Goal: Task Accomplishment & Management: Manage account settings

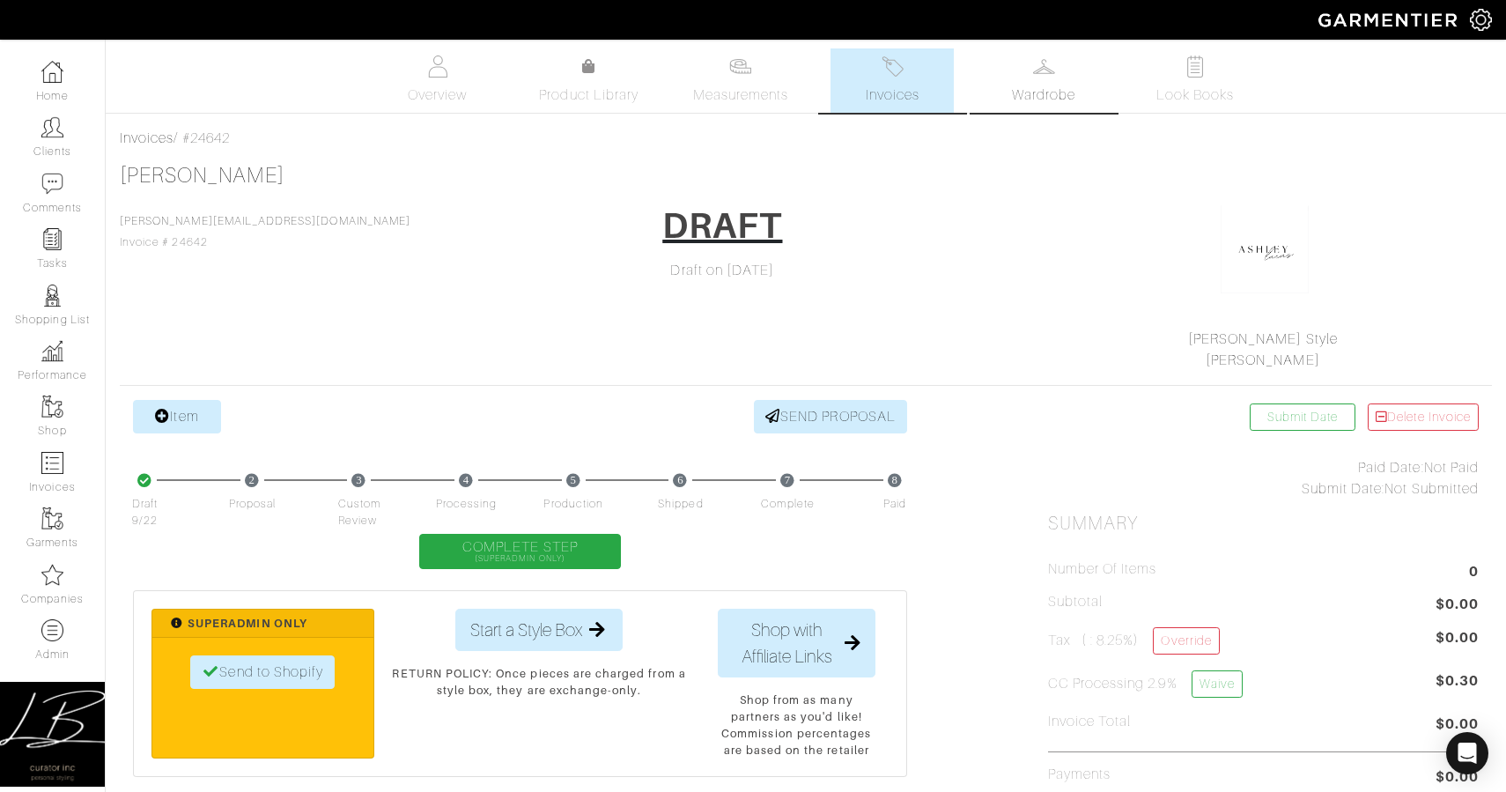
click at [1067, 83] on link "Wardrobe" at bounding box center [1043, 80] width 123 height 64
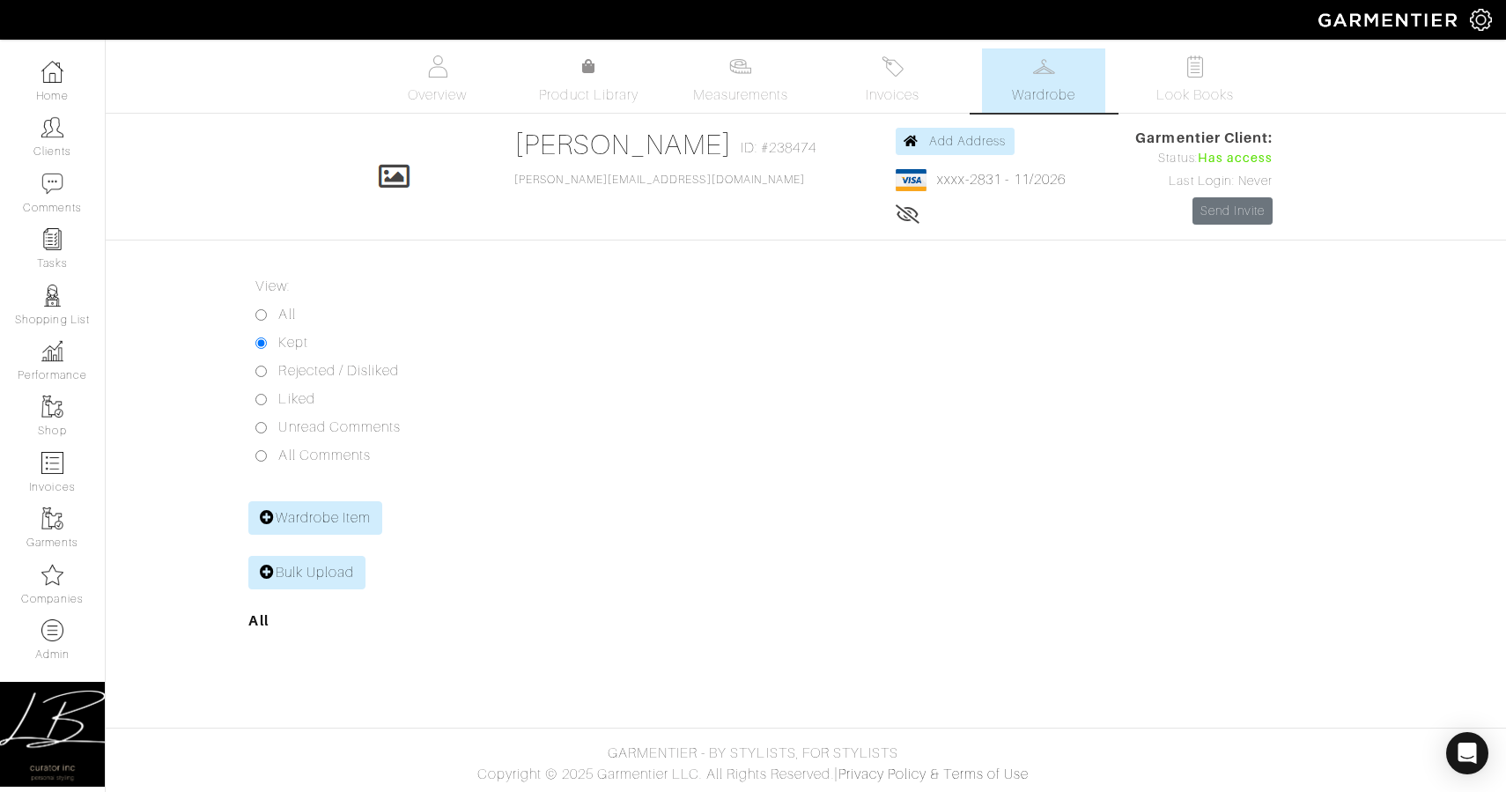
click at [260, 314] on input "All" at bounding box center [260, 314] width 11 height 11
radio input "true"
click at [907, 68] on link "Invoices" at bounding box center [892, 80] width 123 height 64
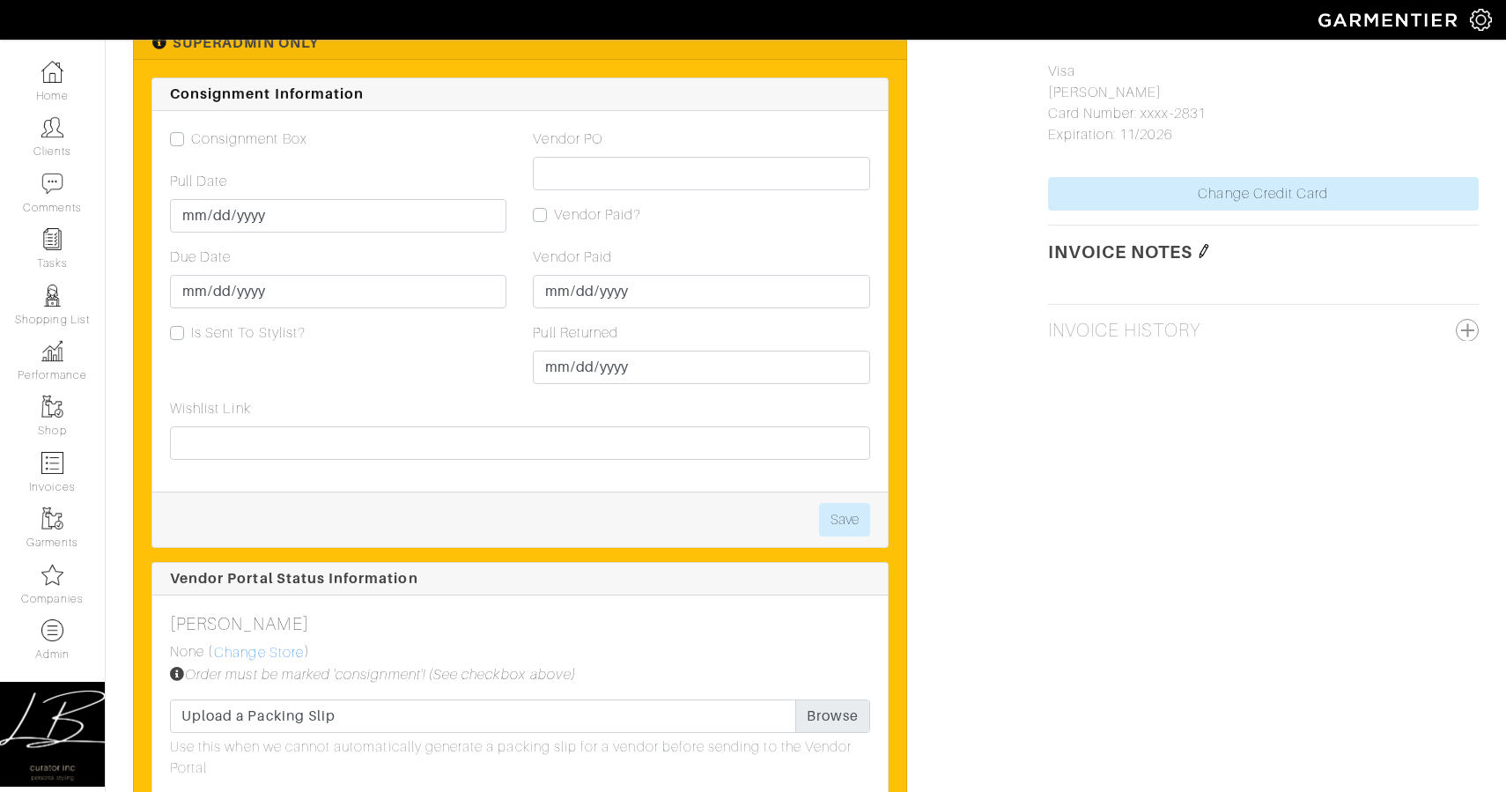
scroll to position [1099, 0]
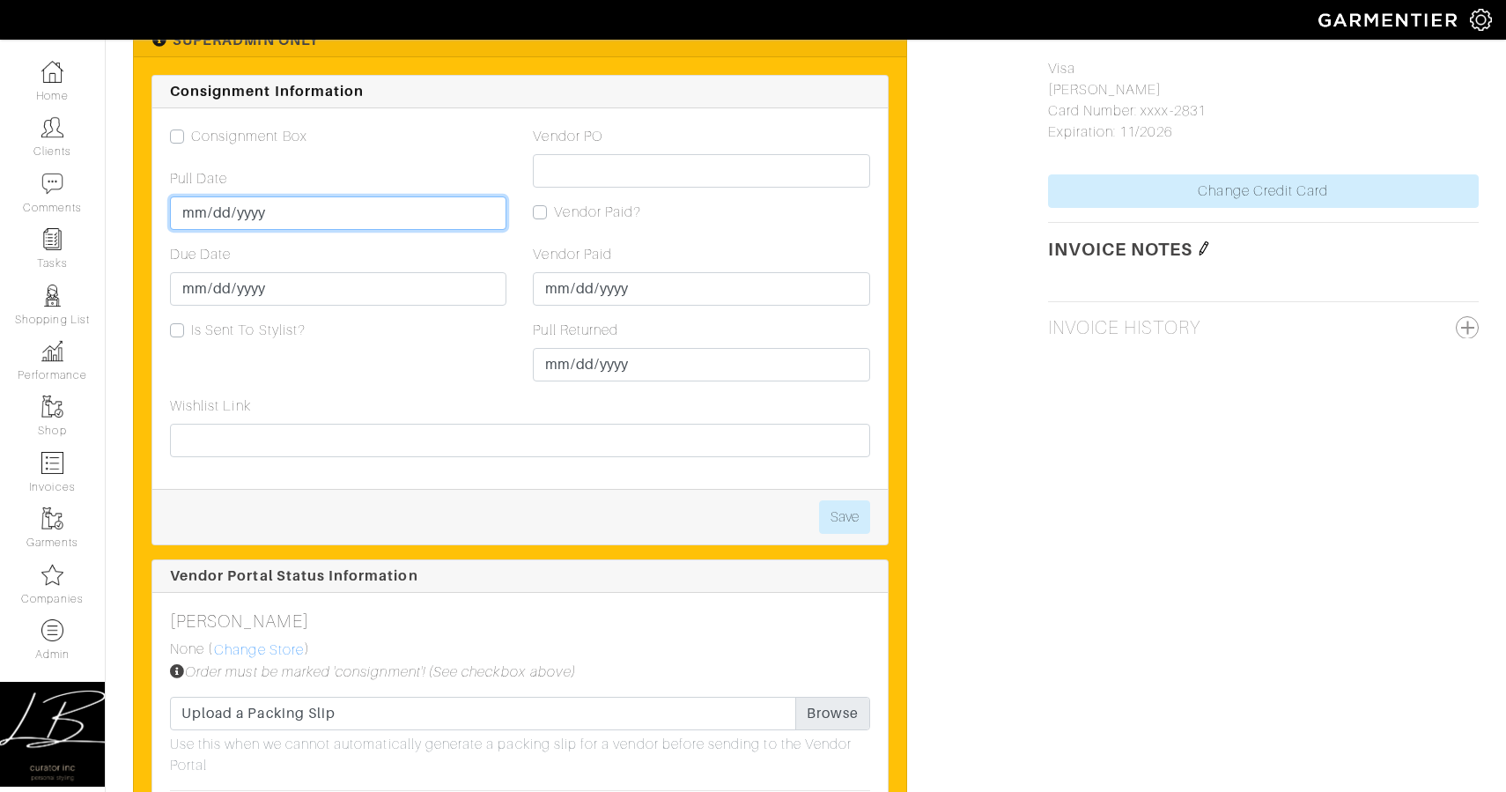
click at [195, 211] on input "Pull Date" at bounding box center [338, 212] width 336 height 33
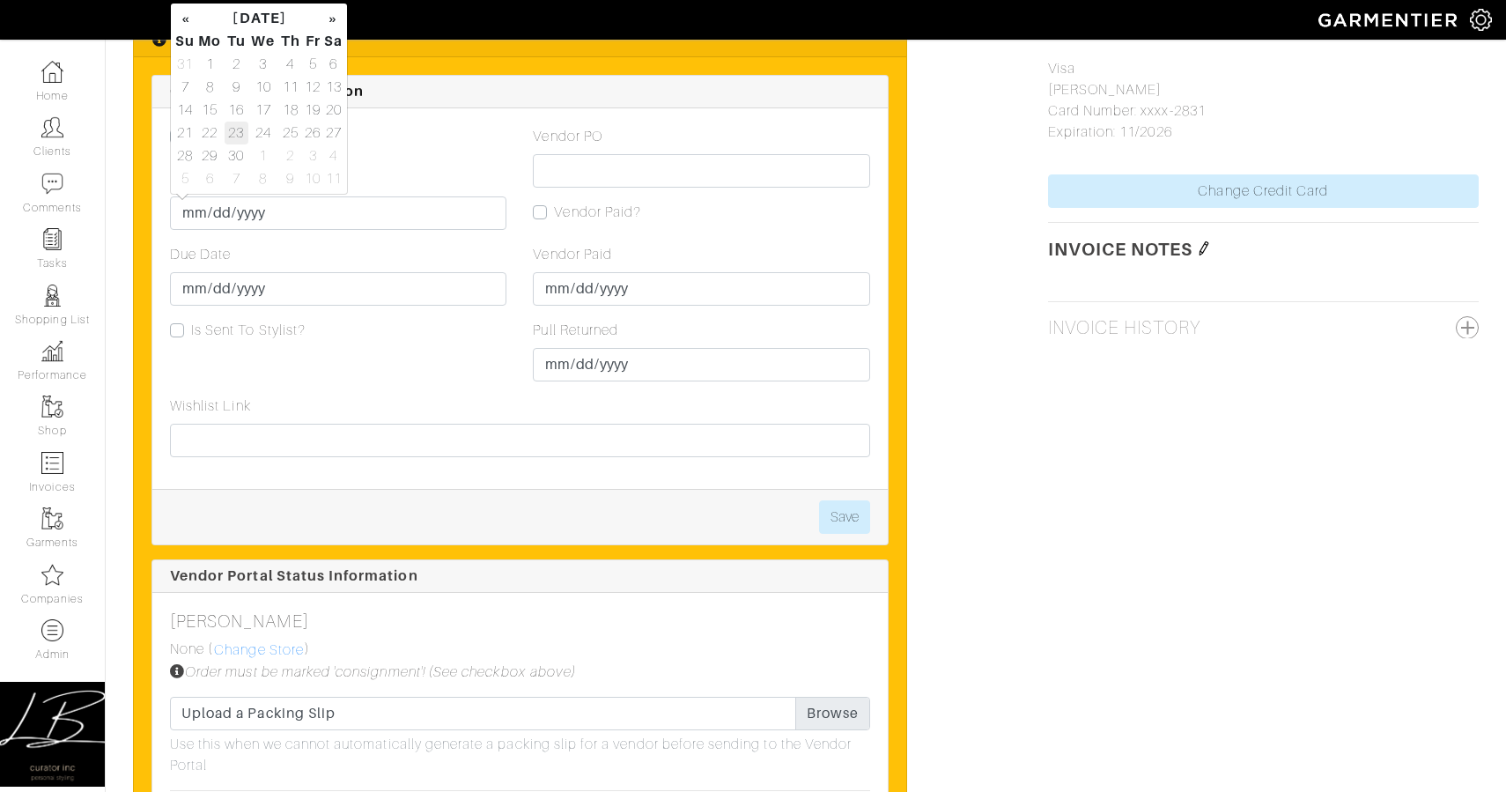
click at [240, 140] on td "23" at bounding box center [237, 133] width 24 height 23
type input "[DATE]"
click at [201, 298] on input "Due Date" at bounding box center [338, 288] width 336 height 33
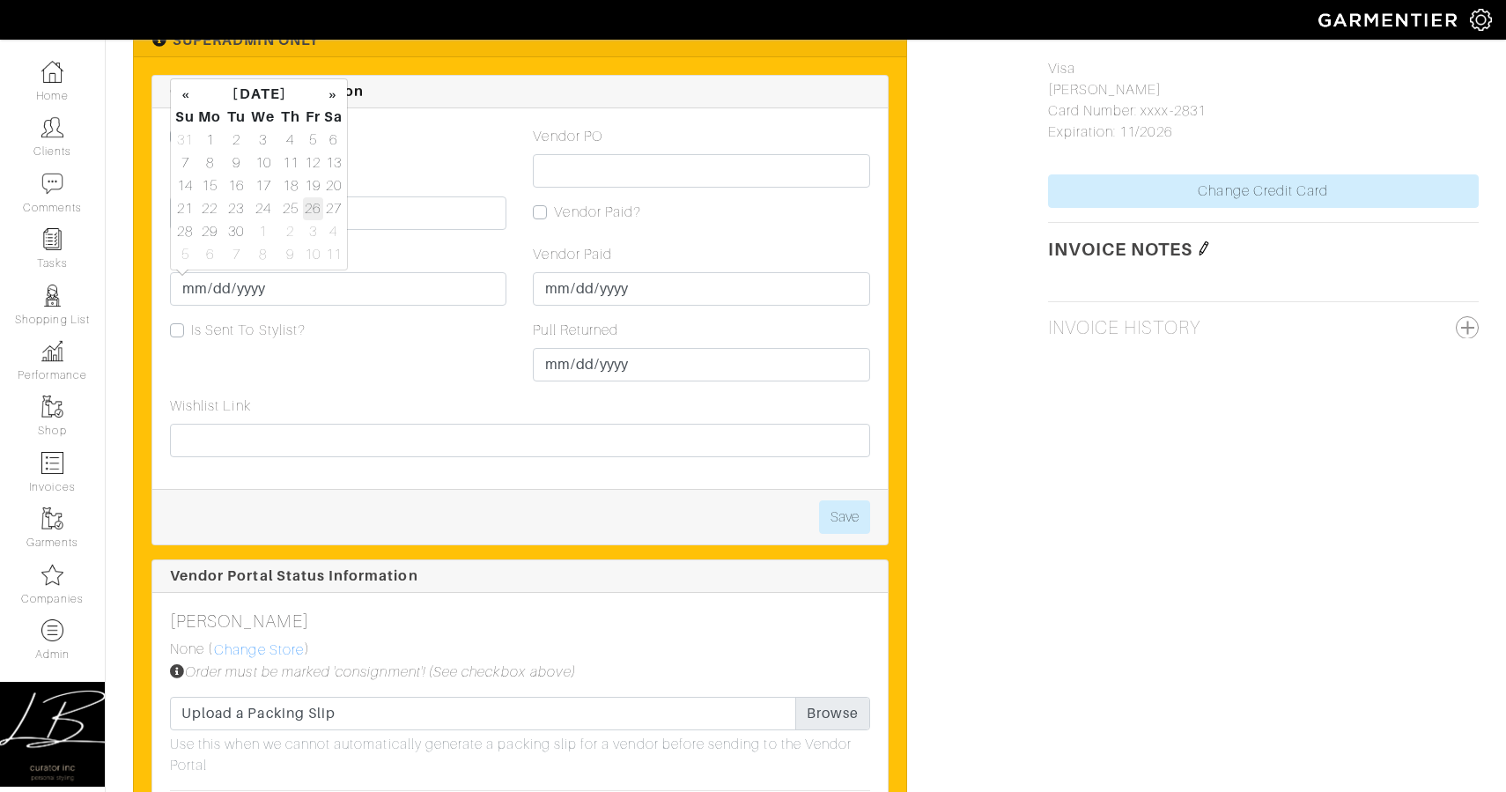
click at [315, 201] on td "26" at bounding box center [313, 208] width 20 height 23
type input "[DATE]"
click at [849, 509] on button "Save" at bounding box center [844, 516] width 51 height 33
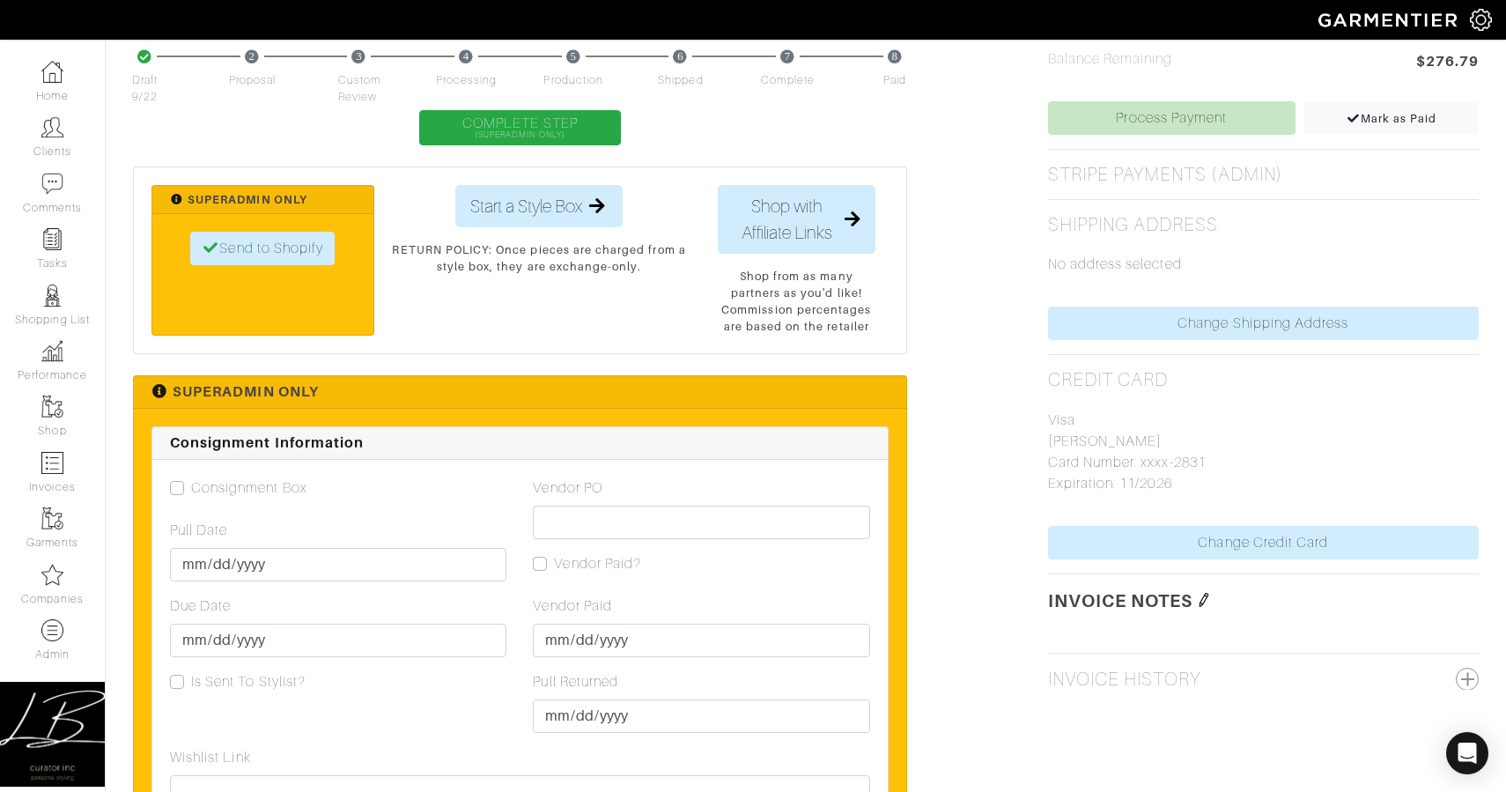
scroll to position [749, 0]
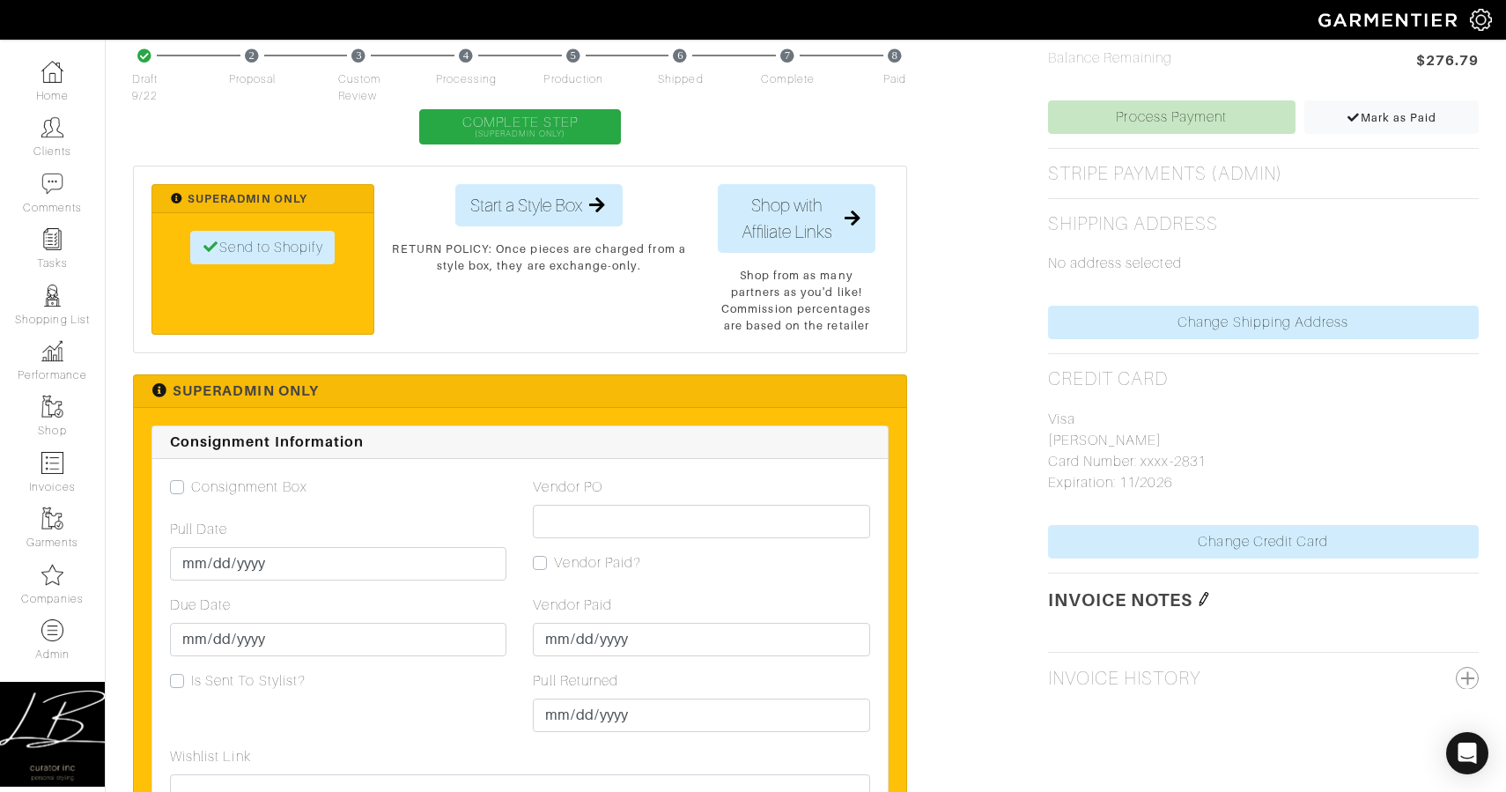
click at [191, 490] on label "Consignment Box" at bounding box center [249, 486] width 116 height 21
click at [174, 490] on input "Consignment Box" at bounding box center [177, 485] width 14 height 18
checkbox input "true"
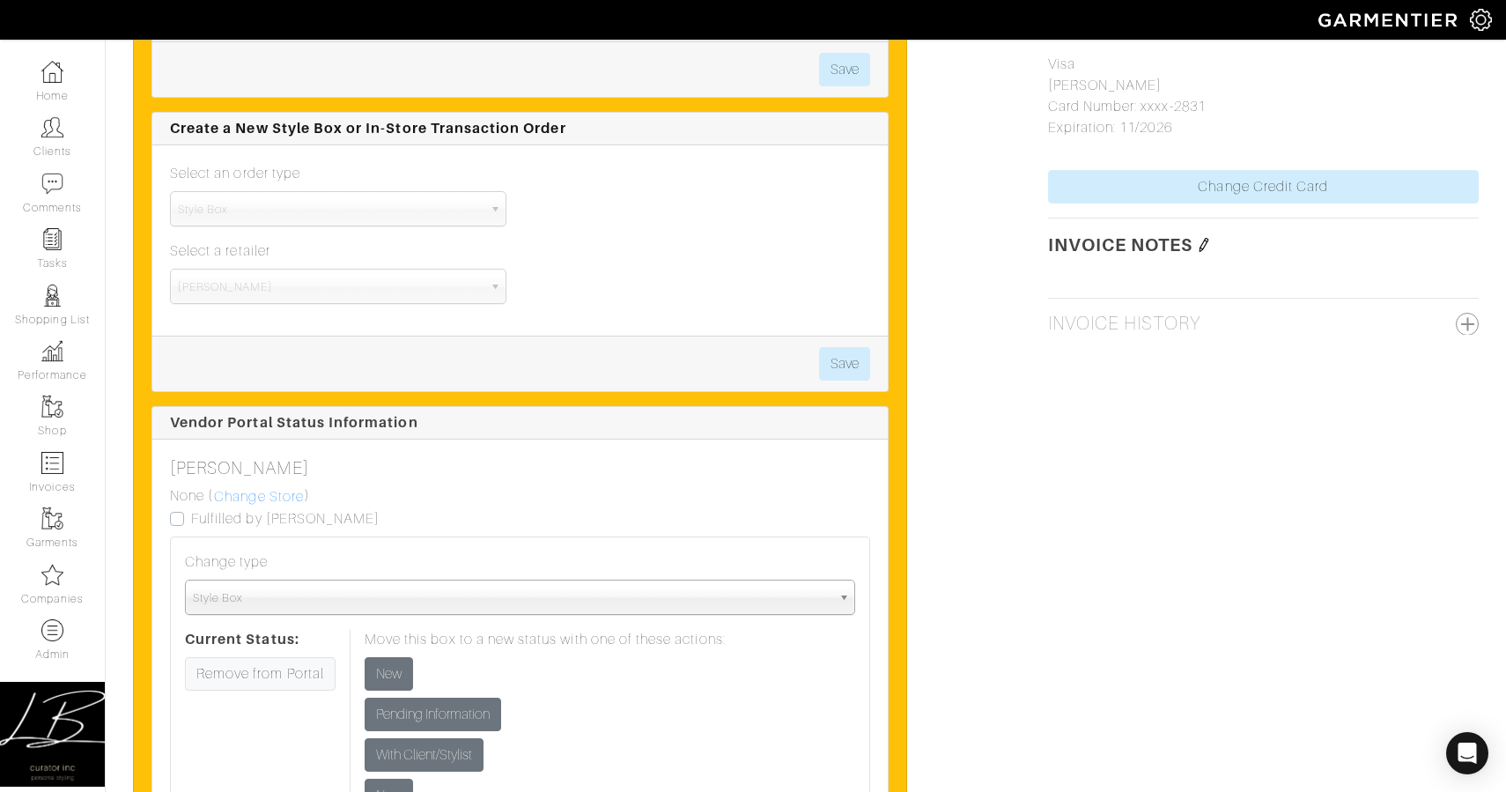
scroll to position [1540, 0]
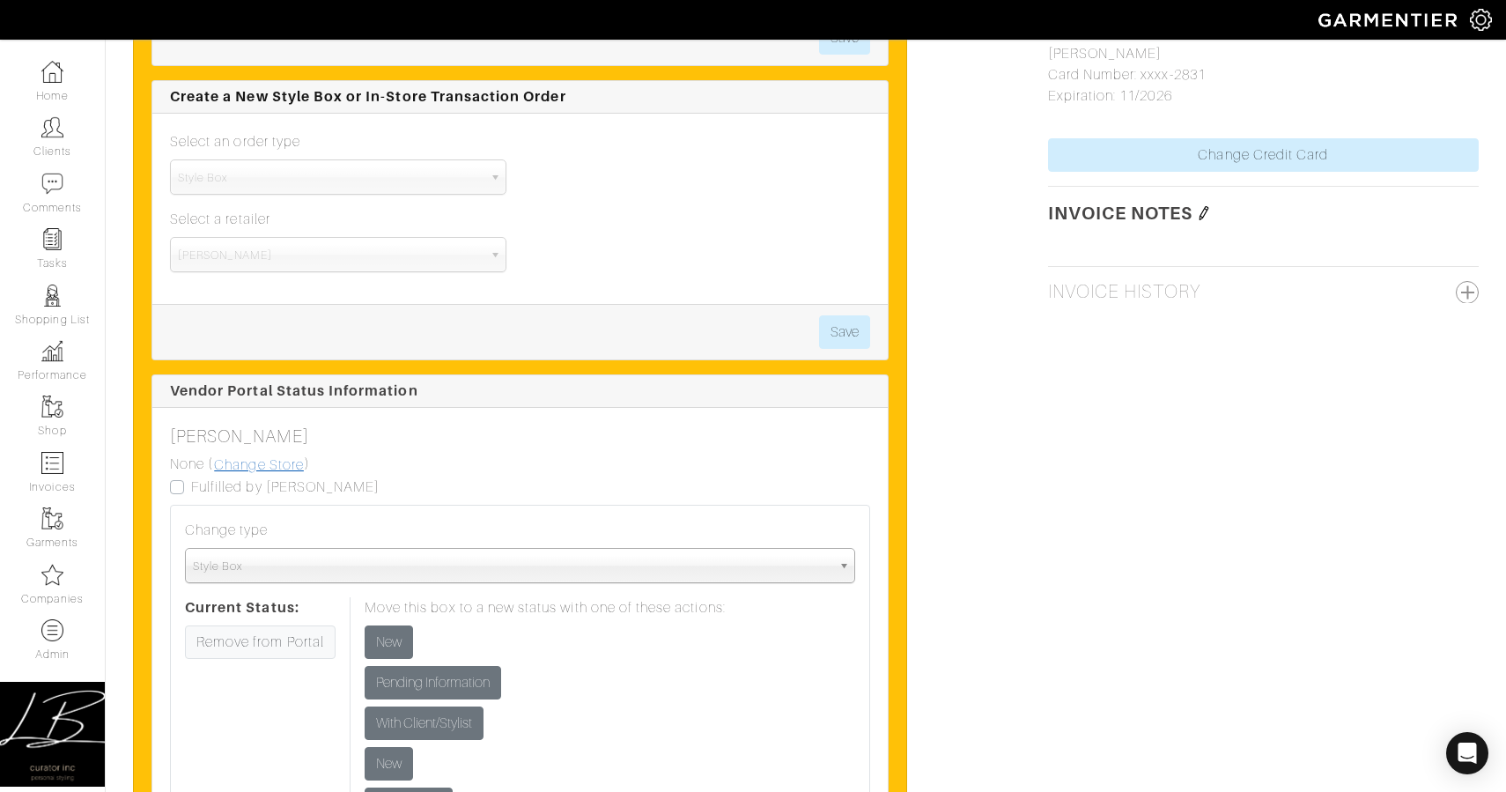
click at [242, 467] on link "Change Store" at bounding box center [259, 465] width 92 height 23
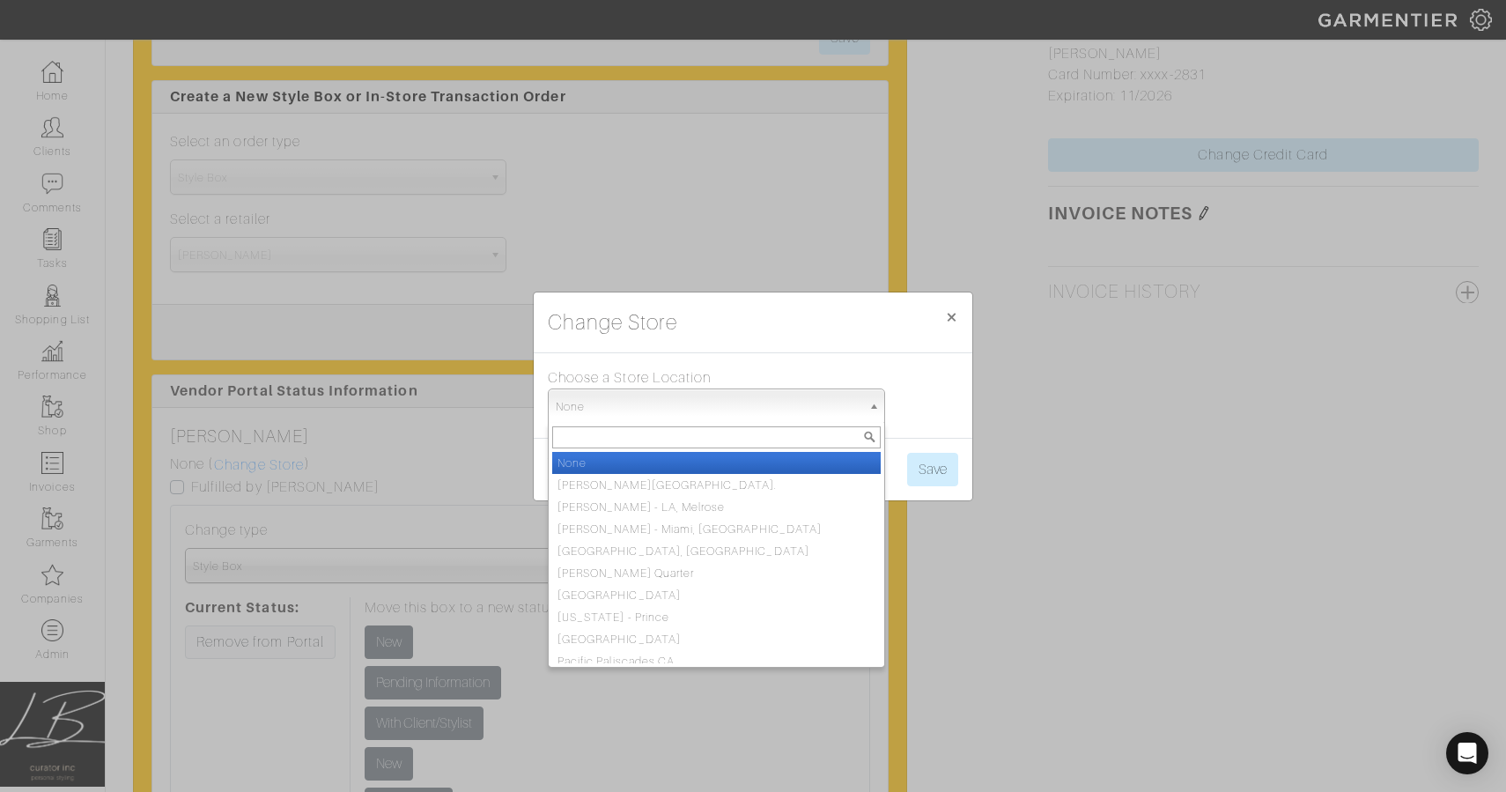
click at [711, 413] on span "None" at bounding box center [709, 406] width 306 height 35
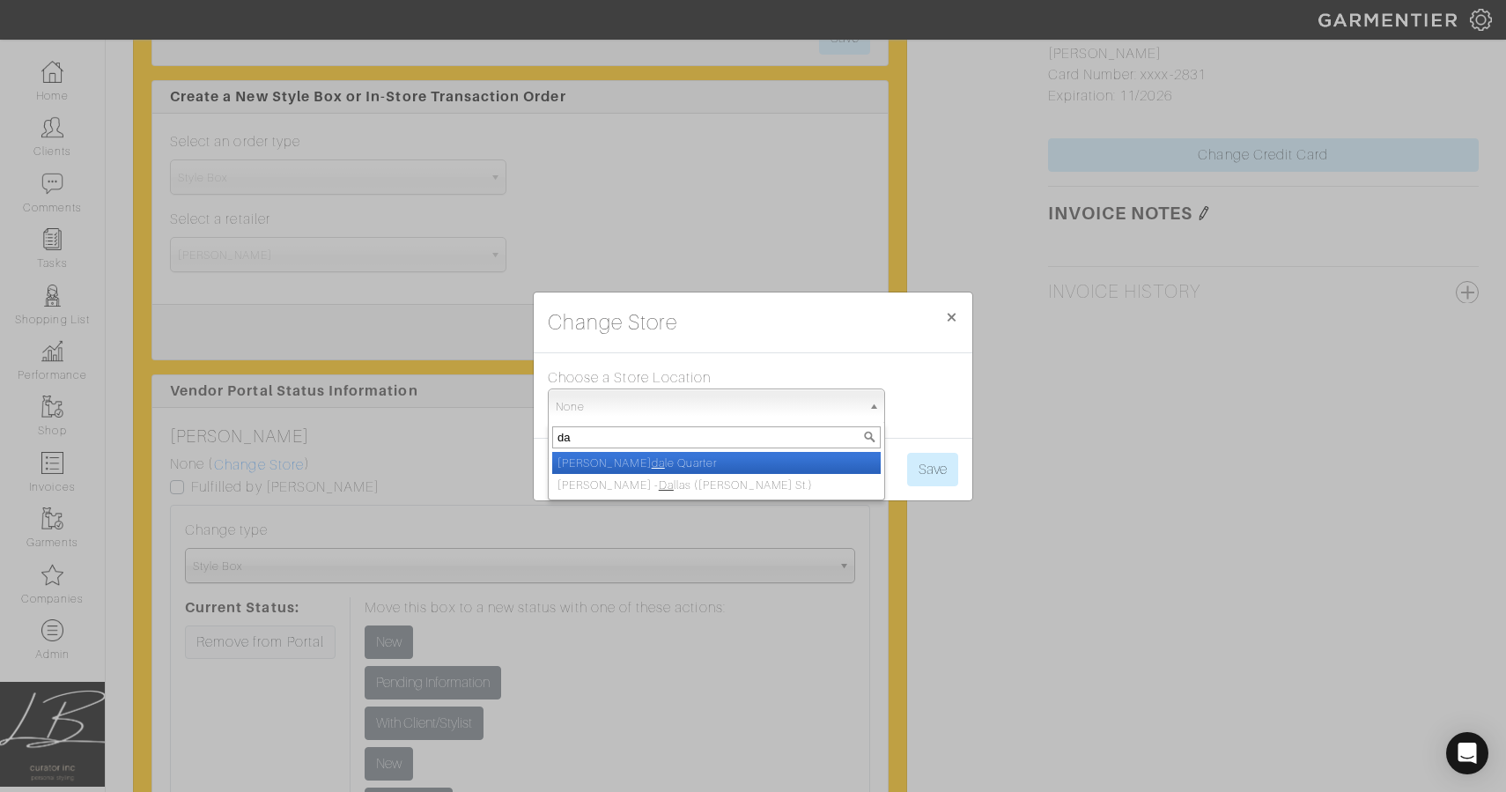
type input "dal"
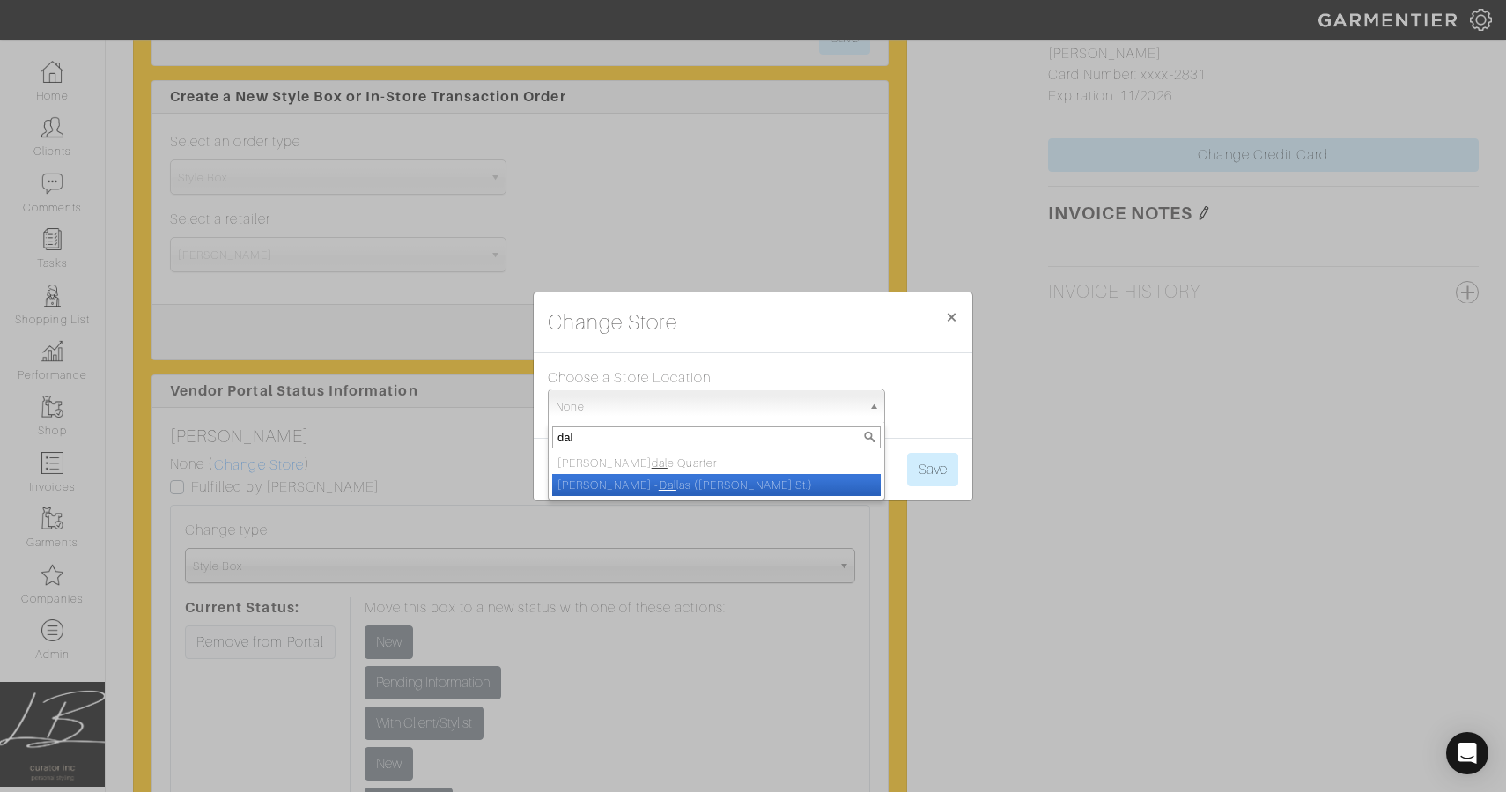
select select "8"
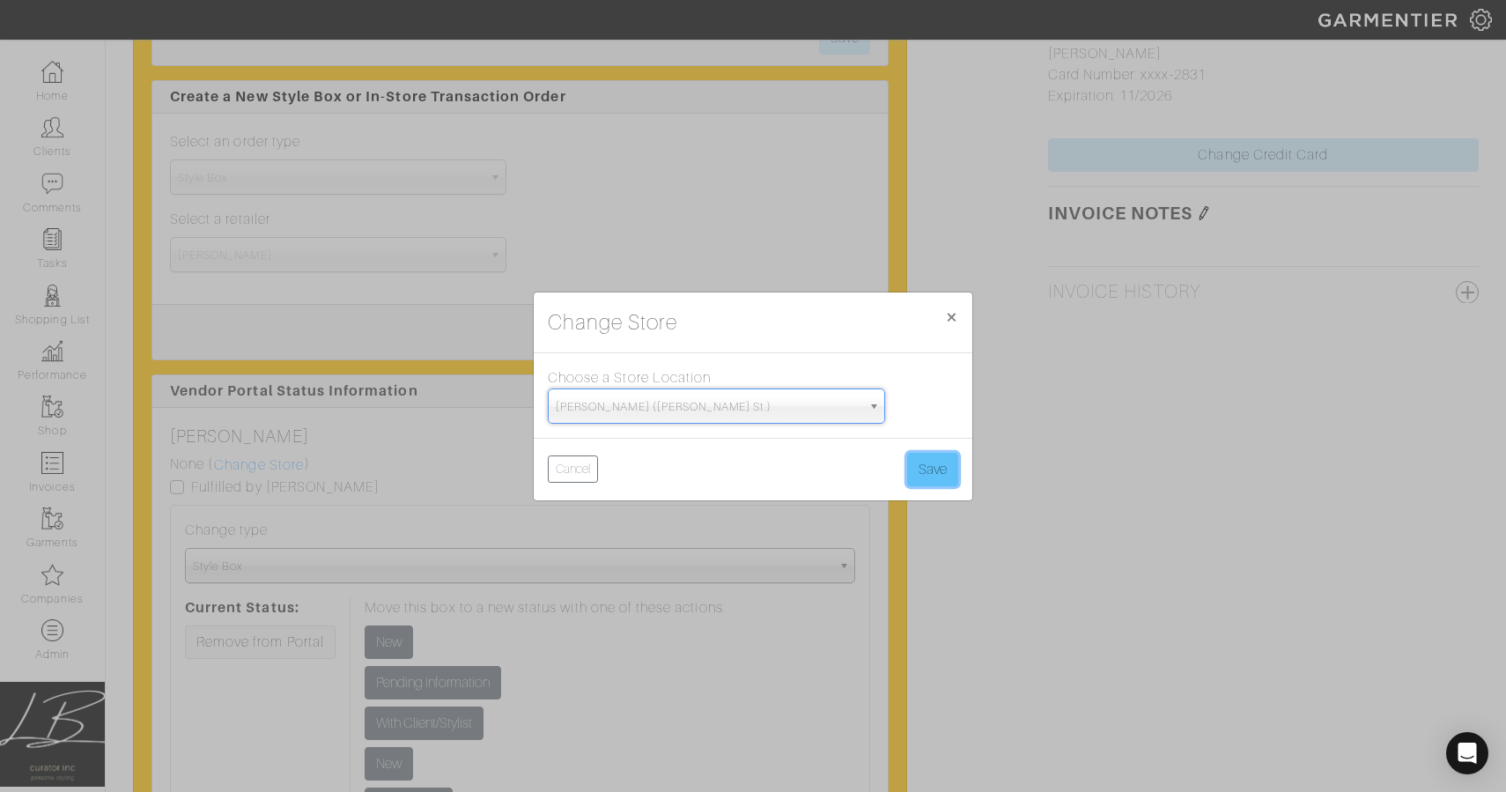
click at [911, 463] on button "Save" at bounding box center [932, 469] width 51 height 33
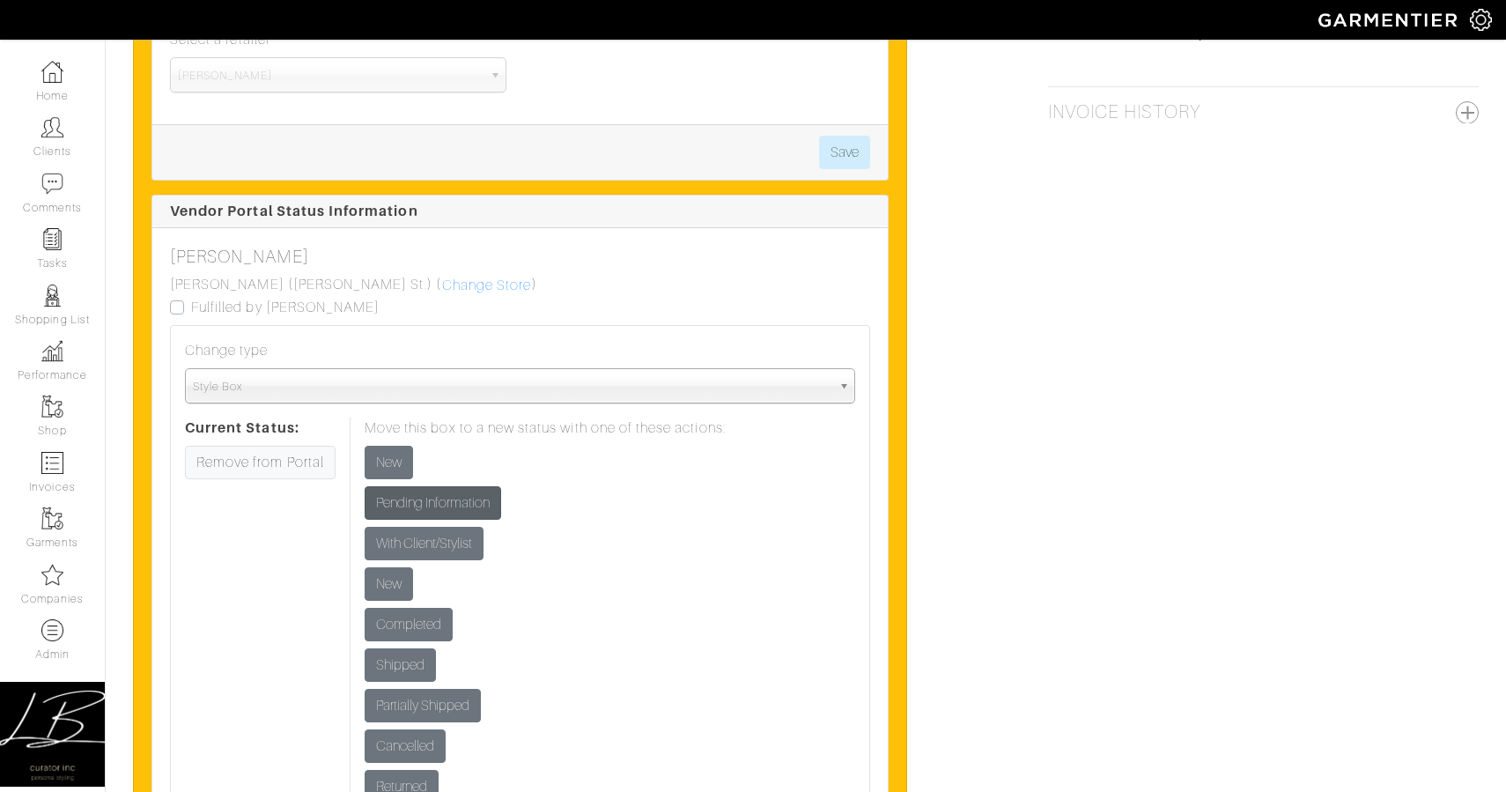
scroll to position [1715, 0]
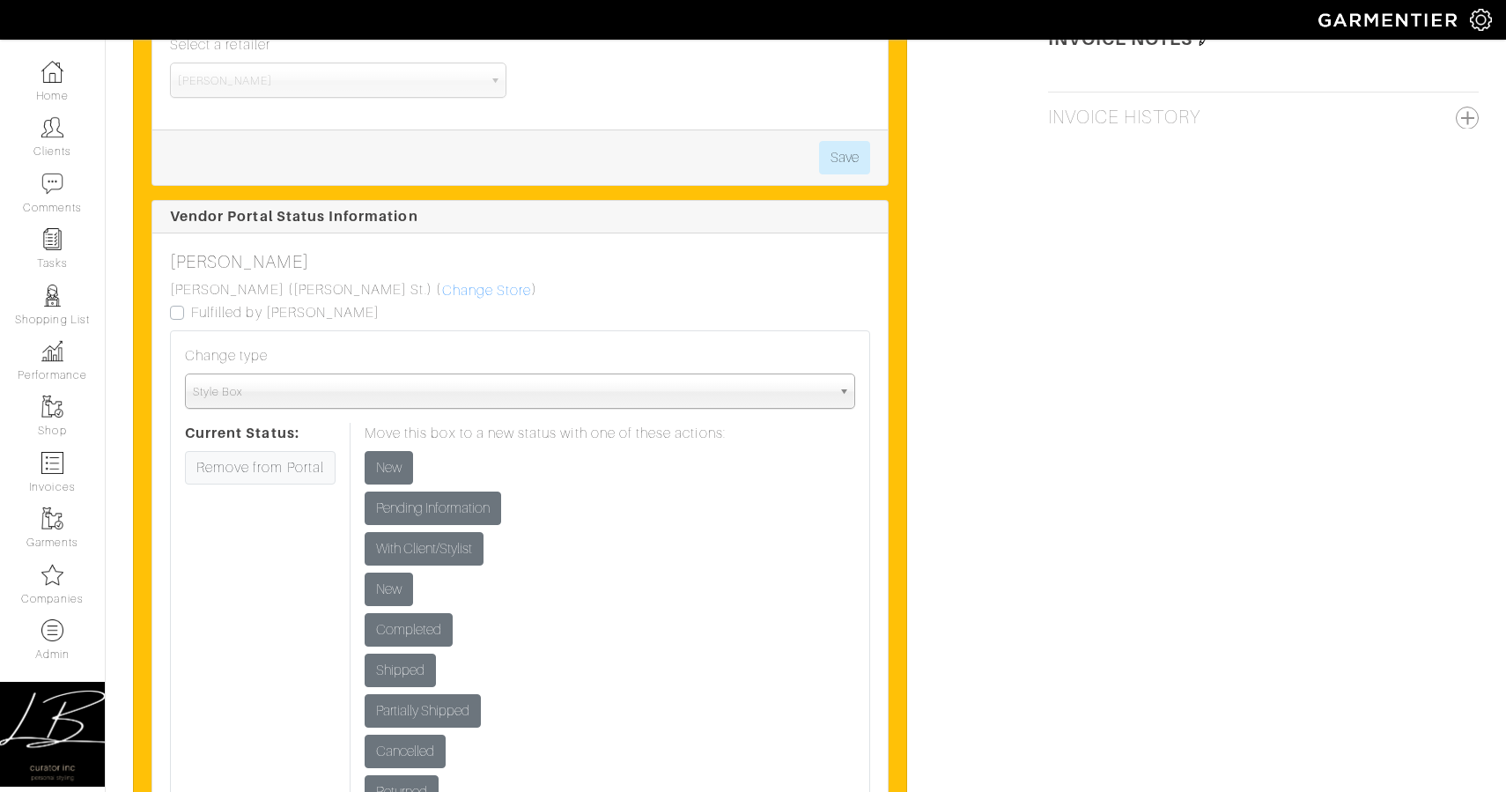
click at [395, 402] on span "Style Box" at bounding box center [512, 391] width 639 height 35
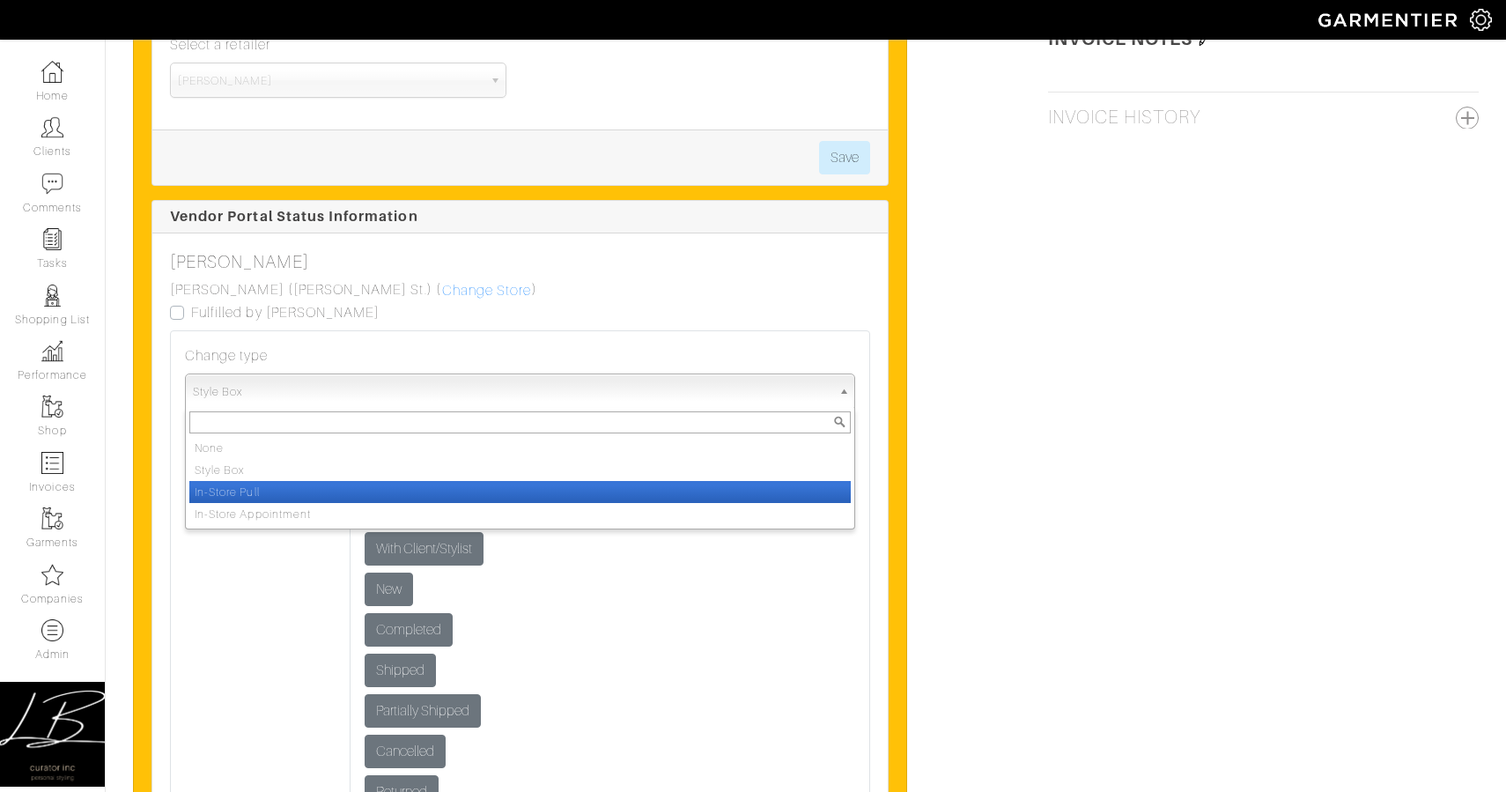
click at [382, 493] on li "In-Store Pull" at bounding box center [519, 492] width 661 height 22
select select "in_store_pull"
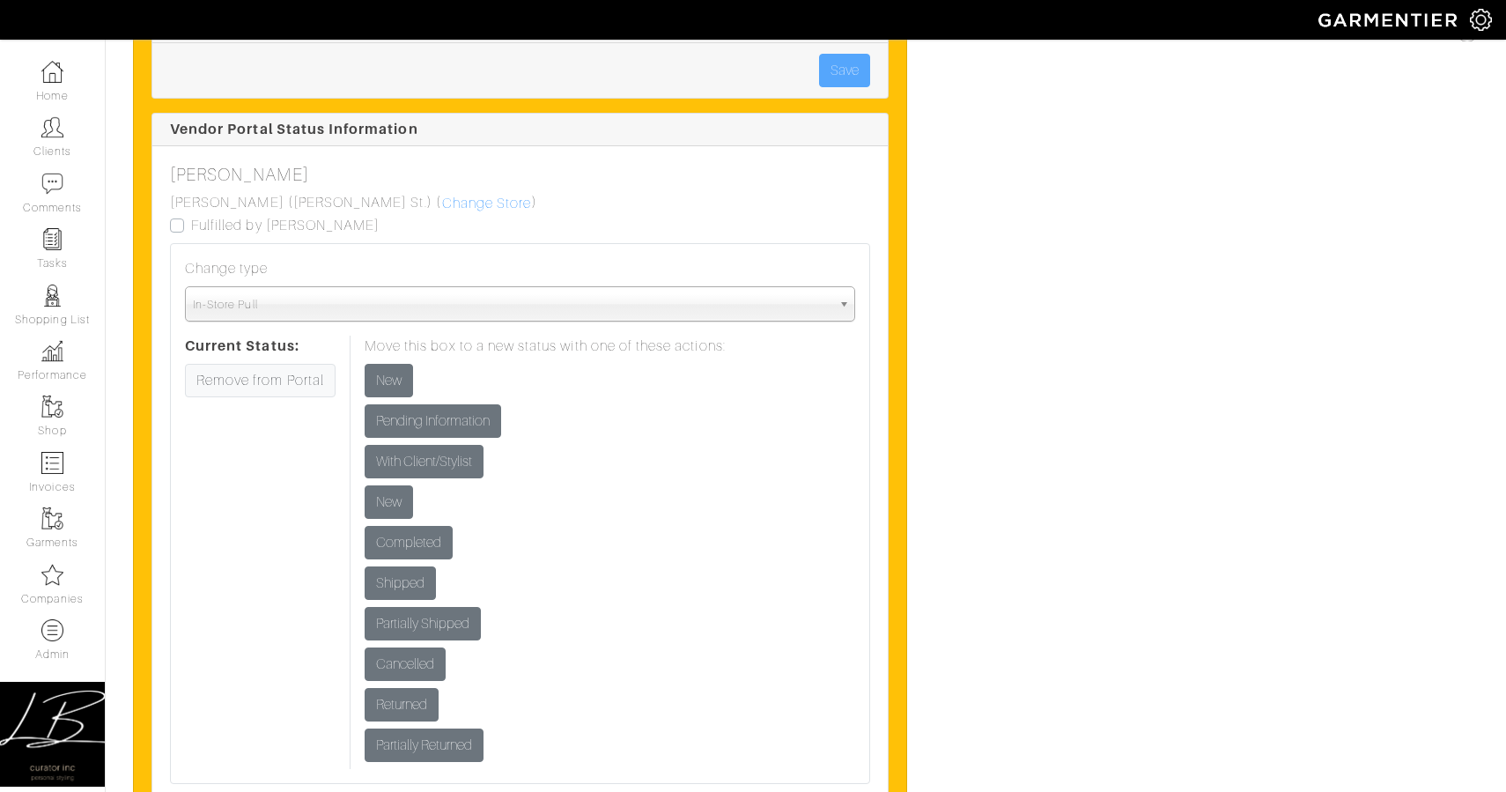
scroll to position [1833, 0]
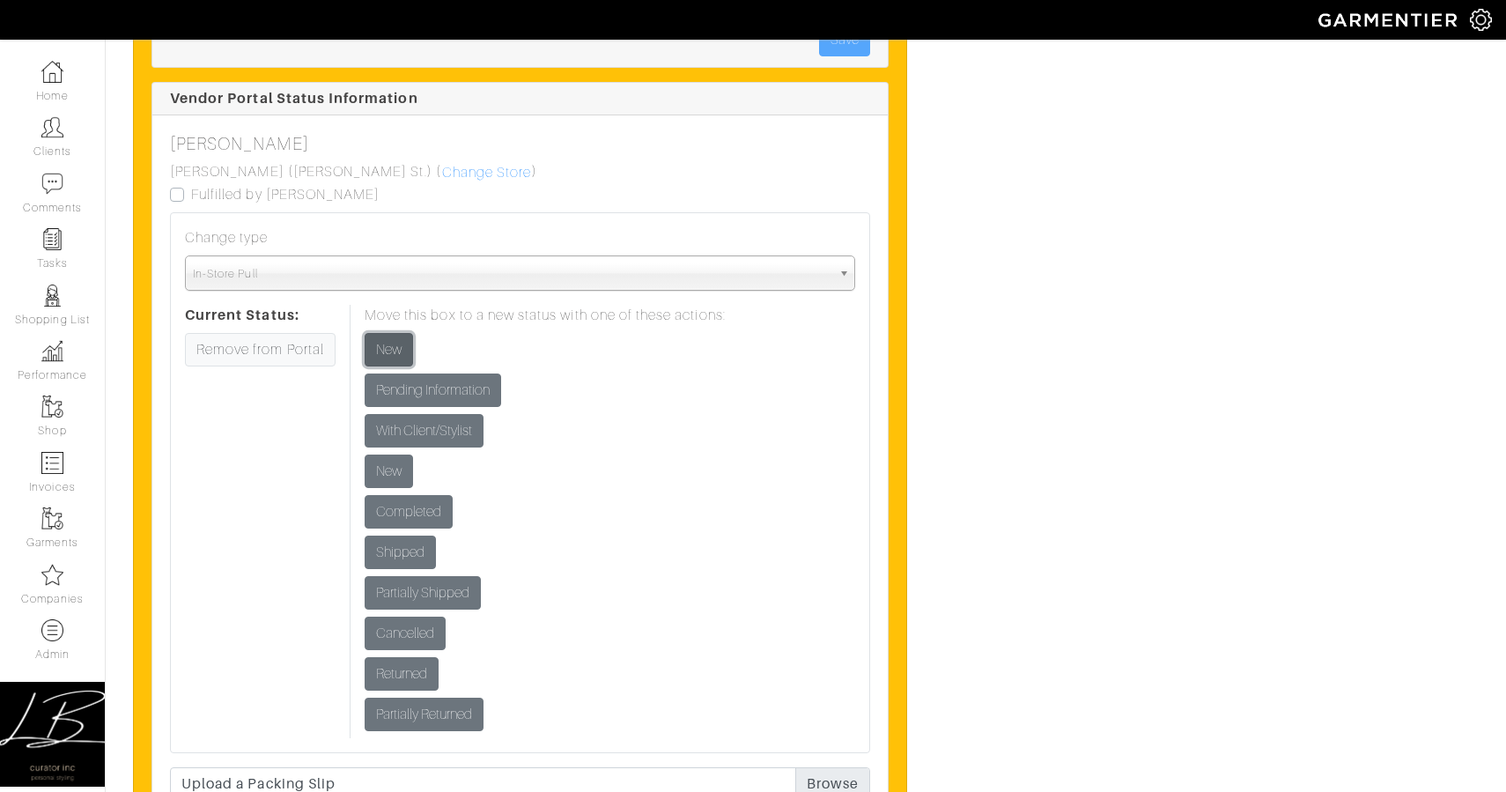
click at [390, 348] on input "New" at bounding box center [389, 349] width 48 height 33
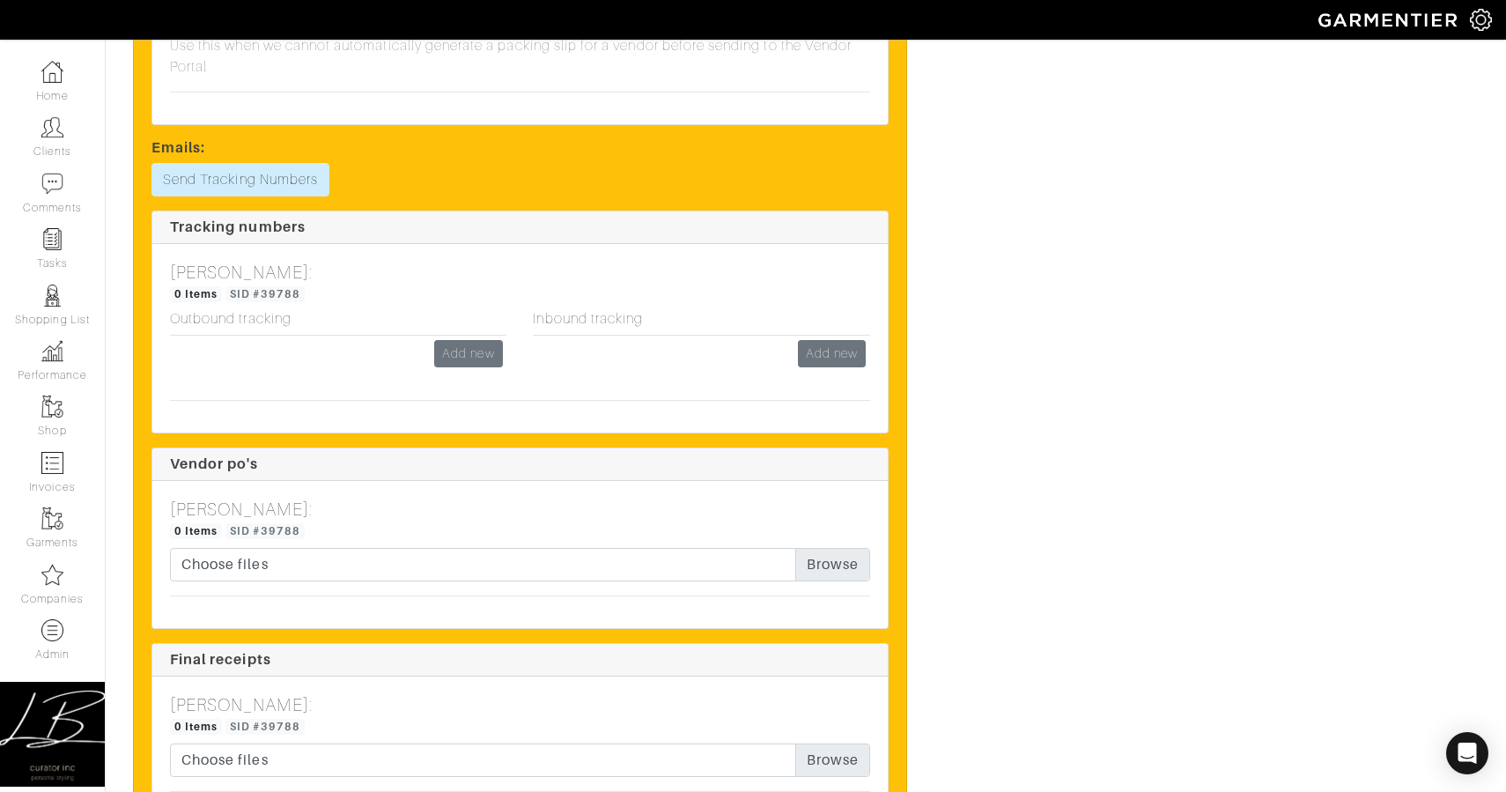
scroll to position [3164, 0]
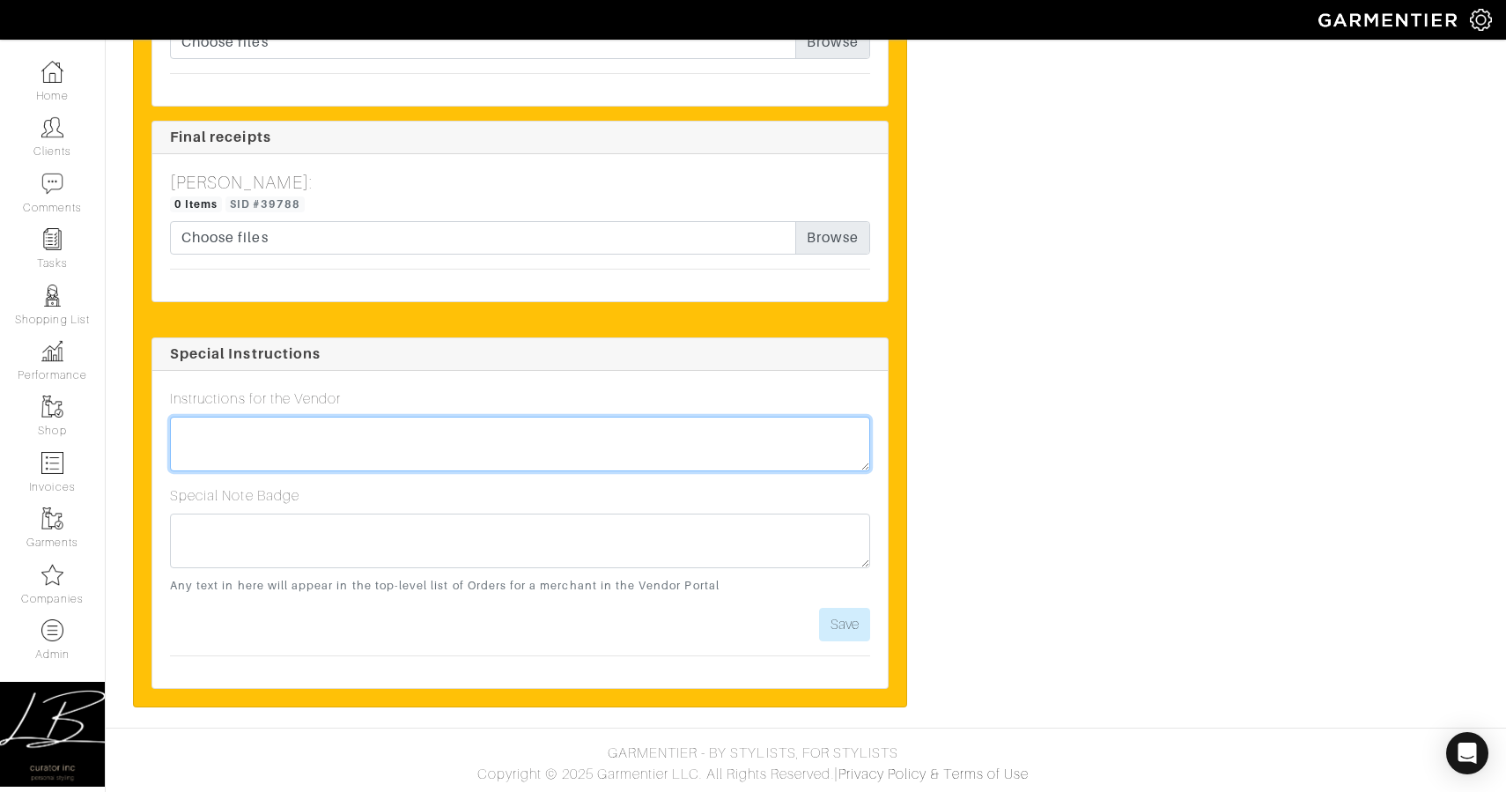
click at [389, 419] on textarea at bounding box center [520, 444] width 700 height 55
type textarea "In-Store Pull: [PERSON_NAME], [DATE] 11am CT"
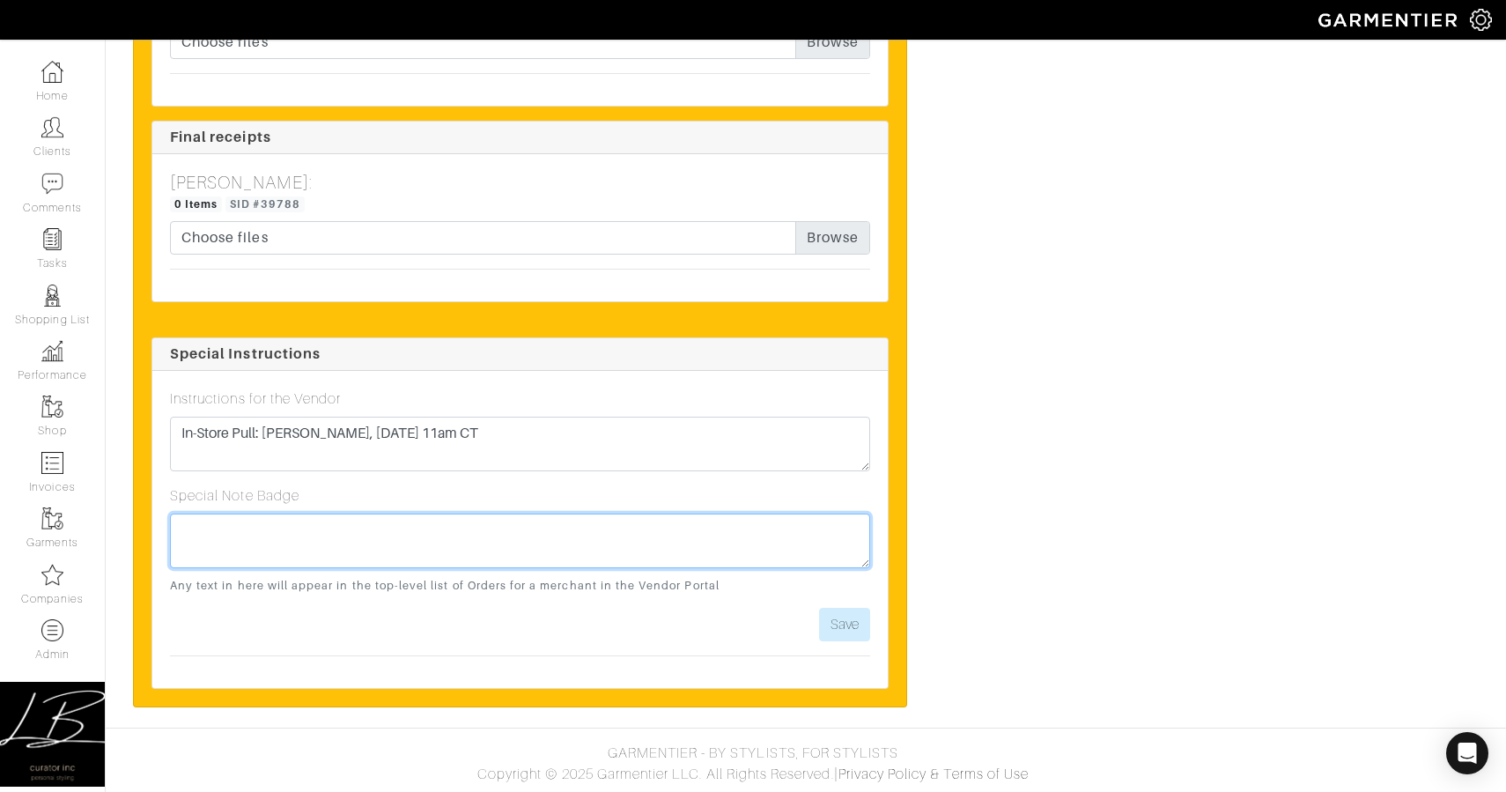
paste textarea "In-Store Pull: [PERSON_NAME], [DATE] 11am CT"
type textarea "In-Store Pull: [PERSON_NAME], [DATE] 11am CT"
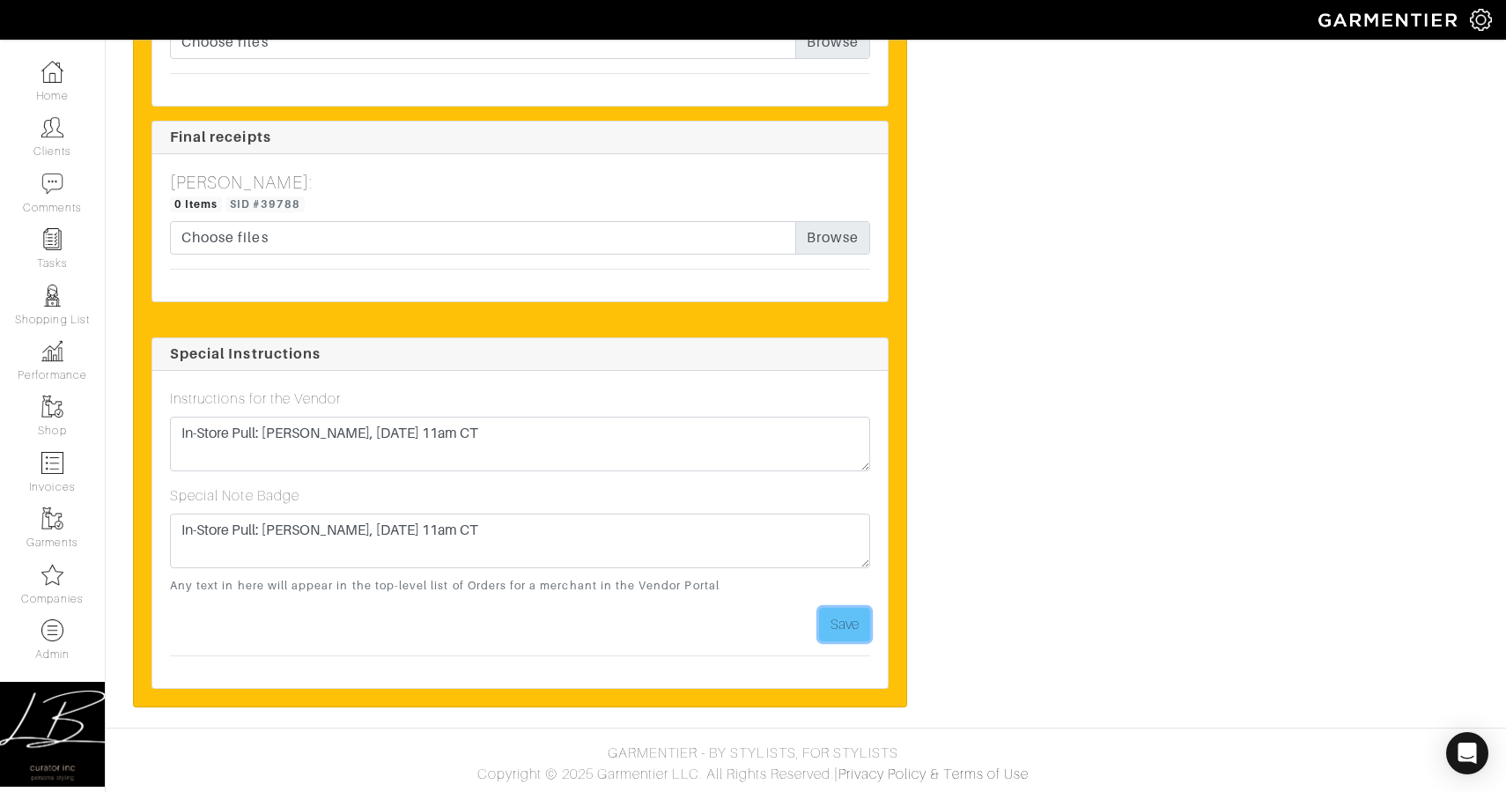
click at [835, 620] on button "Save" at bounding box center [844, 624] width 51 height 33
click at [835, 619] on button "Save" at bounding box center [844, 624] width 51 height 33
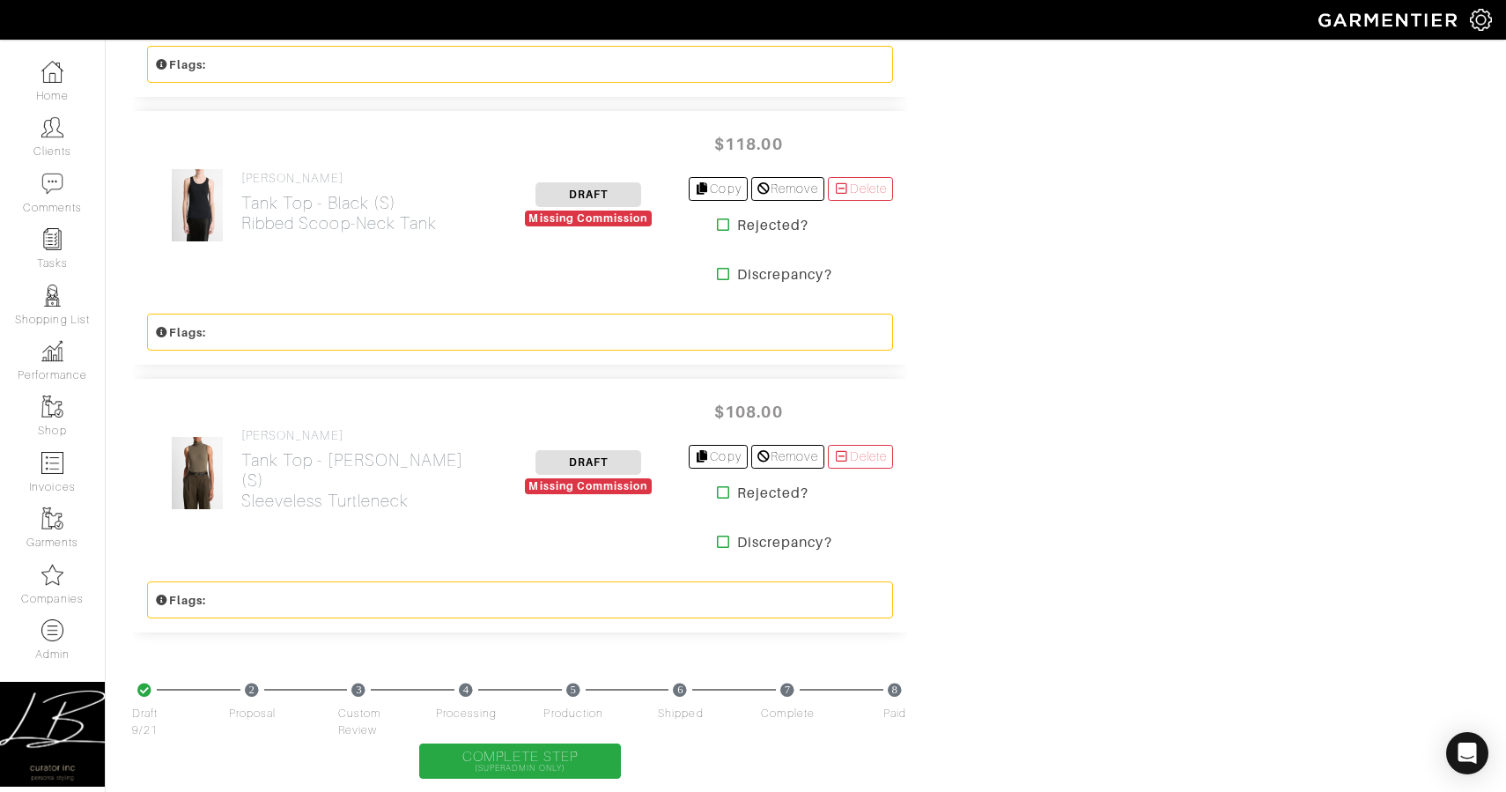
scroll to position [4804, 0]
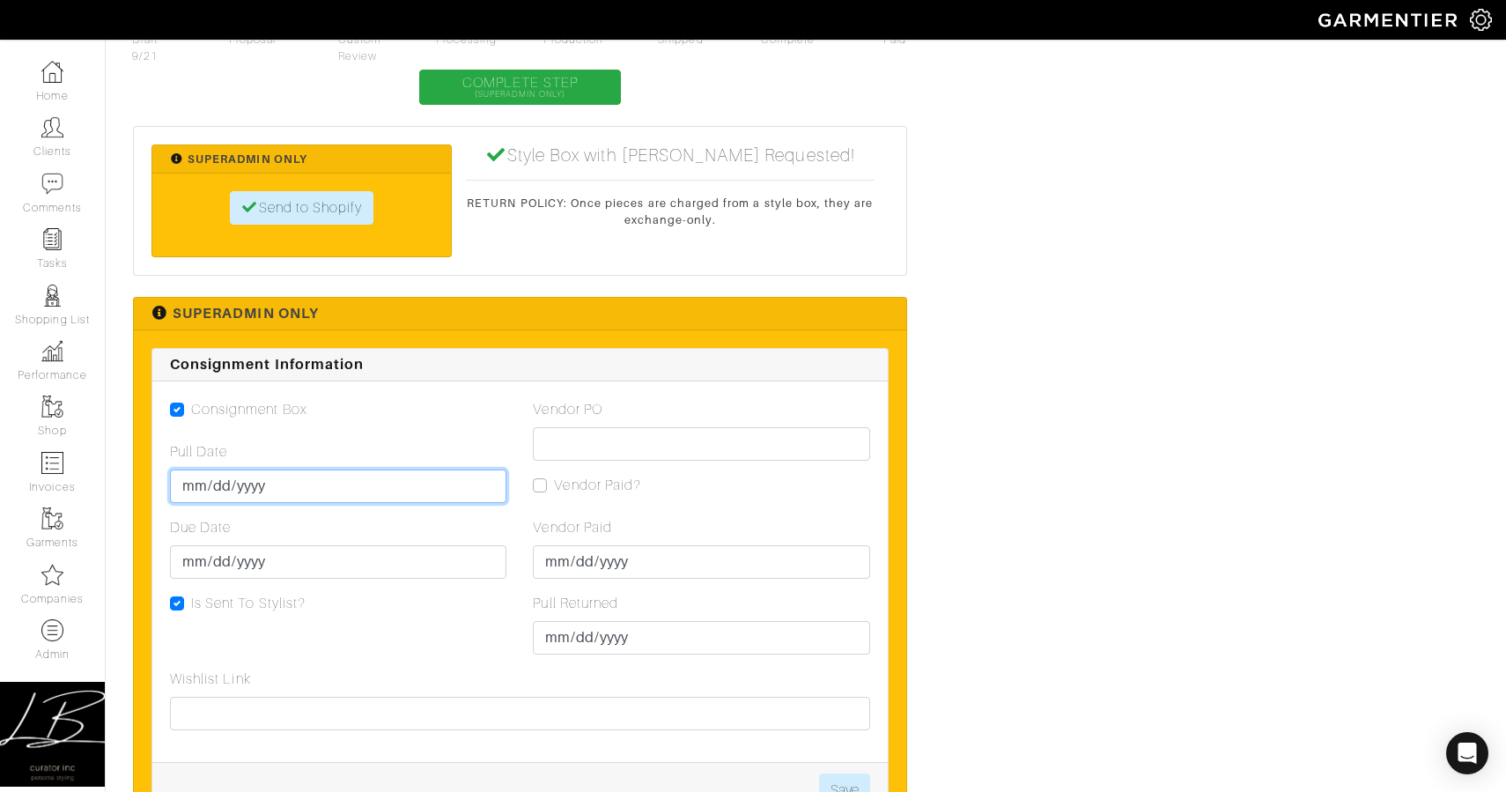
click at [185, 490] on input "Pull Date" at bounding box center [338, 485] width 336 height 33
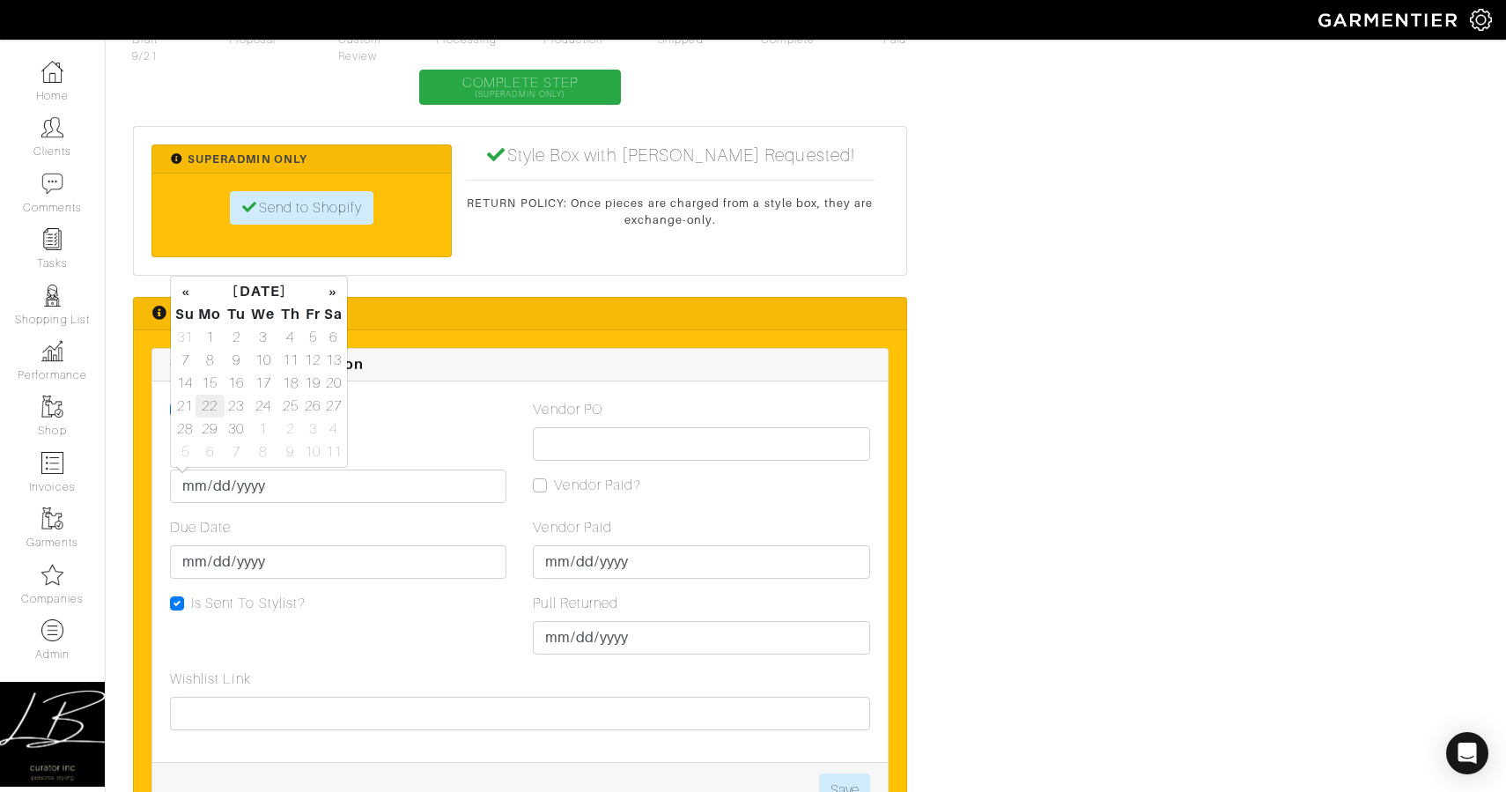
click at [213, 404] on td "22" at bounding box center [210, 406] width 29 height 23
type input "[DATE]"
click at [201, 563] on input "Due Date" at bounding box center [338, 561] width 336 height 33
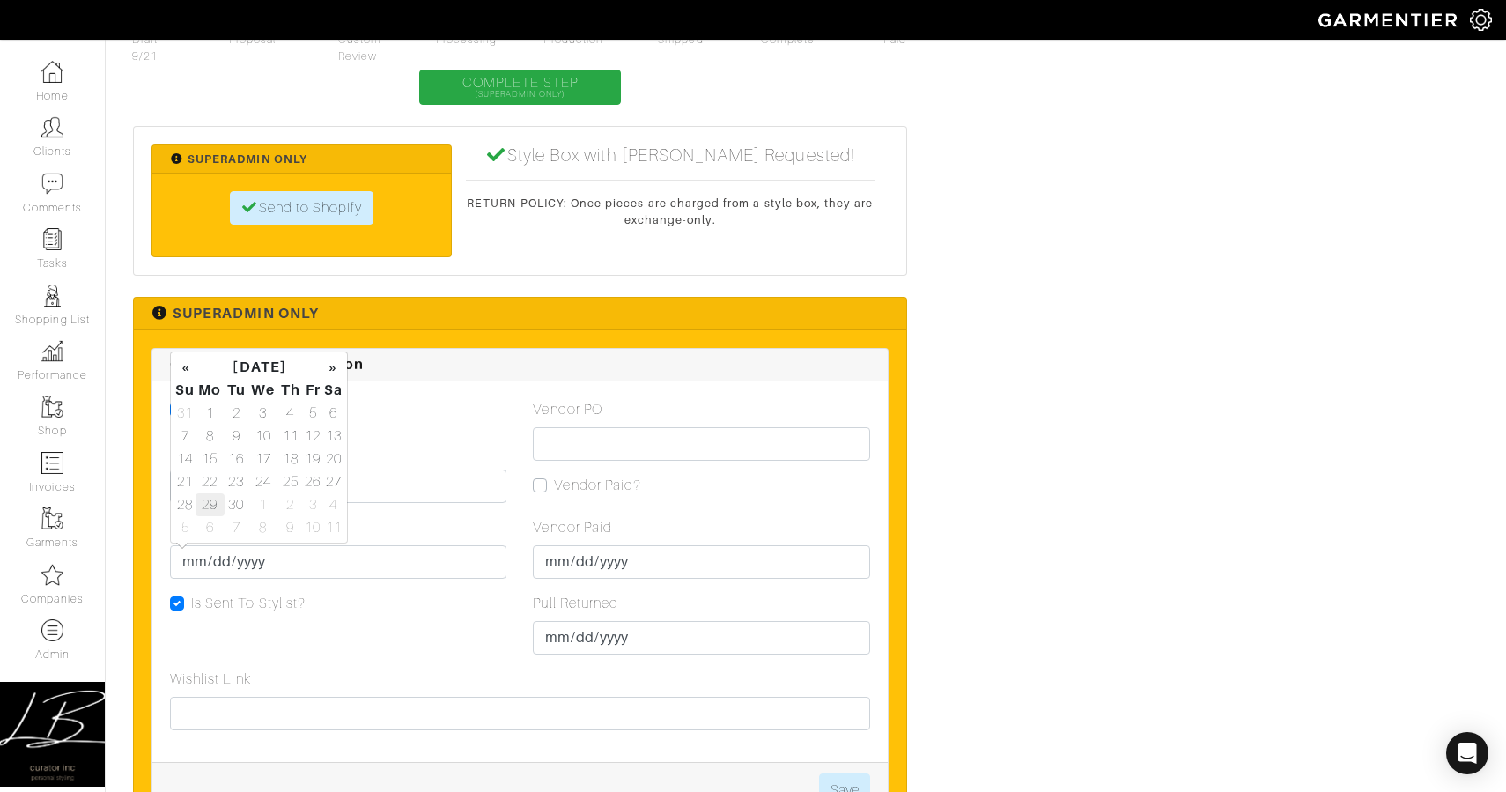
click at [210, 498] on td "29" at bounding box center [210, 504] width 29 height 23
type input "2025-09-29"
drag, startPoint x: 470, startPoint y: 615, endPoint x: 431, endPoint y: 602, distance: 41.8
click at [469, 615] on div "Consignment Box Pull Date 2025-09-22 Due Date 2025-09-29 Is Sent To Stylist?" at bounding box center [338, 534] width 363 height 270
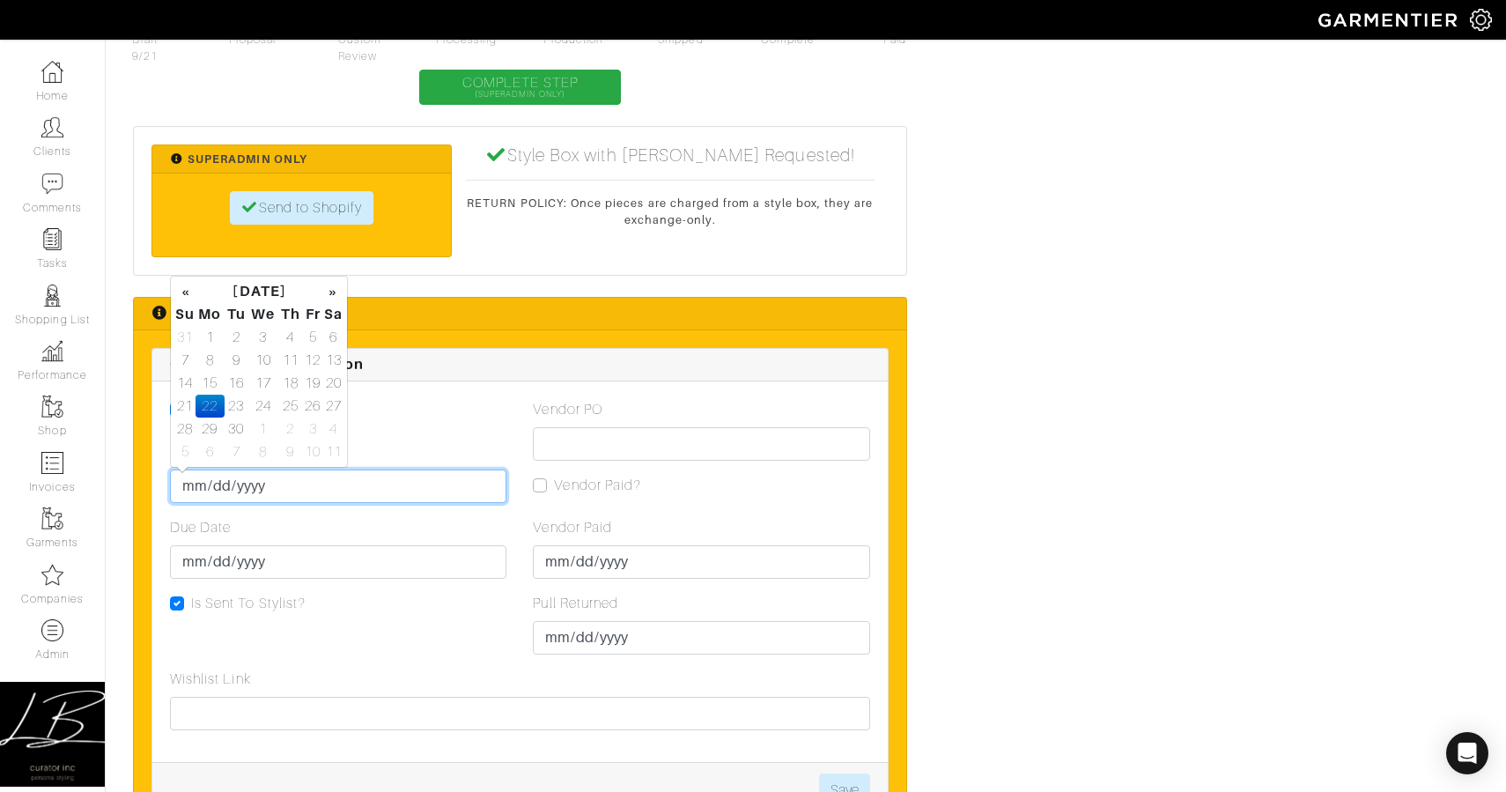
click at [220, 484] on input "2025-09-22" at bounding box center [338, 485] width 336 height 33
click at [192, 400] on td "21" at bounding box center [184, 406] width 21 height 23
type input "2025-09-21"
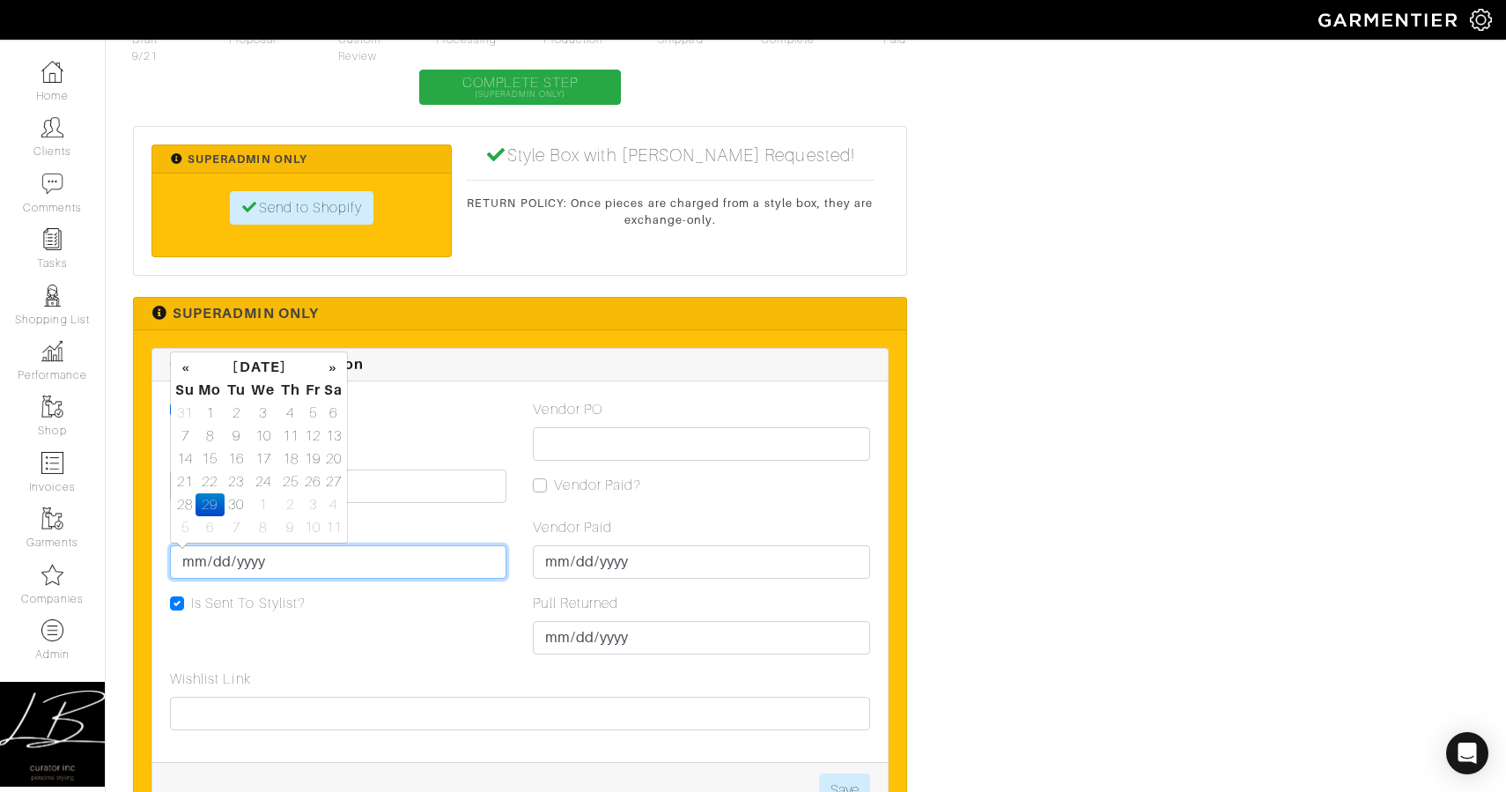
click at [202, 560] on input "2025-09-29" at bounding box center [338, 561] width 336 height 33
click at [189, 503] on td "28" at bounding box center [184, 504] width 21 height 23
type input "2025-09-28"
click at [399, 521] on div "Due Date 2025-09-28" at bounding box center [338, 548] width 336 height 62
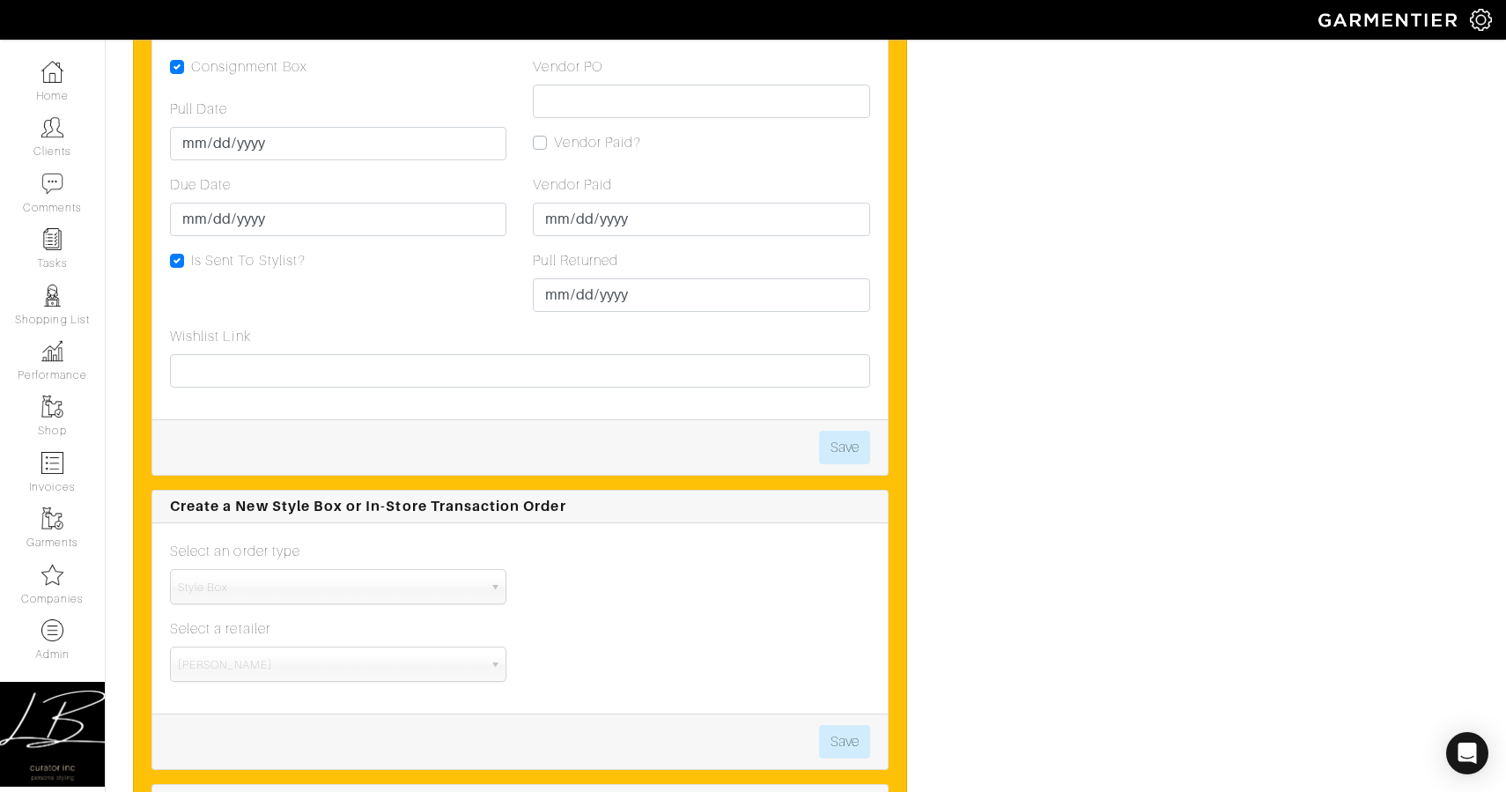
scroll to position [5149, 0]
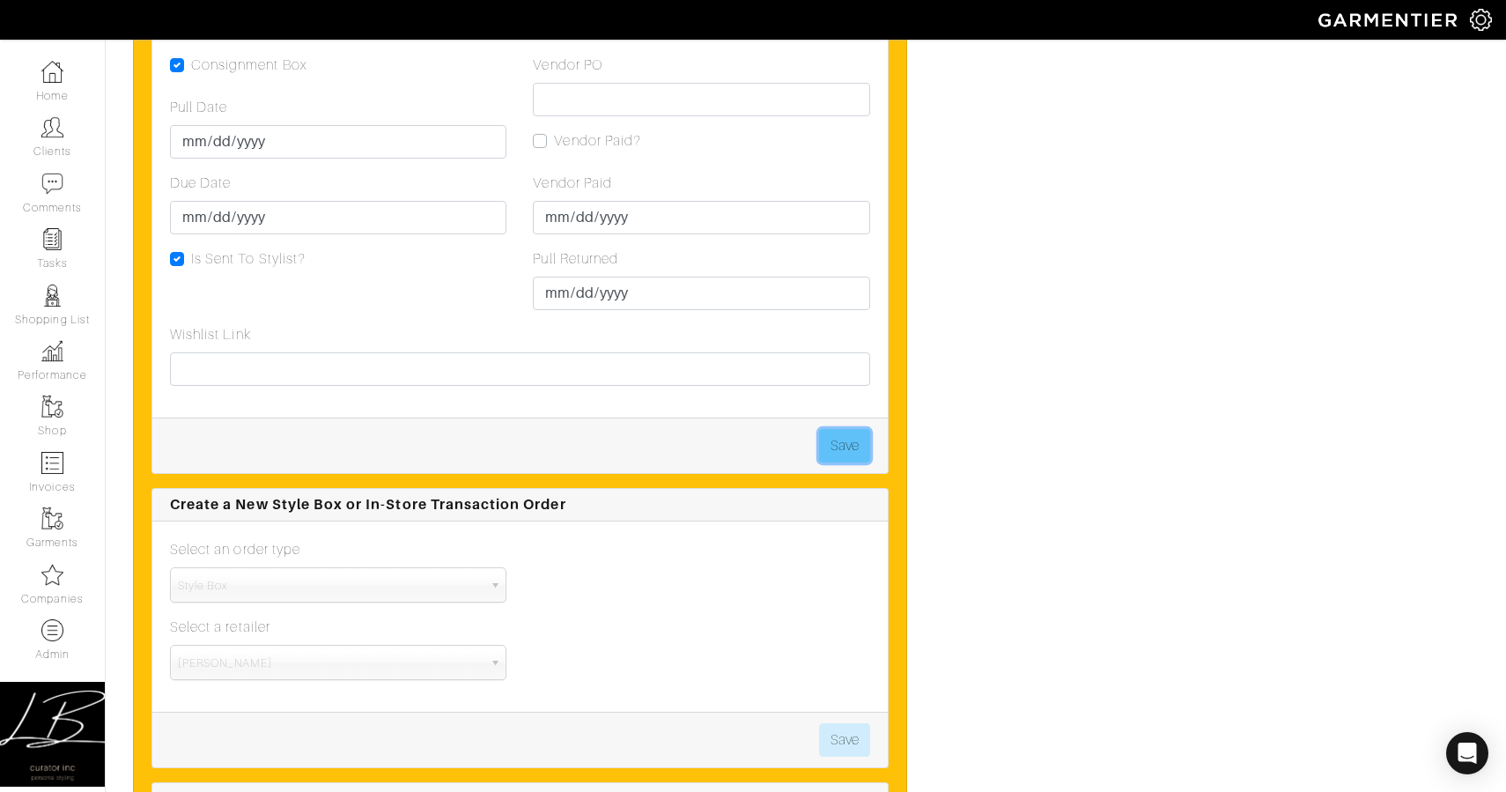
click at [861, 445] on button "Save" at bounding box center [844, 445] width 51 height 33
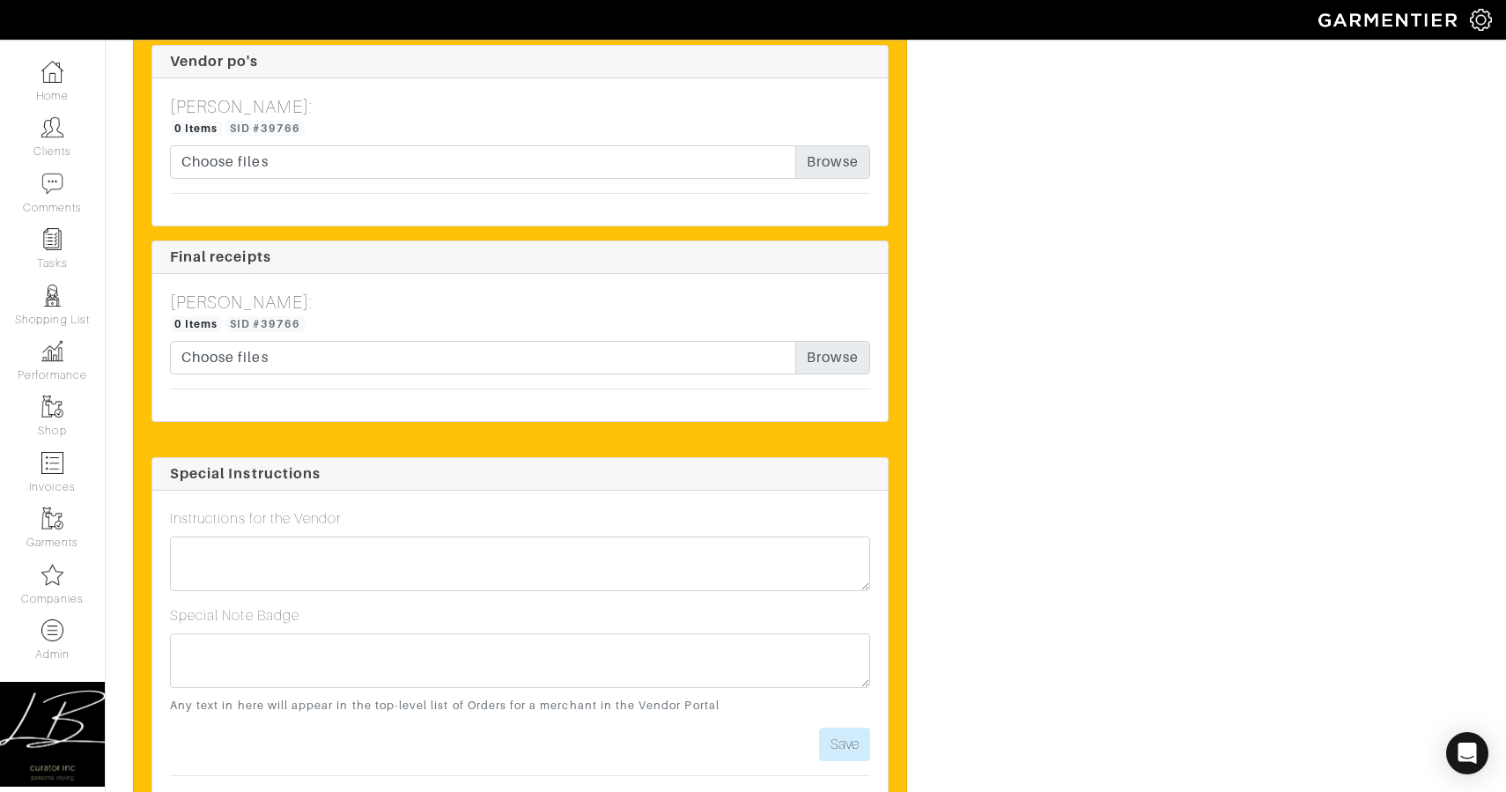
scroll to position [7140, 0]
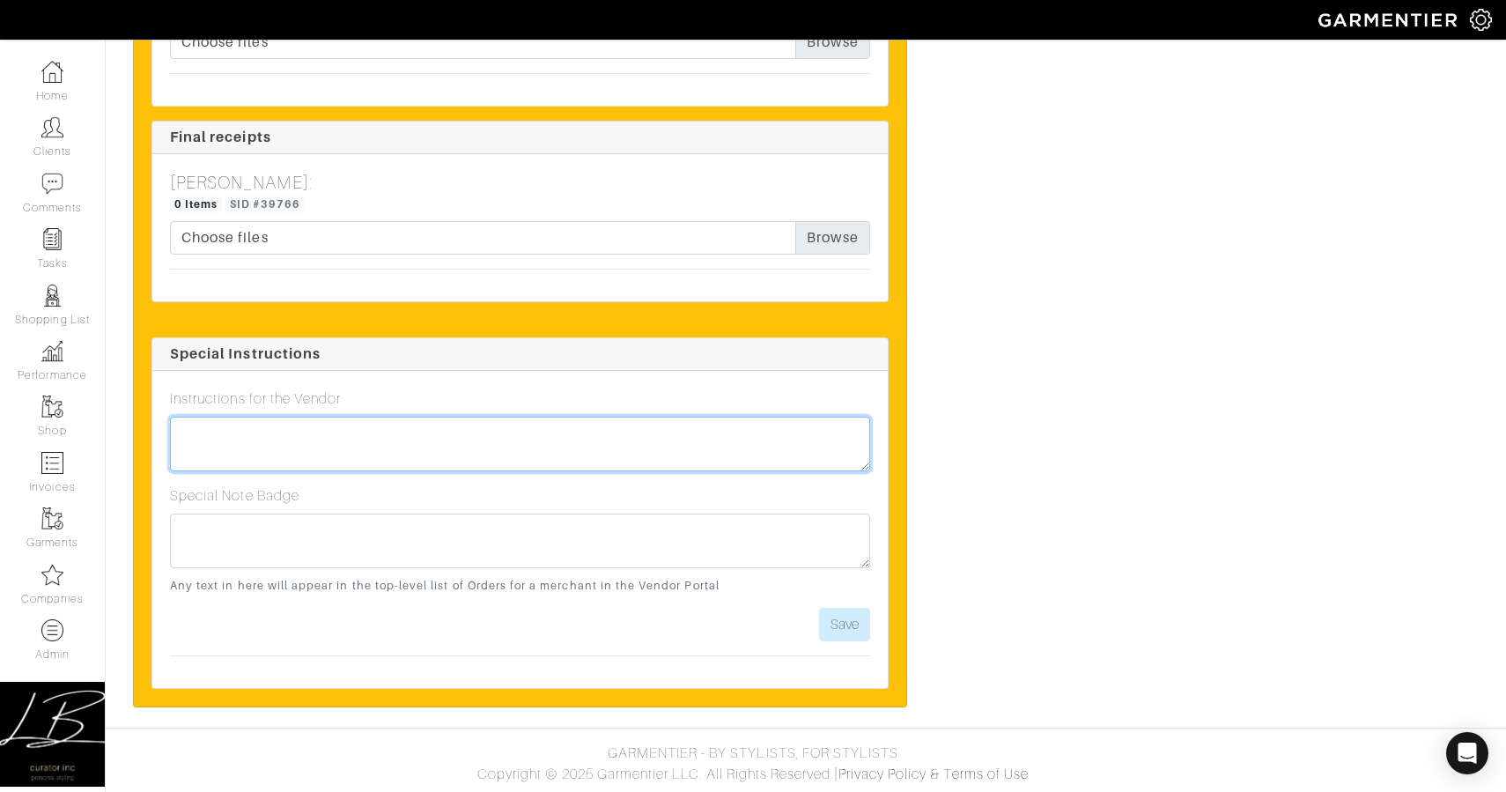
click at [319, 434] on textarea at bounding box center [520, 444] width 700 height 55
type textarea "Please ensure all items are delivered by [DATE] or earlier!"
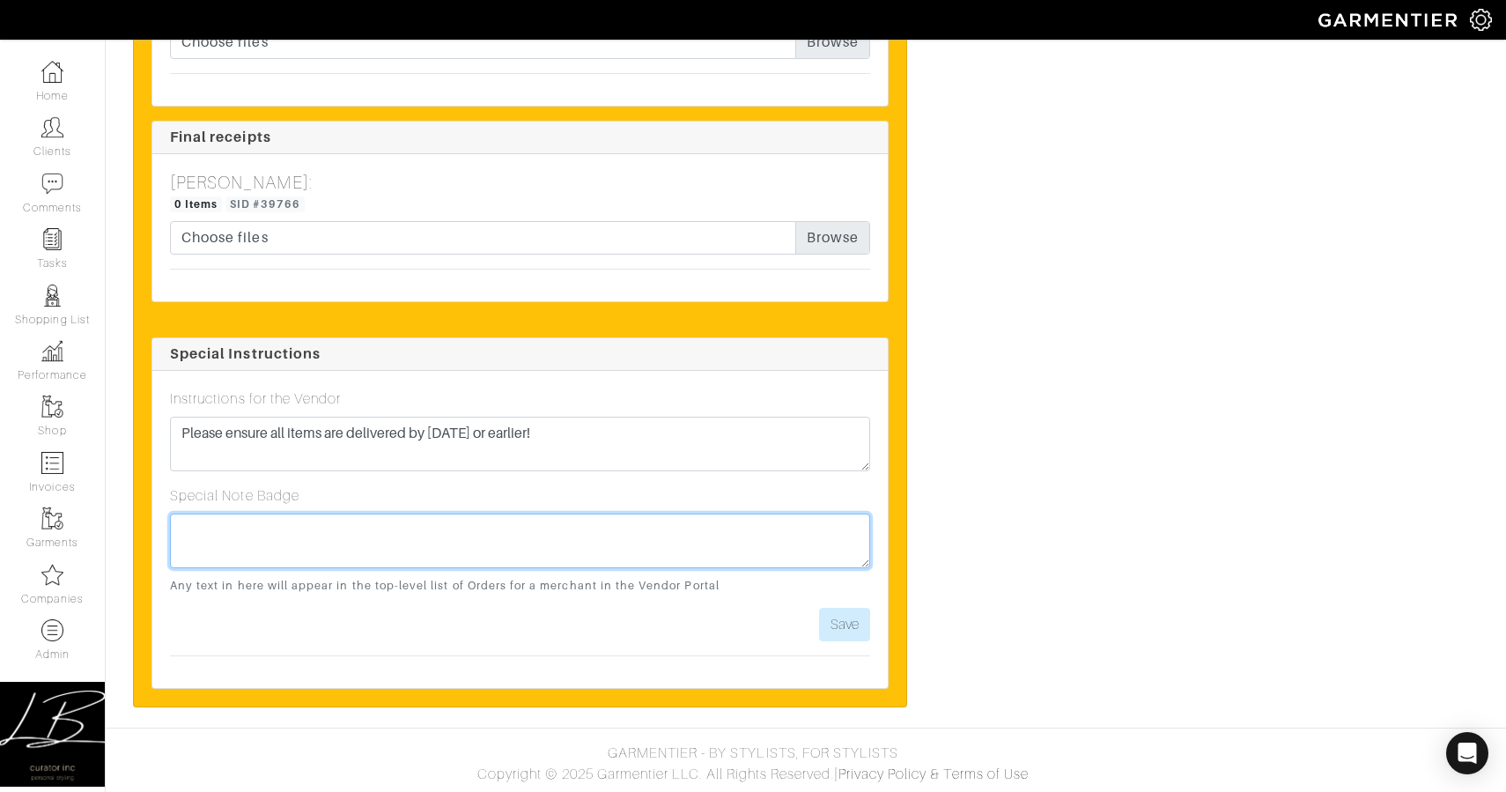
paste textarea "Please ensure all items are delivered by [DATE] or earlier!"
type textarea "Please ensure all items are delivered by [DATE] or earlier!"
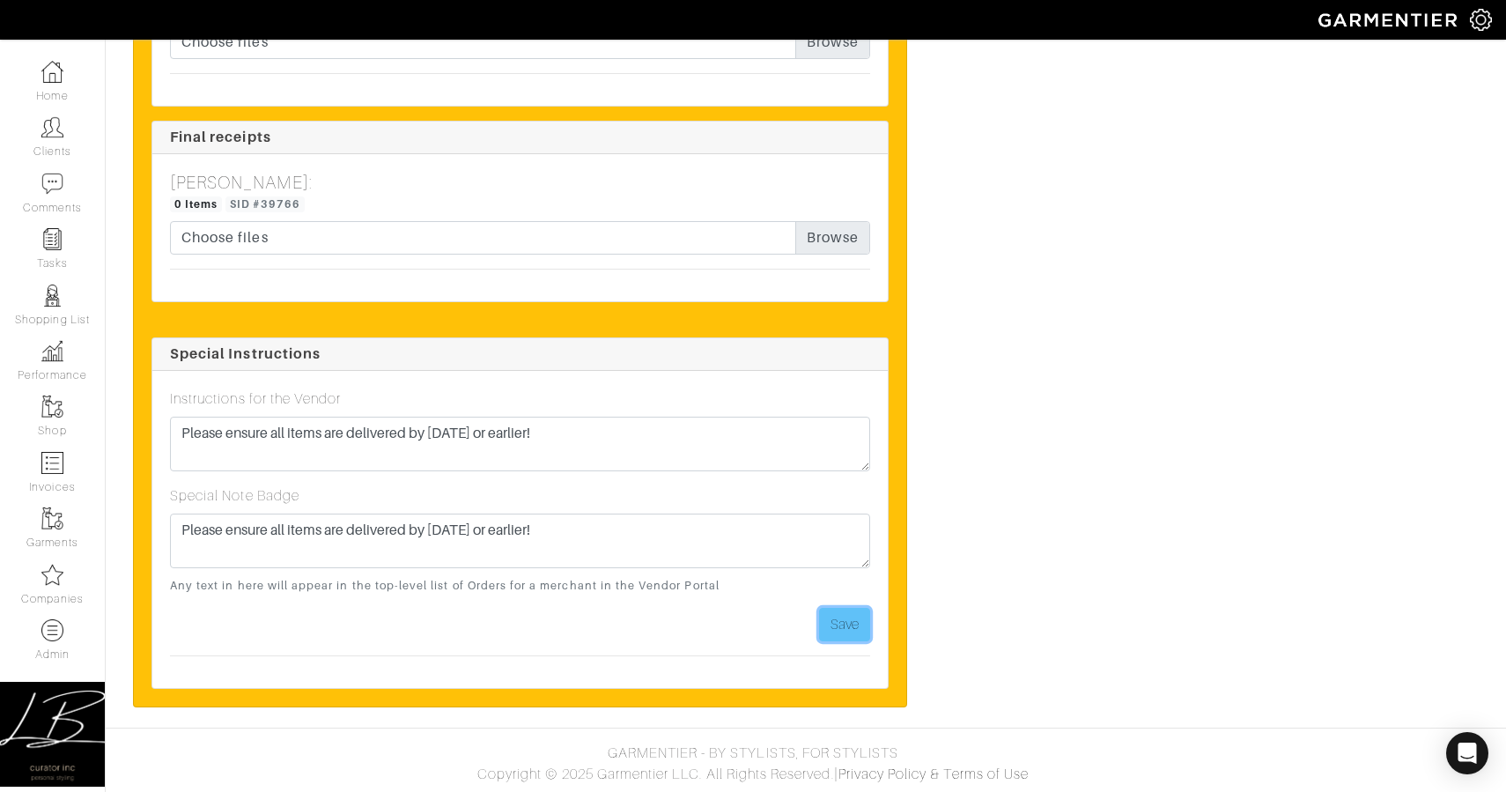
click at [841, 629] on button "Save" at bounding box center [844, 624] width 51 height 33
click at [841, 630] on button "Save" at bounding box center [844, 624] width 51 height 33
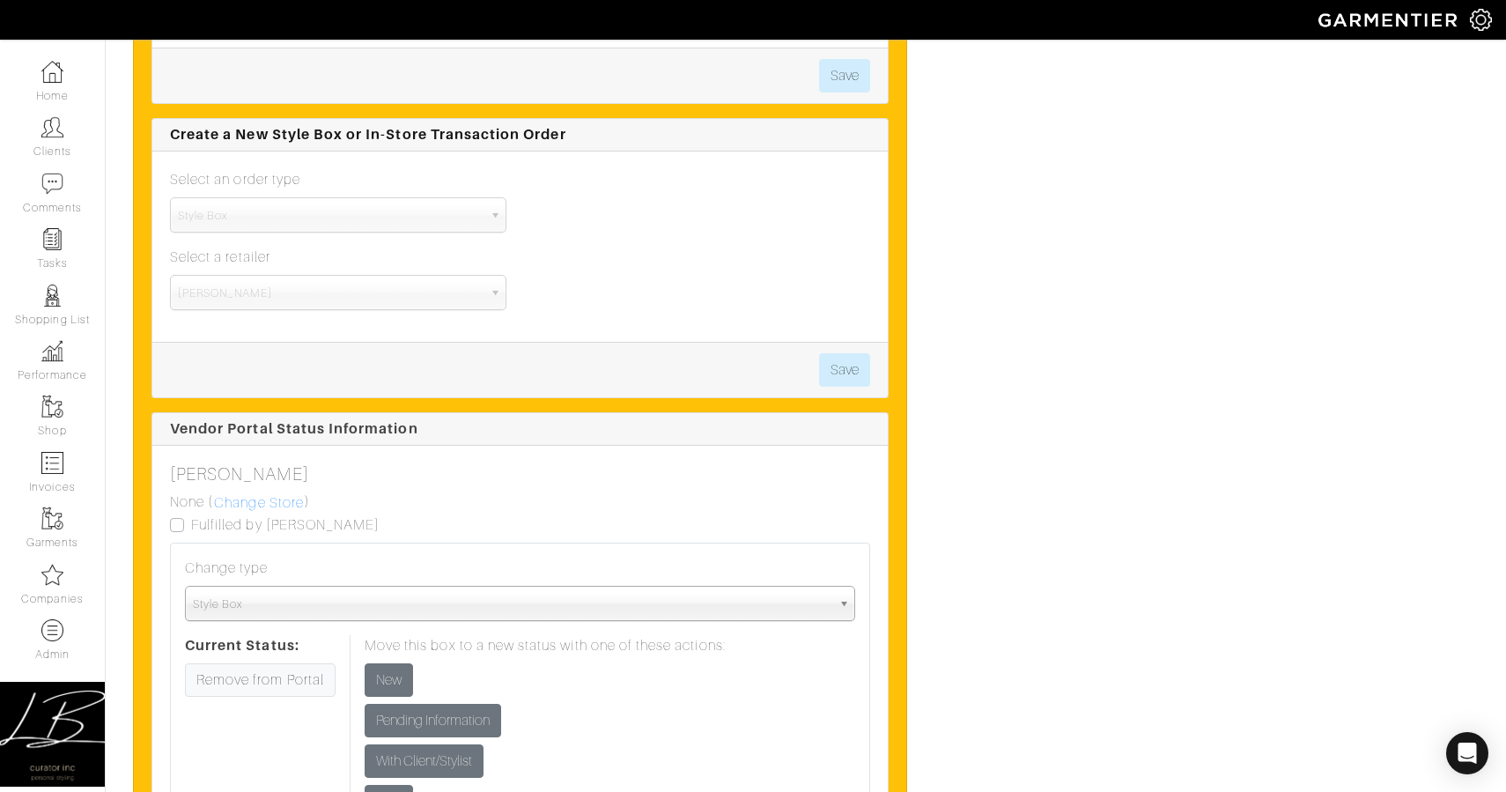
scroll to position [5495, 0]
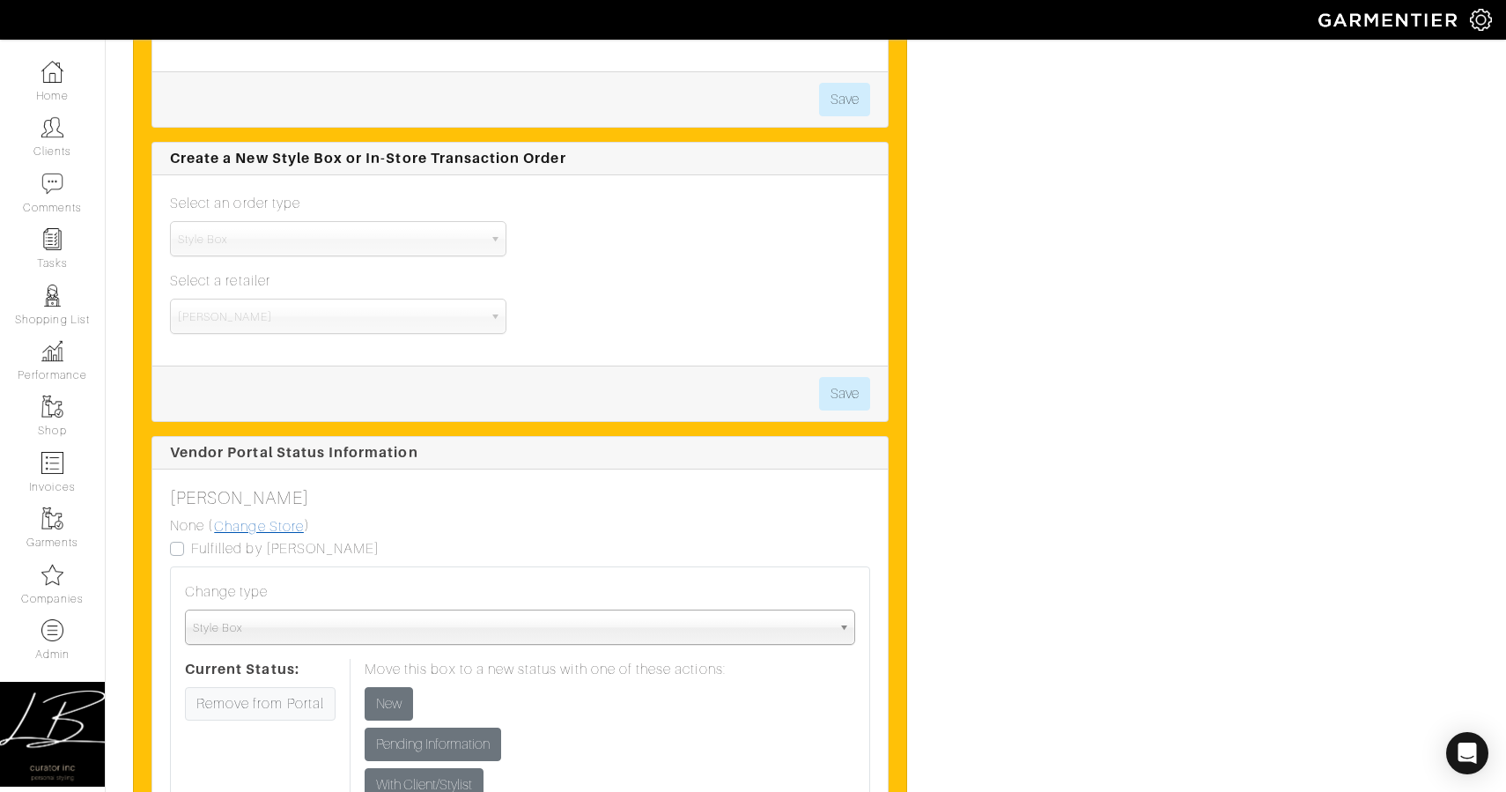
click at [262, 530] on link "Change Store" at bounding box center [259, 526] width 92 height 23
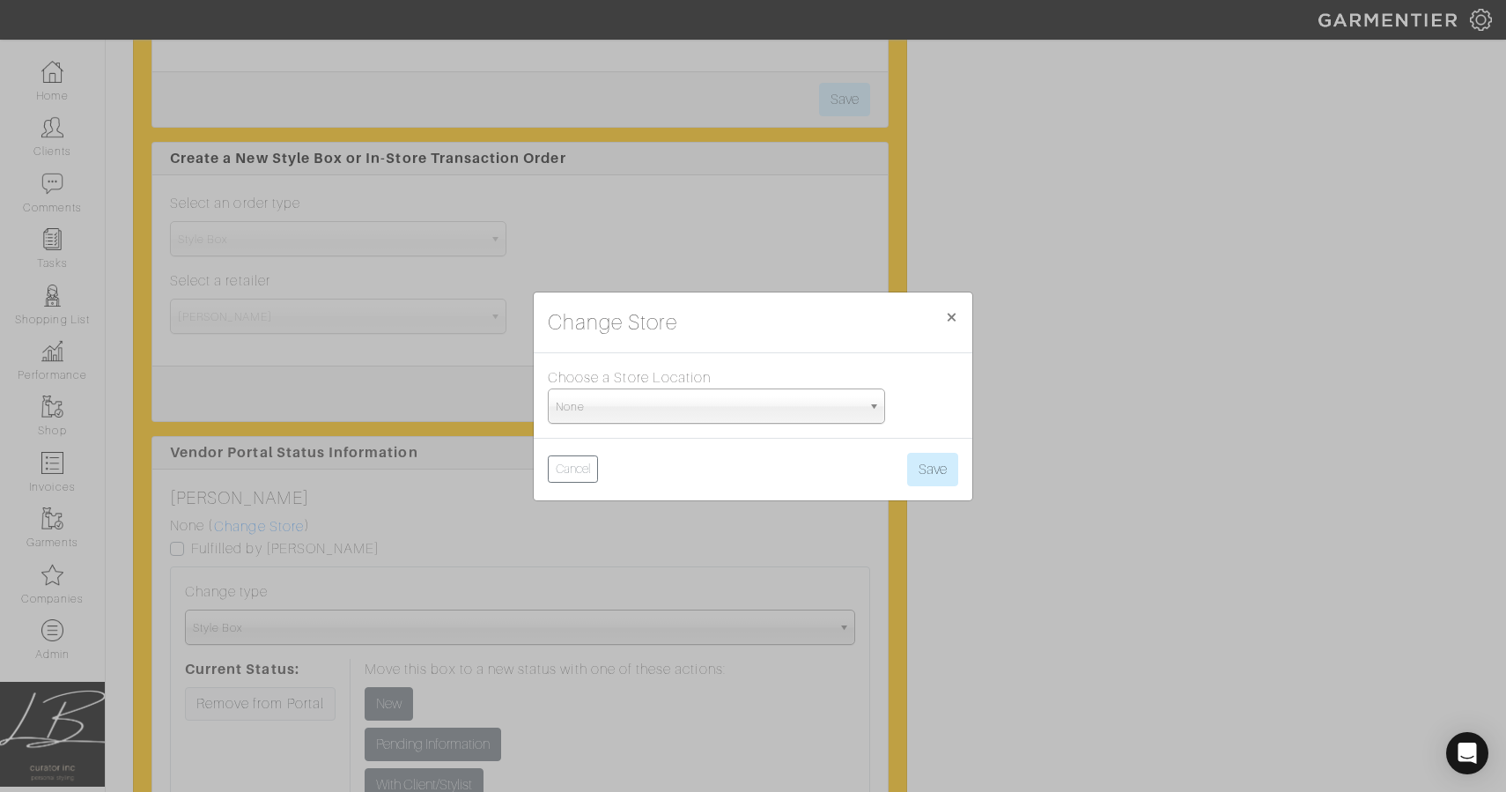
click at [580, 395] on span "None" at bounding box center [709, 406] width 306 height 35
type input "5th"
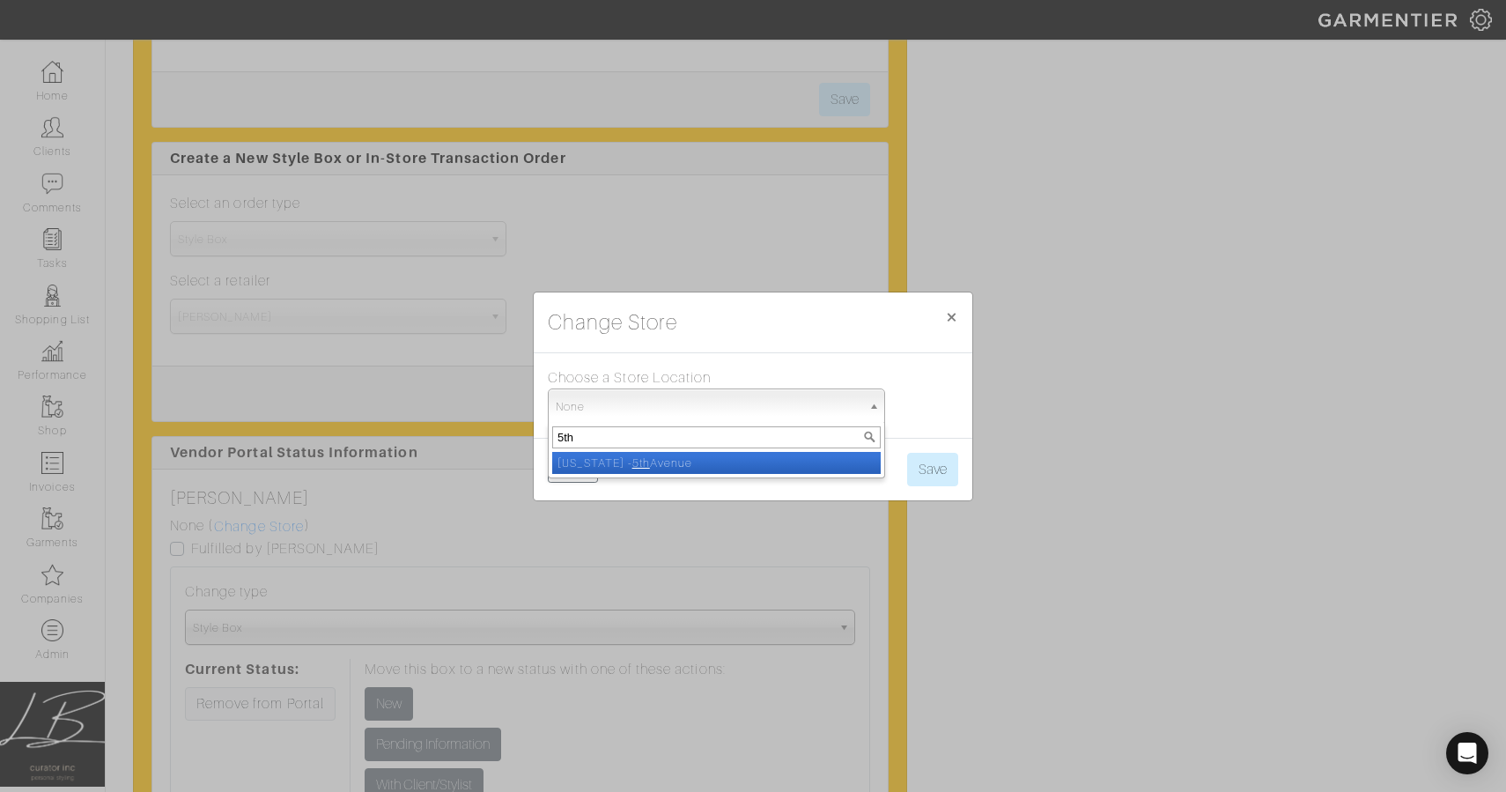
select select "93"
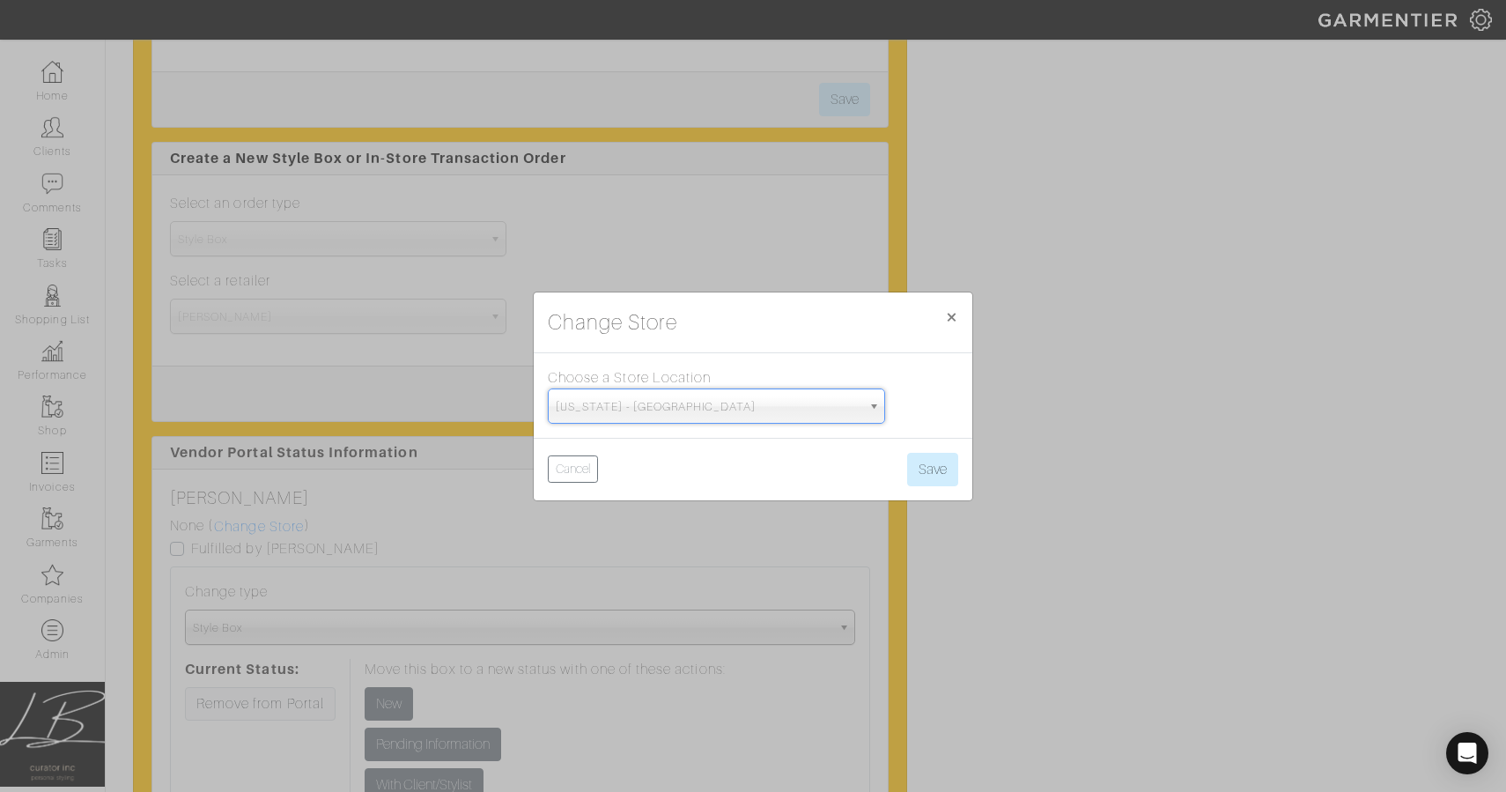
click at [965, 462] on div "Cancel Save" at bounding box center [753, 469] width 439 height 63
click at [932, 469] on button "Save" at bounding box center [932, 469] width 51 height 33
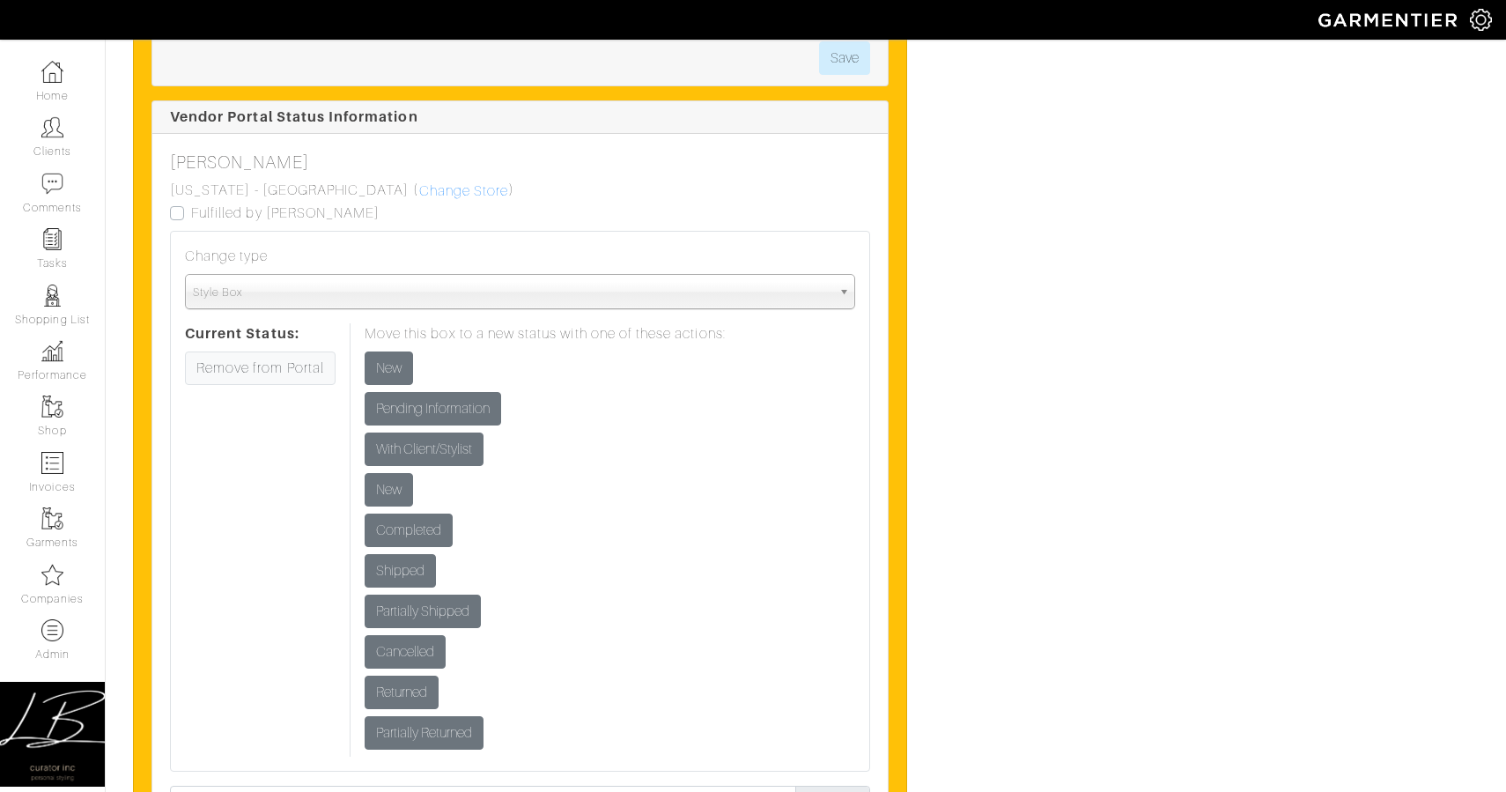
scroll to position [5832, 0]
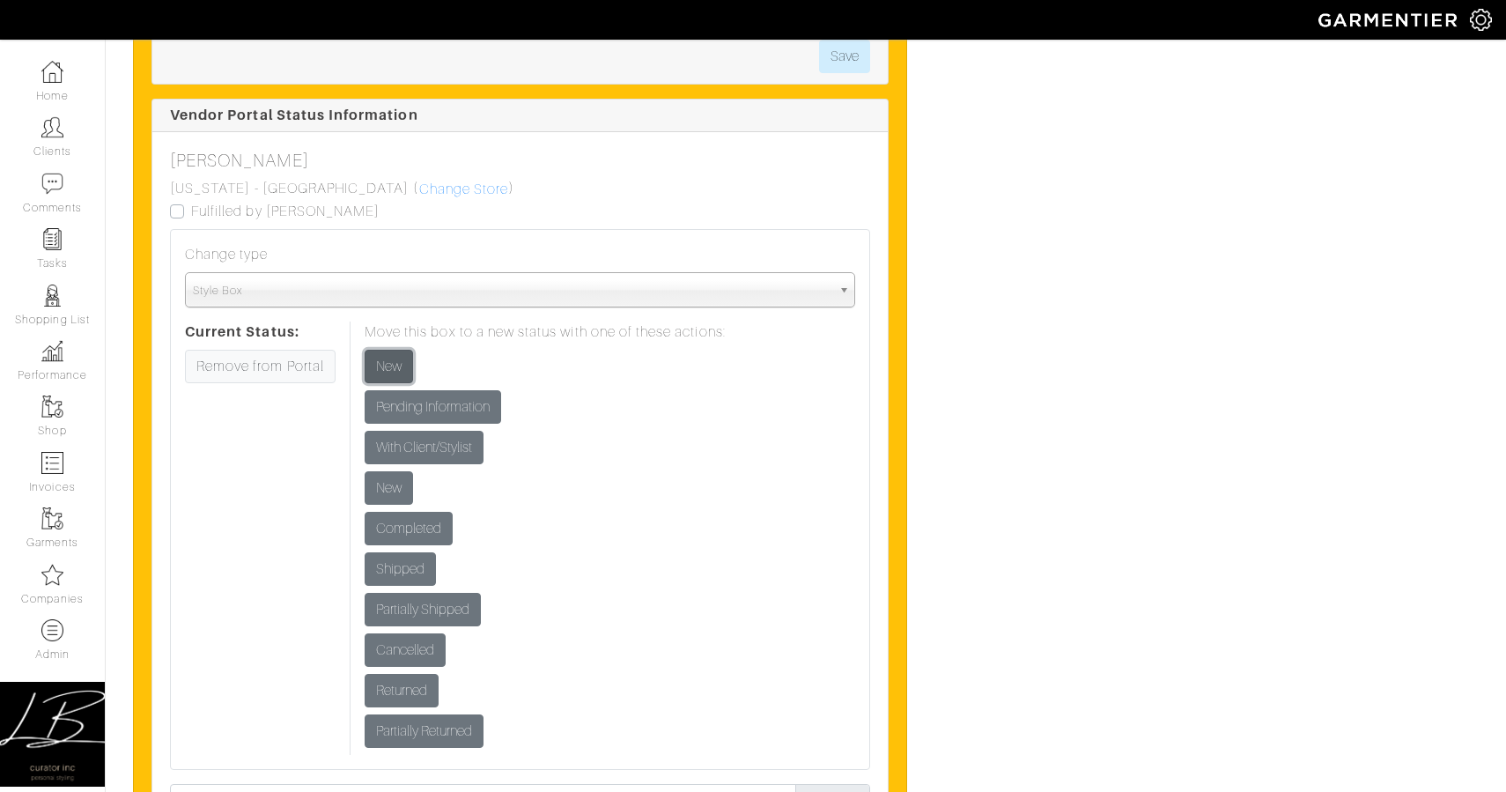
click at [375, 362] on input "New" at bounding box center [389, 366] width 48 height 33
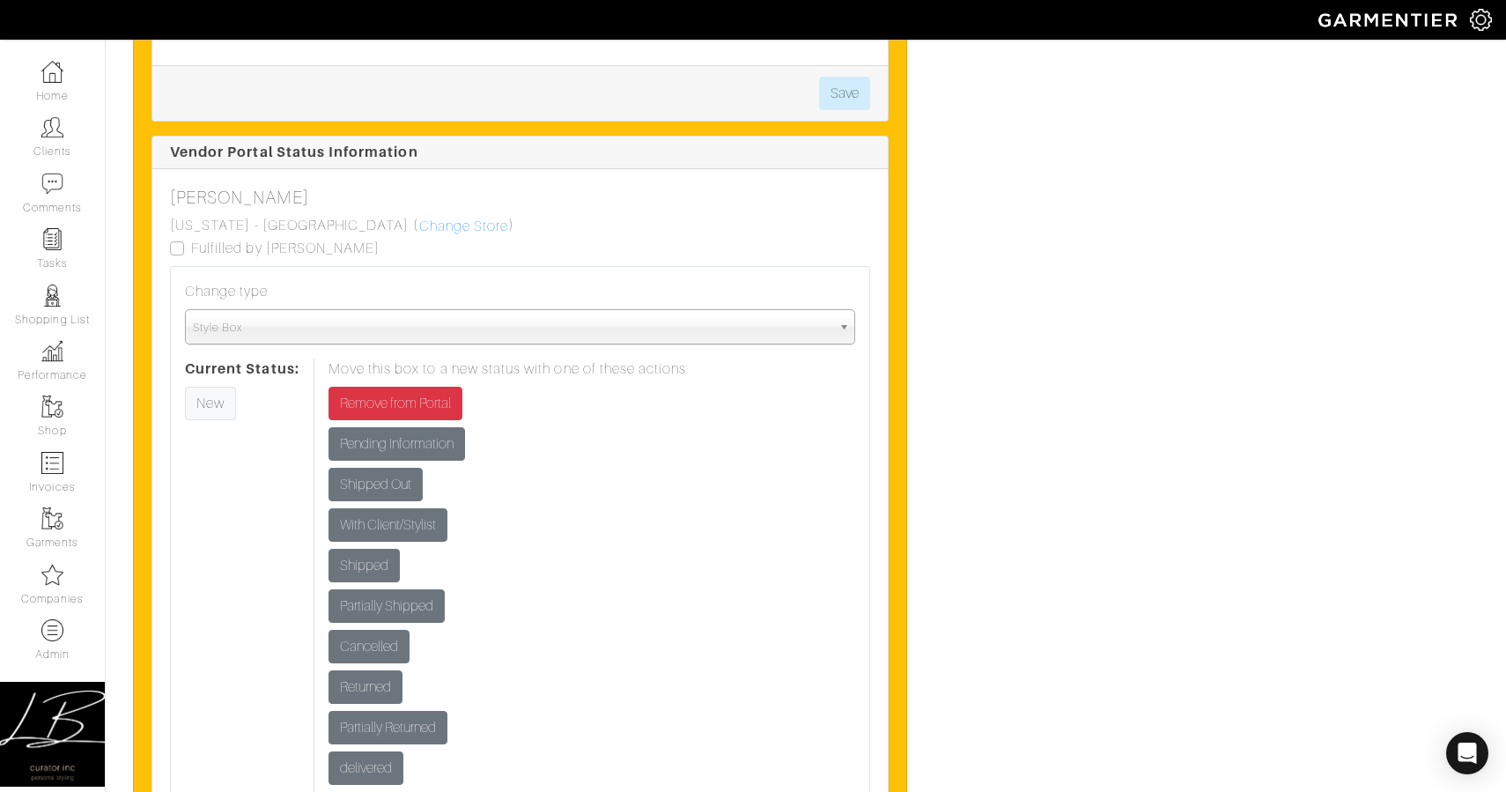
scroll to position [7221, 0]
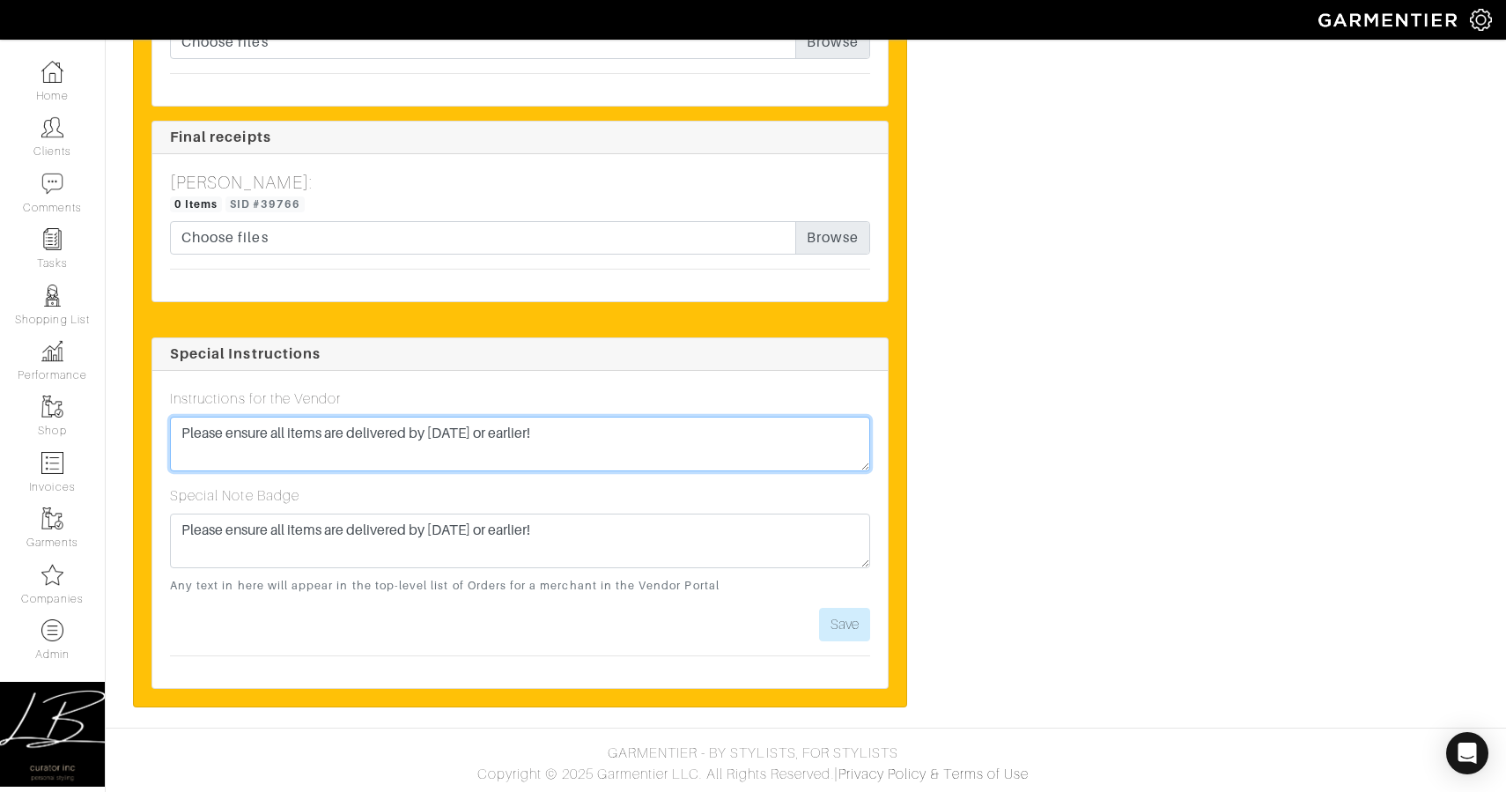
drag, startPoint x: 618, startPoint y: 432, endPoint x: 618, endPoint y: 414, distance: 17.6
click at [618, 410] on div "Instructions for the Vendor Please ensure all items are delivered by [DATE] or …" at bounding box center [520, 429] width 700 height 83
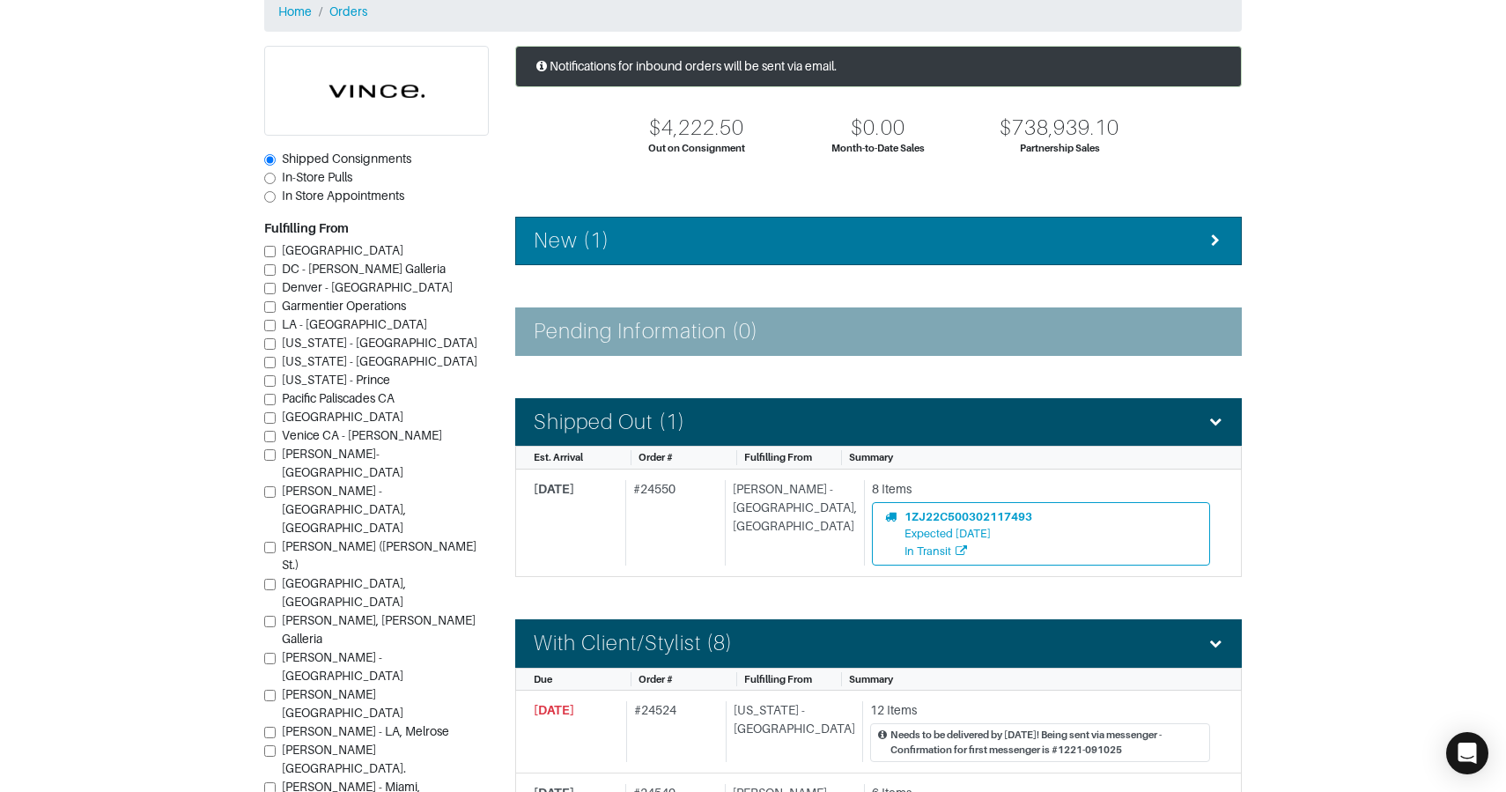
scroll to position [84, 0]
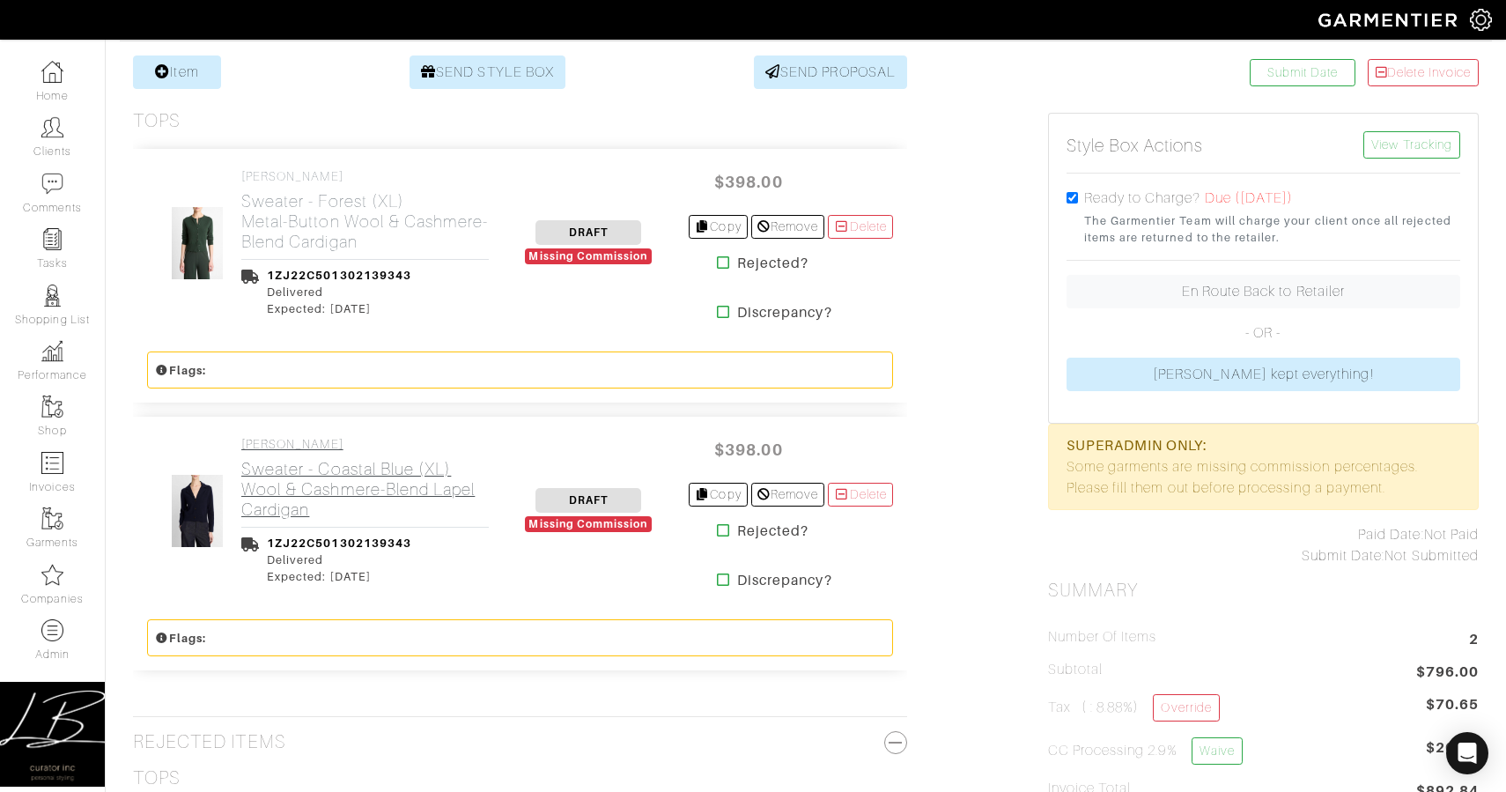
scroll to position [343, 0]
click at [304, 218] on h2 "Sweater - Forest (XL) Metal-Button Wool & Cashmere-Blend Cardigan" at bounding box center [364, 222] width 247 height 61
click at [317, 460] on h2 "Sweater - Coastal Blue (XL) Wool & Cashmere-Blend Lapel Cardigan" at bounding box center [364, 490] width 247 height 61
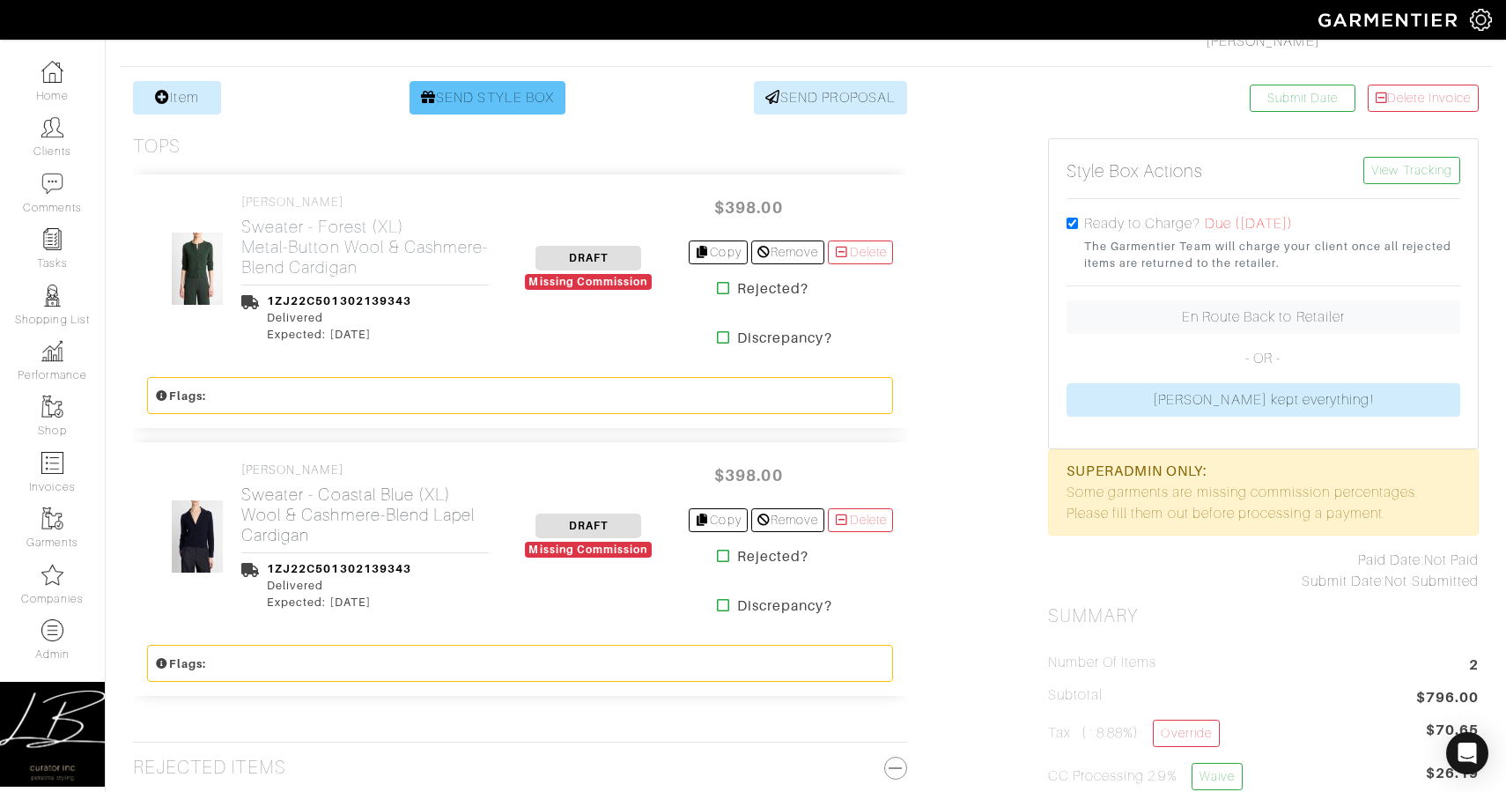
scroll to position [317, 0]
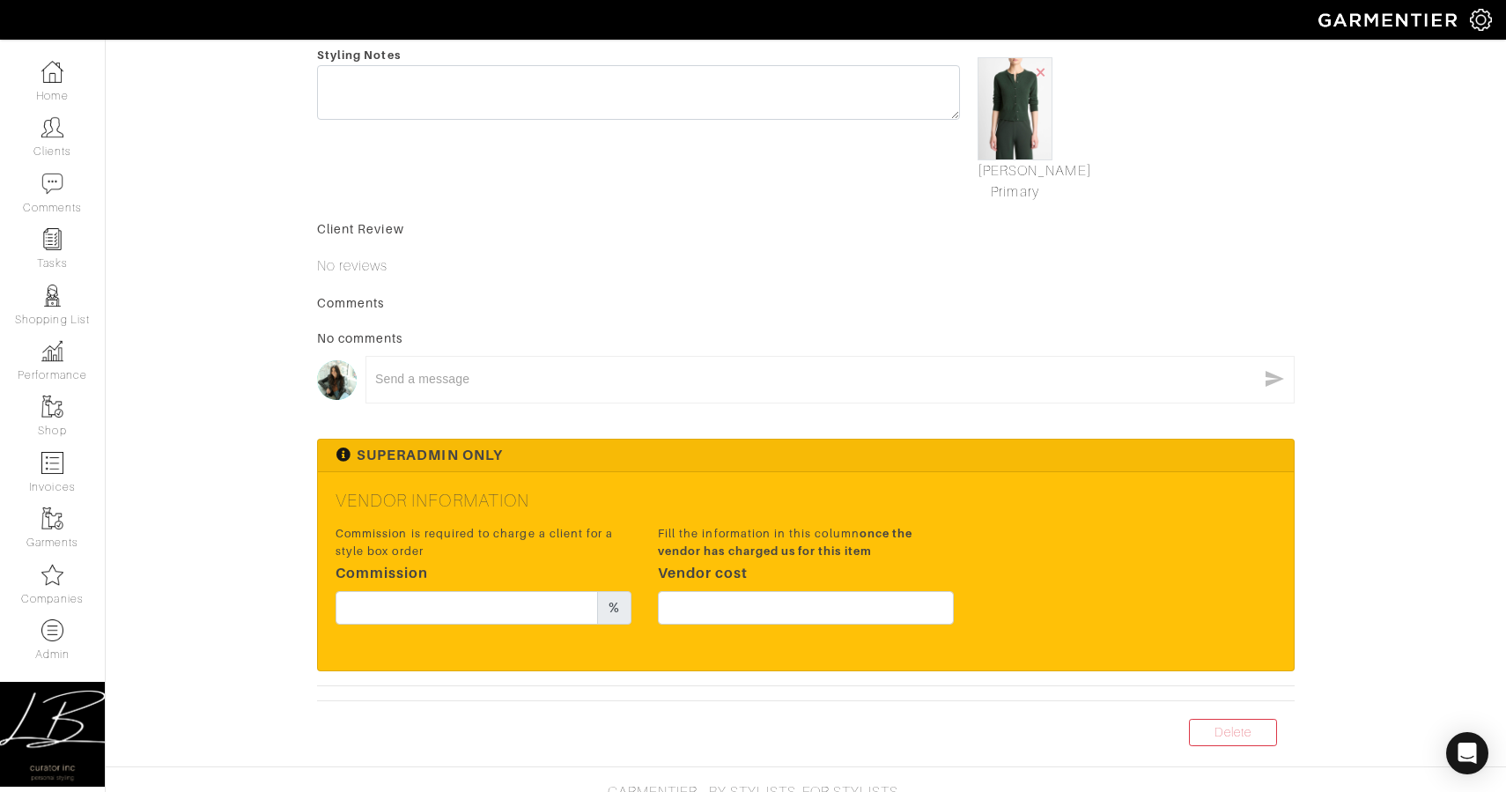
scroll to position [618, 0]
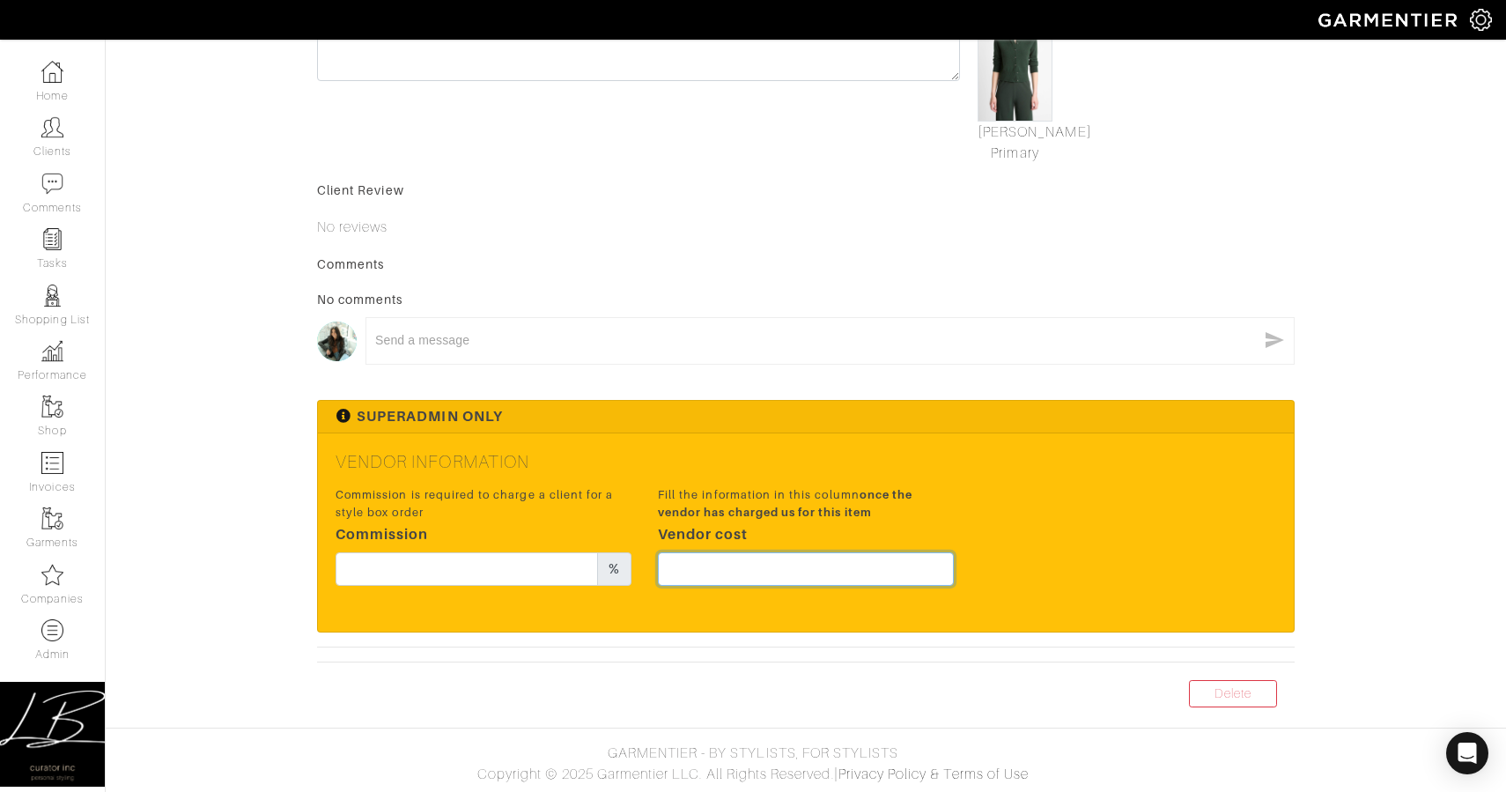
click at [873, 557] on input "text" at bounding box center [806, 568] width 296 height 33
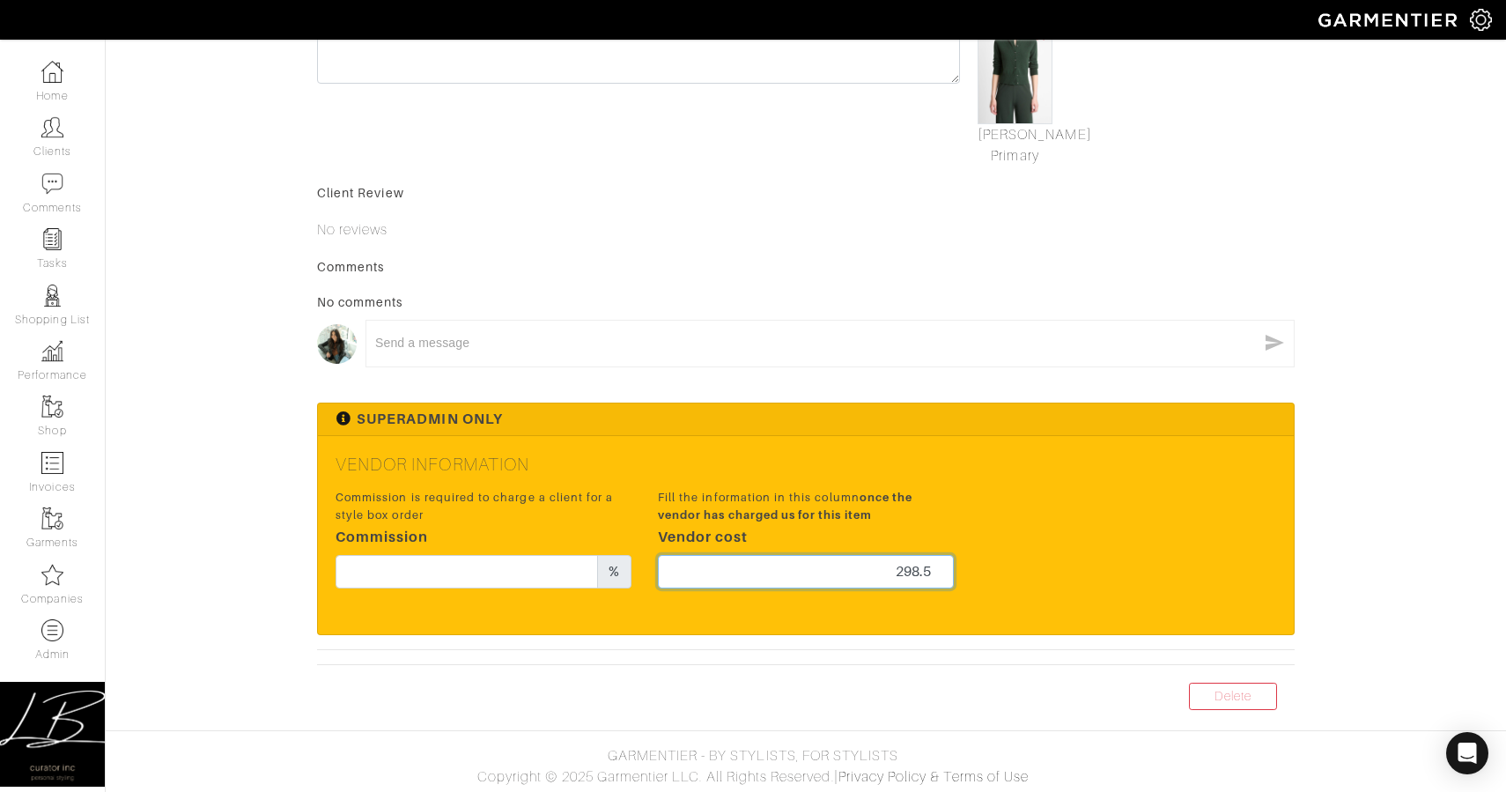
scroll to position [611, 0]
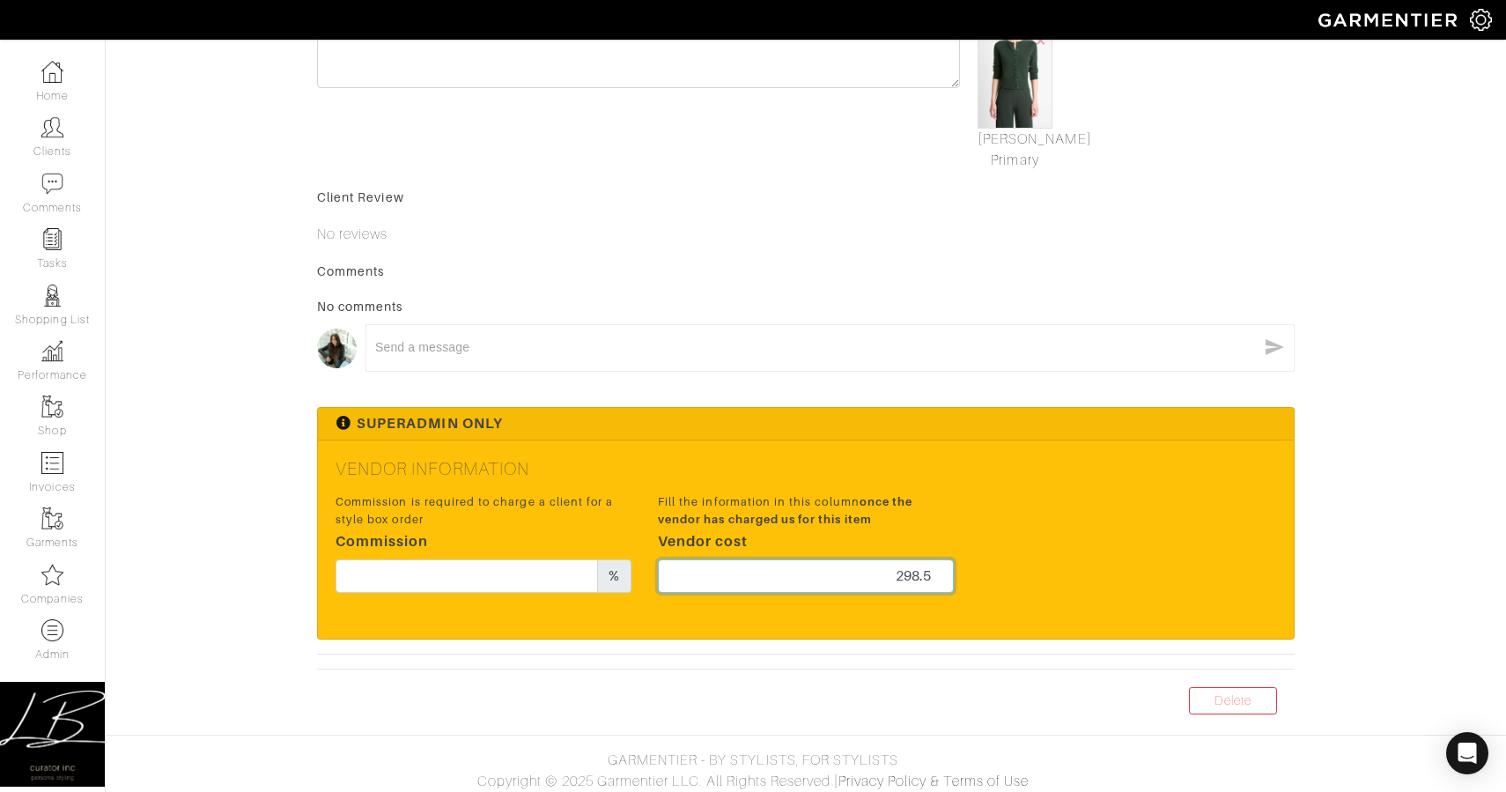
type input "298.5"
click at [477, 557] on div "Commission is required to charge a client for a style box order Commission %" at bounding box center [484, 542] width 296 height 99
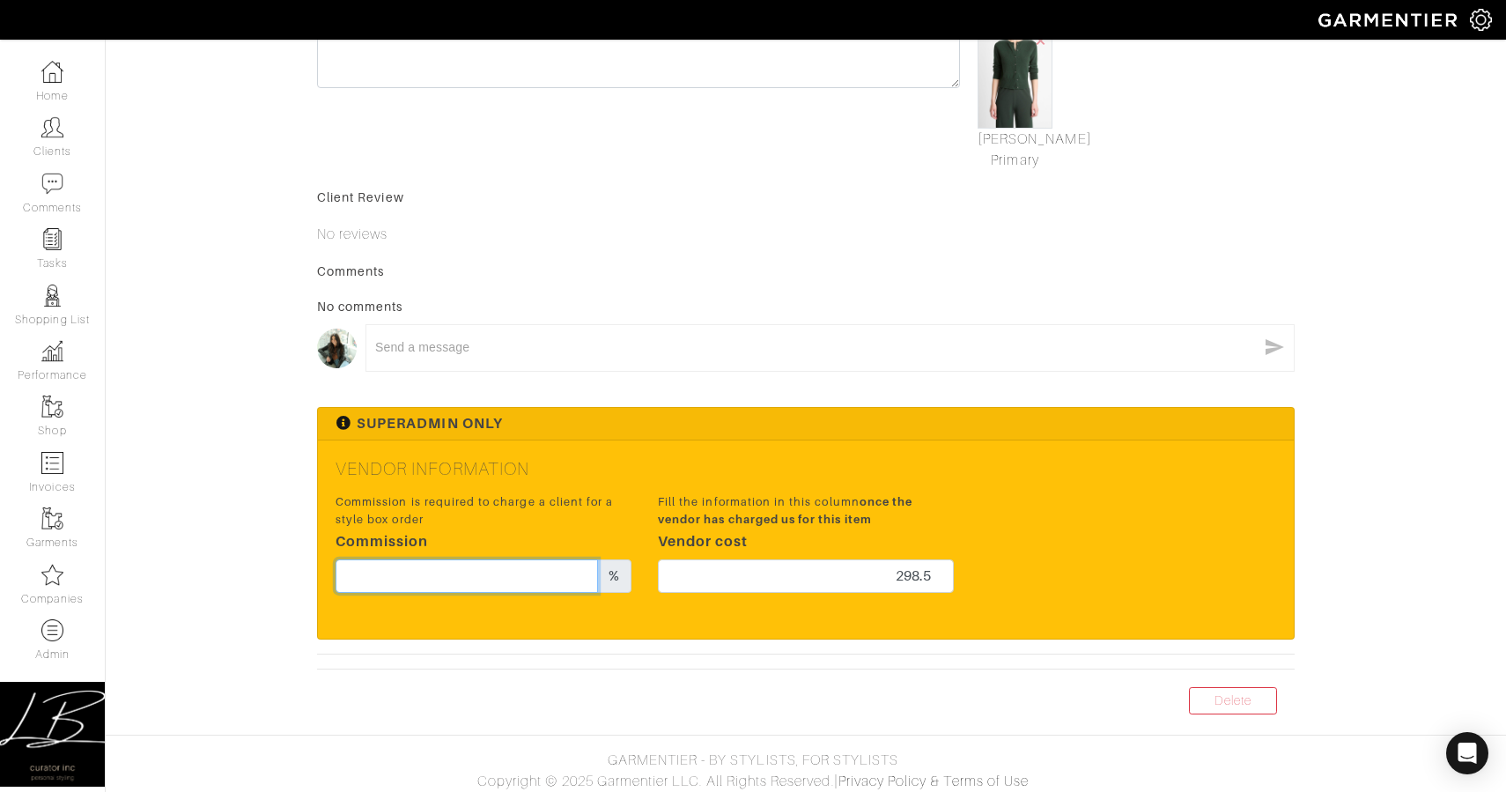
click at [488, 576] on input "text" at bounding box center [467, 575] width 262 height 33
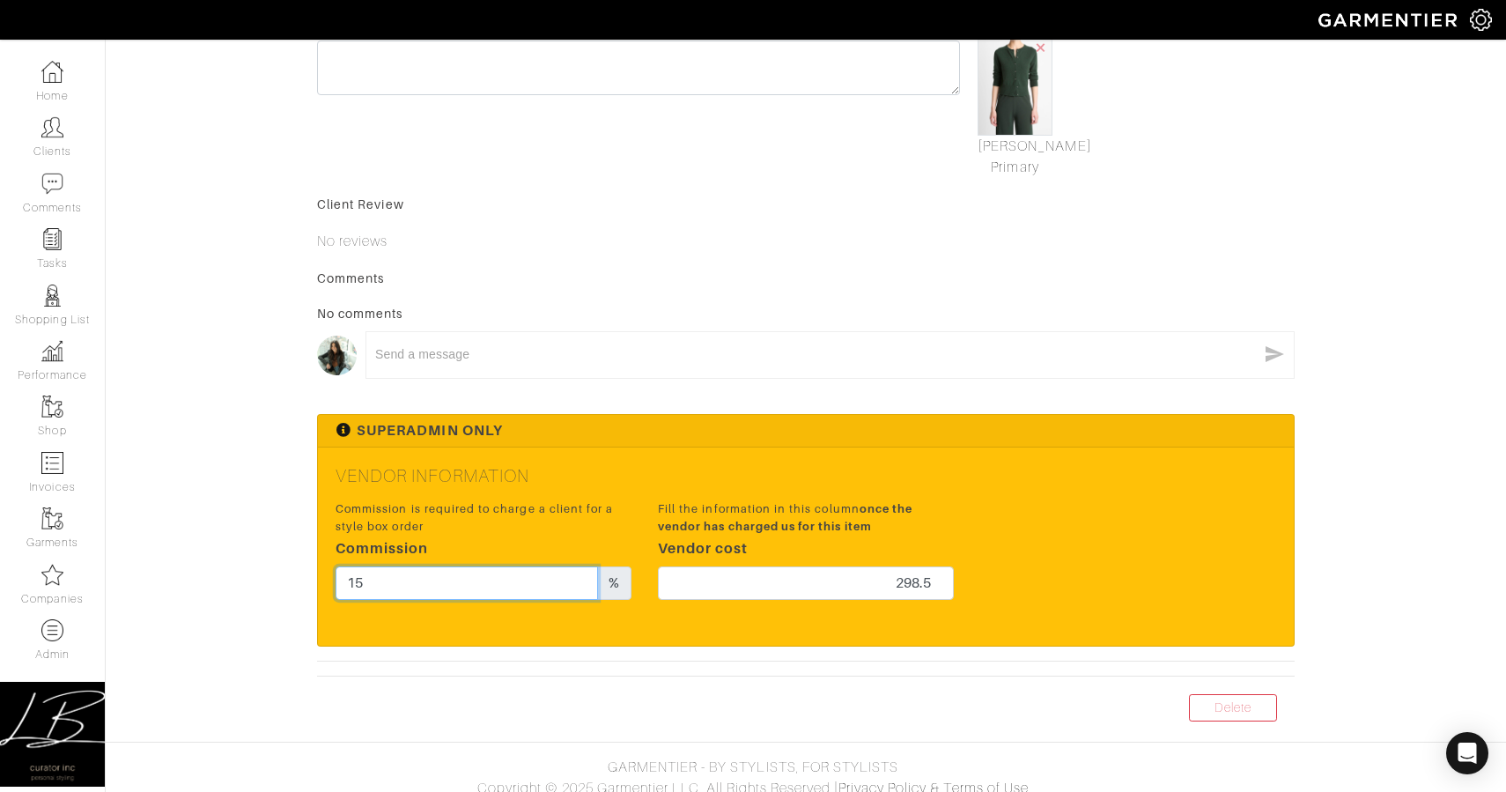
type input "15"
click at [978, 461] on div "Vendor Information Commission is required to charge a client for a style box or…" at bounding box center [806, 545] width 976 height 197
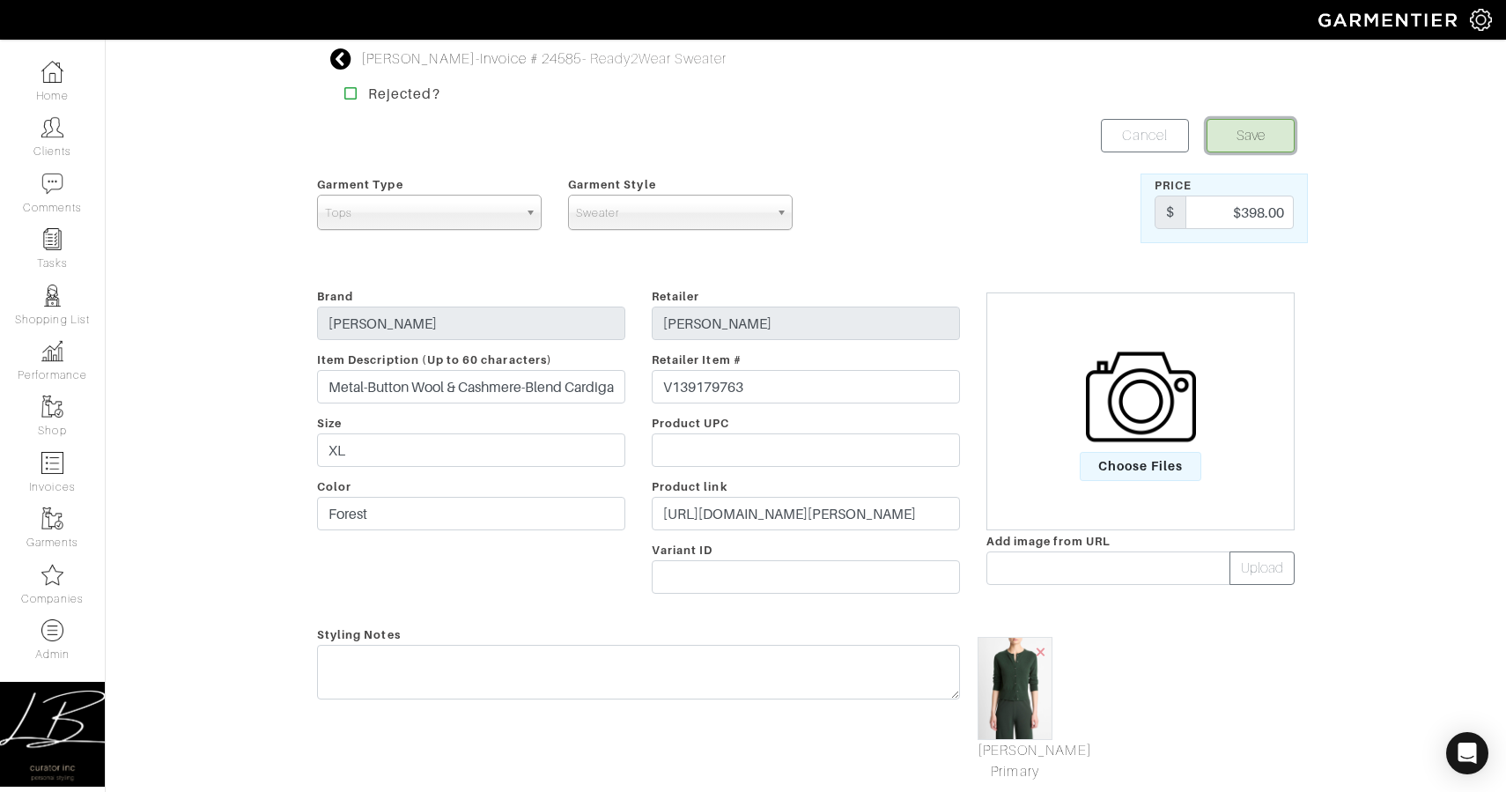
click at [1253, 137] on button "Save" at bounding box center [1251, 135] width 88 height 33
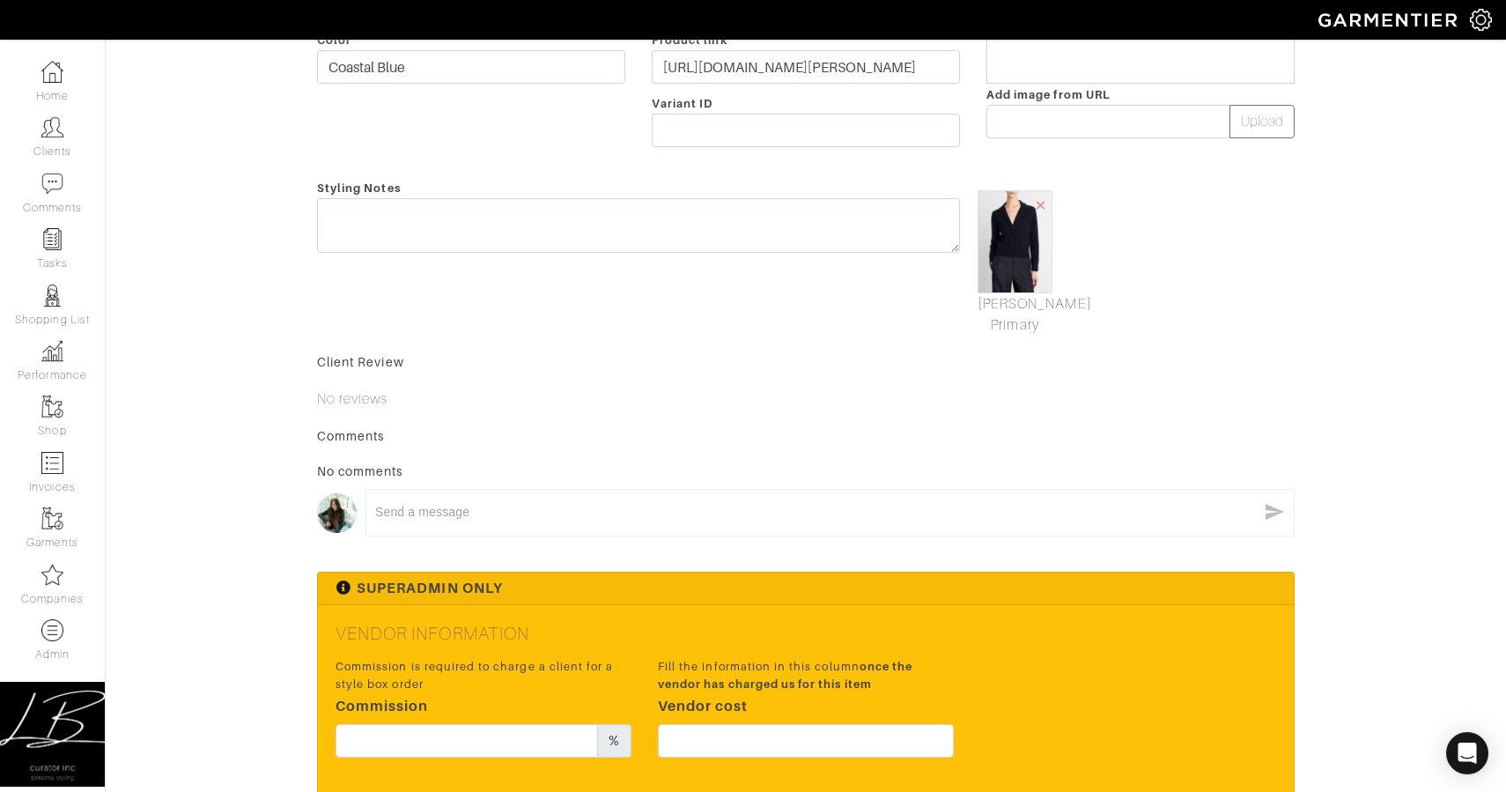
scroll to position [447, 0]
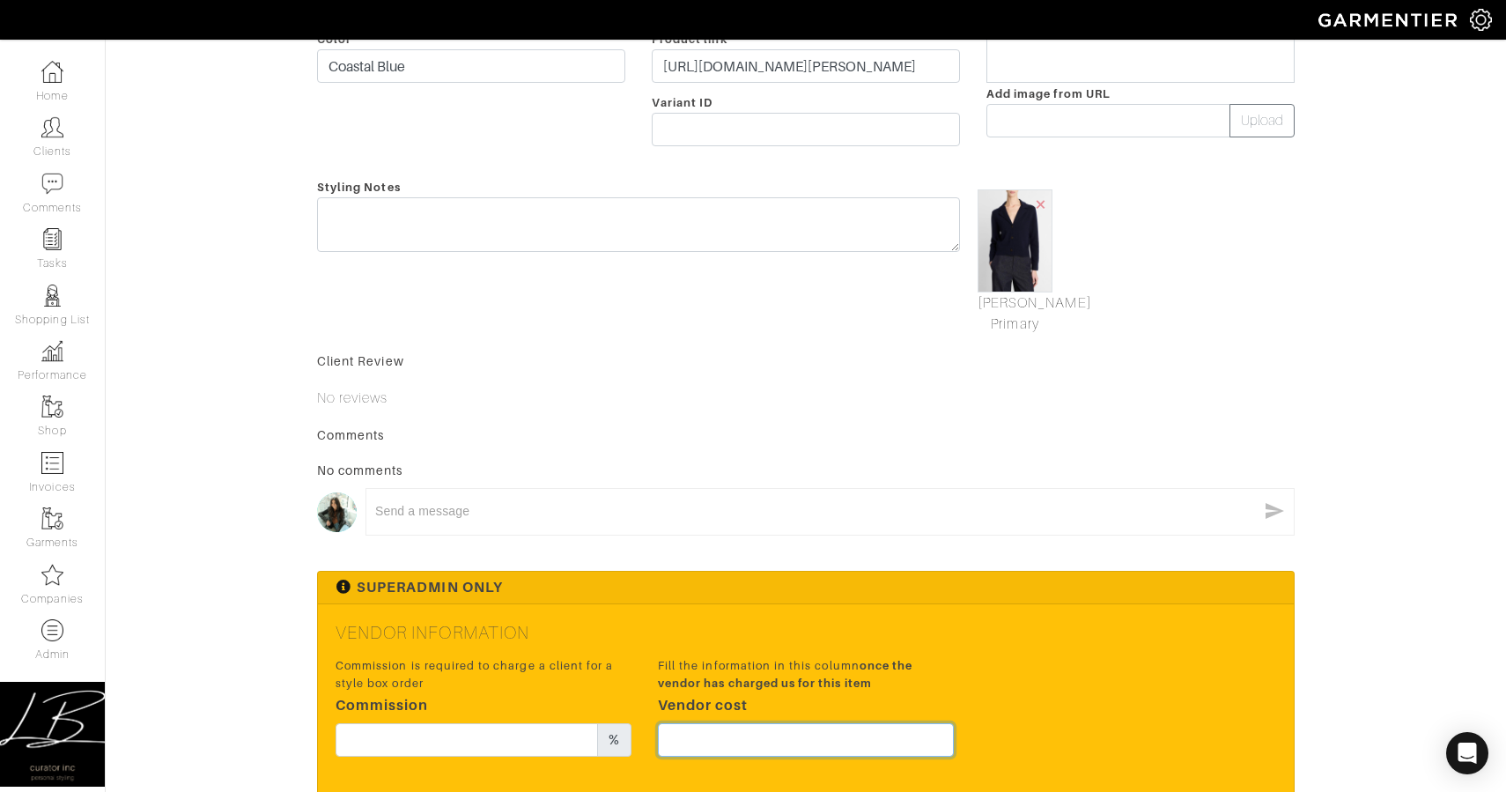
click at [757, 734] on input "text" at bounding box center [806, 739] width 296 height 33
type input "298.5"
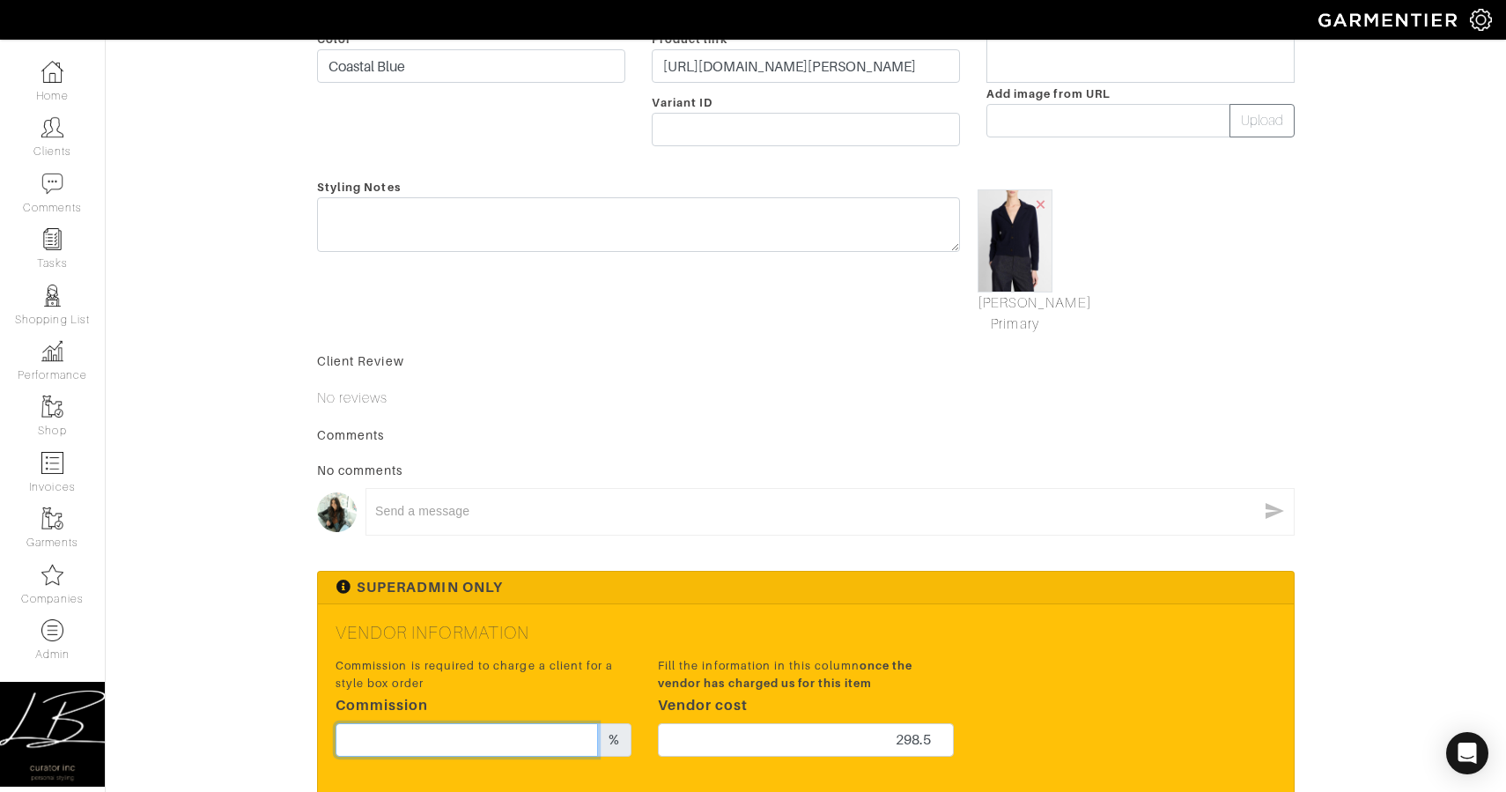
click at [487, 735] on input "text" at bounding box center [467, 739] width 262 height 33
type input "15"
click at [748, 542] on div "x" at bounding box center [830, 516] width 929 height 56
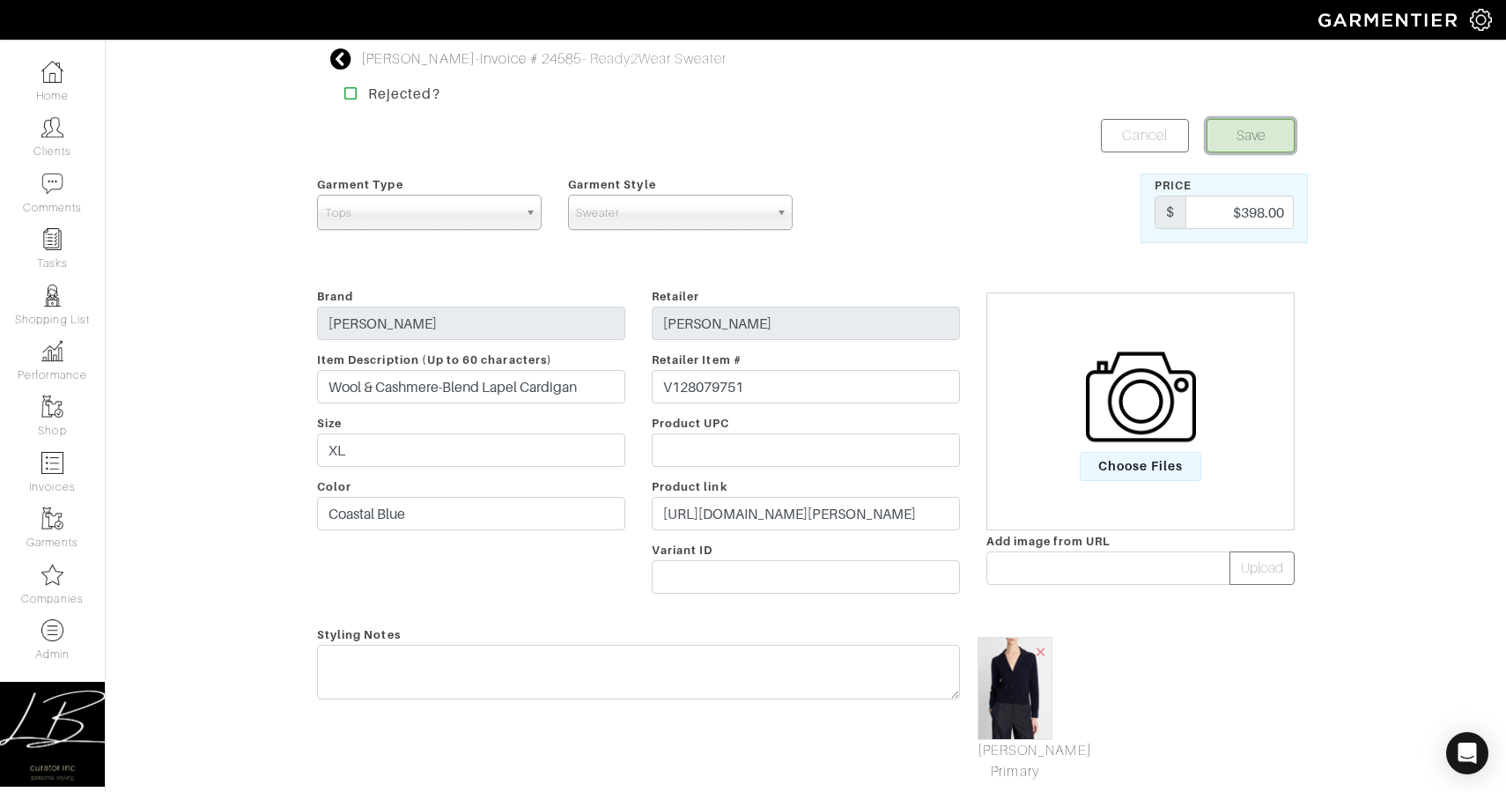
click at [1222, 126] on button "Save" at bounding box center [1251, 135] width 88 height 33
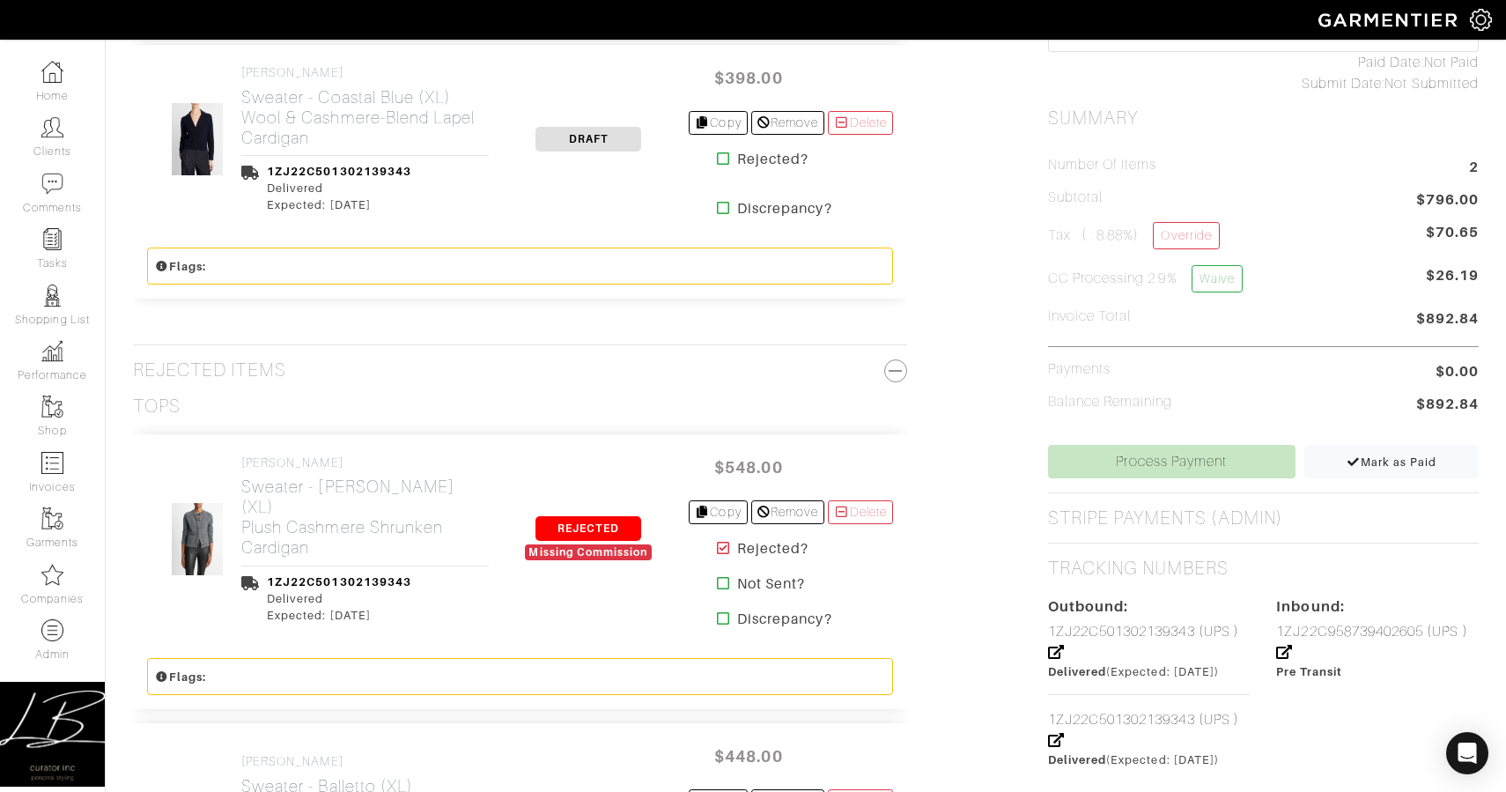
scroll to position [670, 0]
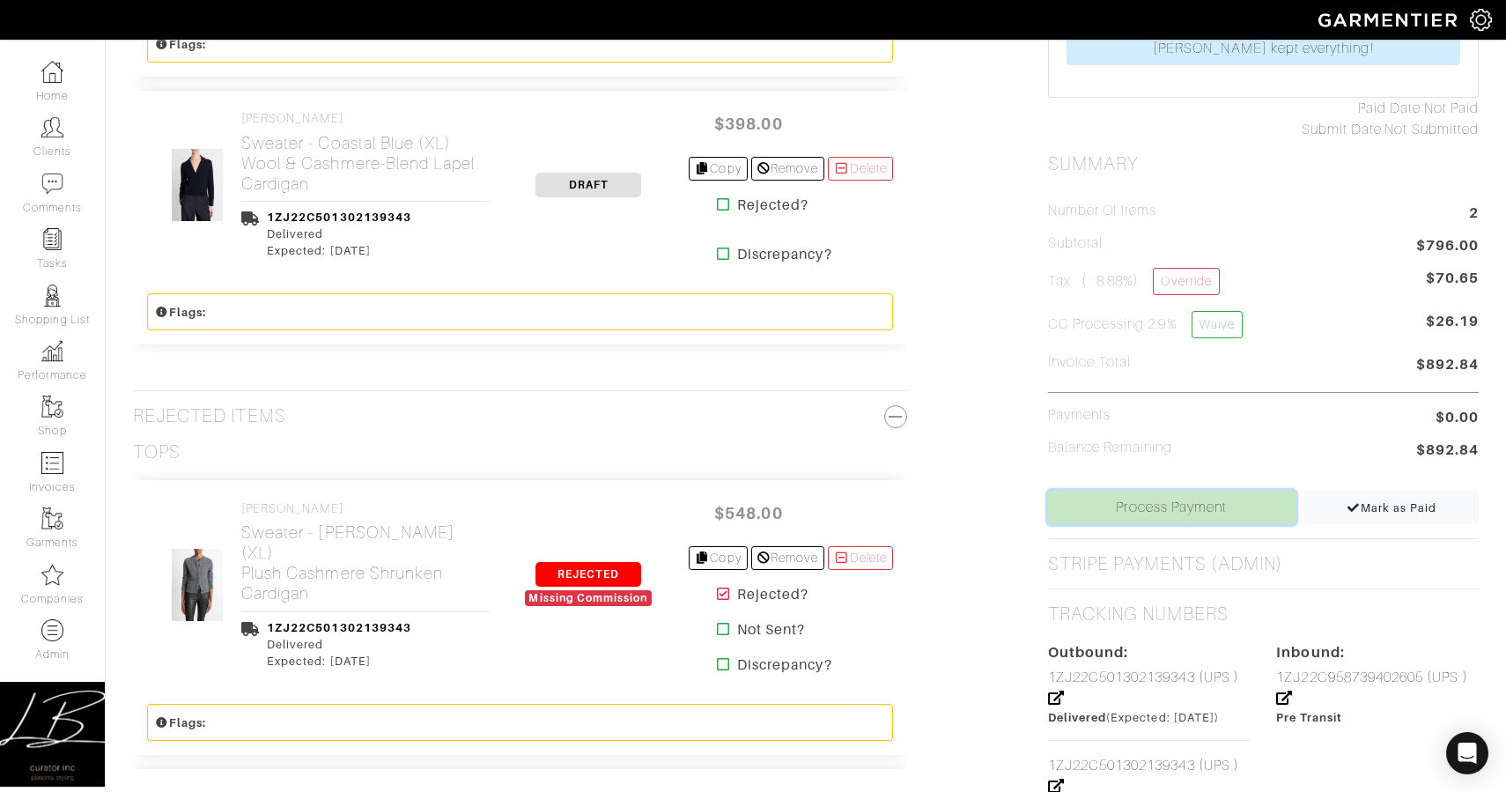
click at [1106, 499] on link "Process Payment" at bounding box center [1171, 507] width 247 height 33
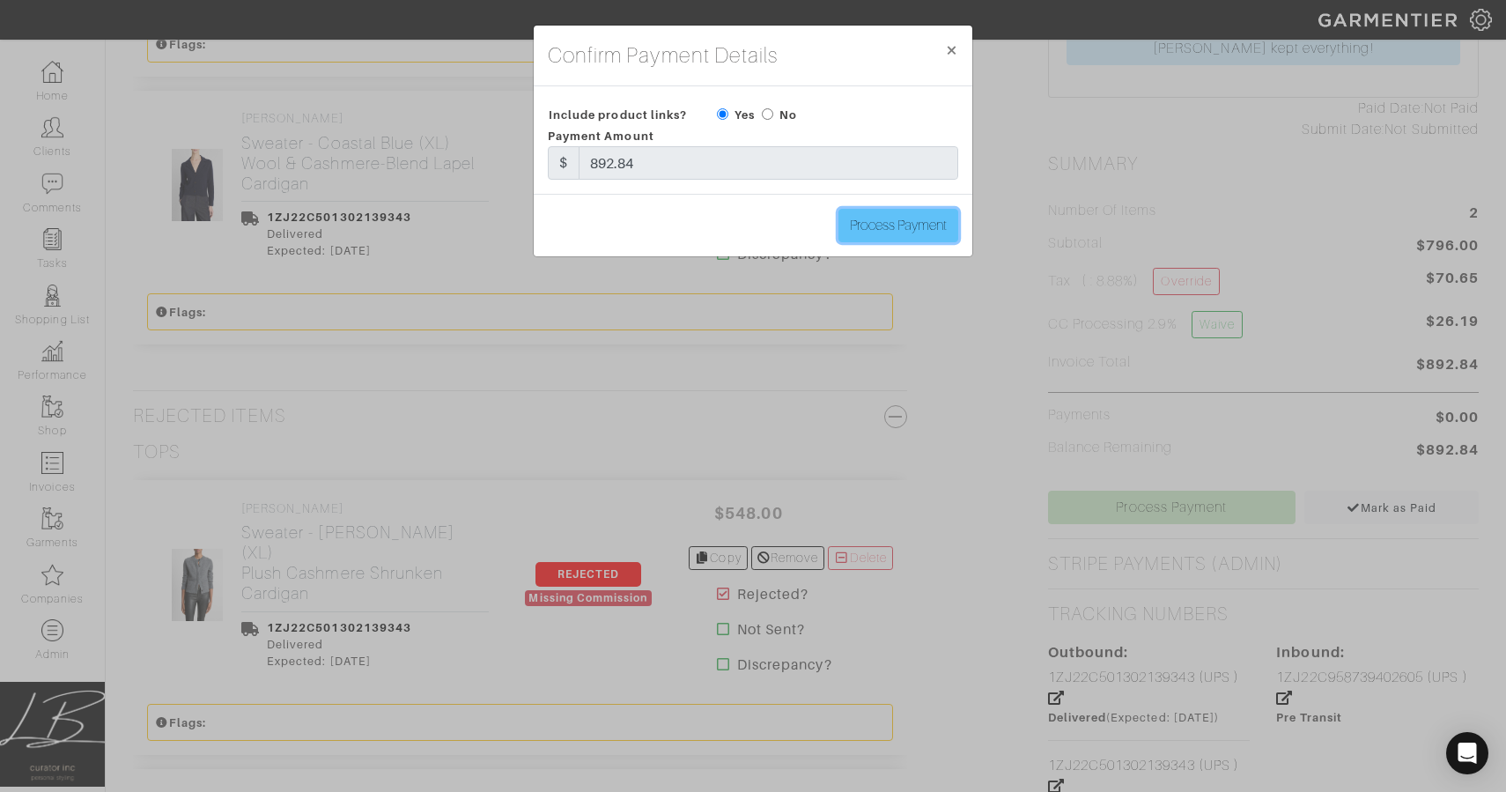
click at [877, 223] on input "Process Payment" at bounding box center [898, 225] width 120 height 33
type input "Process Payment"
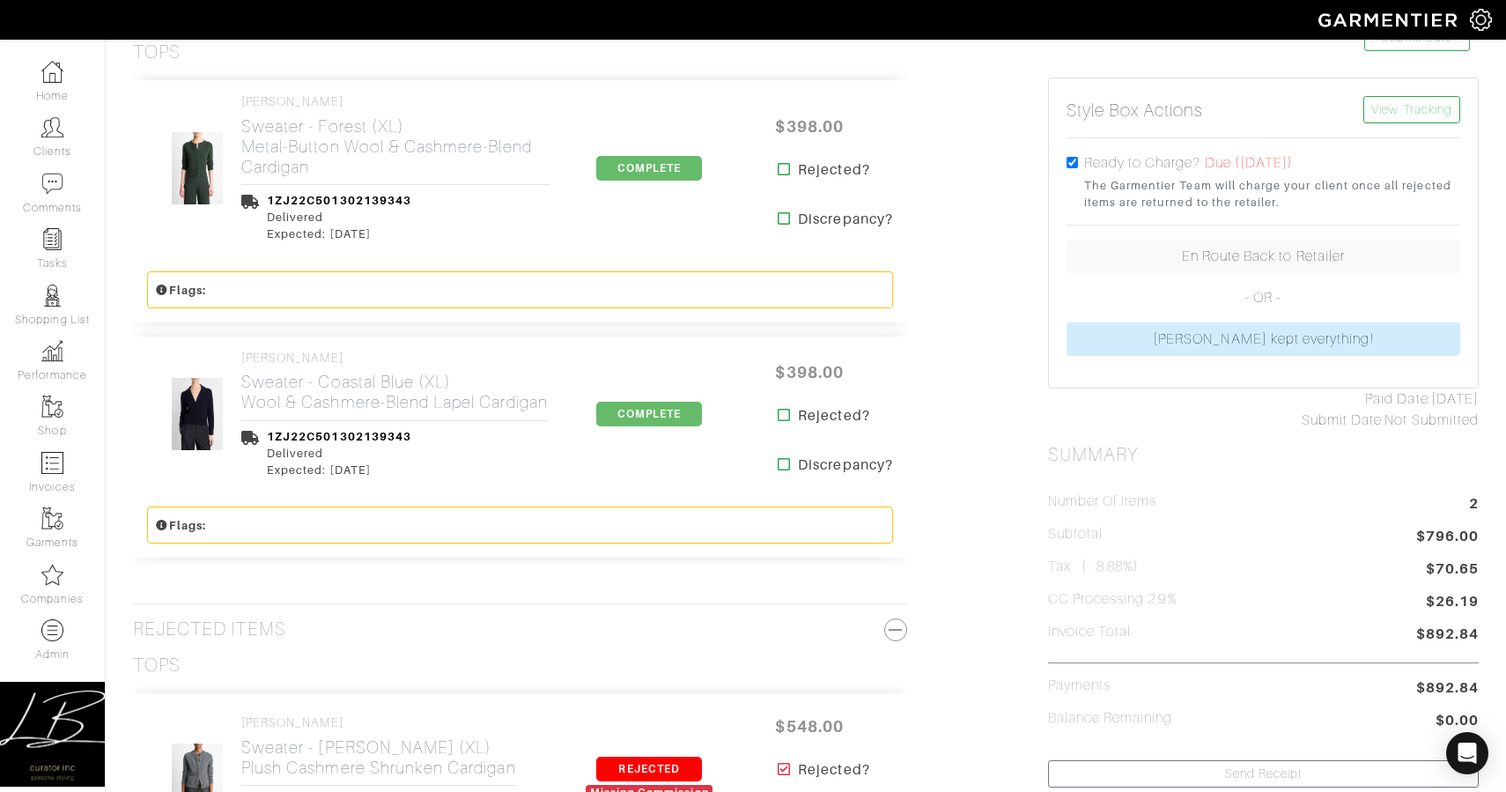
scroll to position [0, 0]
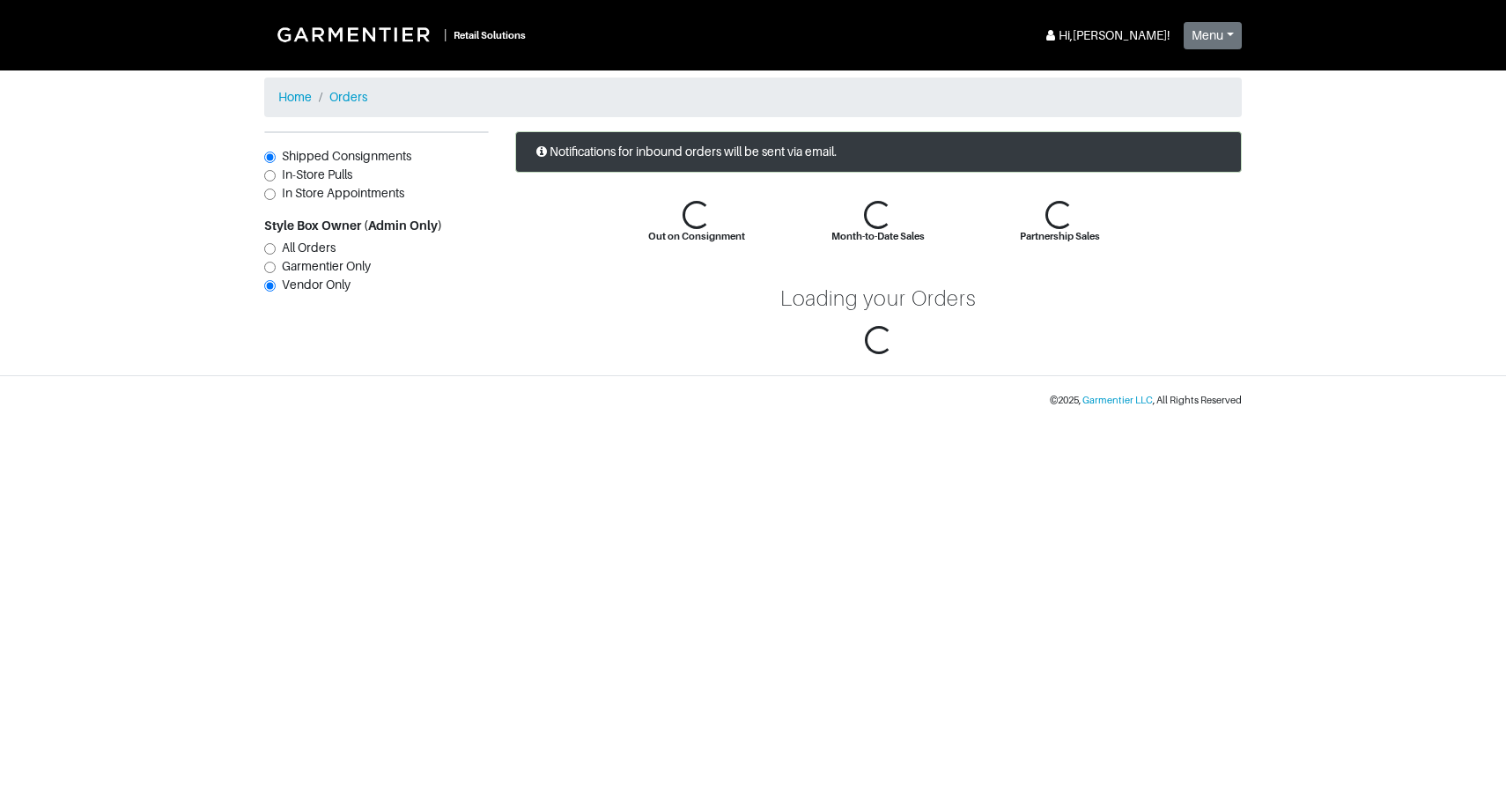
scroll to position [84, 0]
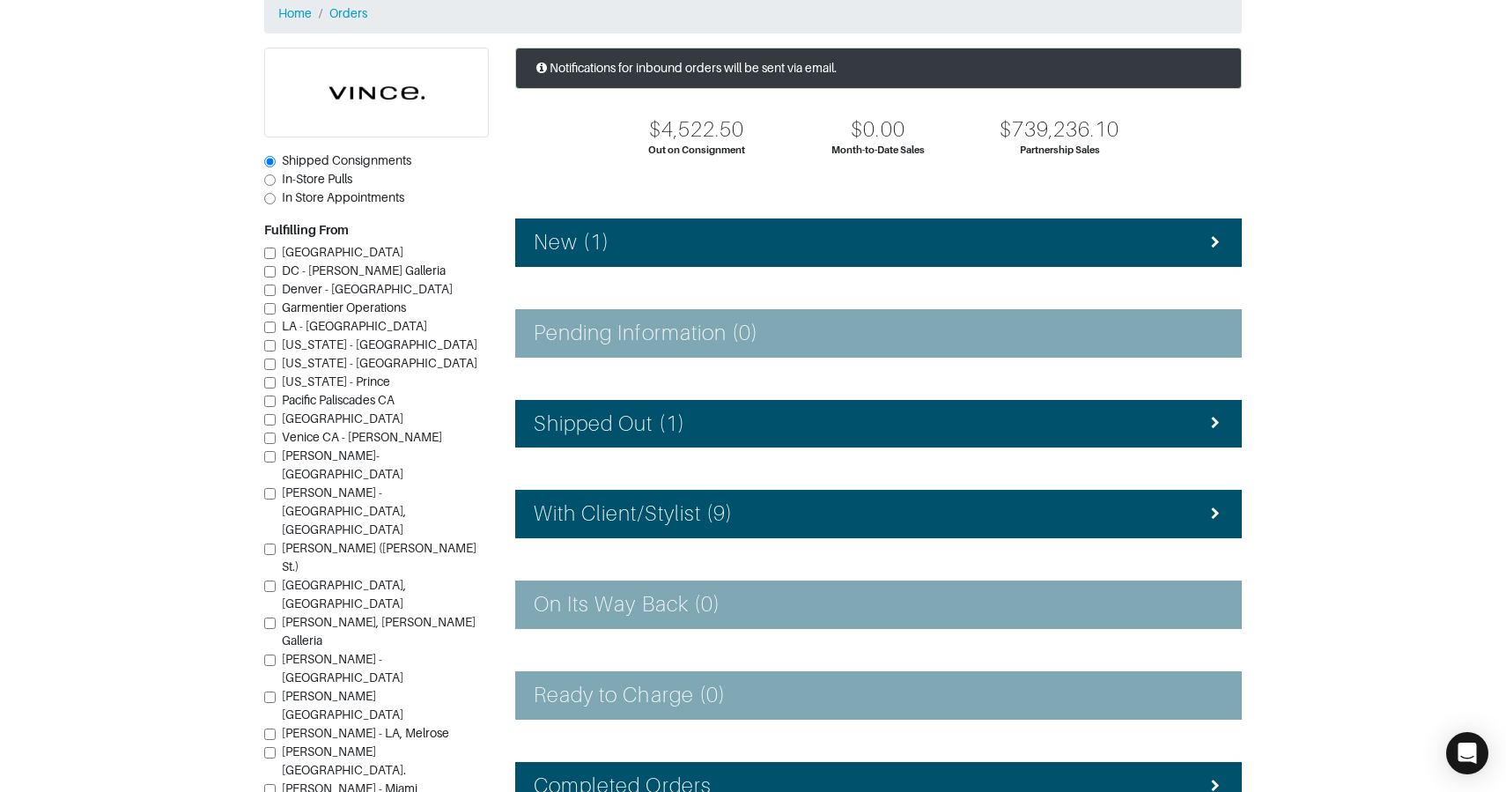
click at [309, 182] on span "In-Store Pulls" at bounding box center [317, 179] width 70 height 14
click at [276, 182] on input "In-Store Pulls" at bounding box center [269, 179] width 11 height 11
radio input "true"
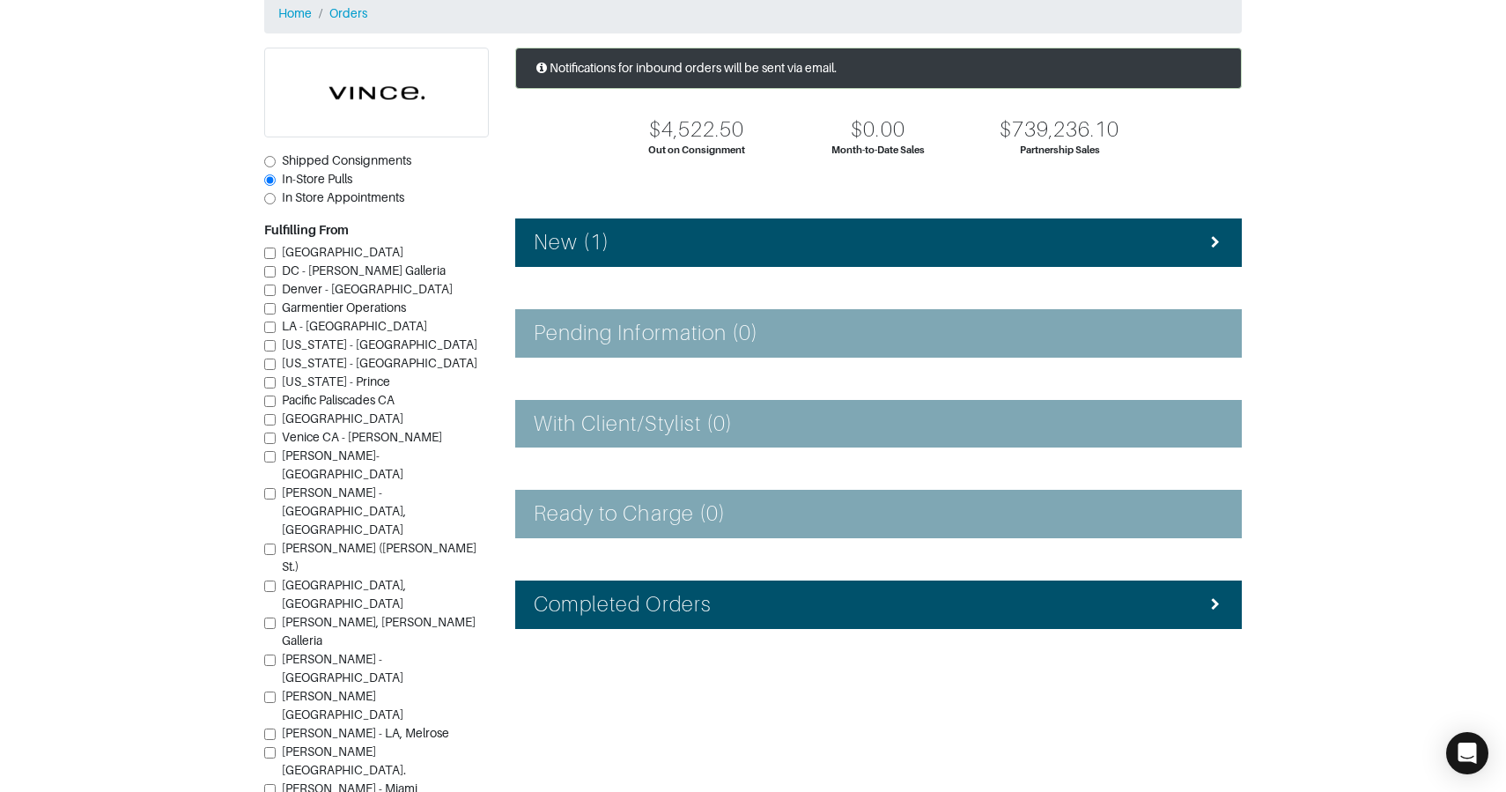
click at [322, 161] on span "Shipped Consignments" at bounding box center [346, 160] width 129 height 14
click at [276, 161] on input "Shipped Consignments" at bounding box center [269, 161] width 11 height 11
radio input "true"
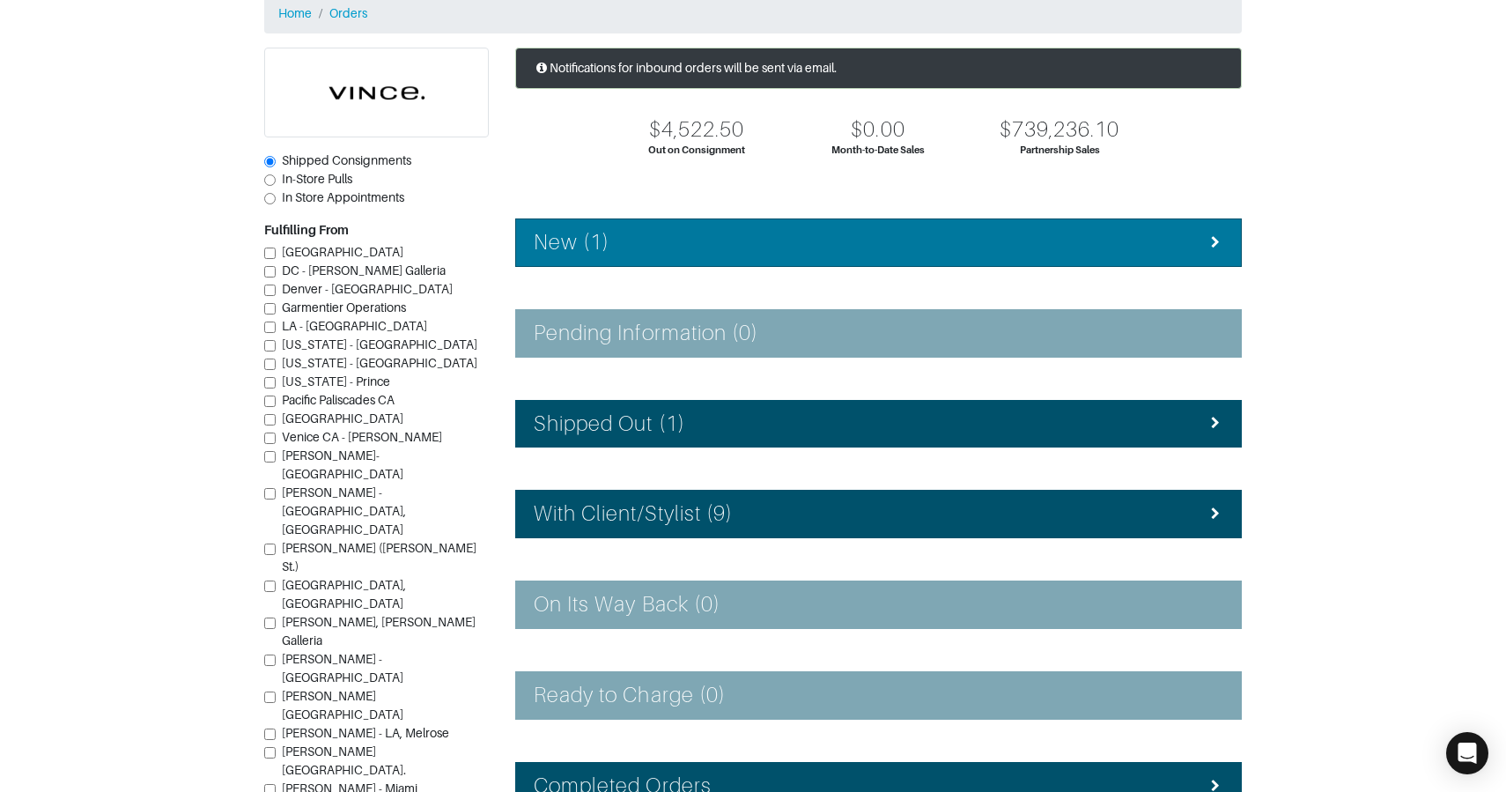
click at [635, 246] on div "New (1)" at bounding box center [879, 243] width 690 height 26
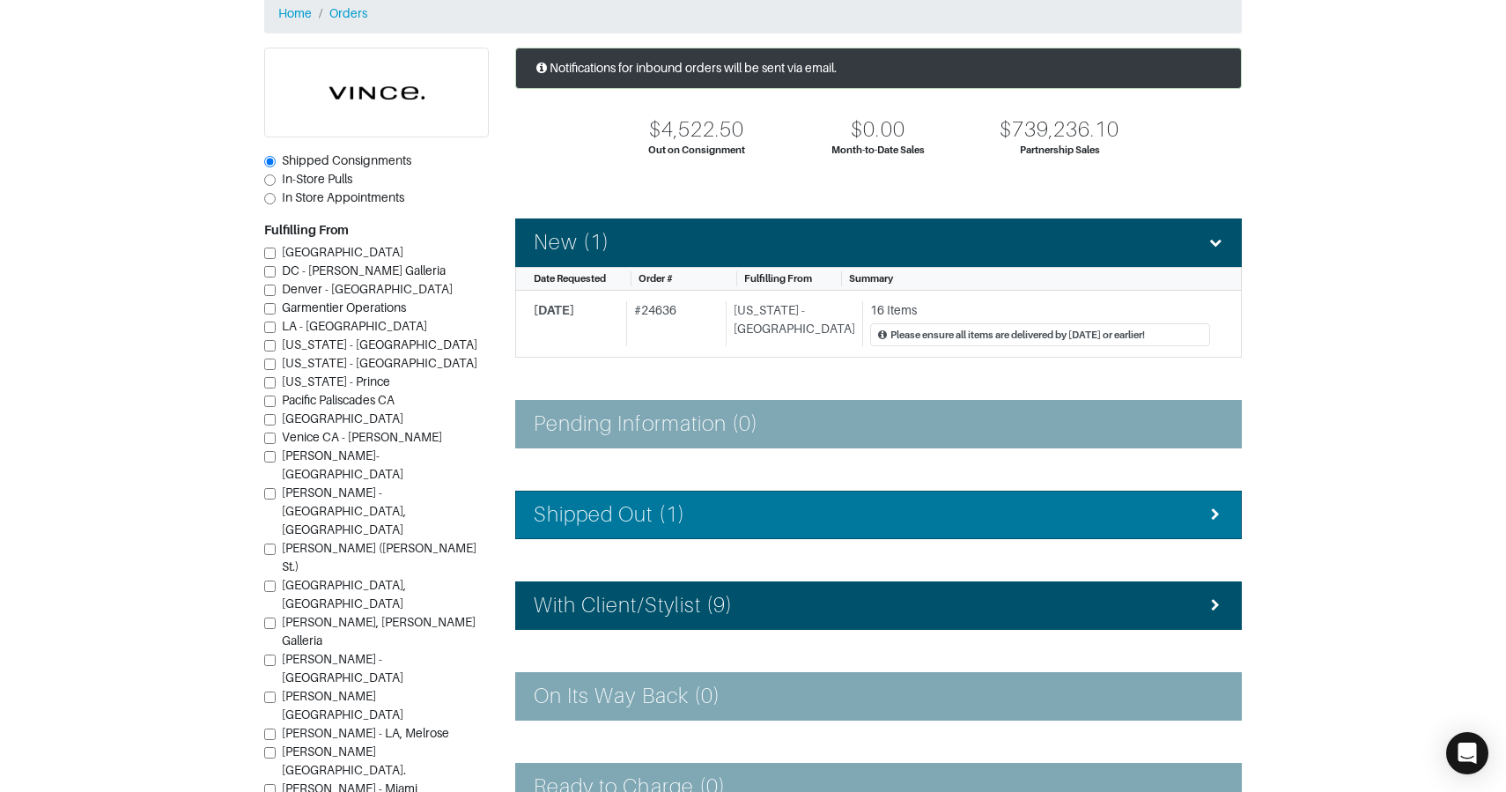
click at [703, 497] on li "Shipped Out (1)" at bounding box center [878, 515] width 727 height 48
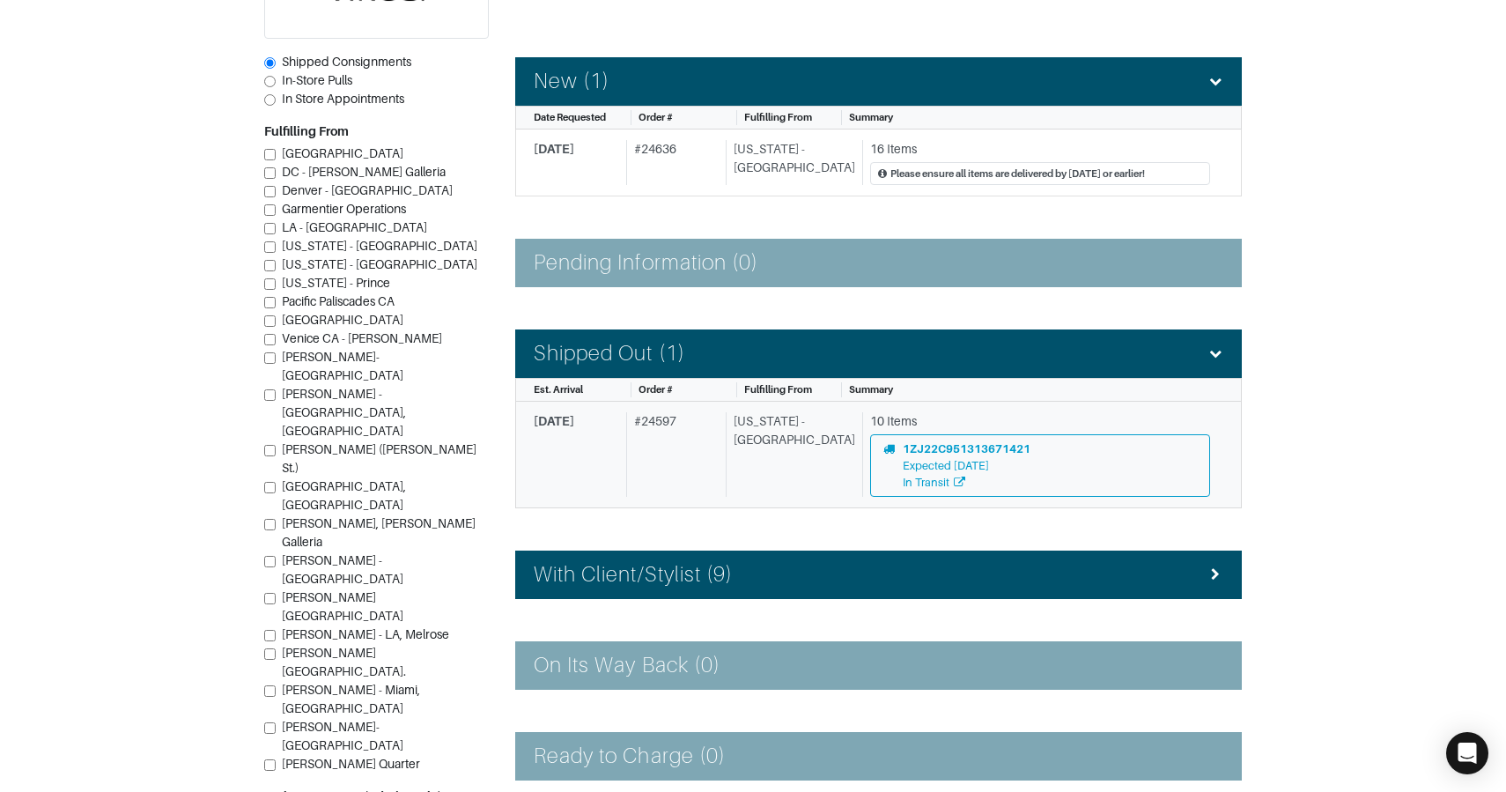
scroll to position [247, 0]
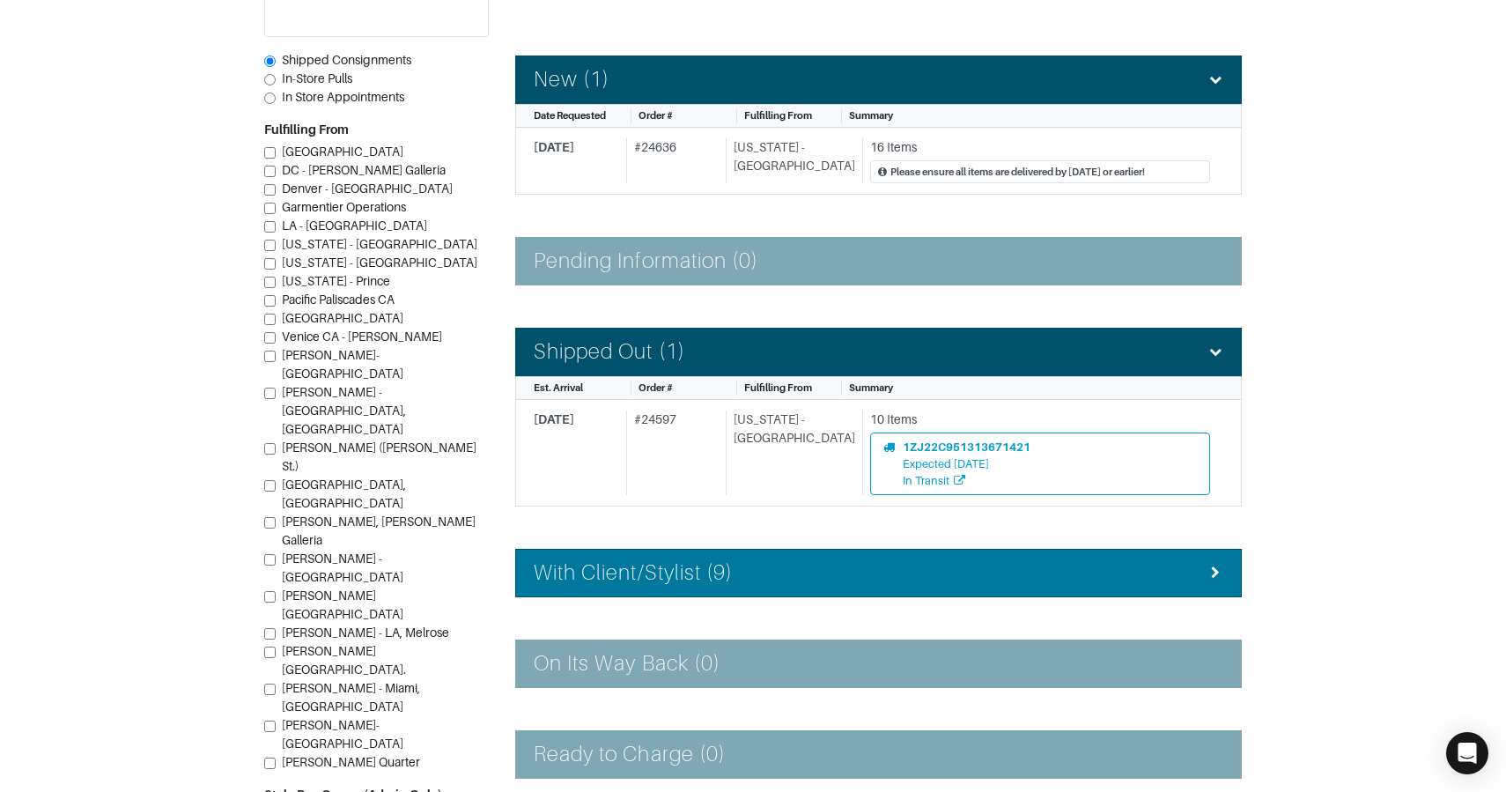
click at [698, 551] on li "With Client/Stylist (9)" at bounding box center [878, 573] width 727 height 48
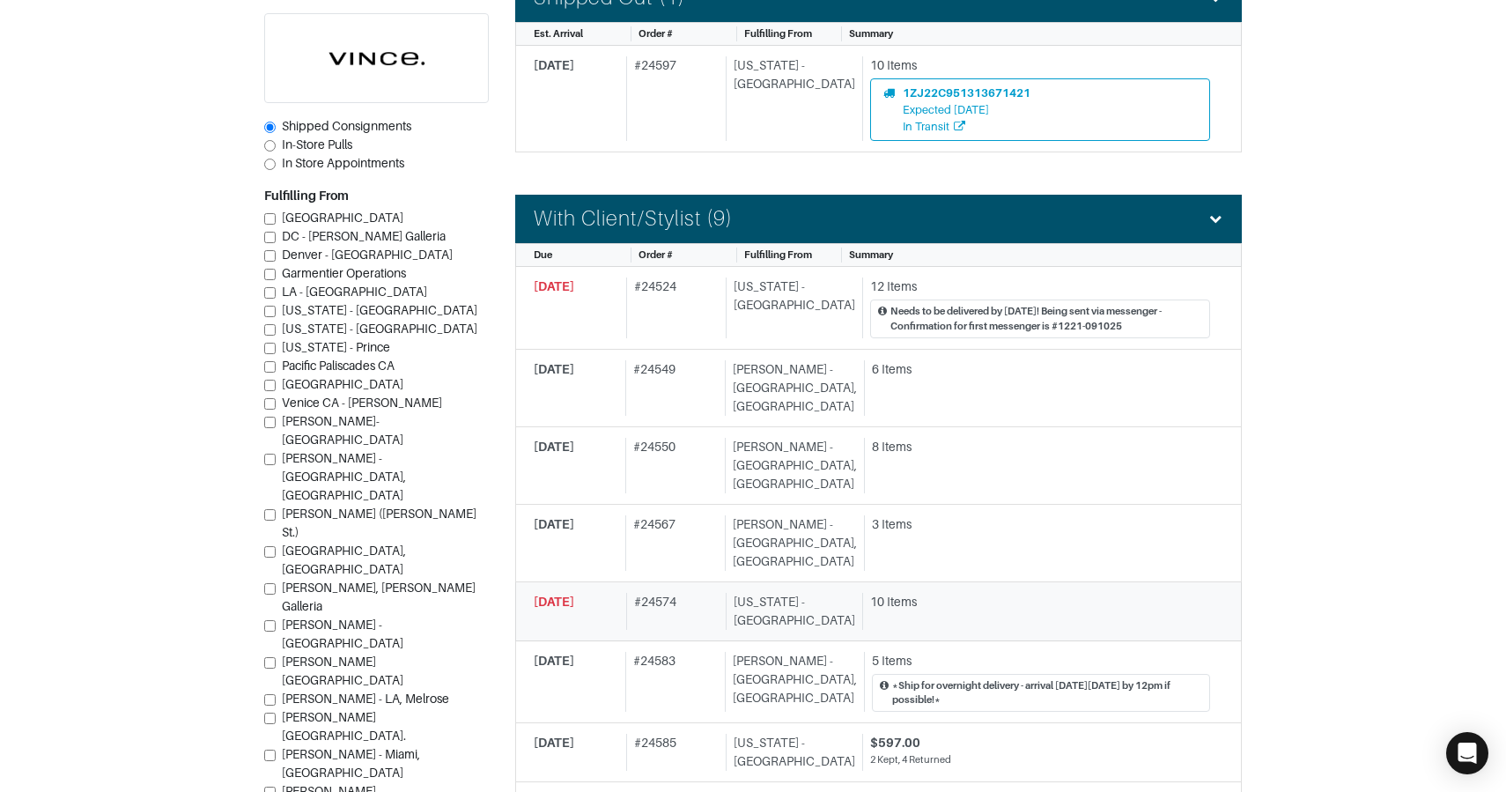
scroll to position [613, 0]
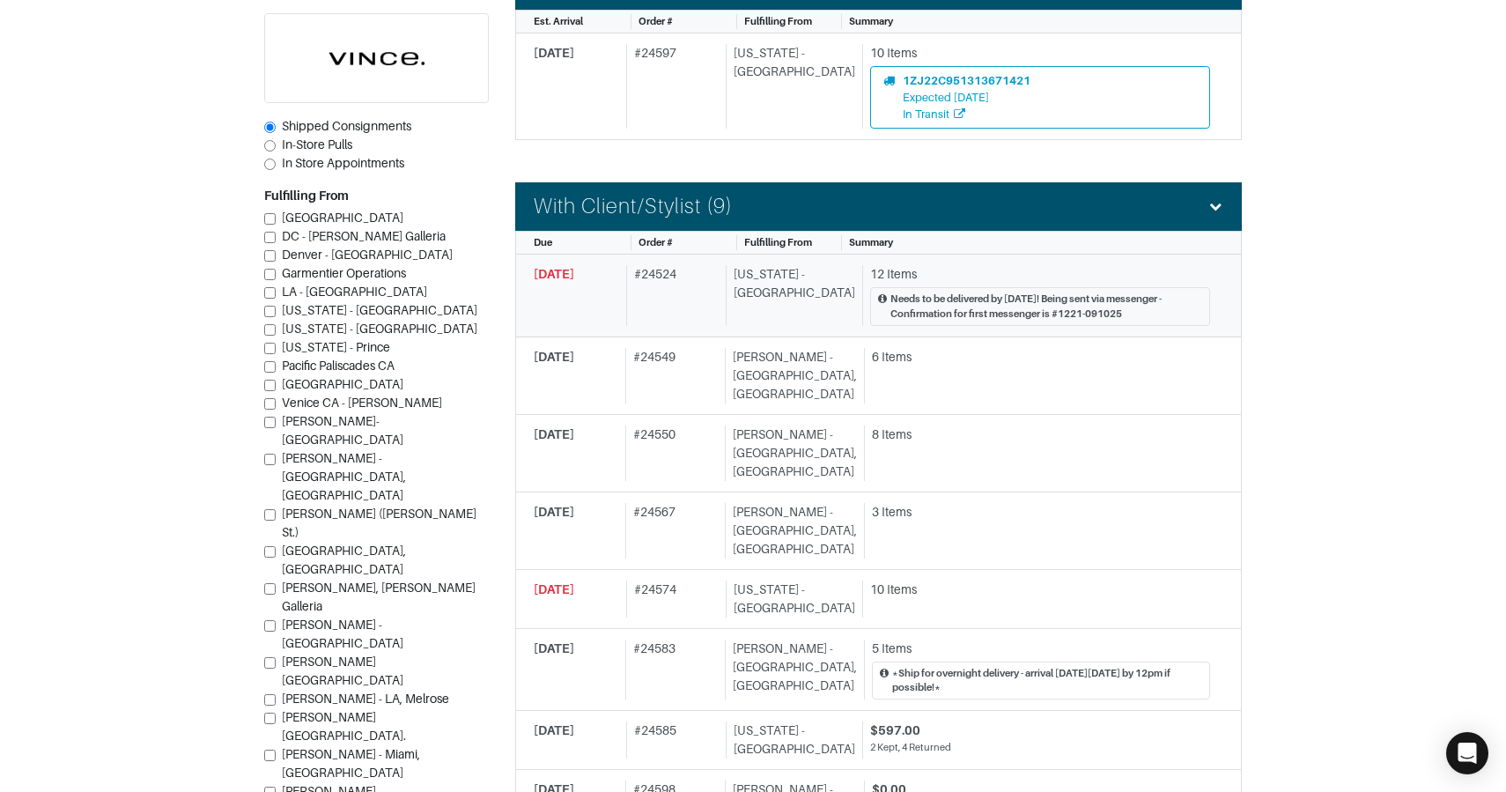
click at [805, 320] on div "[US_STATE] - [GEOGRAPHIC_DATA]" at bounding box center [790, 295] width 129 height 61
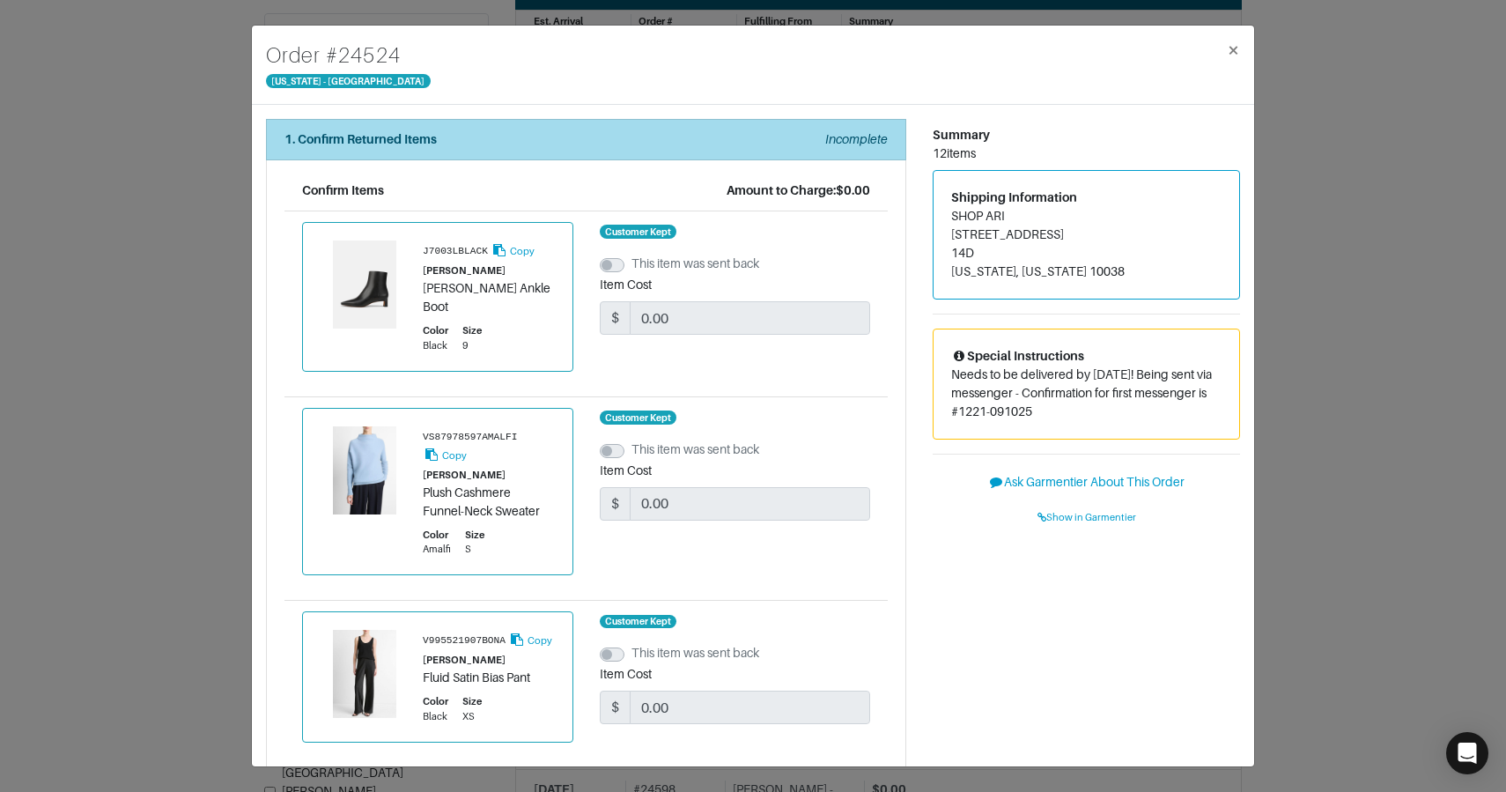
click at [506, 130] on div "1. Confirm Returned Items Incomplete" at bounding box center [585, 139] width 603 height 18
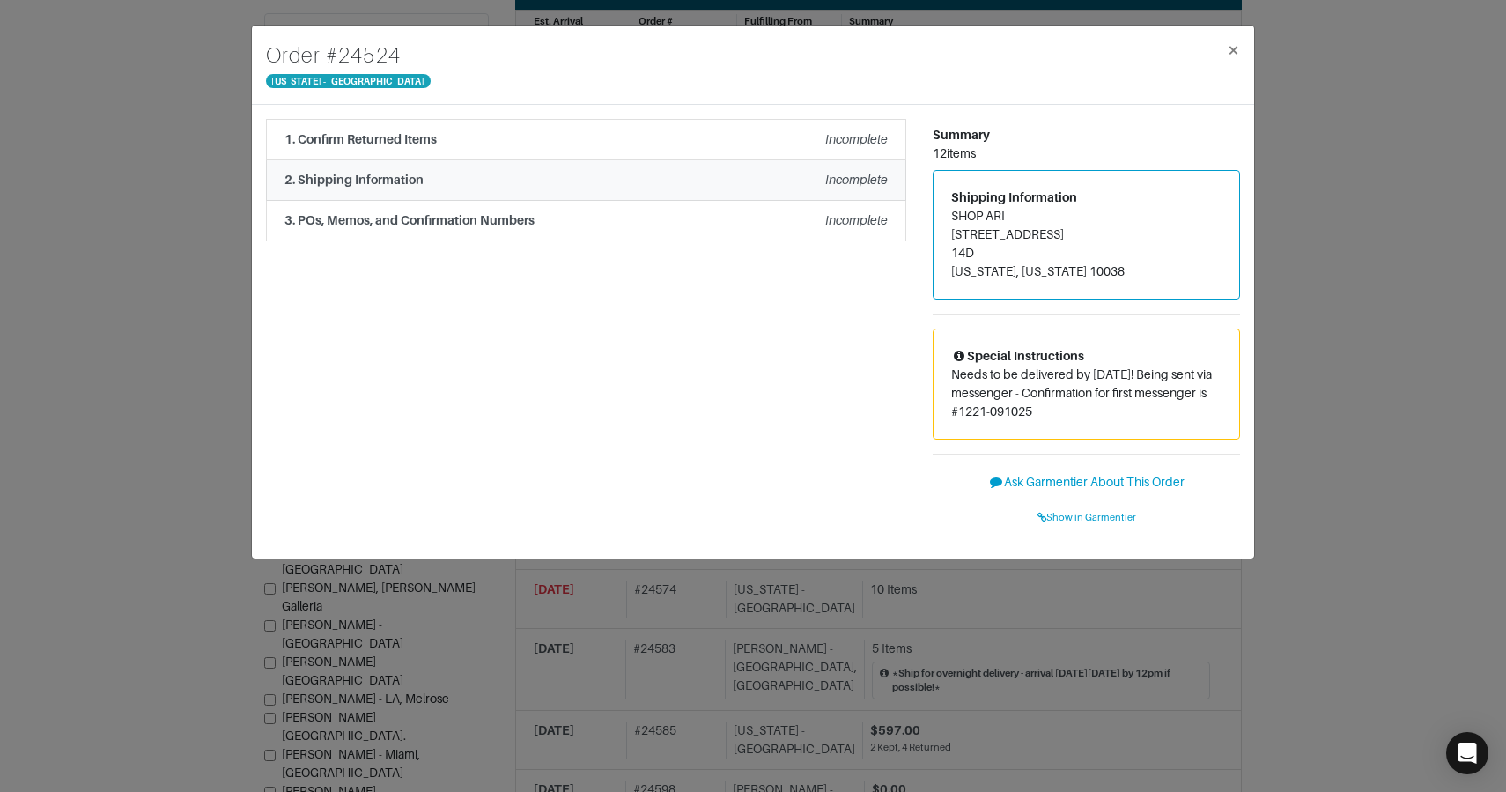
click at [517, 191] on li "2. Shipping Information Incomplete" at bounding box center [586, 180] width 640 height 41
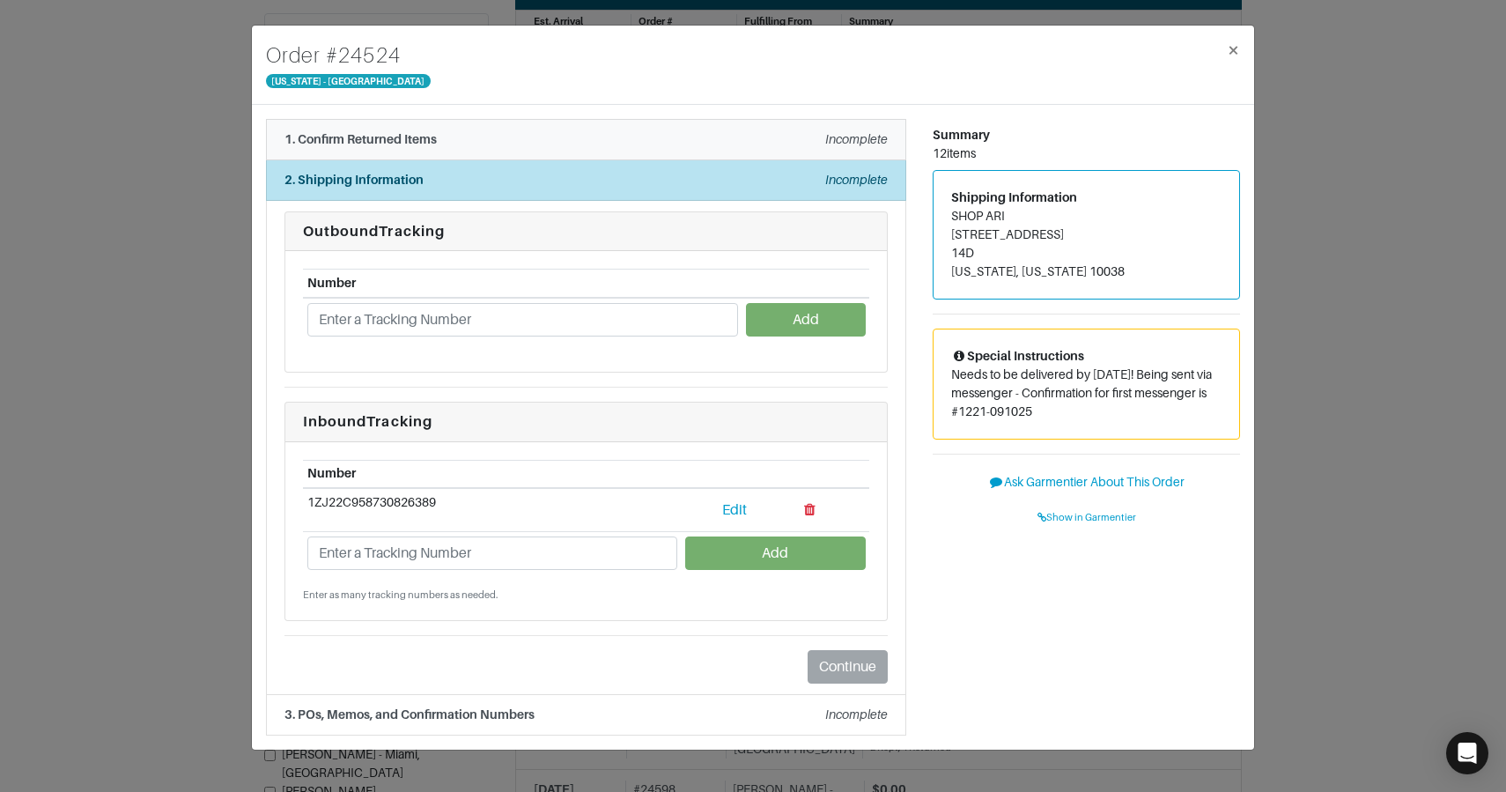
click at [599, 144] on div "1. Confirm Returned Items Incomplete" at bounding box center [585, 139] width 603 height 18
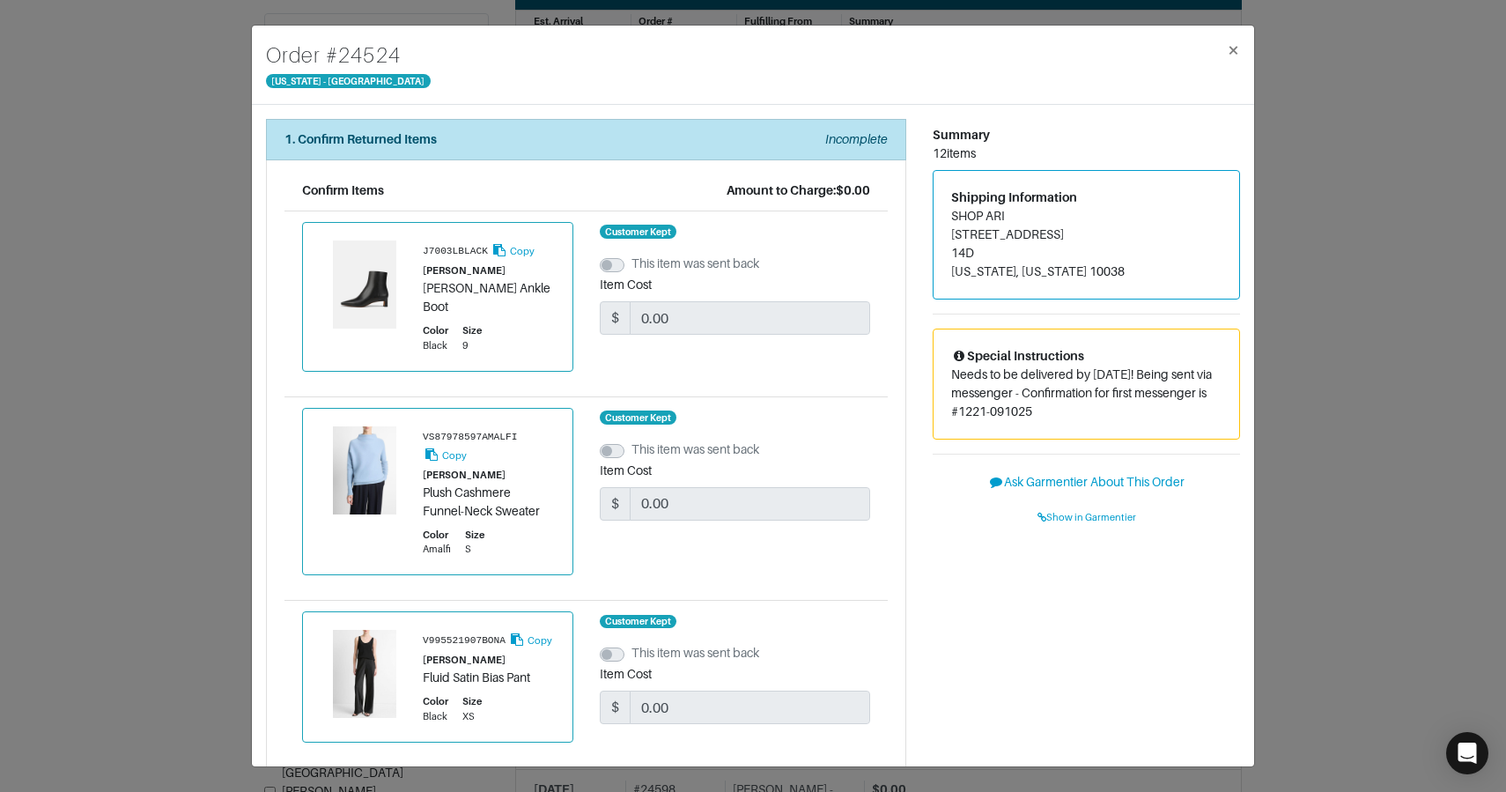
click at [196, 315] on div "Order # 24524 New York - 5th Avenue × 1. Confirm Returned Items Incomplete Conf…" at bounding box center [753, 396] width 1506 height 792
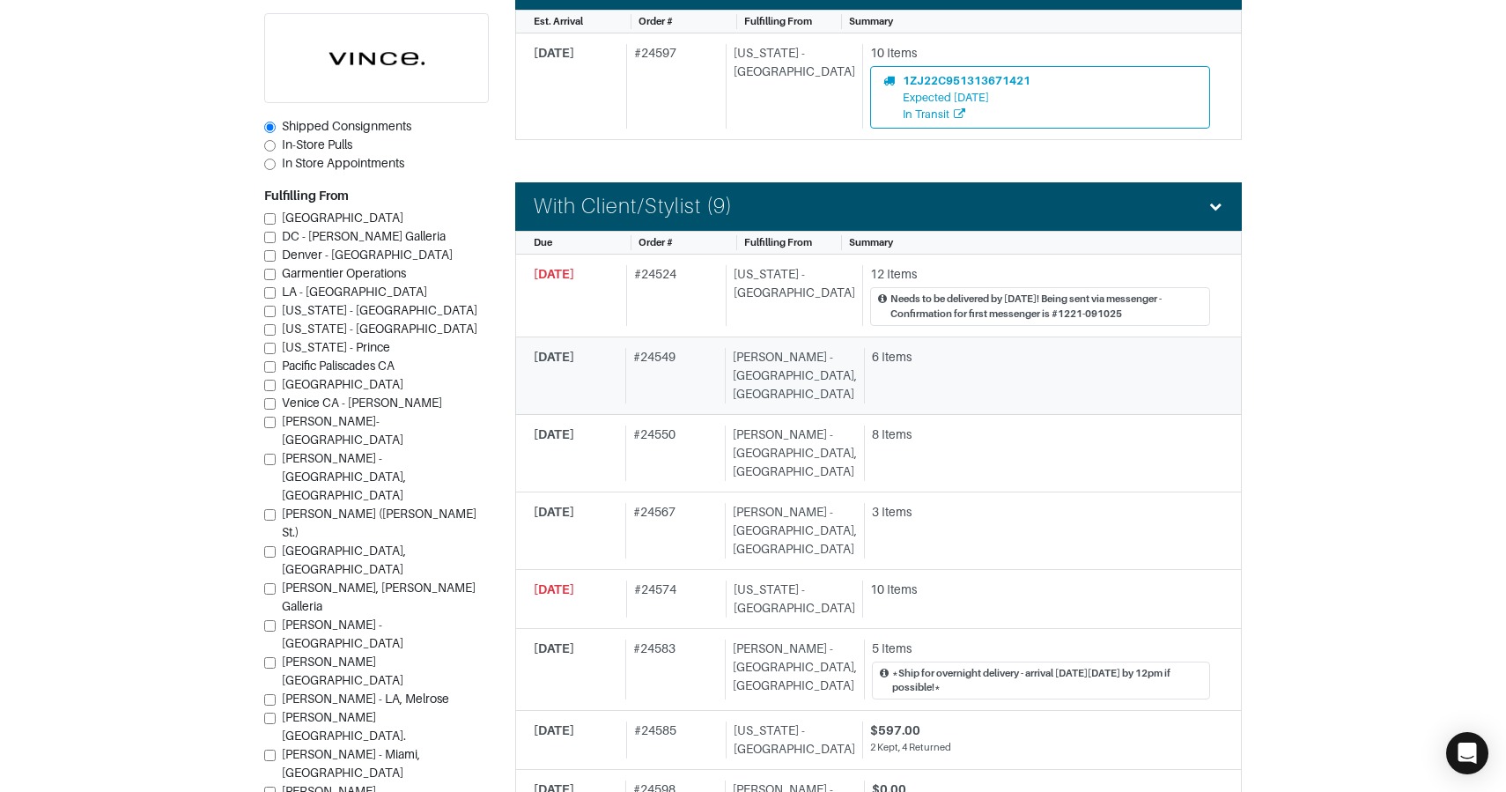
click at [691, 368] on div "# 24549" at bounding box center [671, 375] width 92 height 55
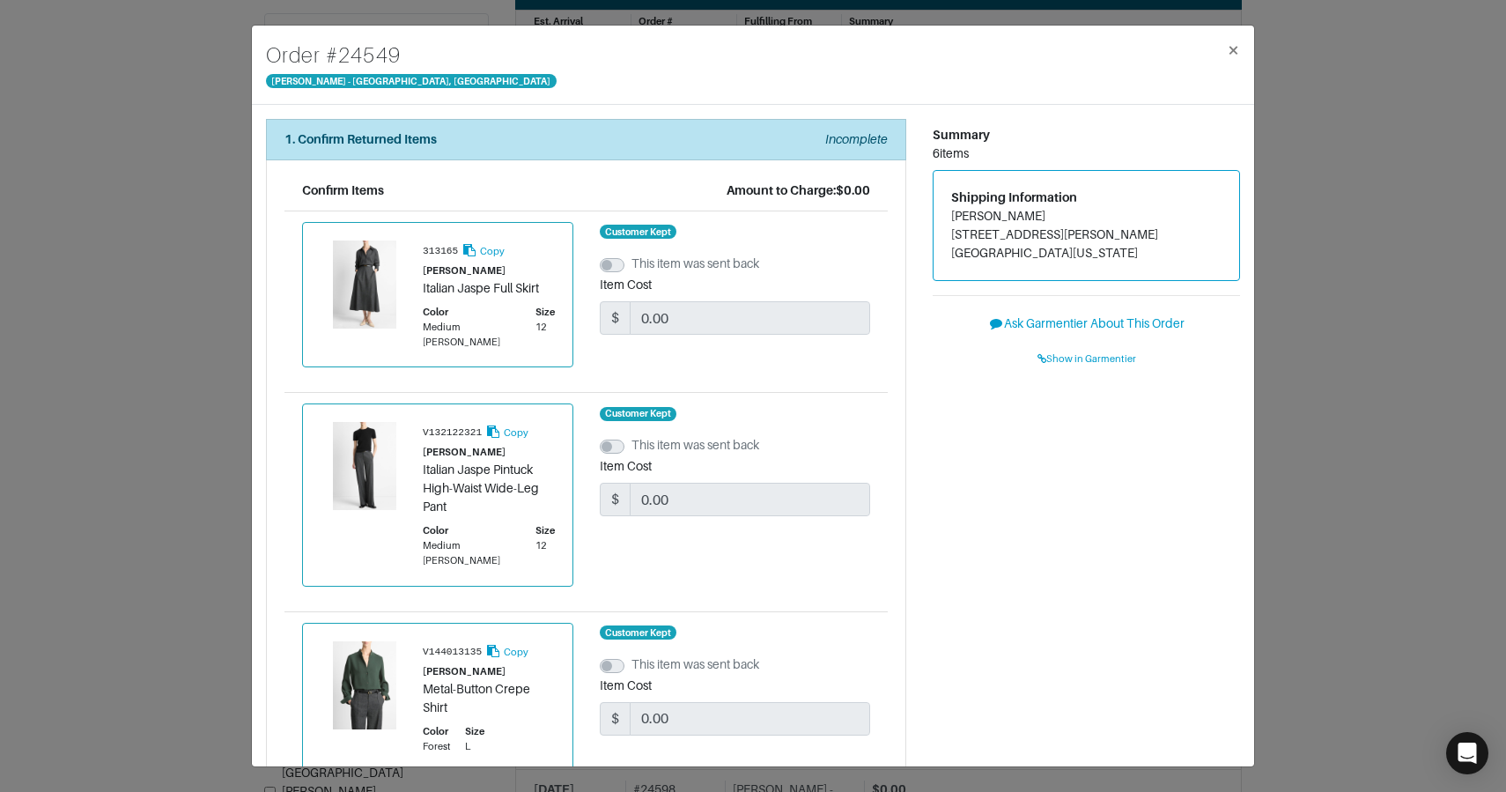
scroll to position [808, 0]
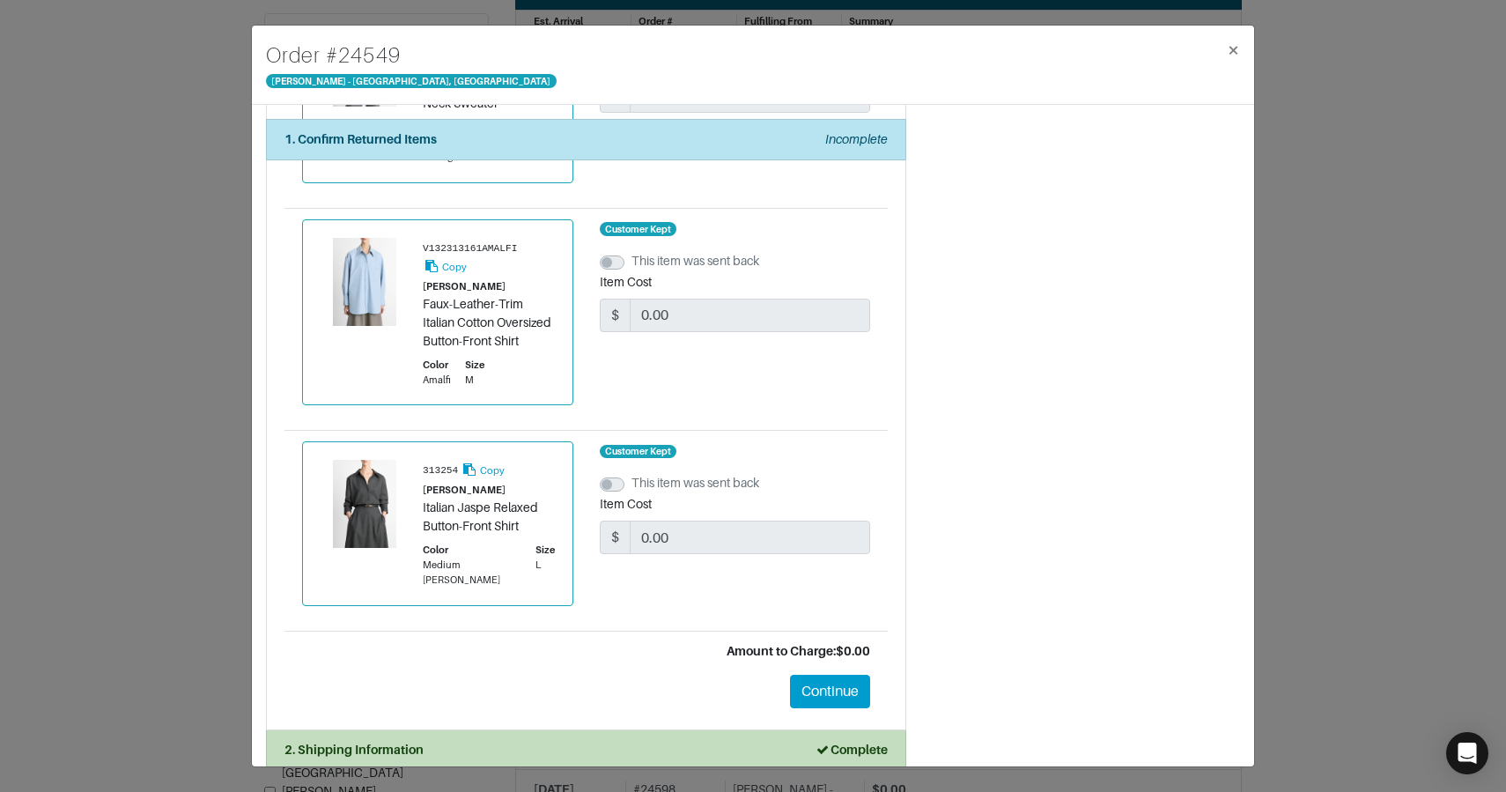
click at [218, 338] on div "Order # 24549 Vince - Chicago, Oak Street × 1. Confirm Returned Items Incomplet…" at bounding box center [753, 396] width 1506 height 792
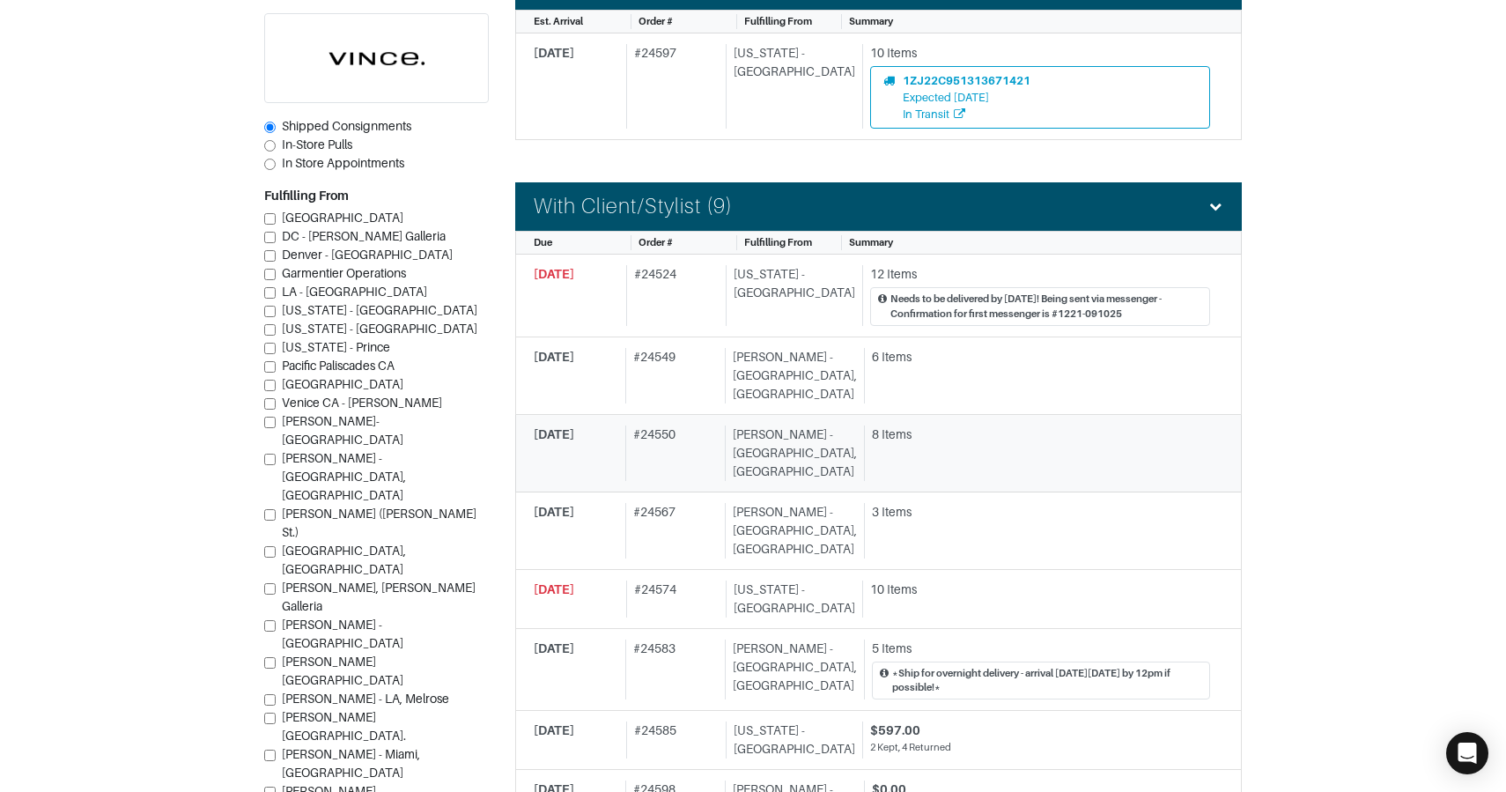
click at [684, 425] on div "# 24550" at bounding box center [671, 452] width 92 height 55
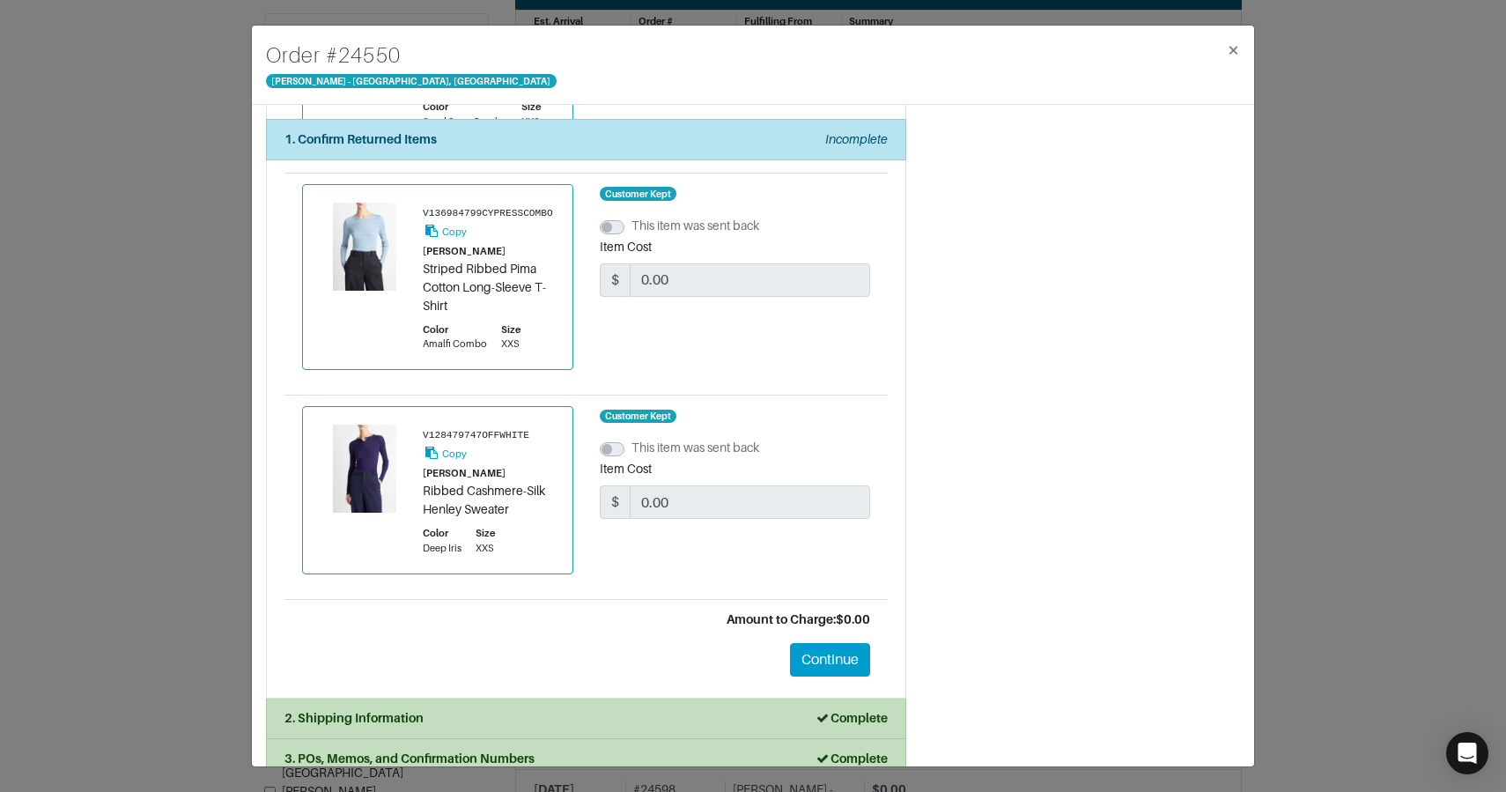
scroll to position [1363, 0]
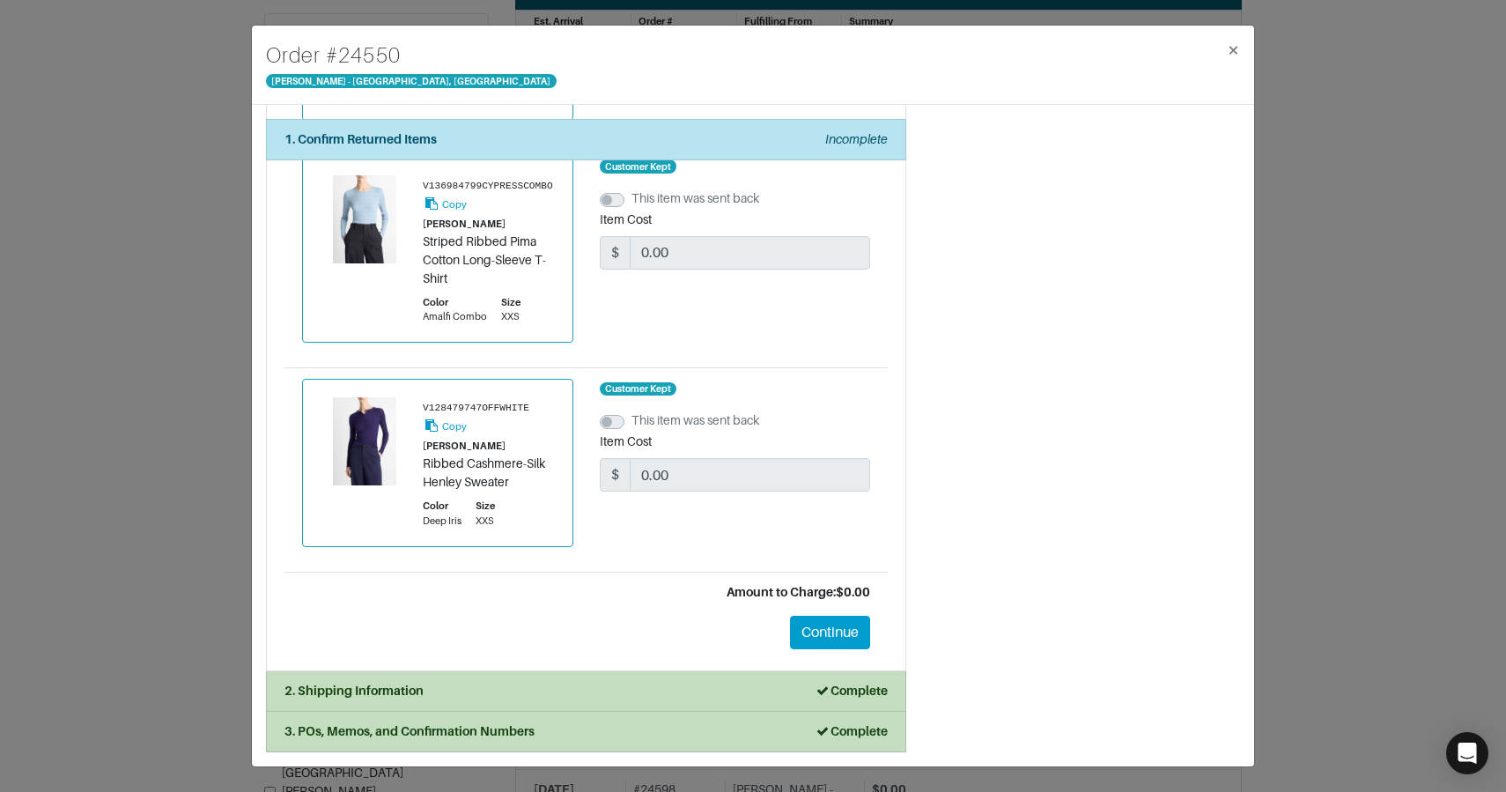
click at [613, 690] on div "2. Shipping Information Complete" at bounding box center [585, 691] width 603 height 18
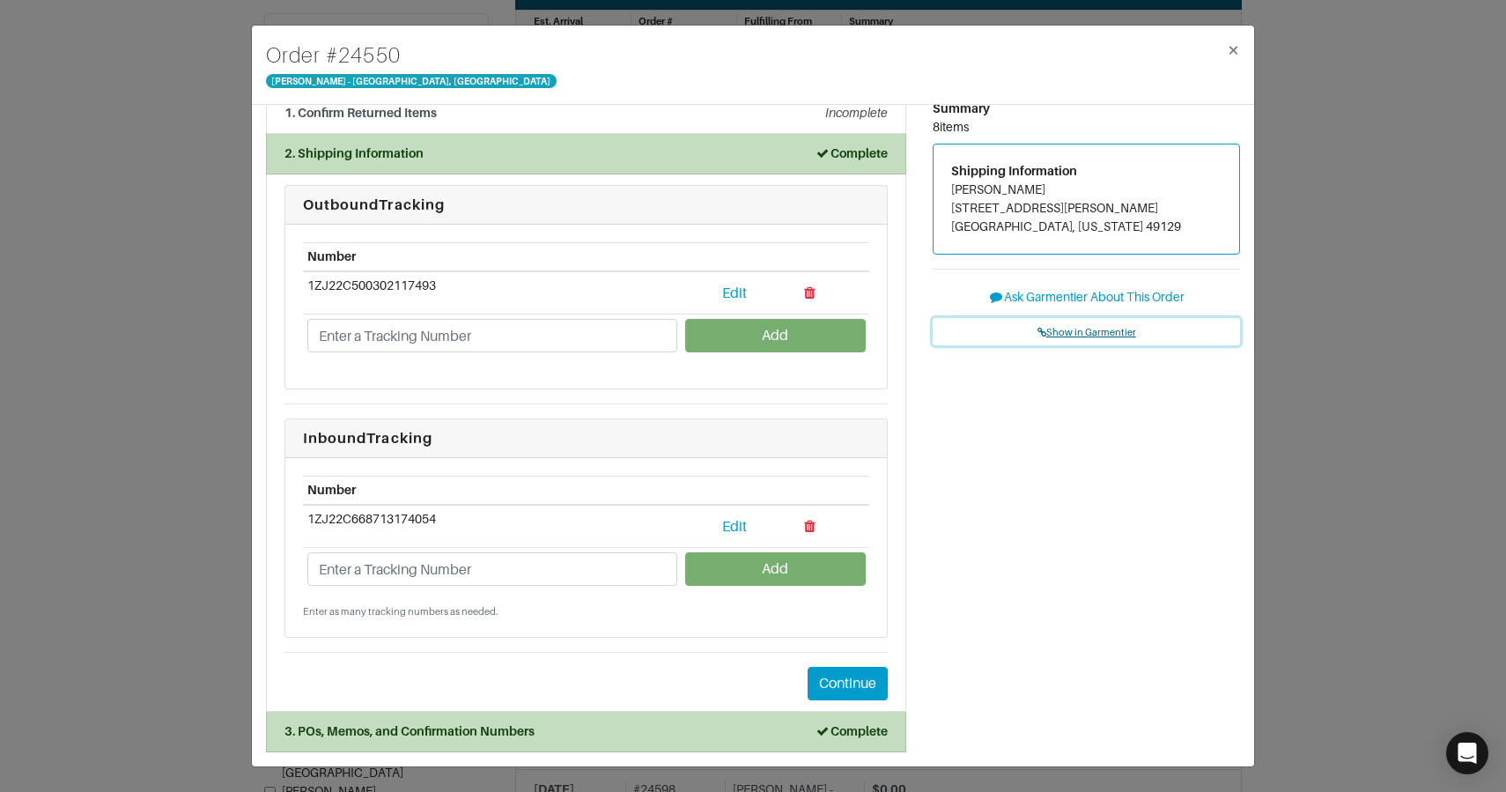
click at [1071, 332] on span "Show in Garmentier" at bounding box center [1086, 332] width 99 height 11
click at [170, 218] on div "Order # 24550 Vince - Chicago, Oak Street × 1. Confirm Returned Items Incomplet…" at bounding box center [753, 396] width 1506 height 792
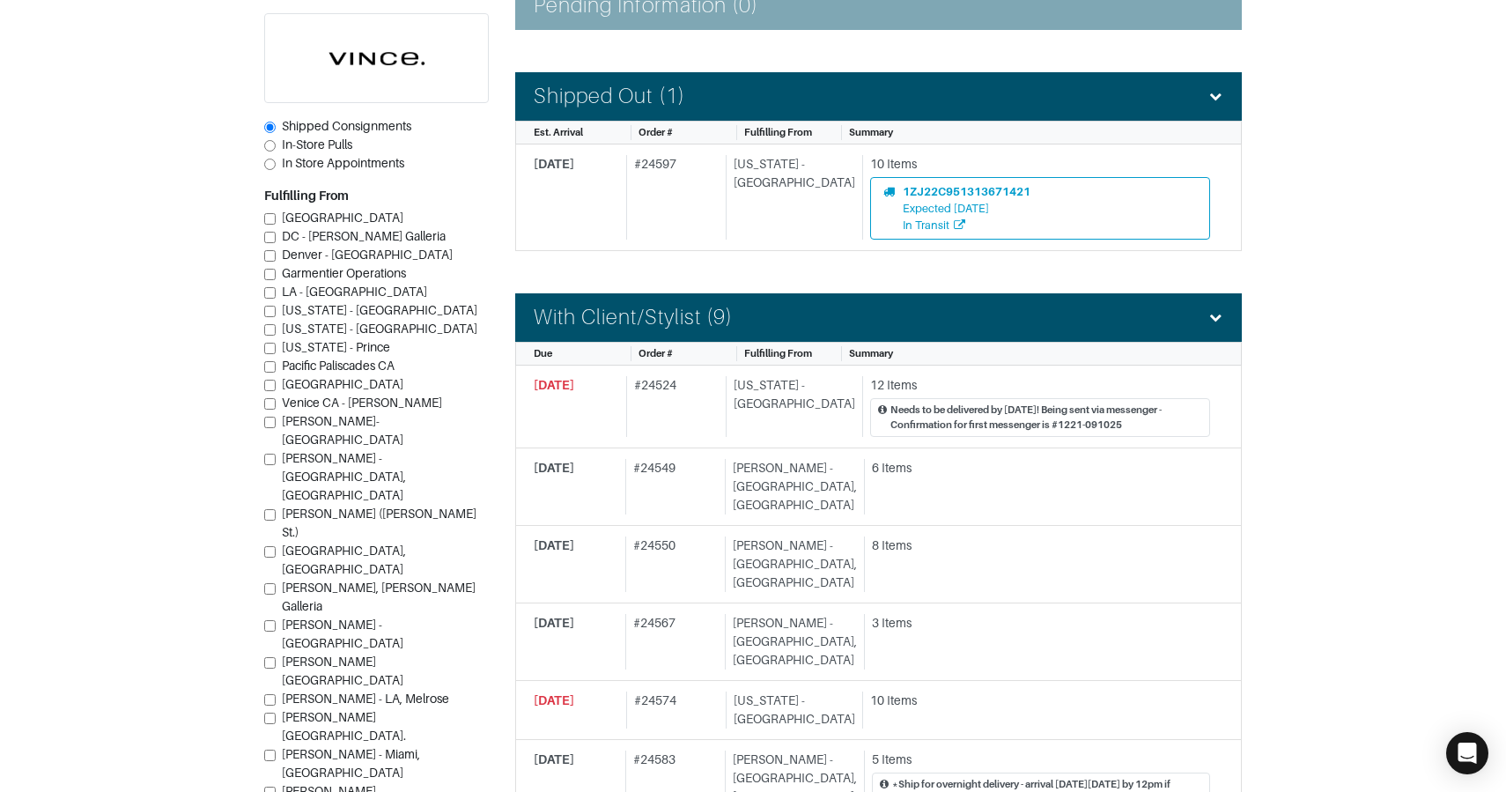
scroll to position [483, 0]
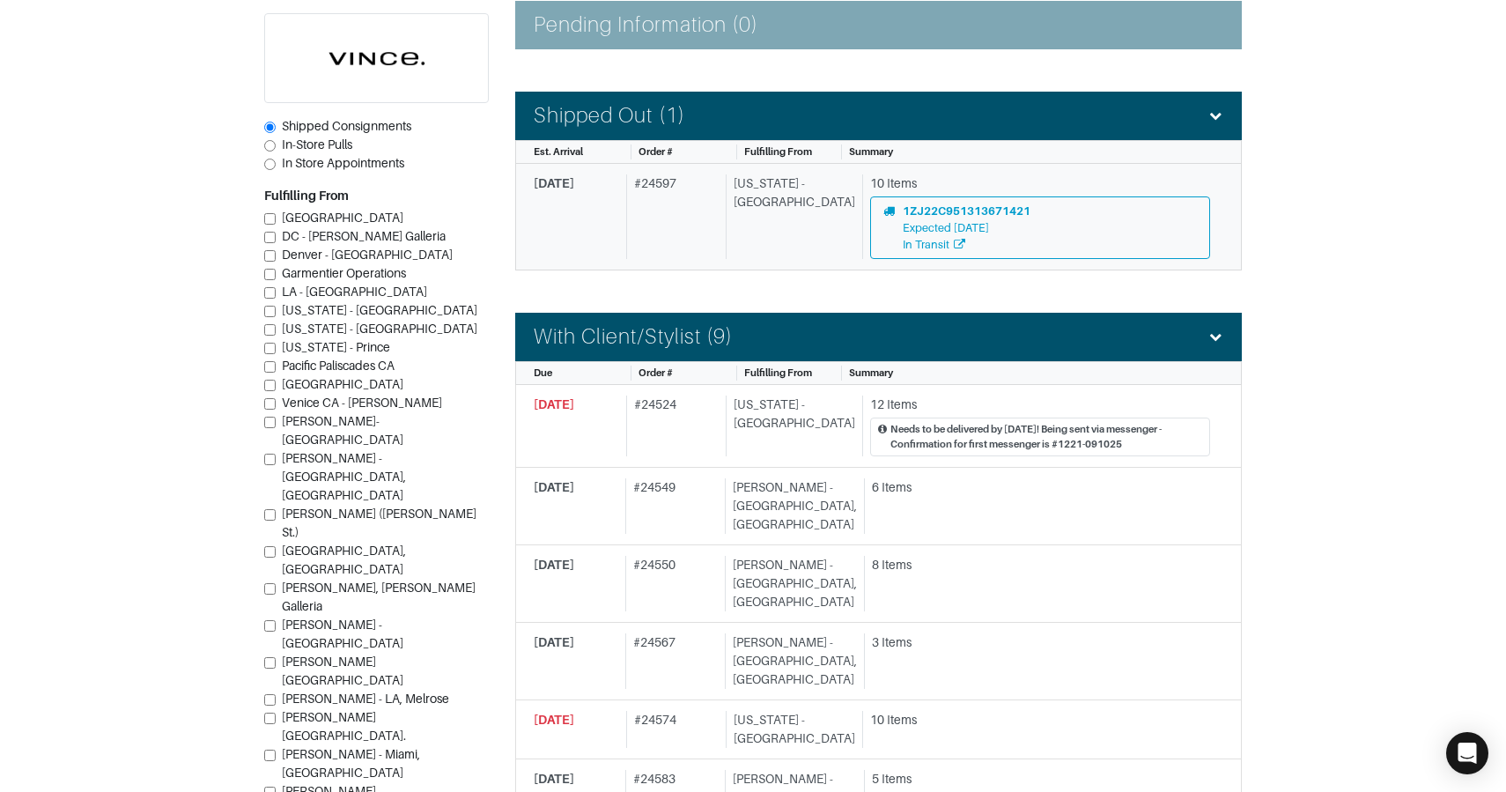
click at [652, 215] on div "# 24597" at bounding box center [672, 216] width 93 height 85
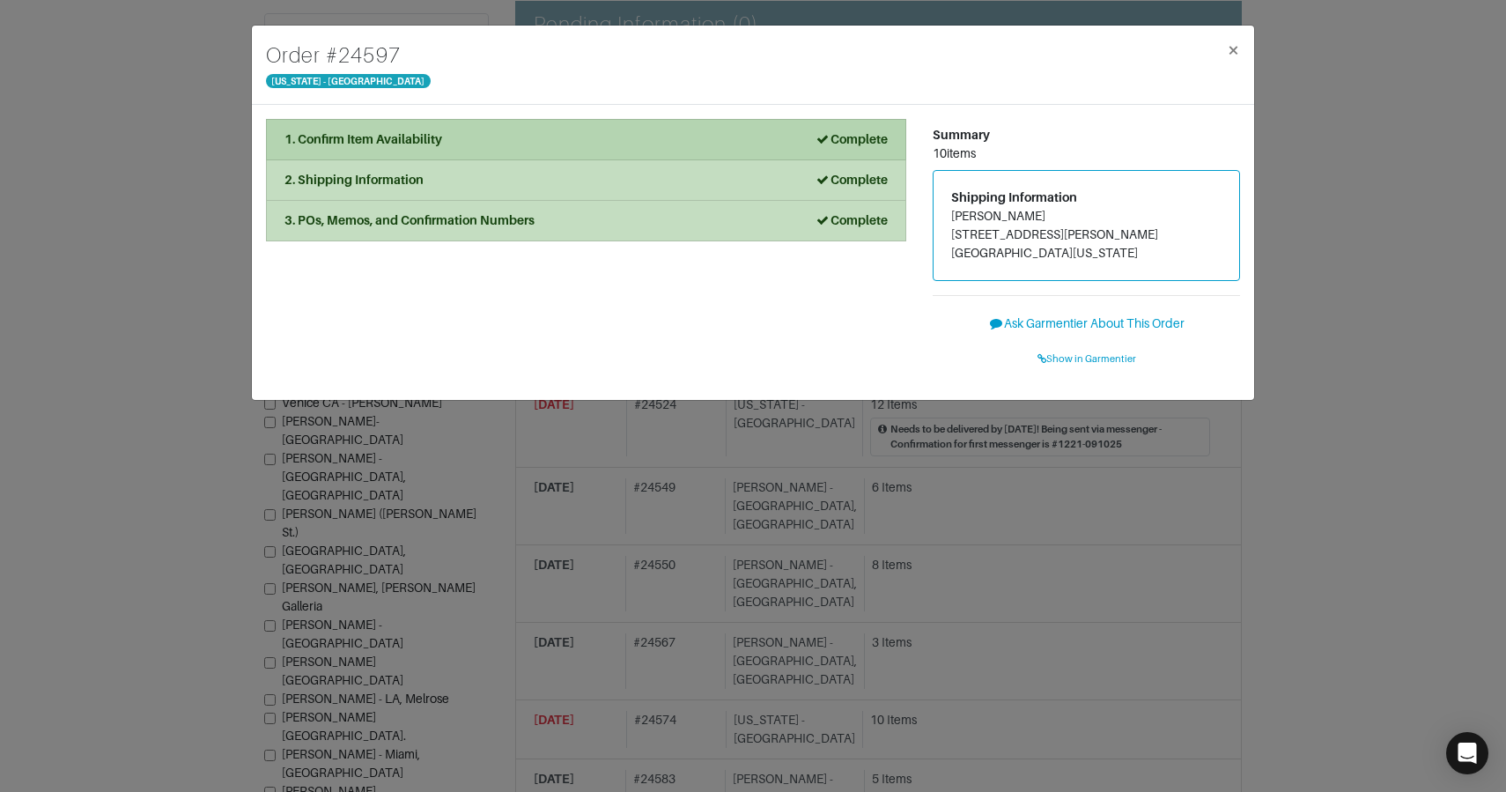
click at [490, 144] on div "1. Confirm Item Availability Complete" at bounding box center [585, 139] width 603 height 18
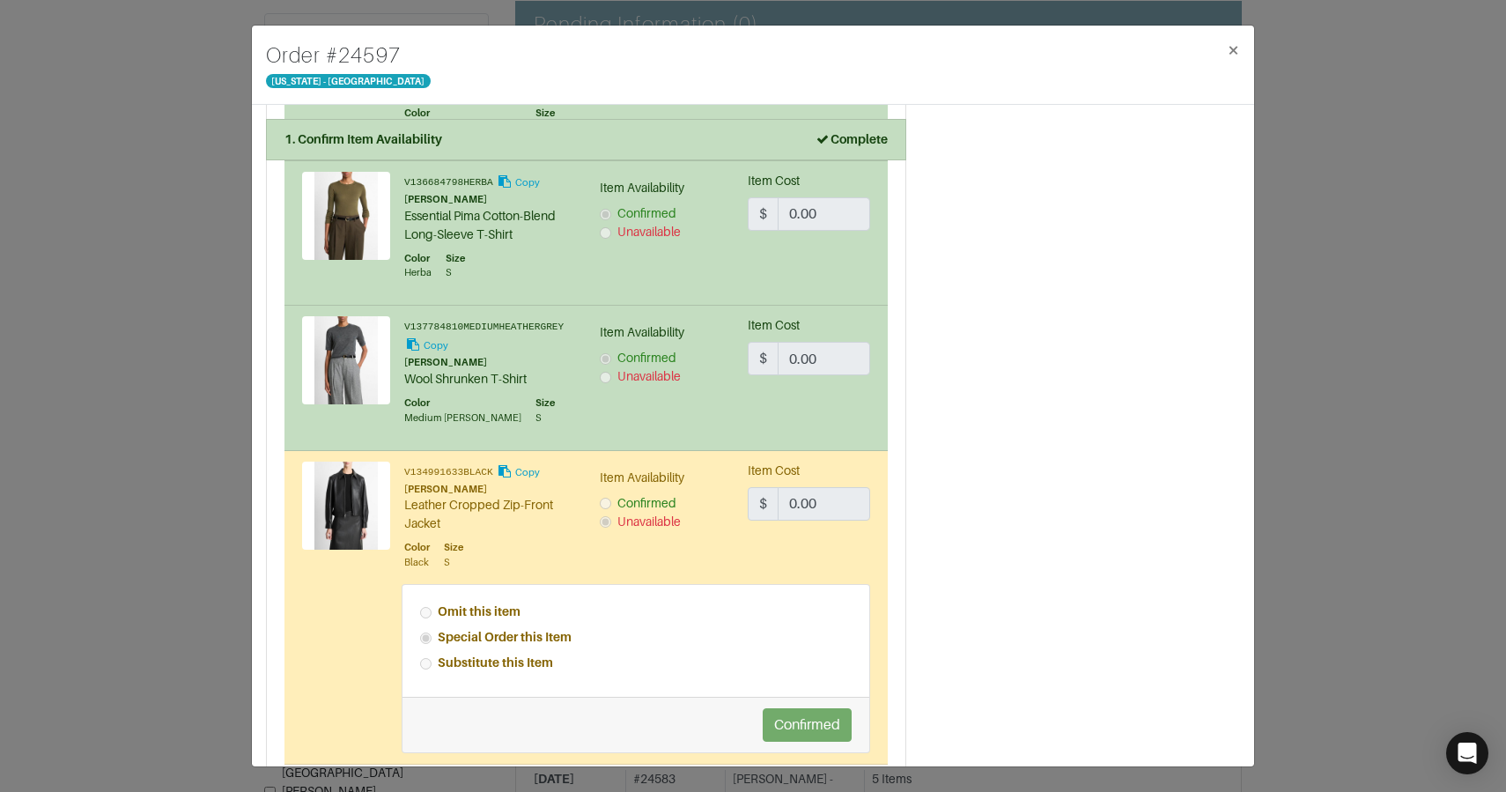
scroll to position [1697, 0]
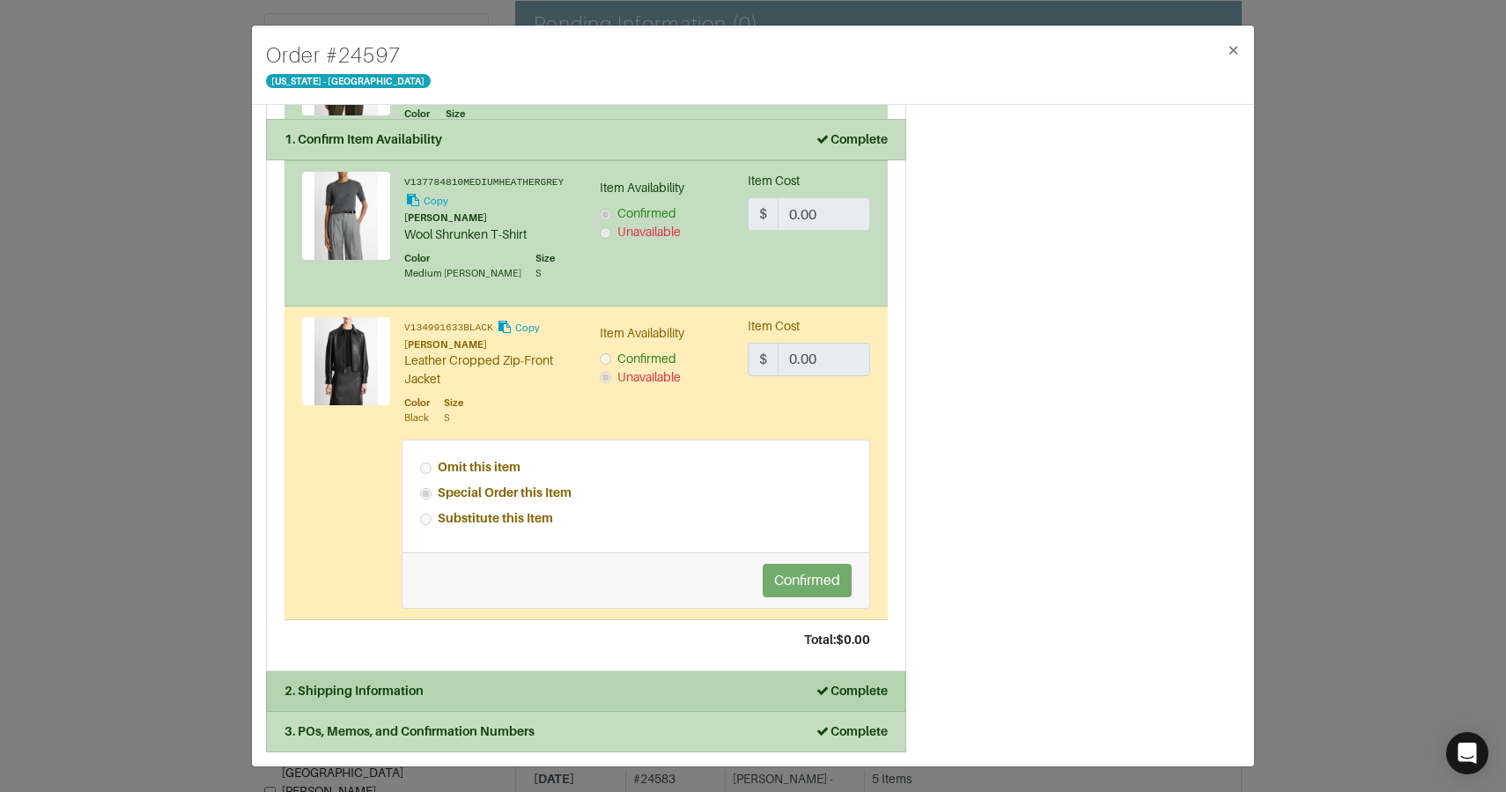
click at [557, 684] on div "2. Shipping Information Complete" at bounding box center [585, 691] width 603 height 18
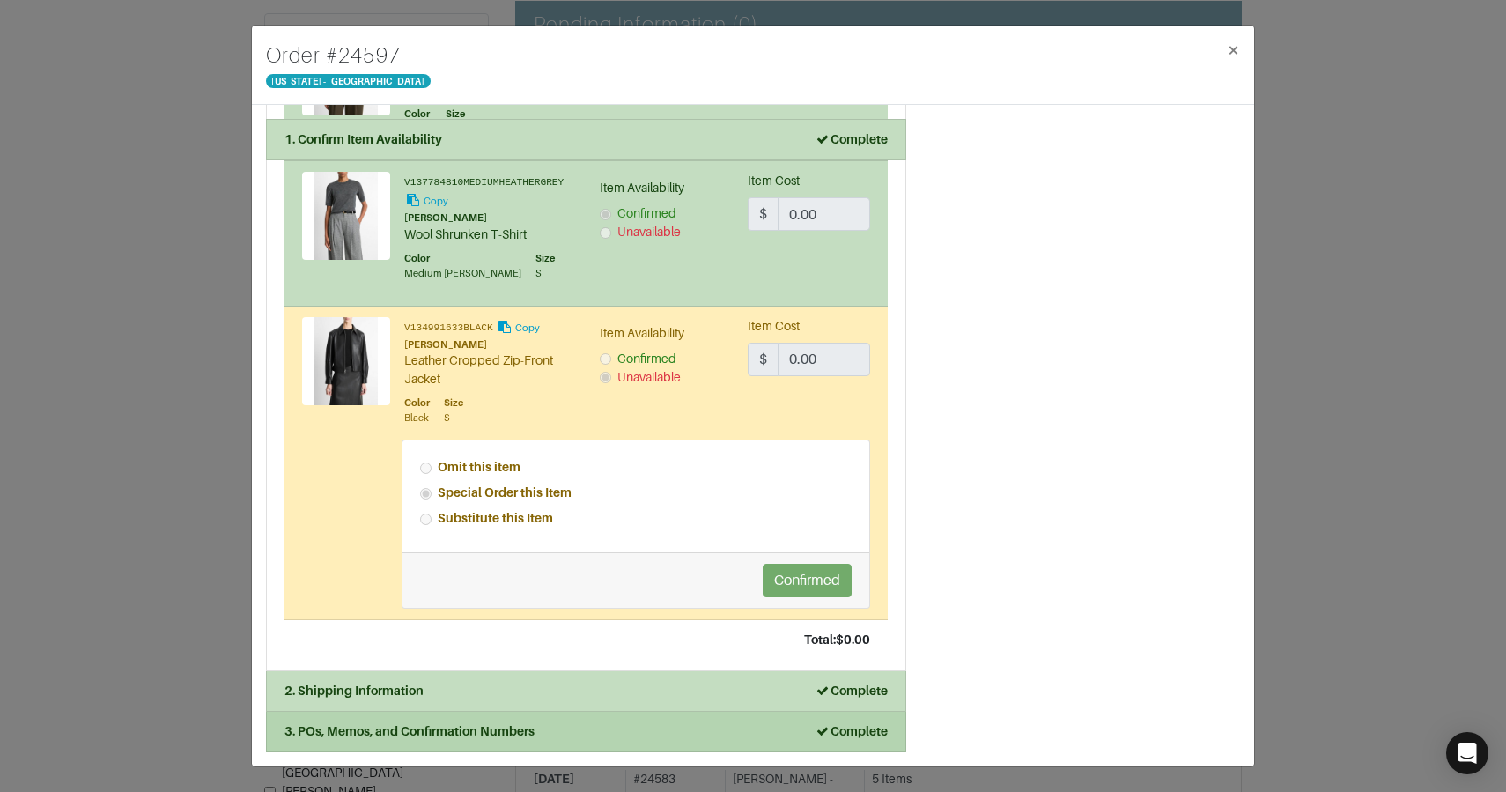
scroll to position [0, 0]
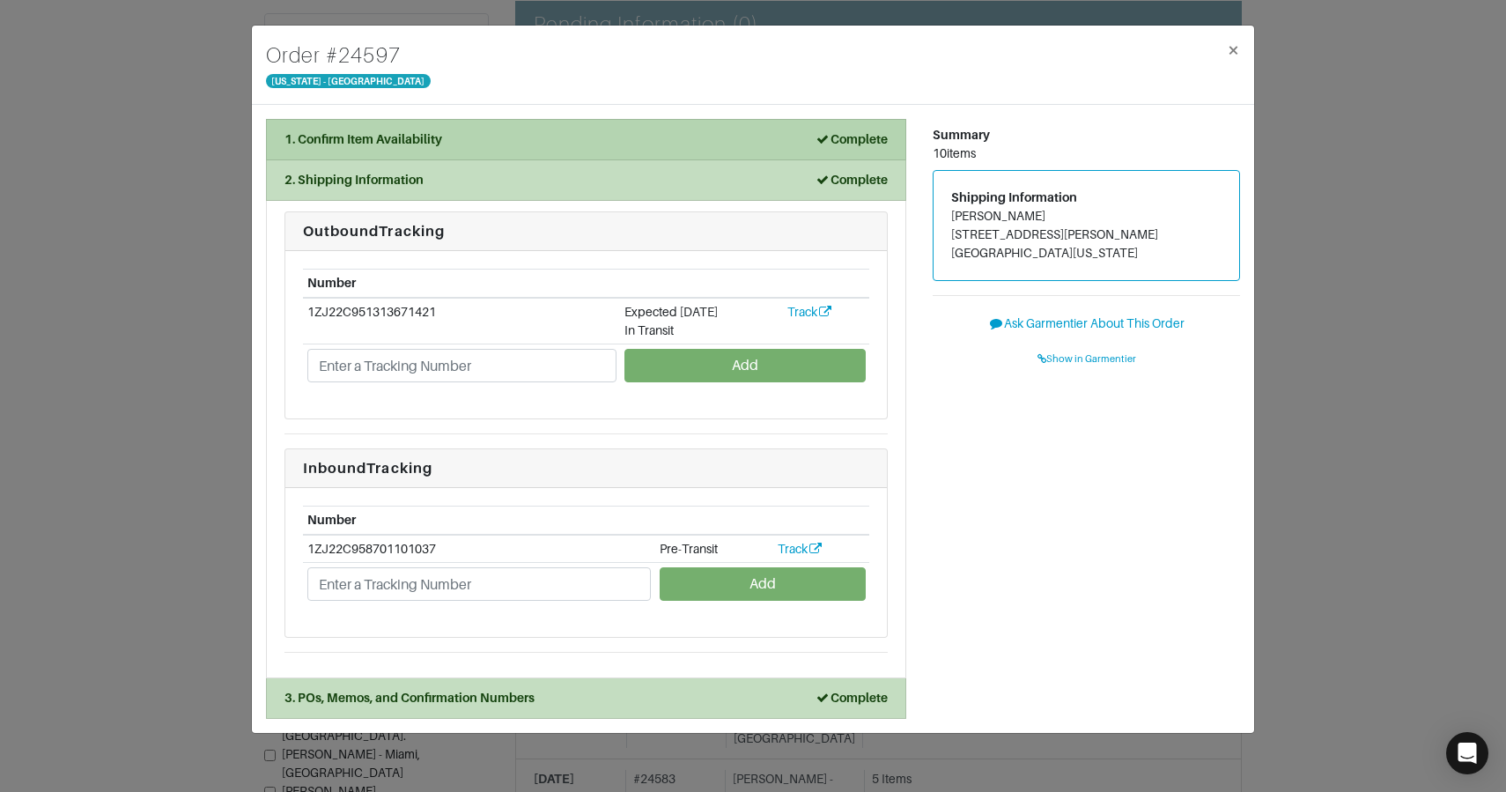
click at [451, 133] on div "1. Confirm Item Availability Complete" at bounding box center [585, 139] width 603 height 18
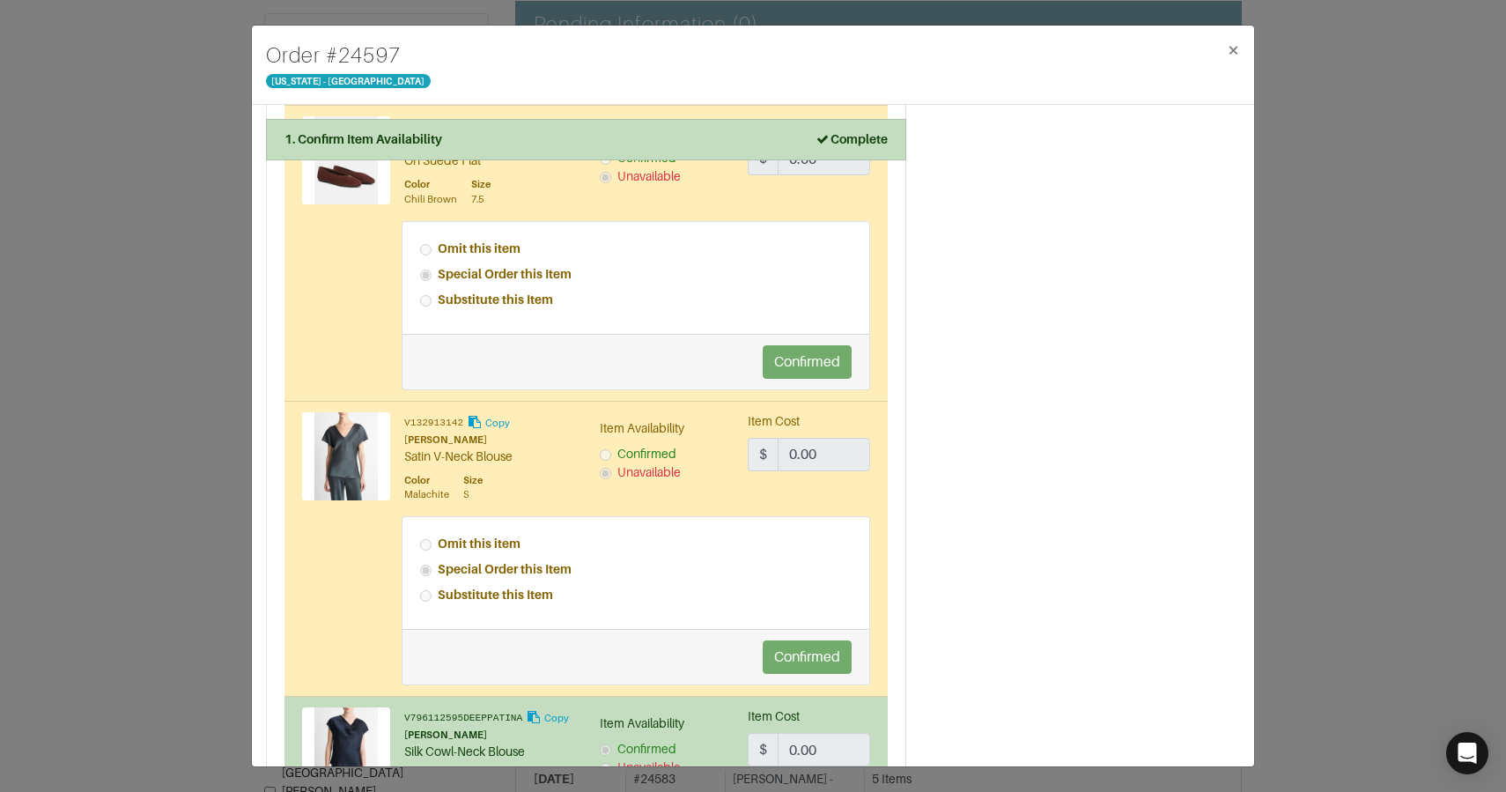
scroll to position [409, 0]
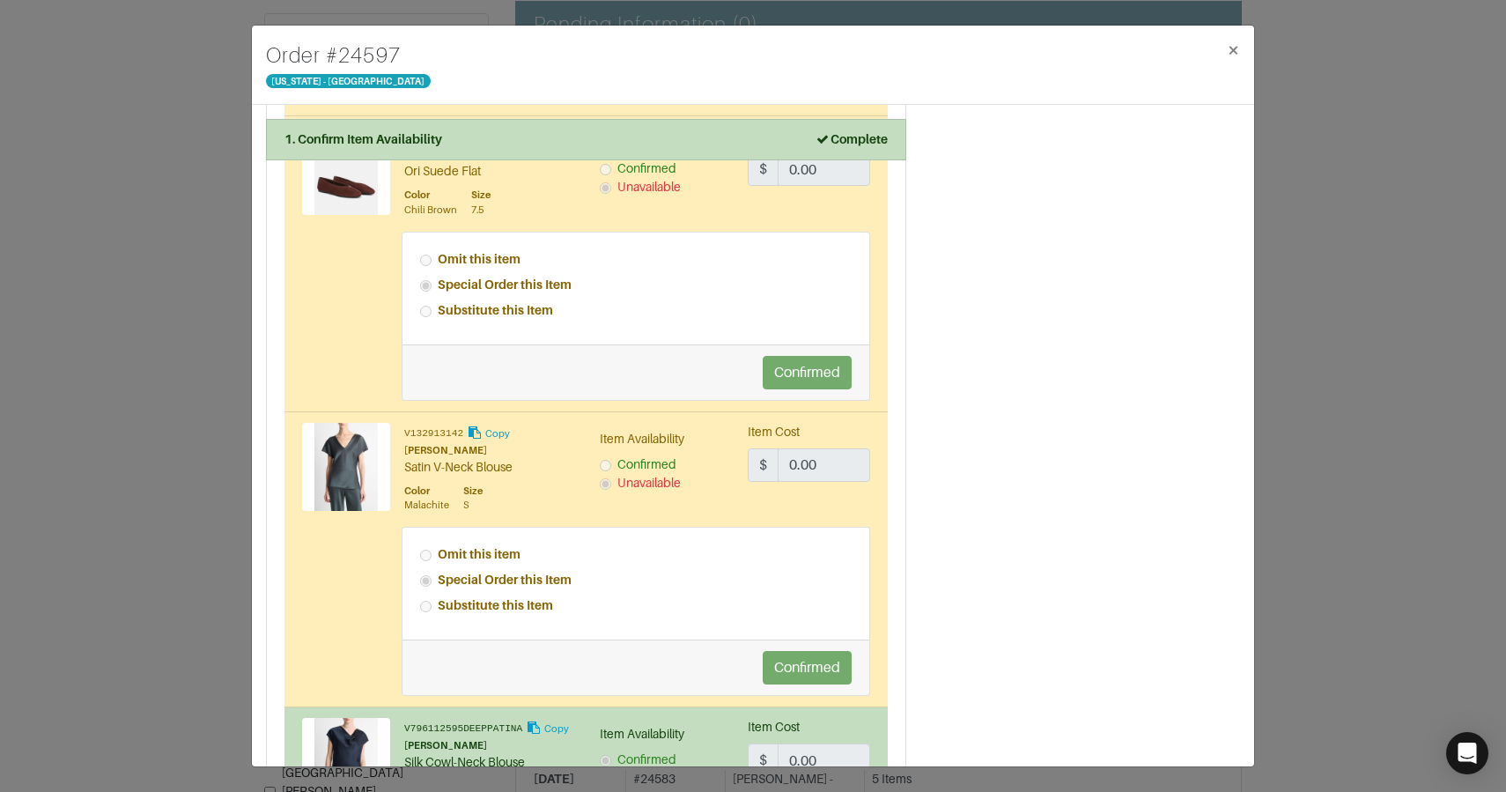
click at [140, 196] on div "Order # 24597 New York - 5th Avenue × 1. Confirm Item Availability Complete Con…" at bounding box center [753, 396] width 1506 height 792
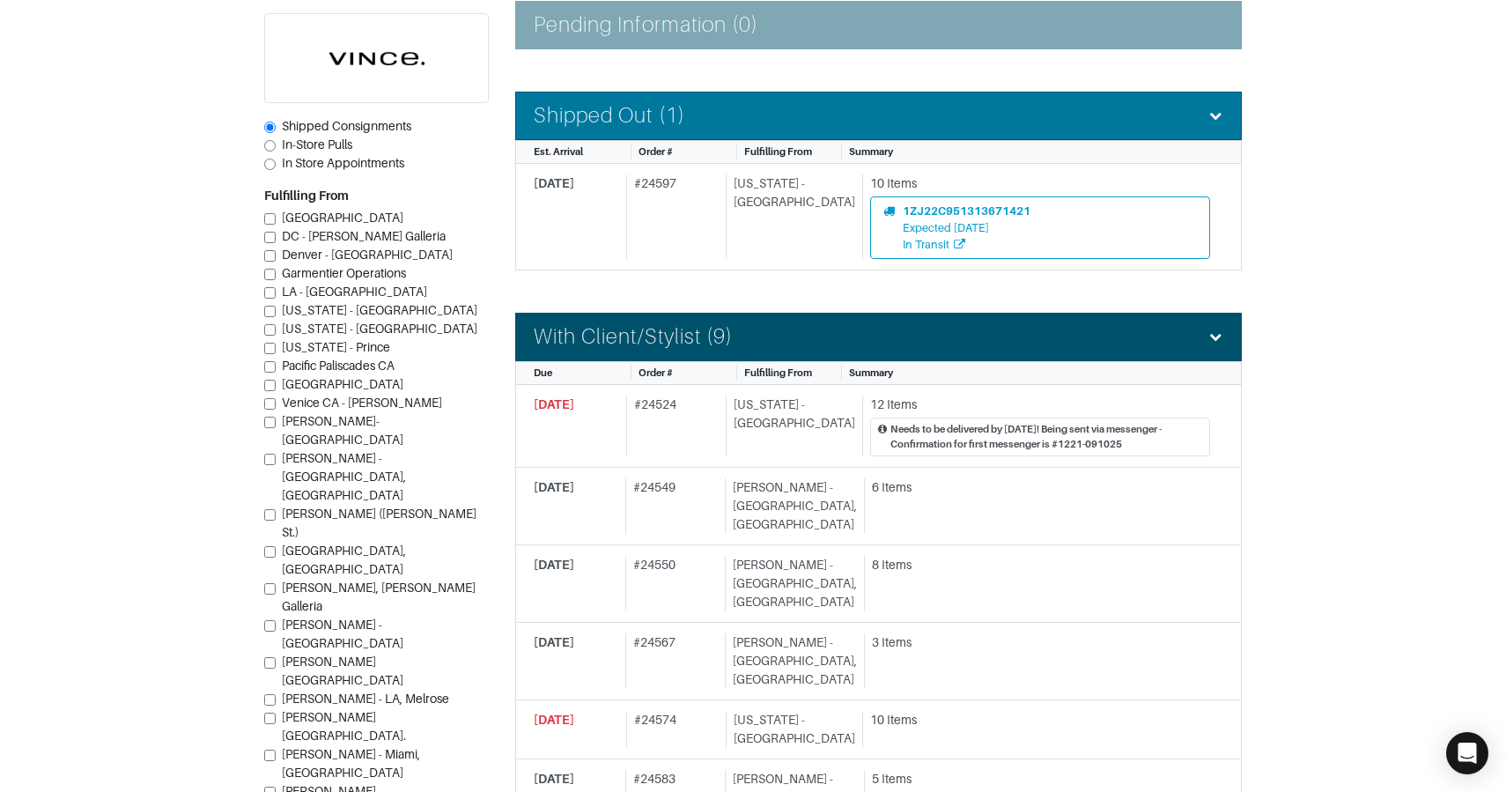
click at [629, 103] on h4 "Shipped Out (1)" at bounding box center [609, 116] width 151 height 26
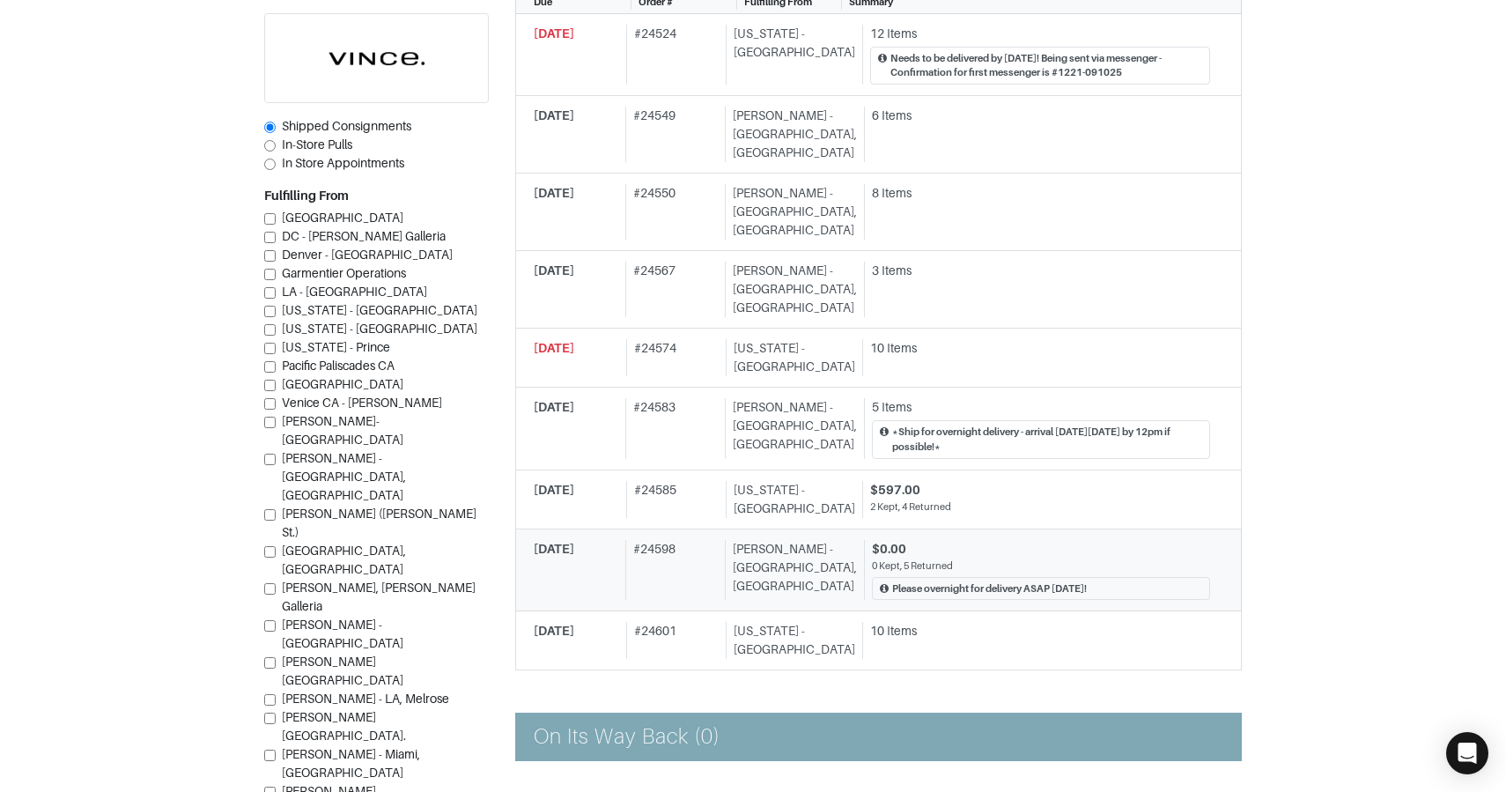
scroll to position [727, 0]
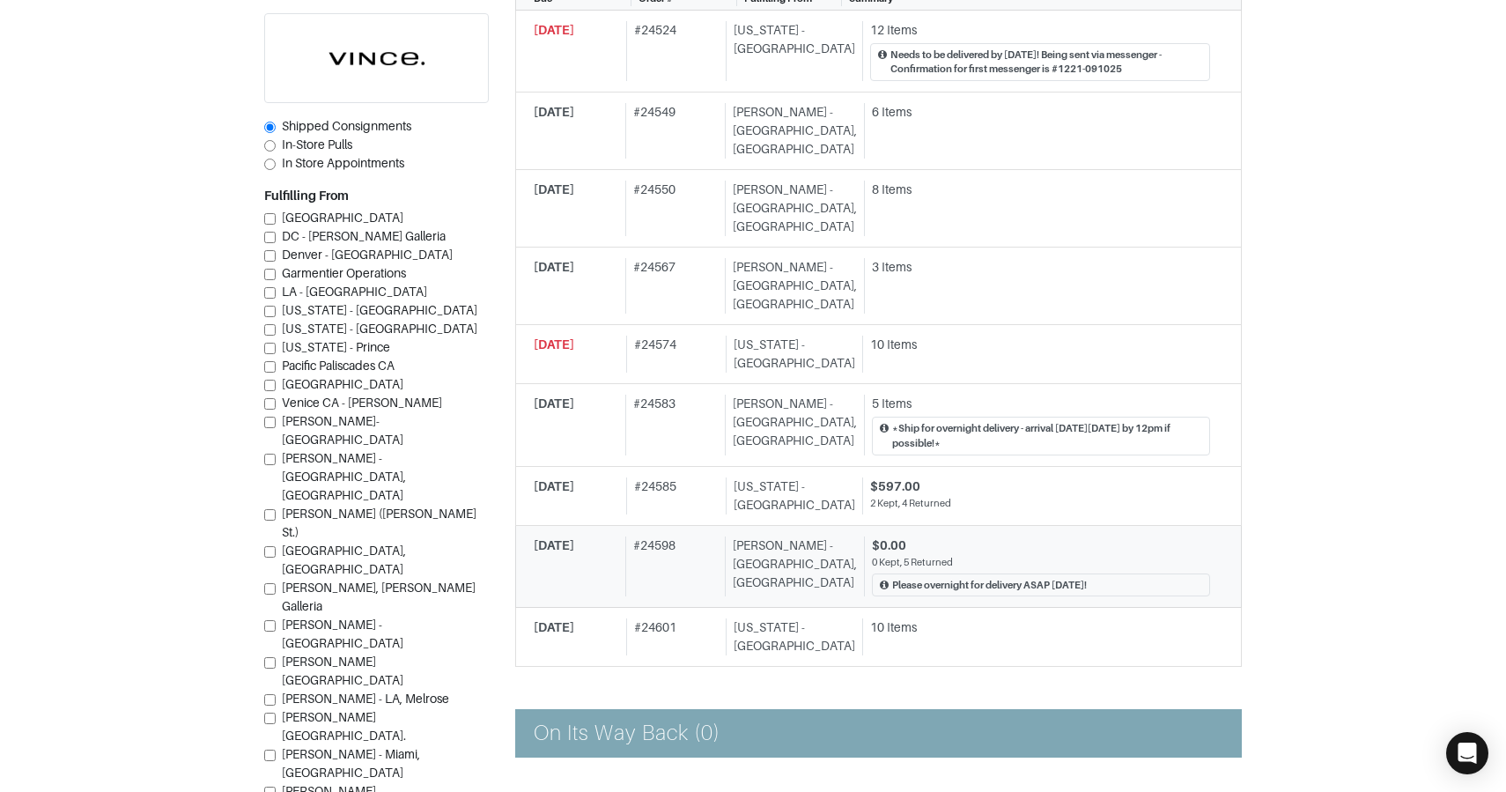
click at [702, 536] on div "# 24598" at bounding box center [671, 566] width 92 height 61
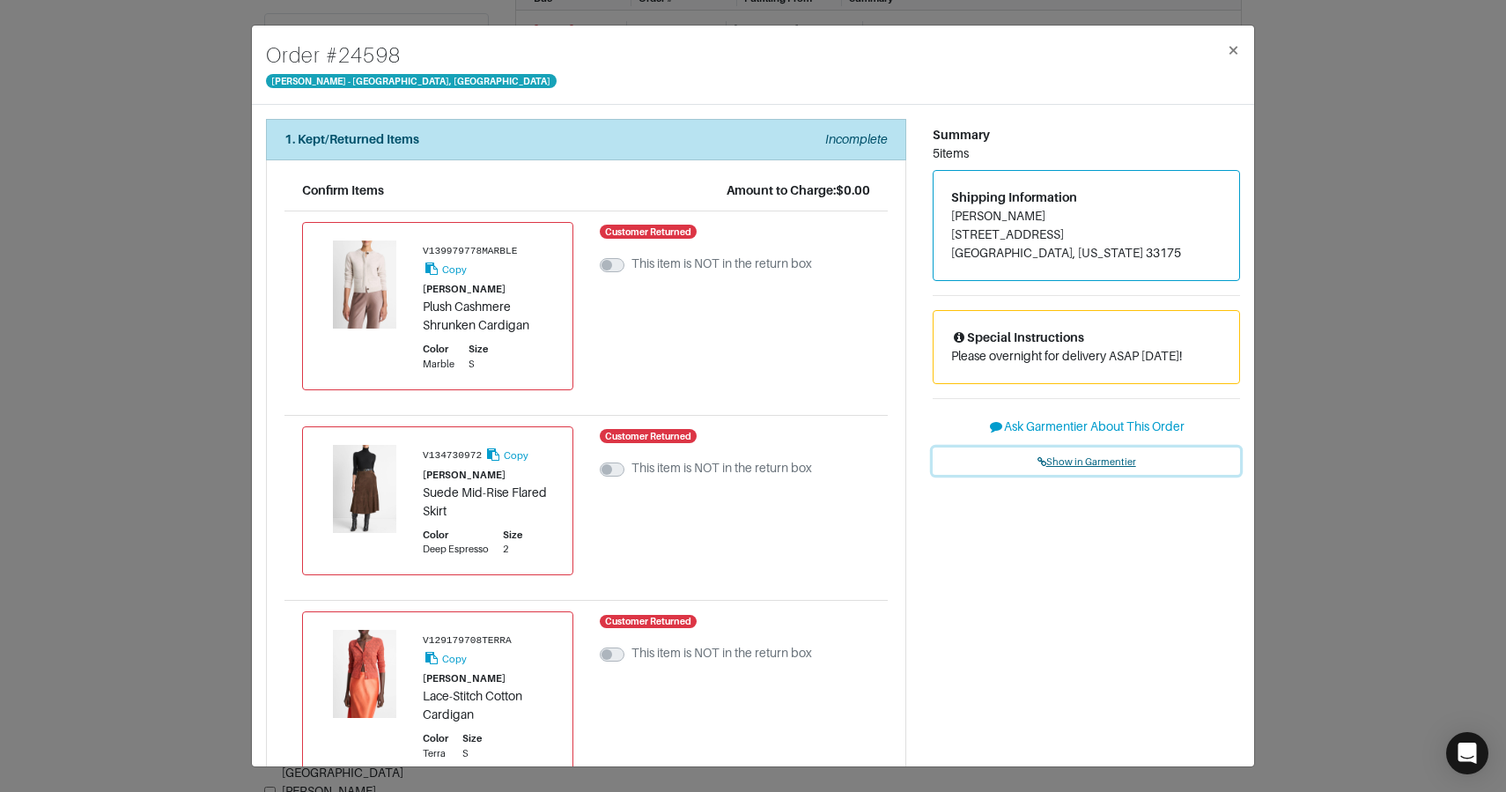
click at [1078, 456] on span "Show in Garmentier" at bounding box center [1086, 461] width 99 height 11
click at [147, 161] on div "Order # 24598 Vince - Chicago, Oak Street × 1. Kept/Returned Items Incomplete C…" at bounding box center [753, 396] width 1506 height 792
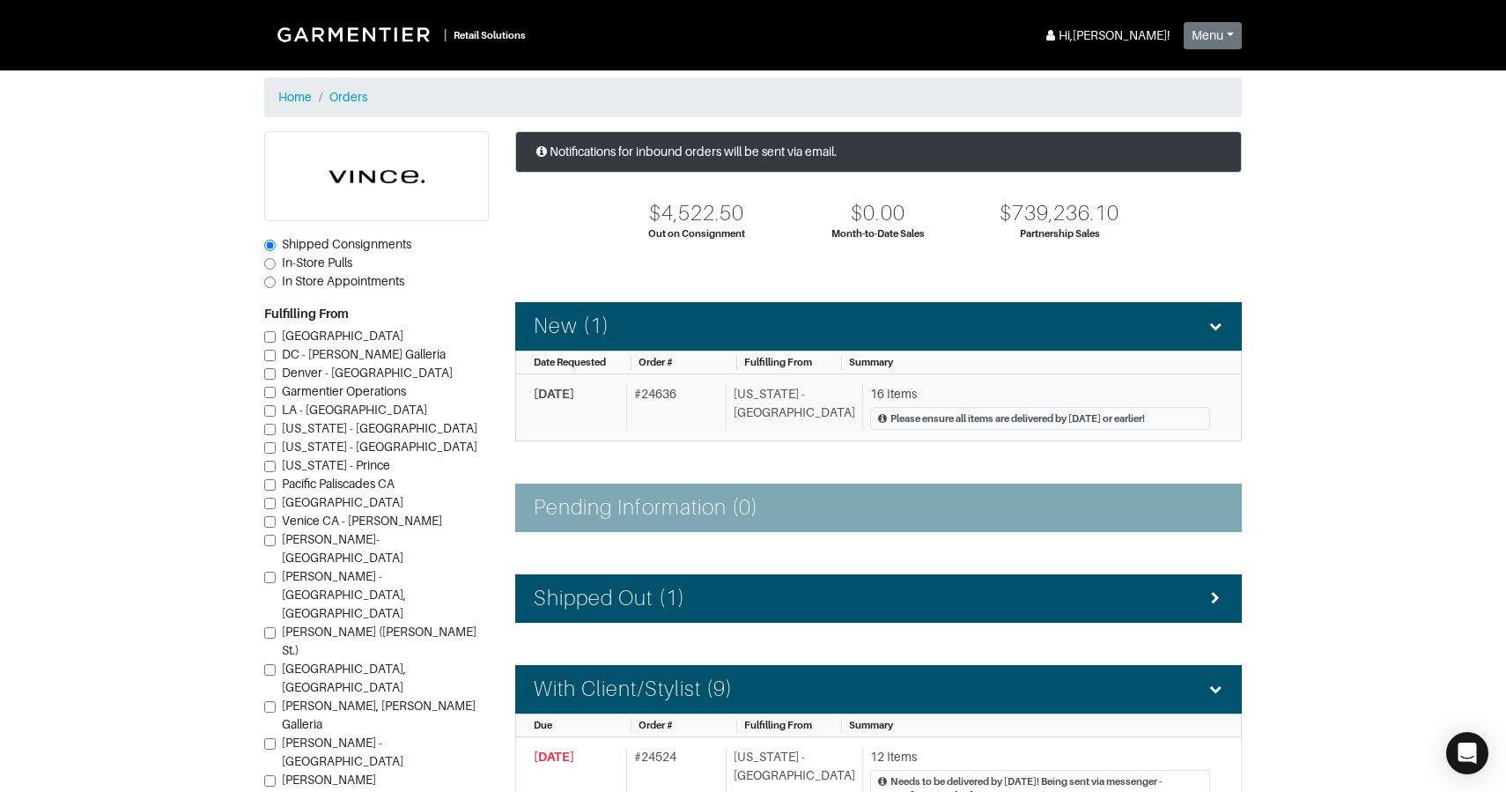
click at [676, 415] on div "# 24636" at bounding box center [672, 408] width 93 height 46
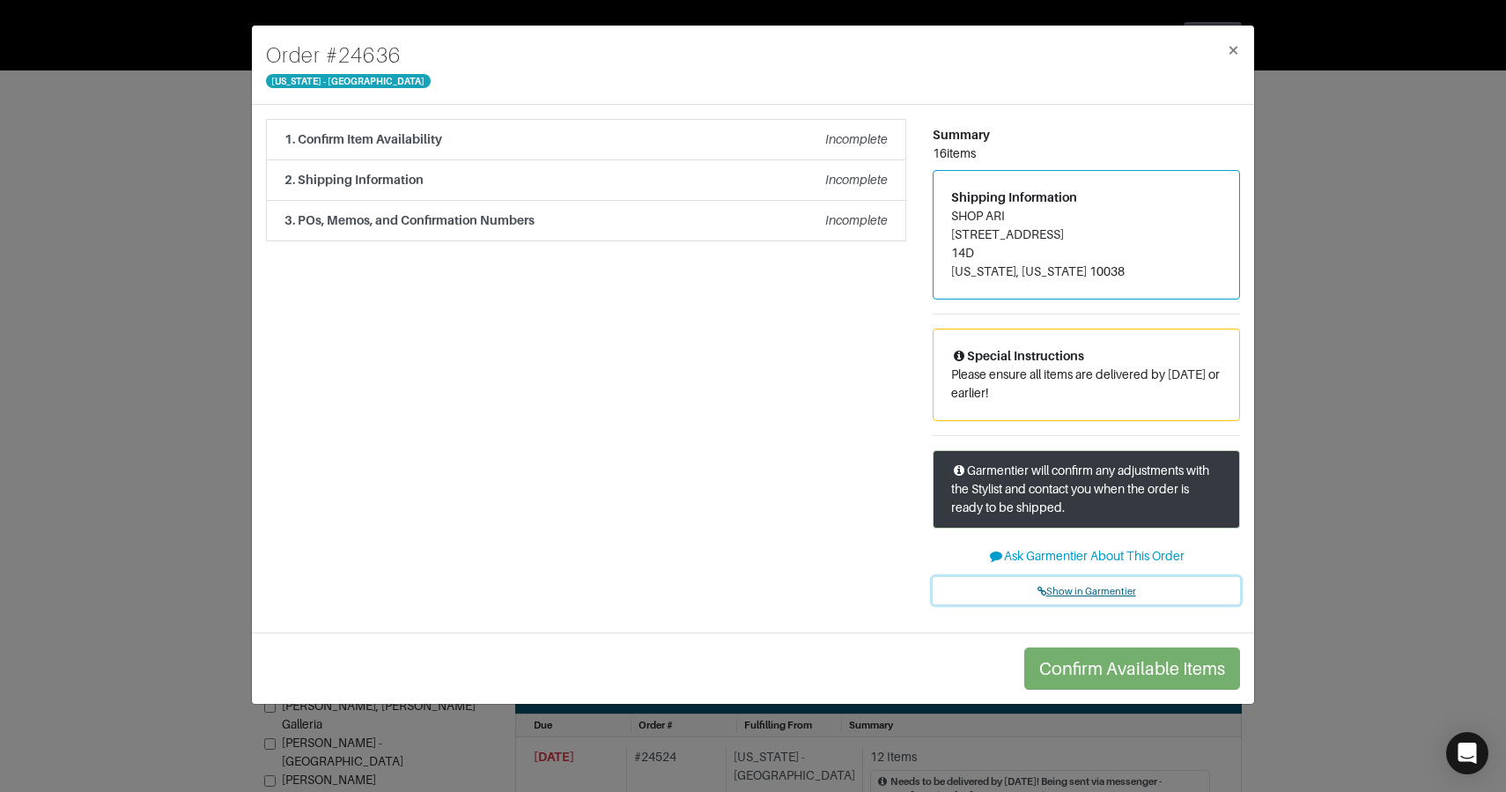
click at [1064, 591] on span "Show in Garmentier" at bounding box center [1086, 591] width 99 height 11
click at [166, 227] on div "Order # 24636 New York - 5th Avenue × 1. Confirm Item Availability Incomplete C…" at bounding box center [753, 396] width 1506 height 792
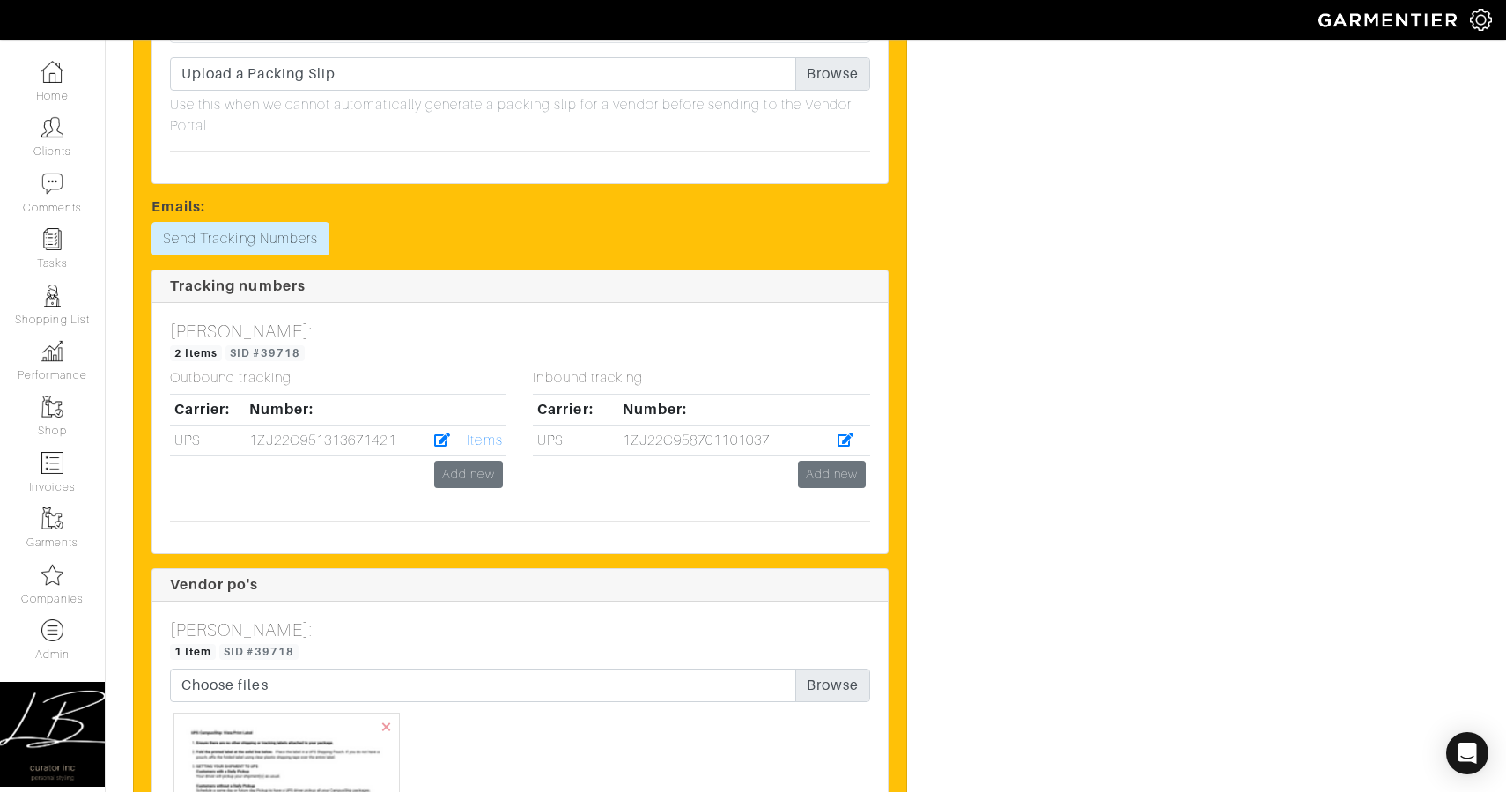
scroll to position [4922, 0]
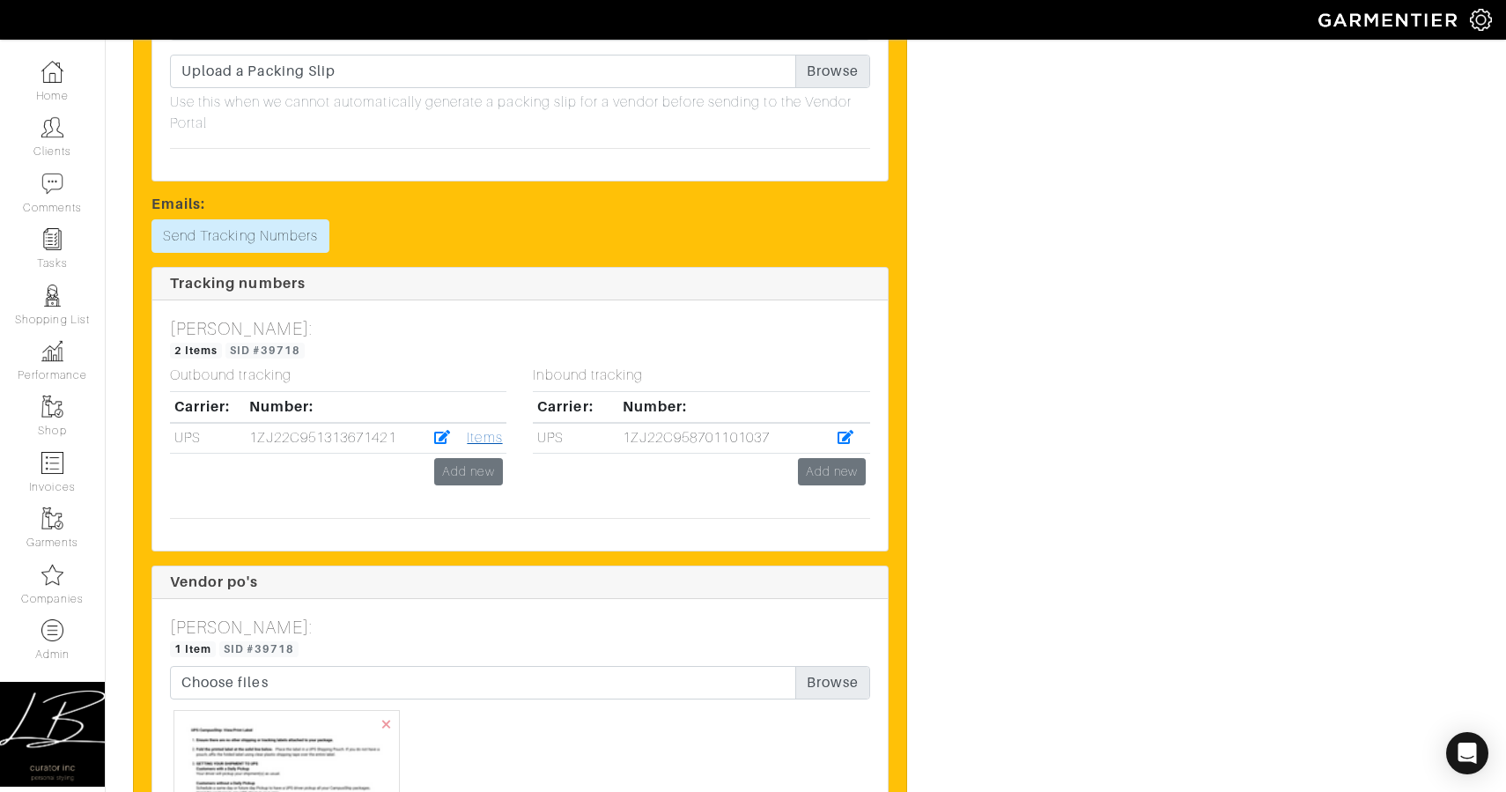
click at [482, 439] on link "Items" at bounding box center [484, 438] width 35 height 16
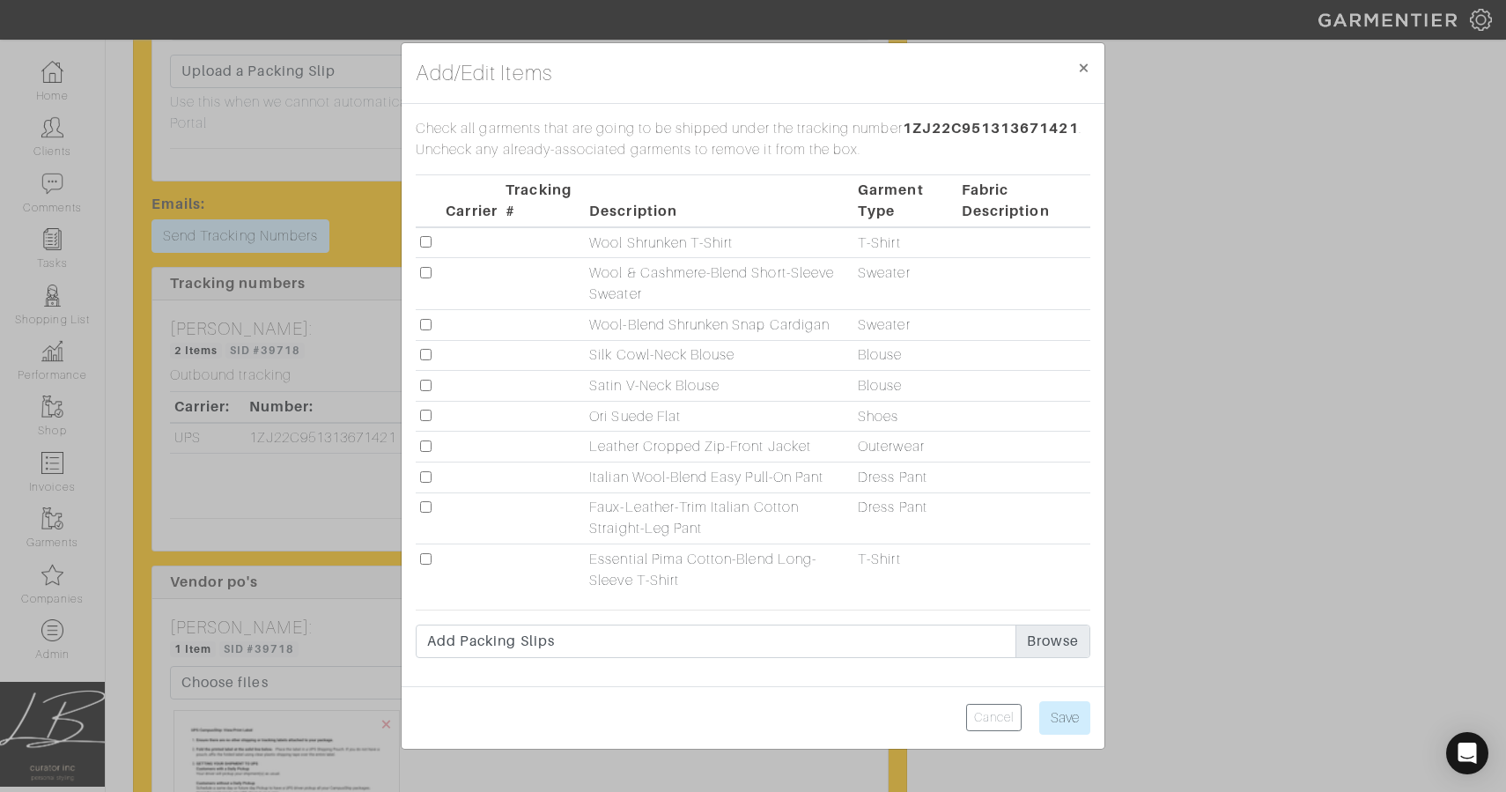
click at [421, 324] on input "checkbox" at bounding box center [425, 324] width 11 height 11
checkbox input "true"
drag, startPoint x: 425, startPoint y: 353, endPoint x: 426, endPoint y: 339, distance: 14.2
click at [425, 353] on input "checkbox" at bounding box center [425, 354] width 11 height 11
checkbox input "true"
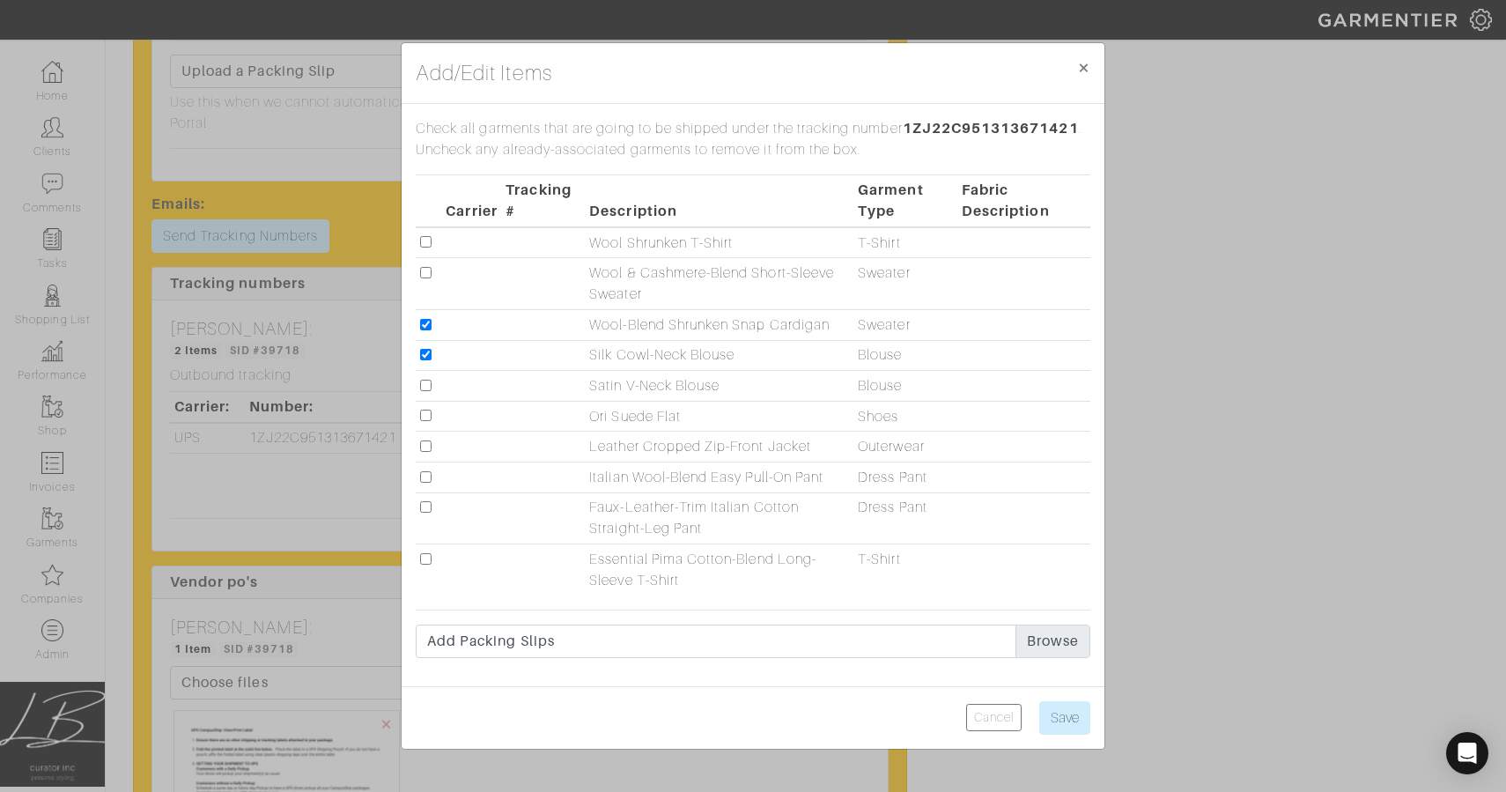
click at [425, 270] on input "checkbox" at bounding box center [425, 272] width 11 height 11
checkbox input "true"
click at [425, 478] on input "checkbox" at bounding box center [425, 476] width 11 height 11
checkbox input "true"
click at [428, 558] on input "checkbox" at bounding box center [425, 558] width 11 height 11
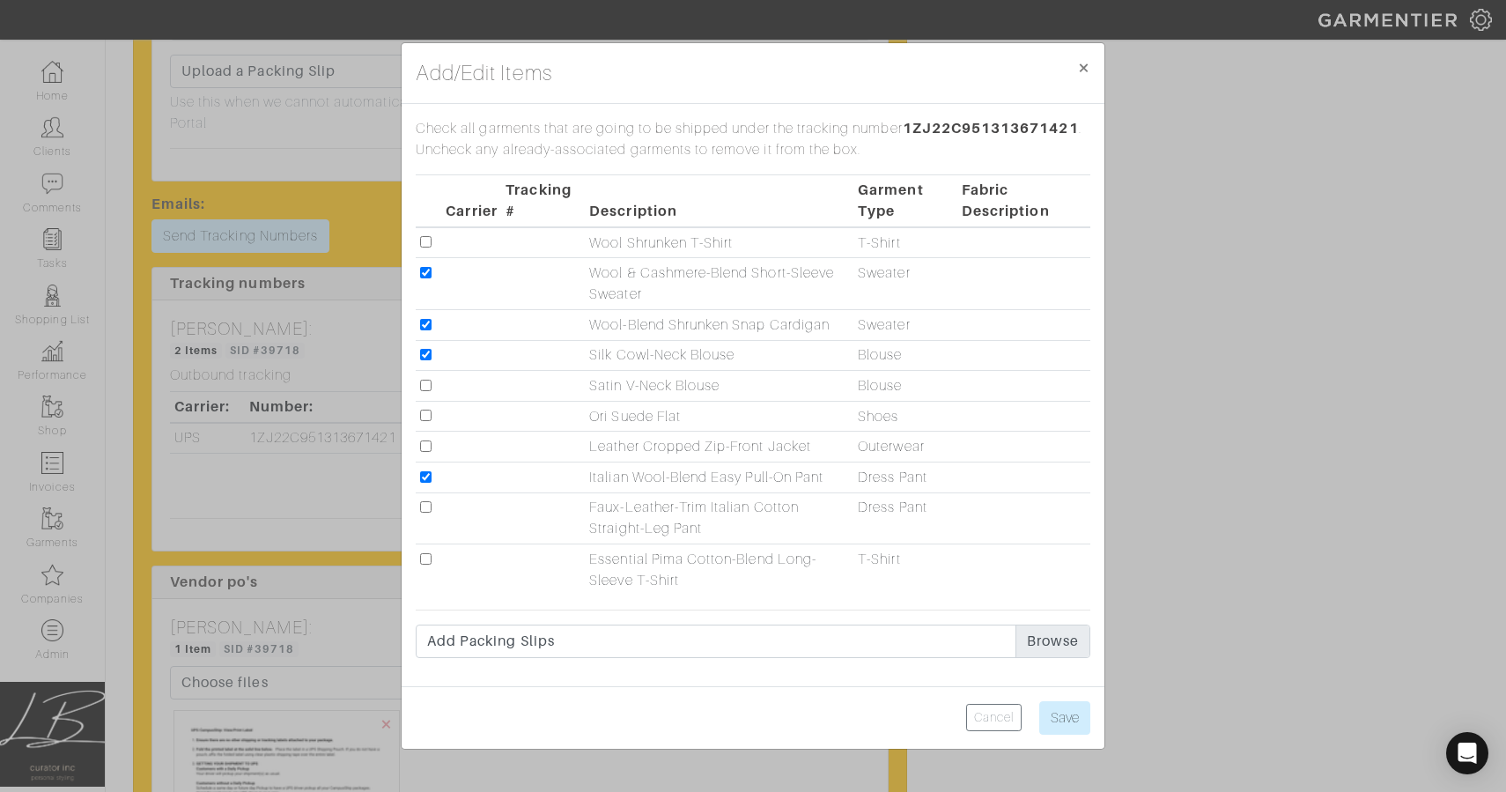
checkbox input "true"
click at [425, 243] on input "checkbox" at bounding box center [425, 241] width 11 height 11
checkbox input "true"
click at [1073, 718] on input "Save" at bounding box center [1064, 717] width 51 height 33
type input "Save"
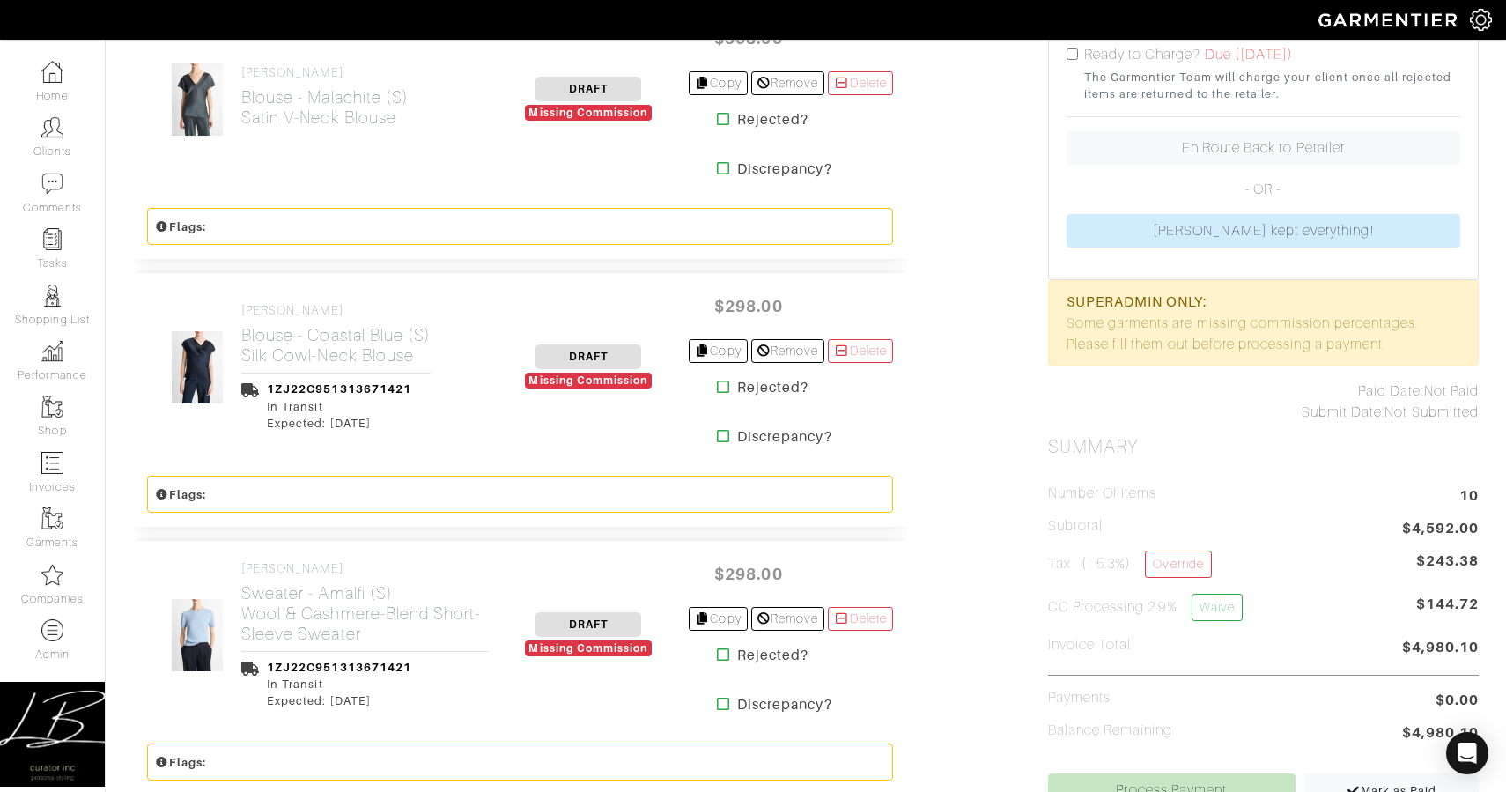
scroll to position [0, 0]
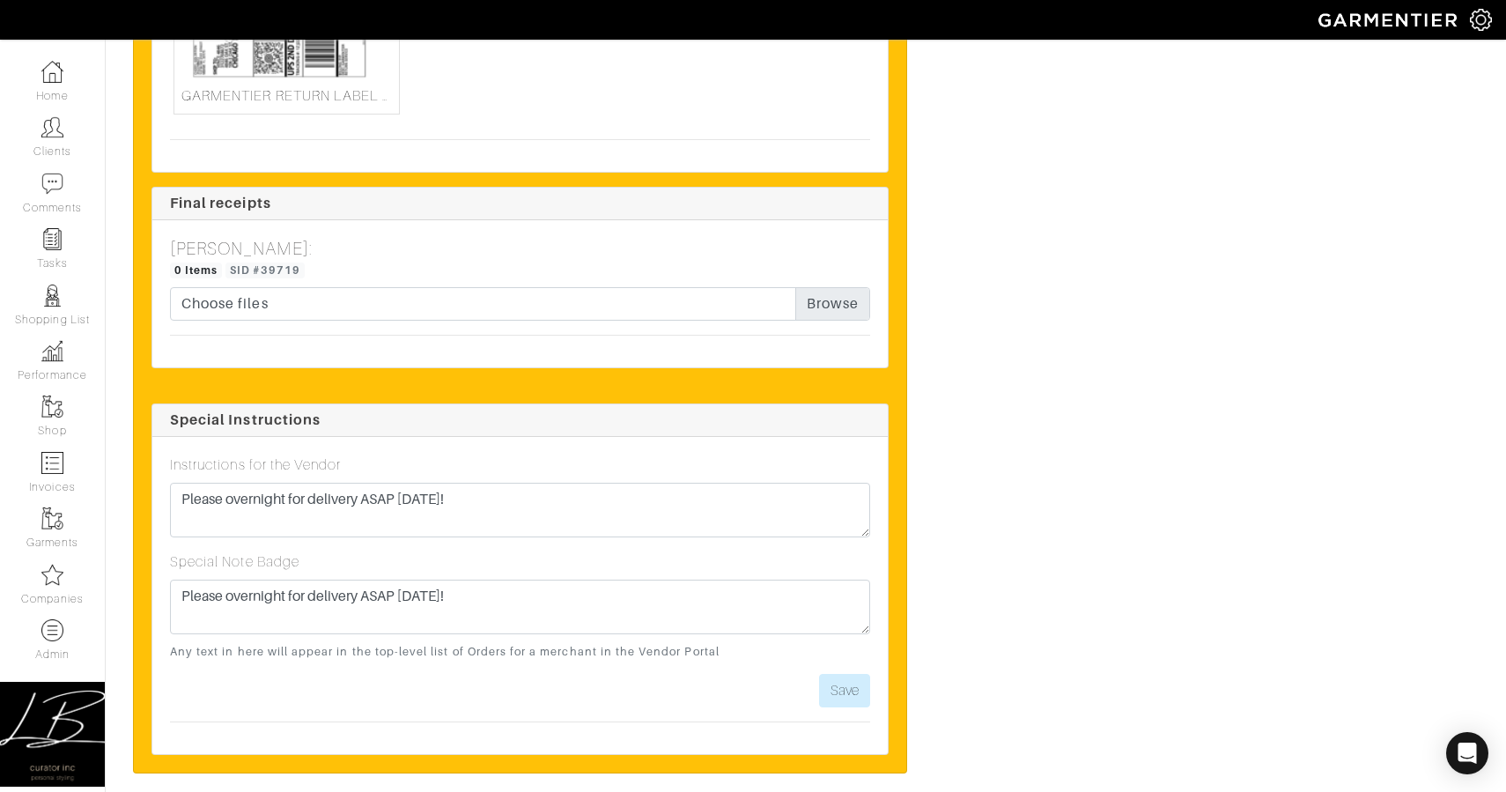
scroll to position [4397, 0]
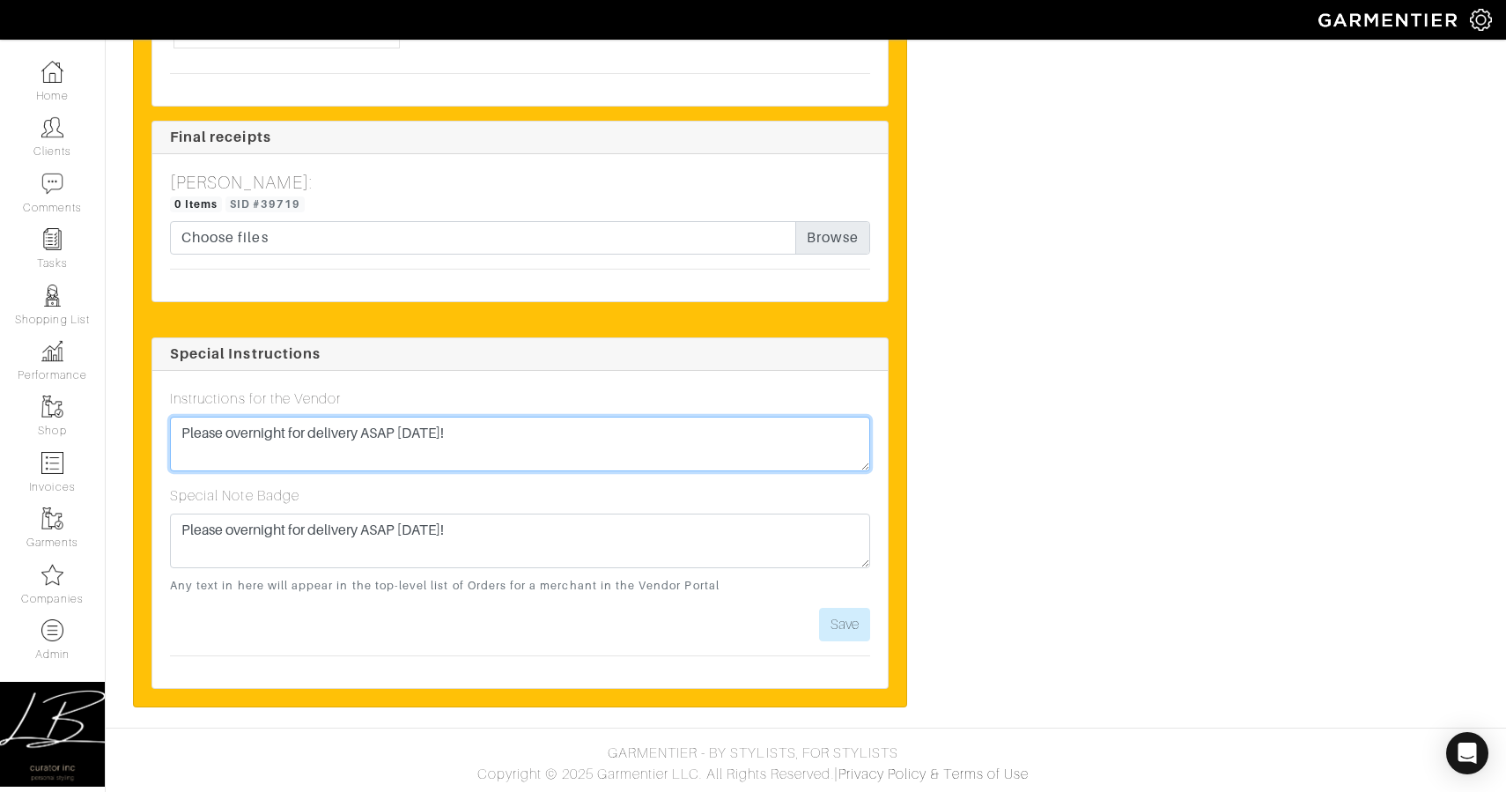
drag, startPoint x: 589, startPoint y: 438, endPoint x: 602, endPoint y: 416, distance: 25.2
click at [593, 414] on div "Instructions for the Vendor Please overnight for delivery ASAP [DATE]!" at bounding box center [520, 429] width 700 height 83
type textarea "Exchanging sizes in new order 24644 :)"
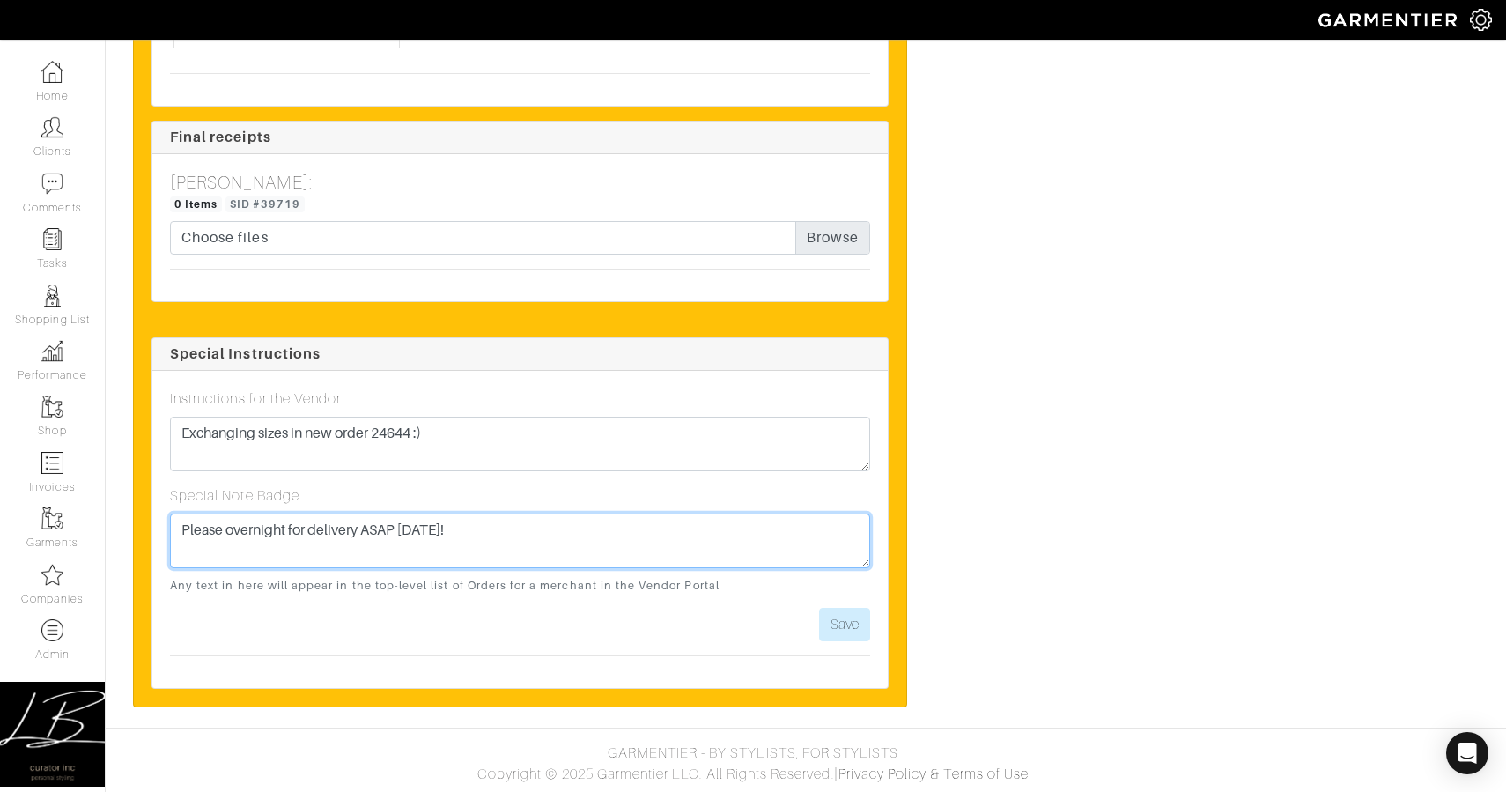
click at [639, 542] on textarea "Please overnight for delivery ASAP [DATE]!" at bounding box center [520, 540] width 700 height 55
paste textarea "Exchanging sizes in new order 24644 :)"
type textarea "9/22: Exchanging sizes in new order 24644 :) Old note: Please overnight for del…"
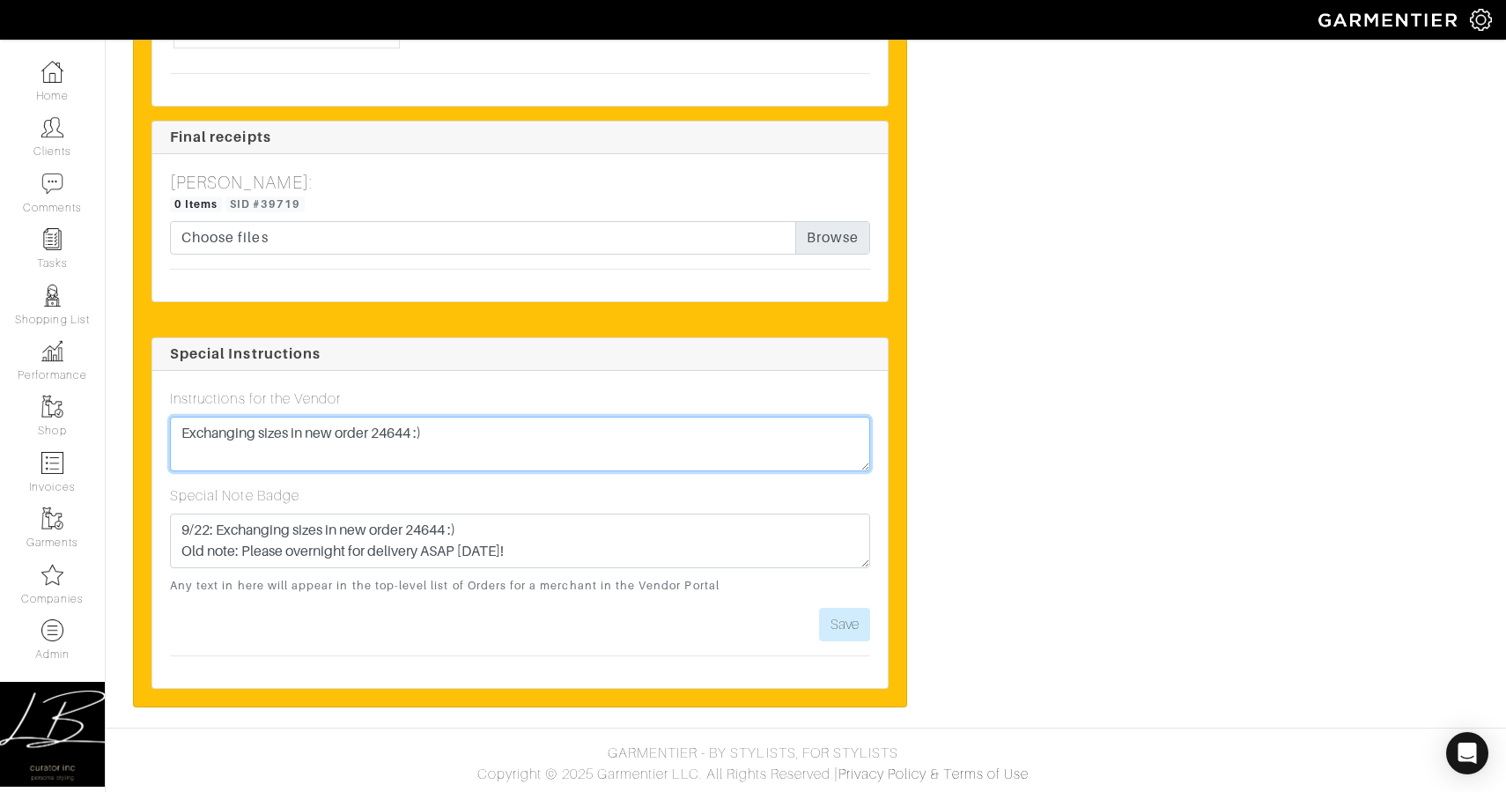
drag, startPoint x: 681, startPoint y: 448, endPoint x: 677, endPoint y: 415, distance: 33.7
click at [677, 415] on div "Instructions for the Vendor Exchanging sizes in new order 24644 :)" at bounding box center [520, 429] width 700 height 83
paste textarea "9/22: Exchanging sizes in new order 24644 :) Old note: Please overnight for del…"
type textarea "9/22: Exchanging sizes in new order 24644 :) Old note: Please overnight for del…"
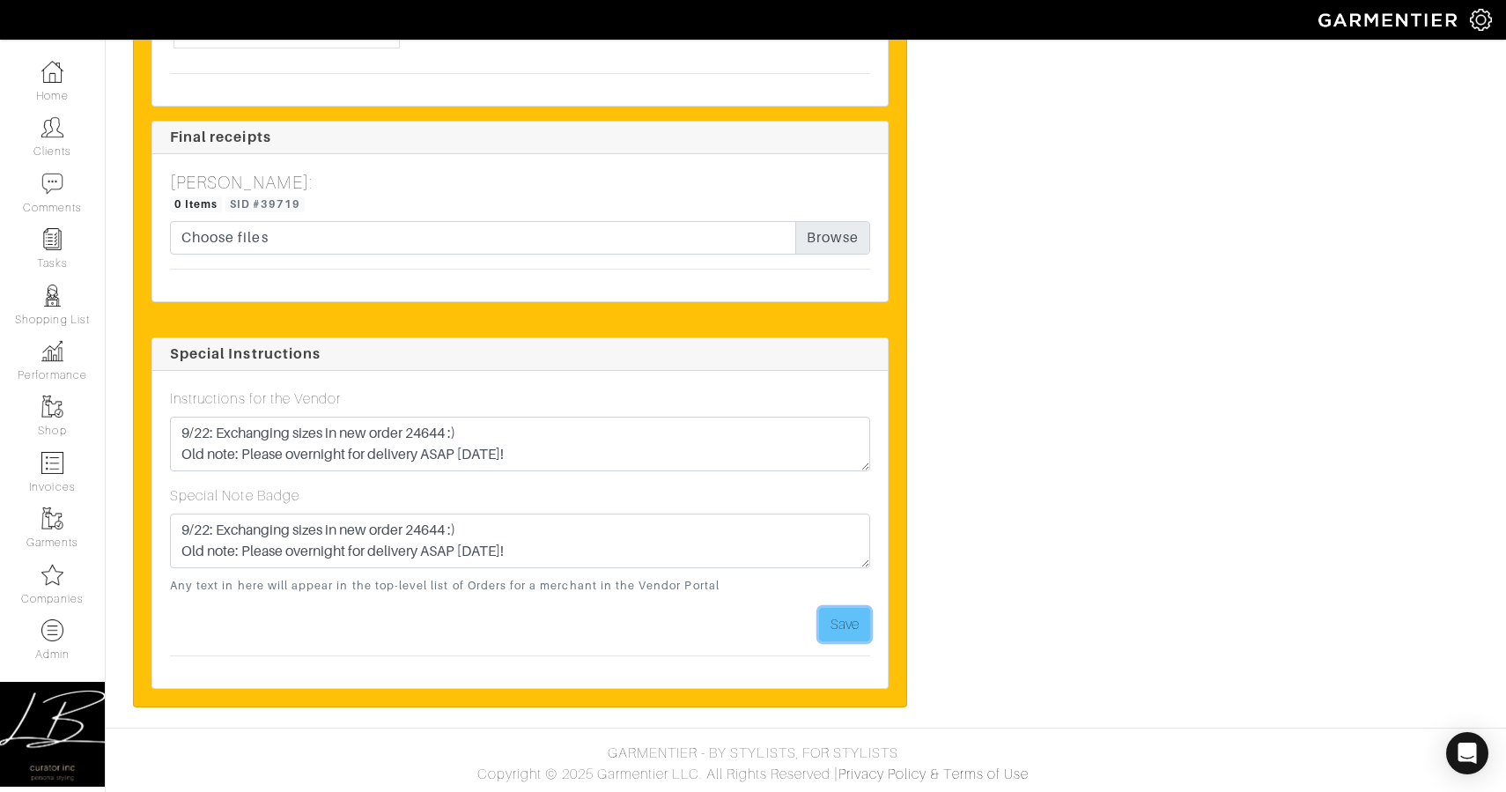
click at [840, 625] on button "Save" at bounding box center [844, 624] width 51 height 33
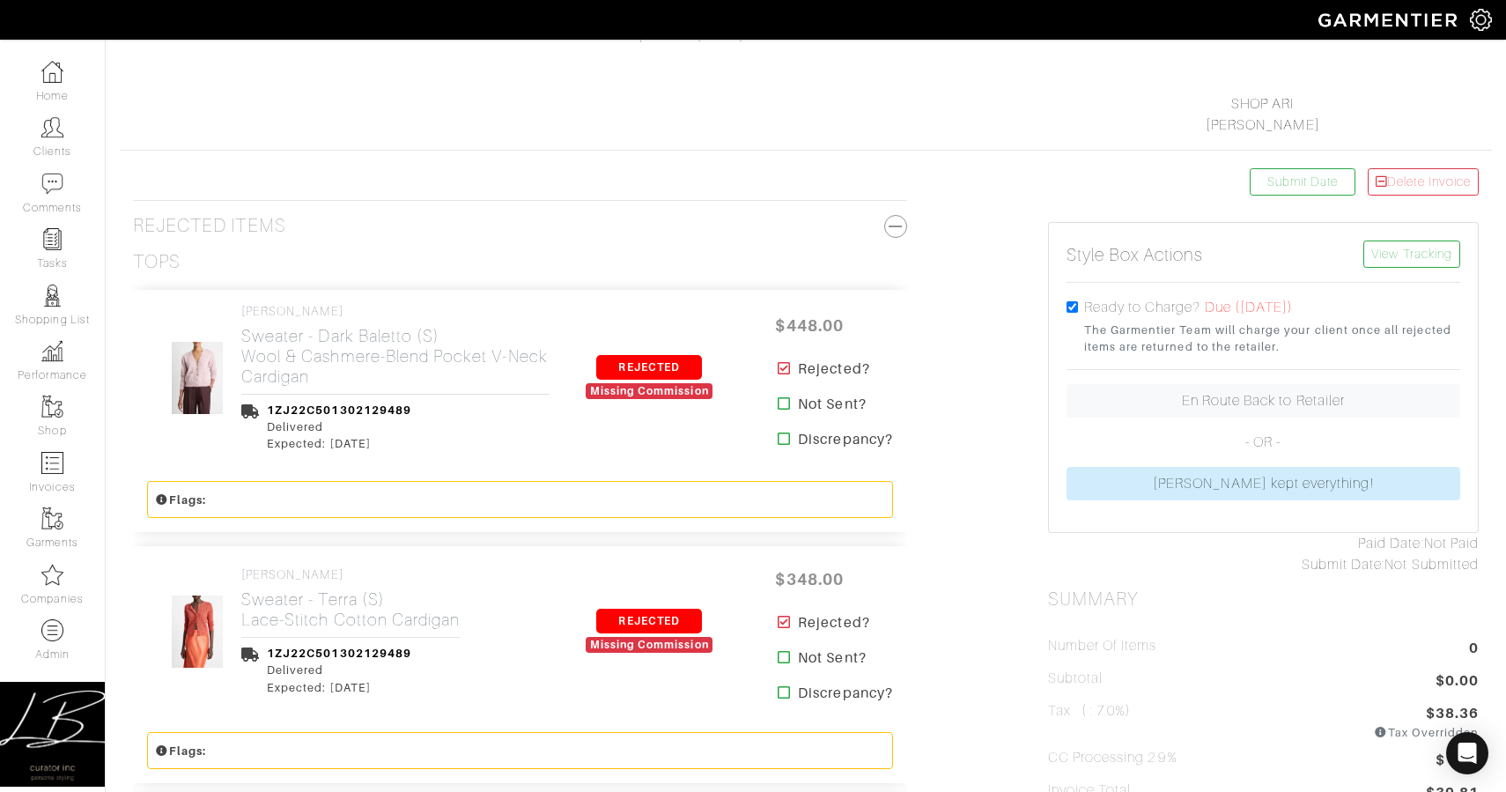
scroll to position [0, 0]
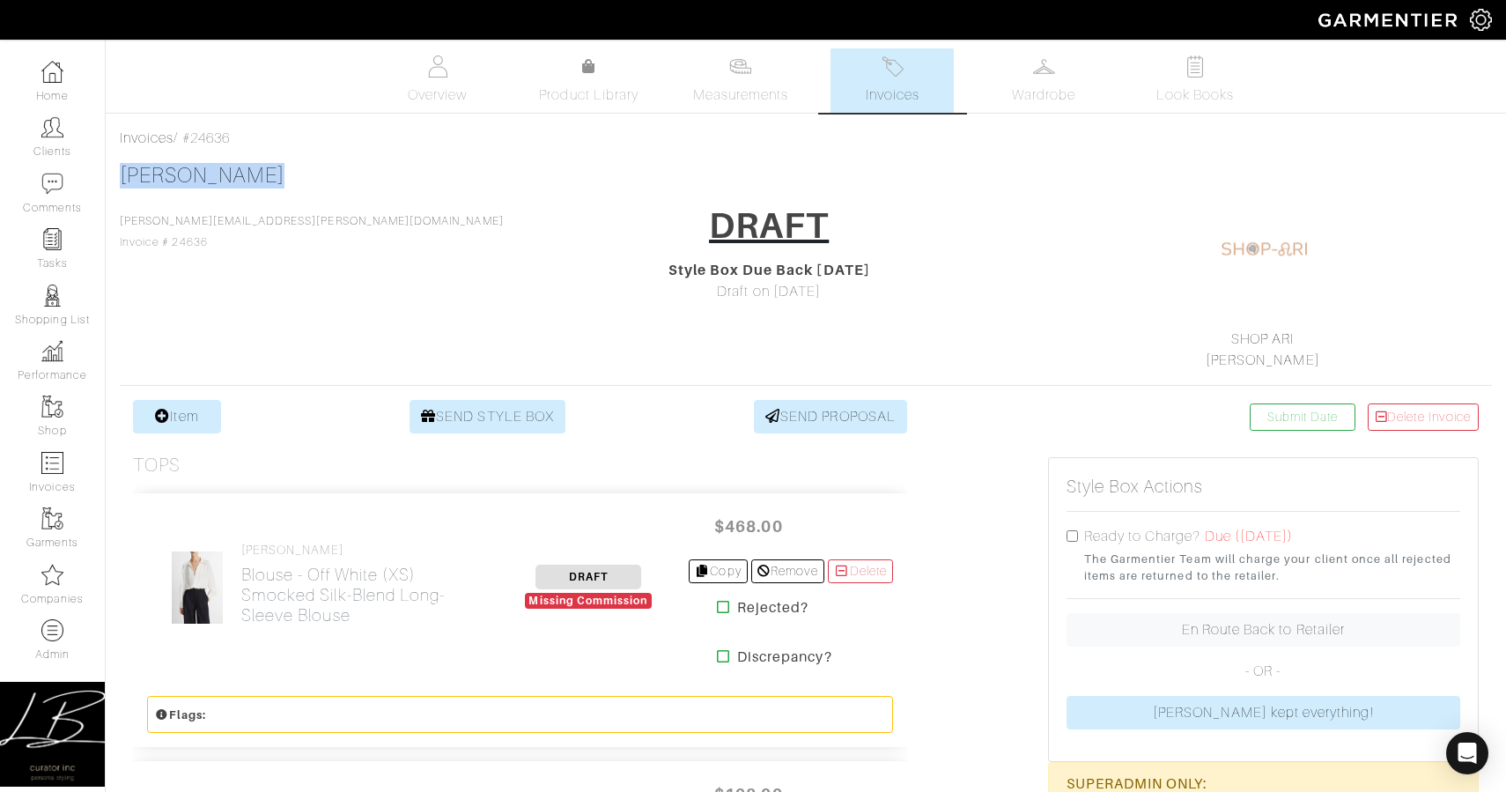
drag, startPoint x: 278, startPoint y: 177, endPoint x: 116, endPoint y: 169, distance: 162.2
copy link "[PERSON_NAME]"
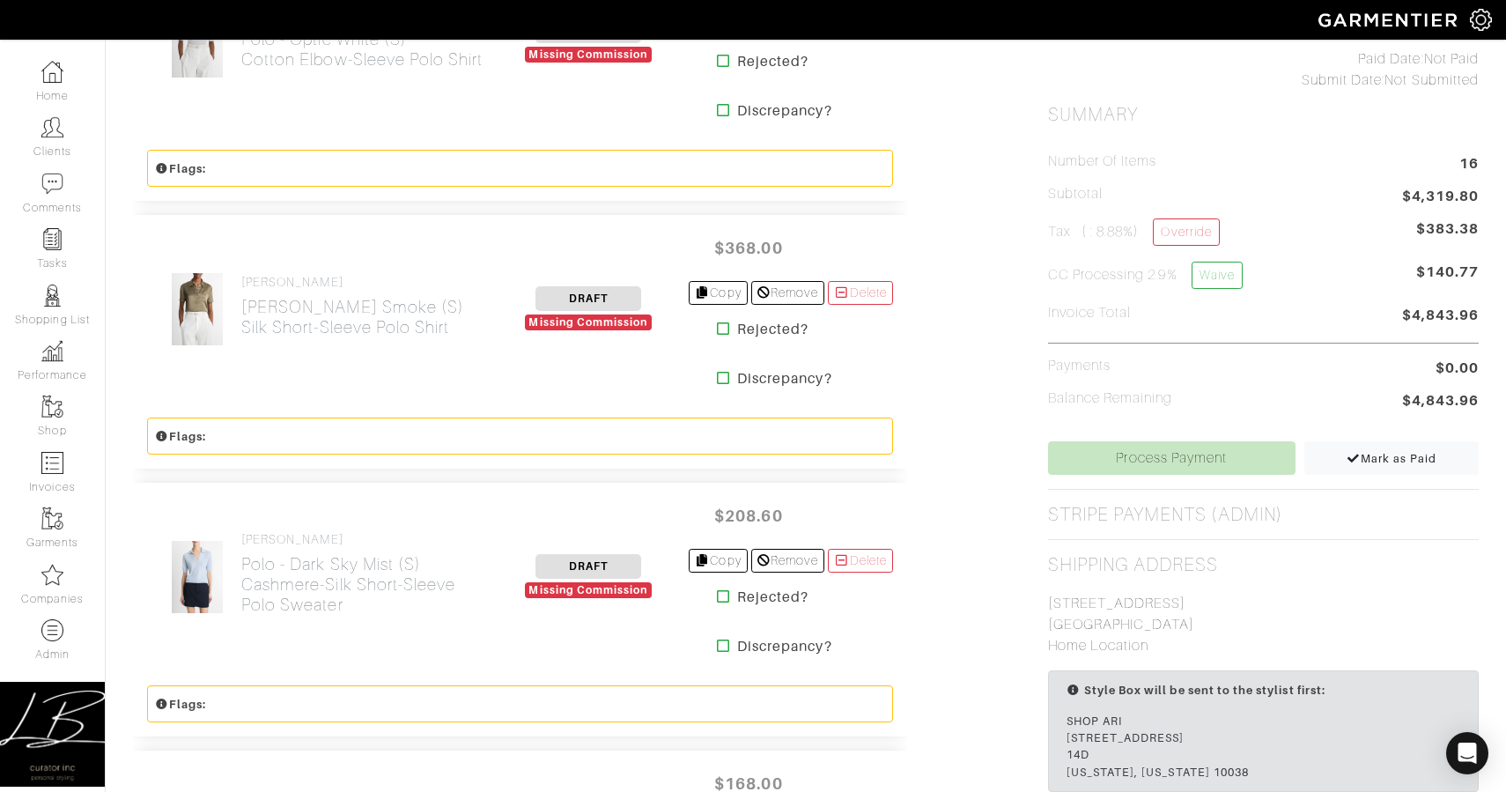
scroll to position [817, 0]
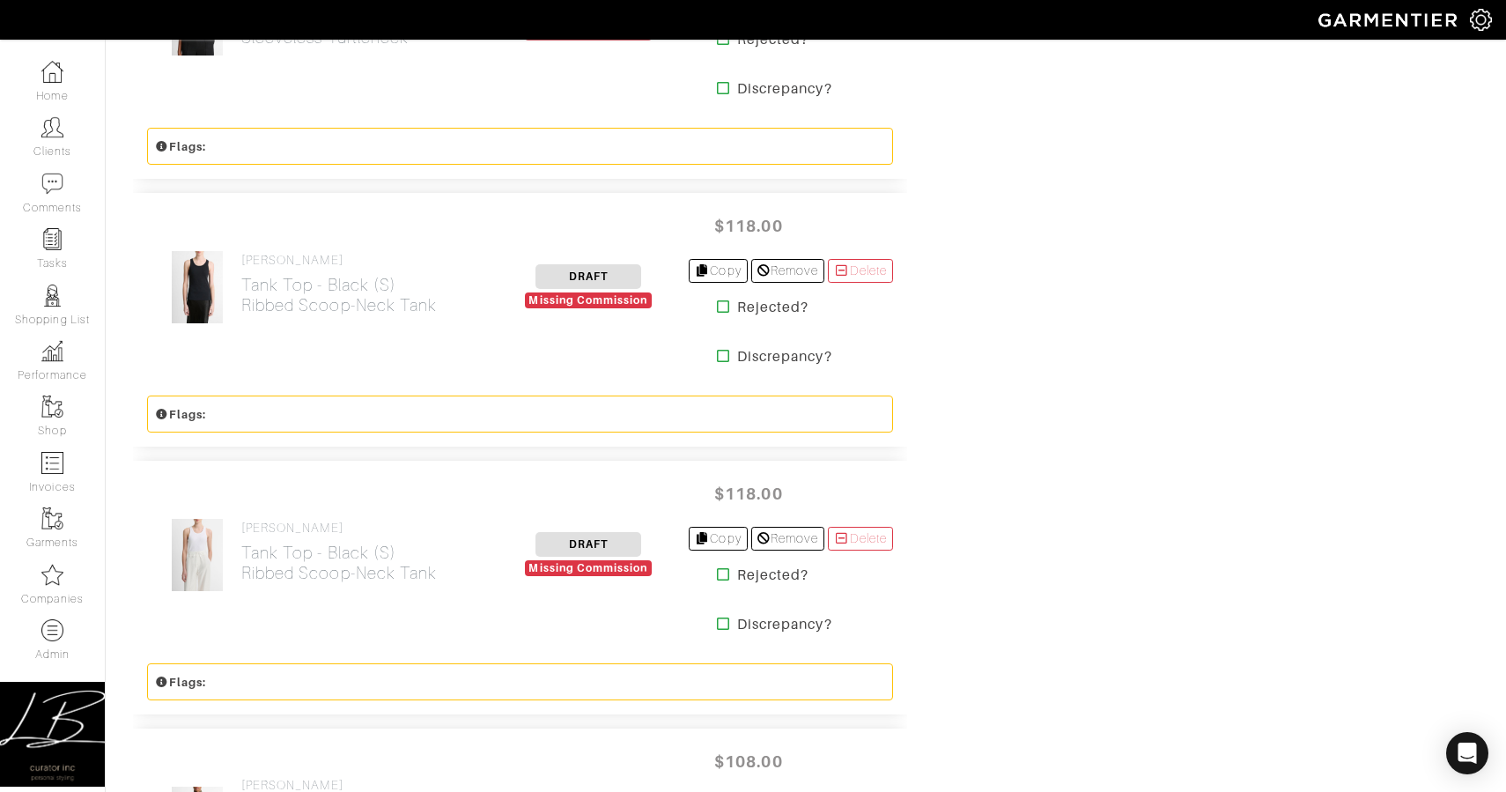
scroll to position [3759, 0]
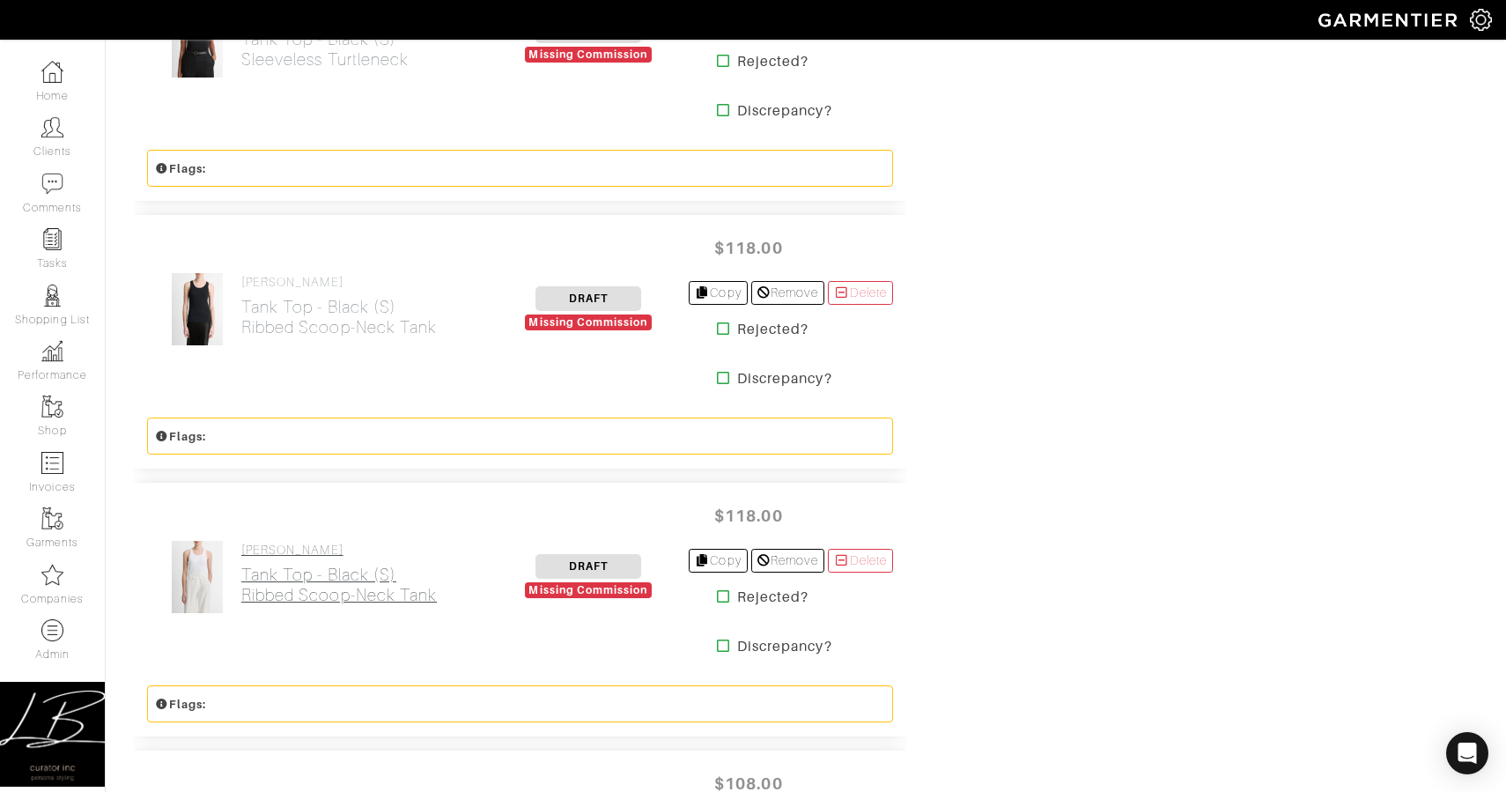
click at [320, 565] on h2 "Tank Top - Black (S) Ribbed Scoop-Neck Tank" at bounding box center [339, 585] width 196 height 41
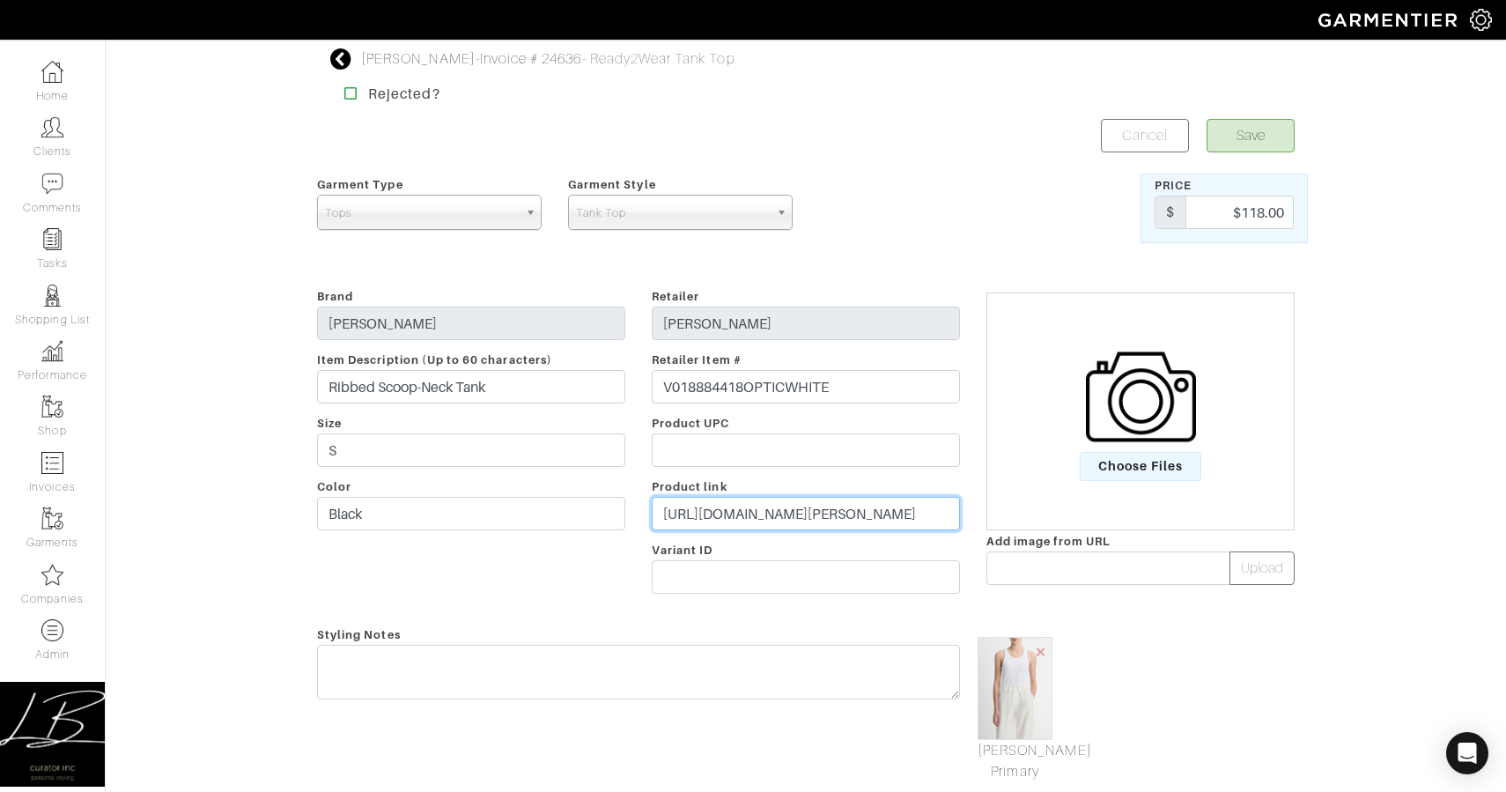
click at [700, 510] on input "https://www.vince.com/product/ribbed-scoop-neck-tank-V018884418OPTICWHITE.html" at bounding box center [806, 513] width 308 height 33
drag, startPoint x: 172, startPoint y: 339, endPoint x: 205, endPoint y: 390, distance: 61.1
click at [172, 339] on div "Nilam Perpich - Invoice # 24636 - Ready2Wear Tank Top Rejected? Save Cancel Gar…" at bounding box center [753, 686] width 1506 height 1277
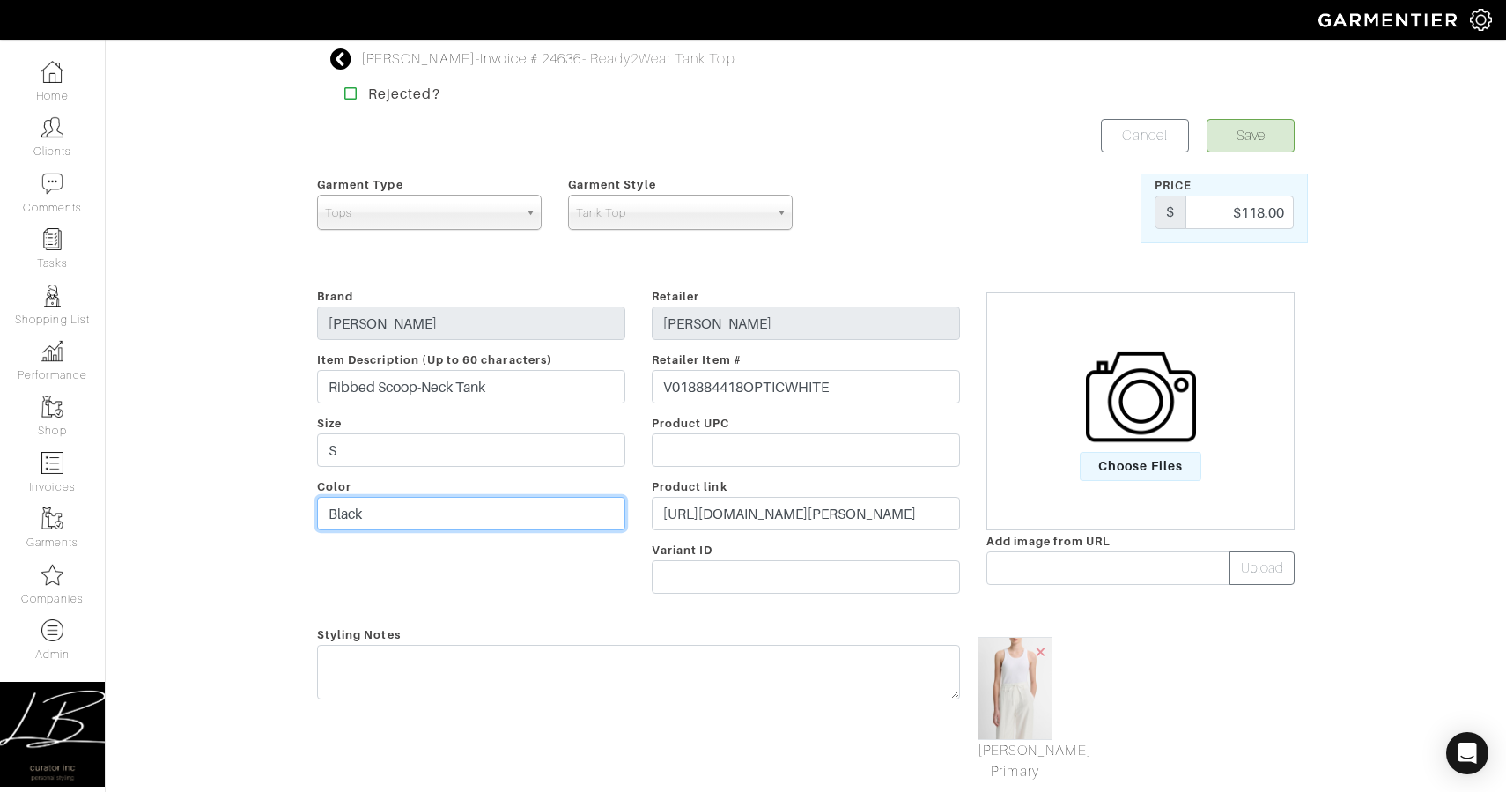
drag, startPoint x: 408, startPoint y: 507, endPoint x: 412, endPoint y: 490, distance: 18.2
click at [408, 507] on input "Black" at bounding box center [471, 513] width 308 height 33
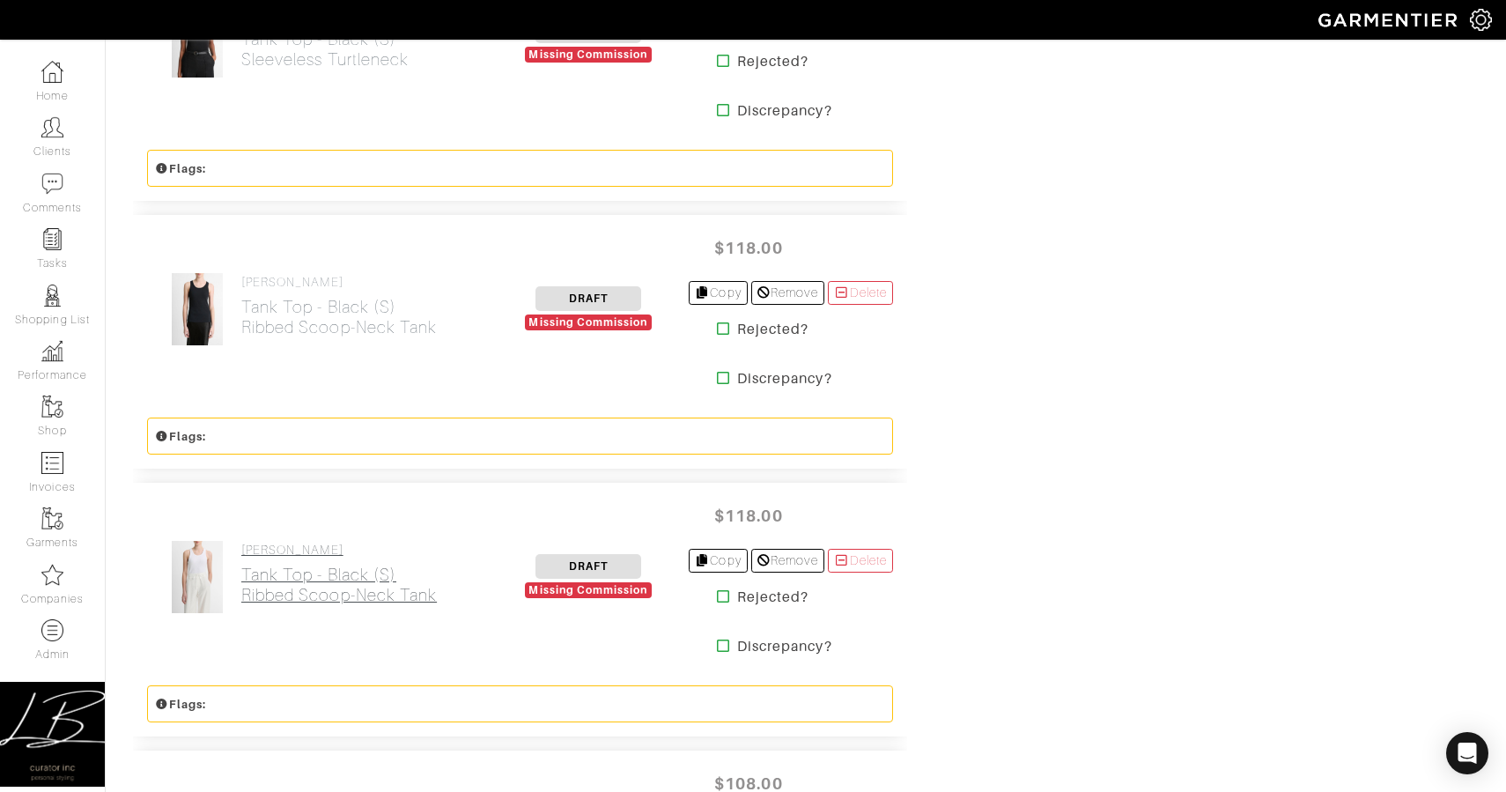
click at [334, 578] on h2 "Tank Top - Black (S) Ribbed Scoop-Neck Tank" at bounding box center [339, 585] width 196 height 41
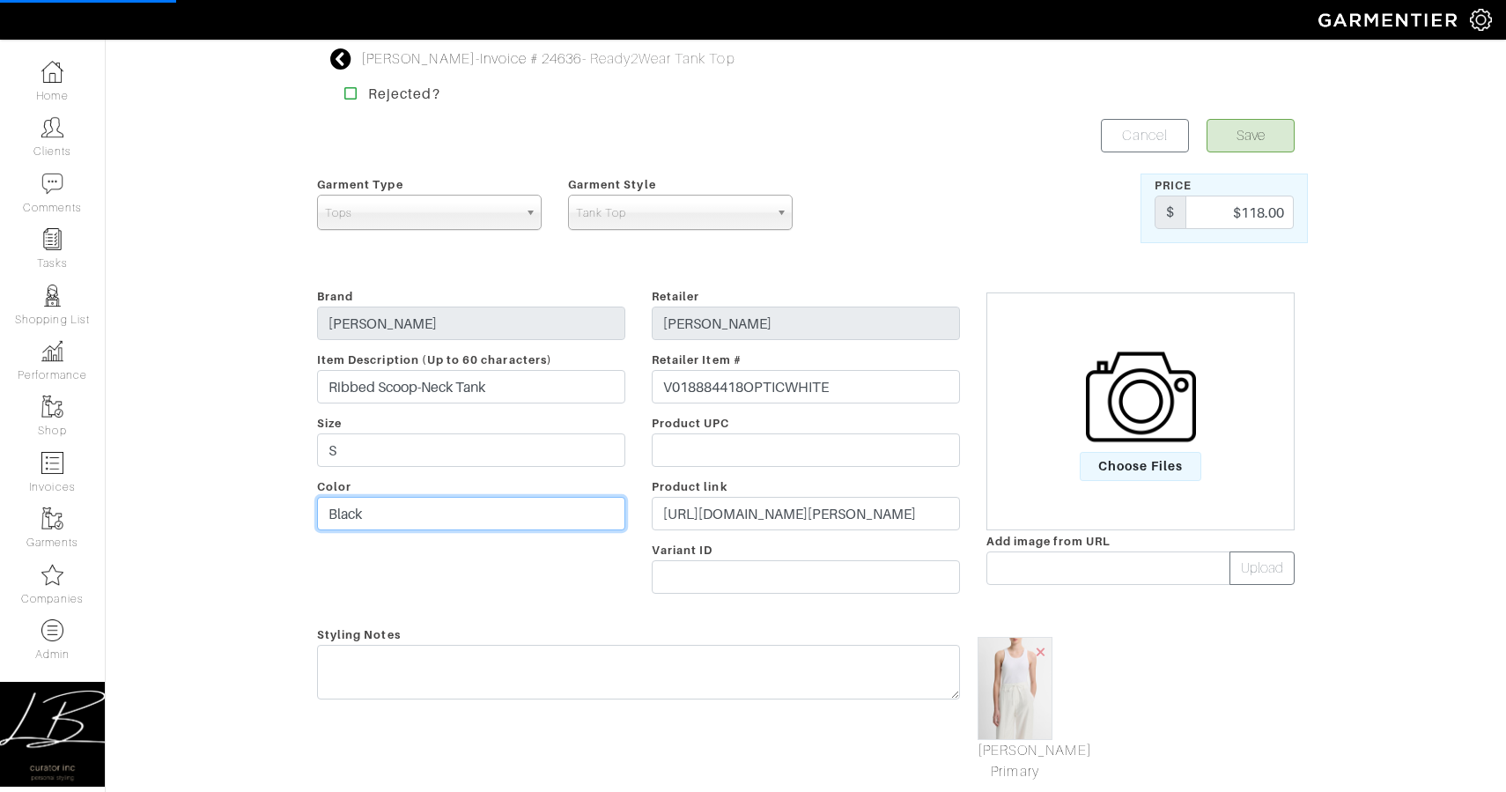
drag, startPoint x: 425, startPoint y: 504, endPoint x: 448, endPoint y: 510, distance: 24.6
click at [446, 510] on input "Black" at bounding box center [471, 513] width 308 height 33
drag, startPoint x: 448, startPoint y: 506, endPoint x: 450, endPoint y: 496, distance: 10.7
click at [448, 497] on input "Black" at bounding box center [471, 513] width 308 height 33
type input "Optic White"
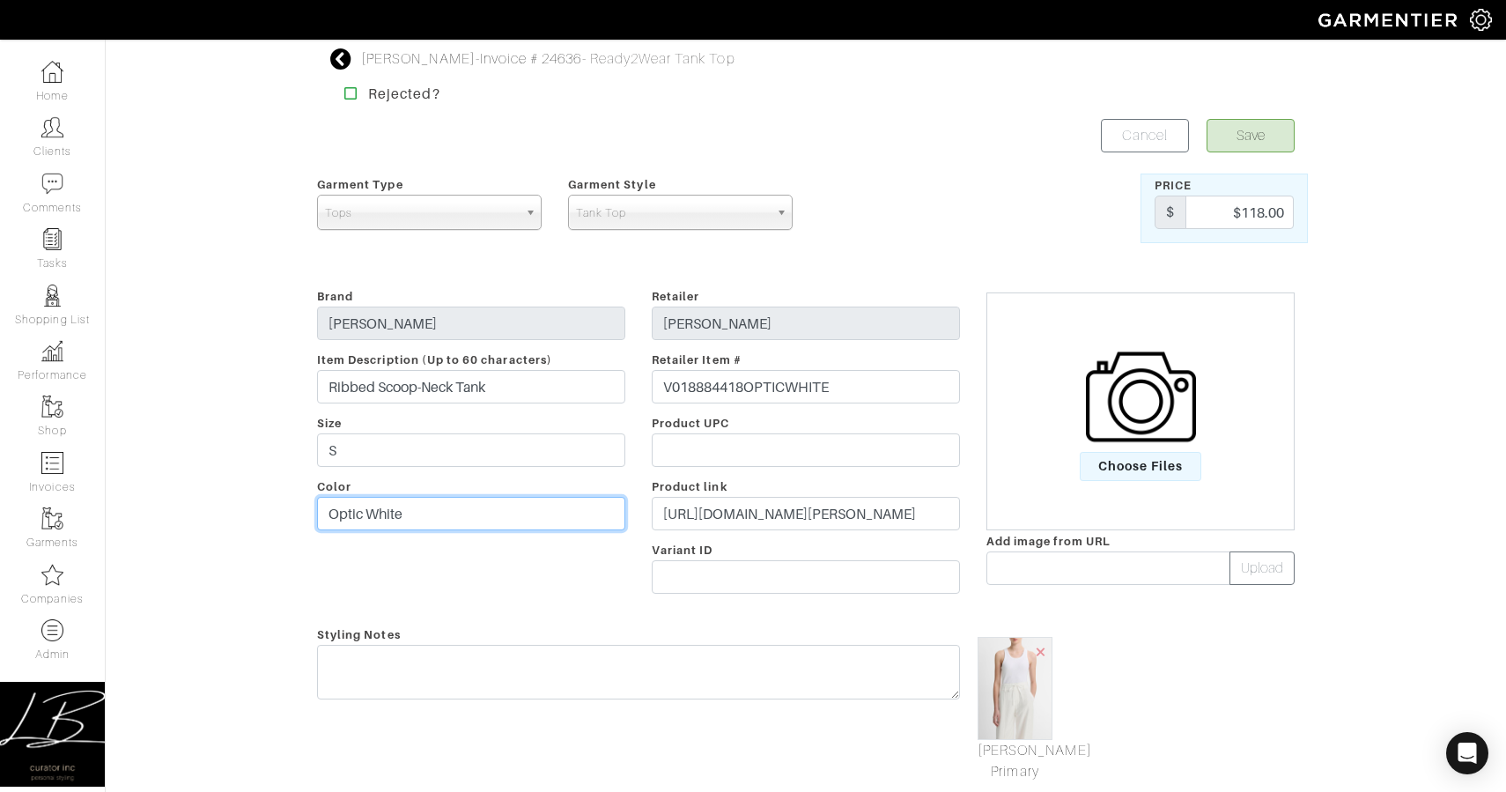
scroll to position [4, 0]
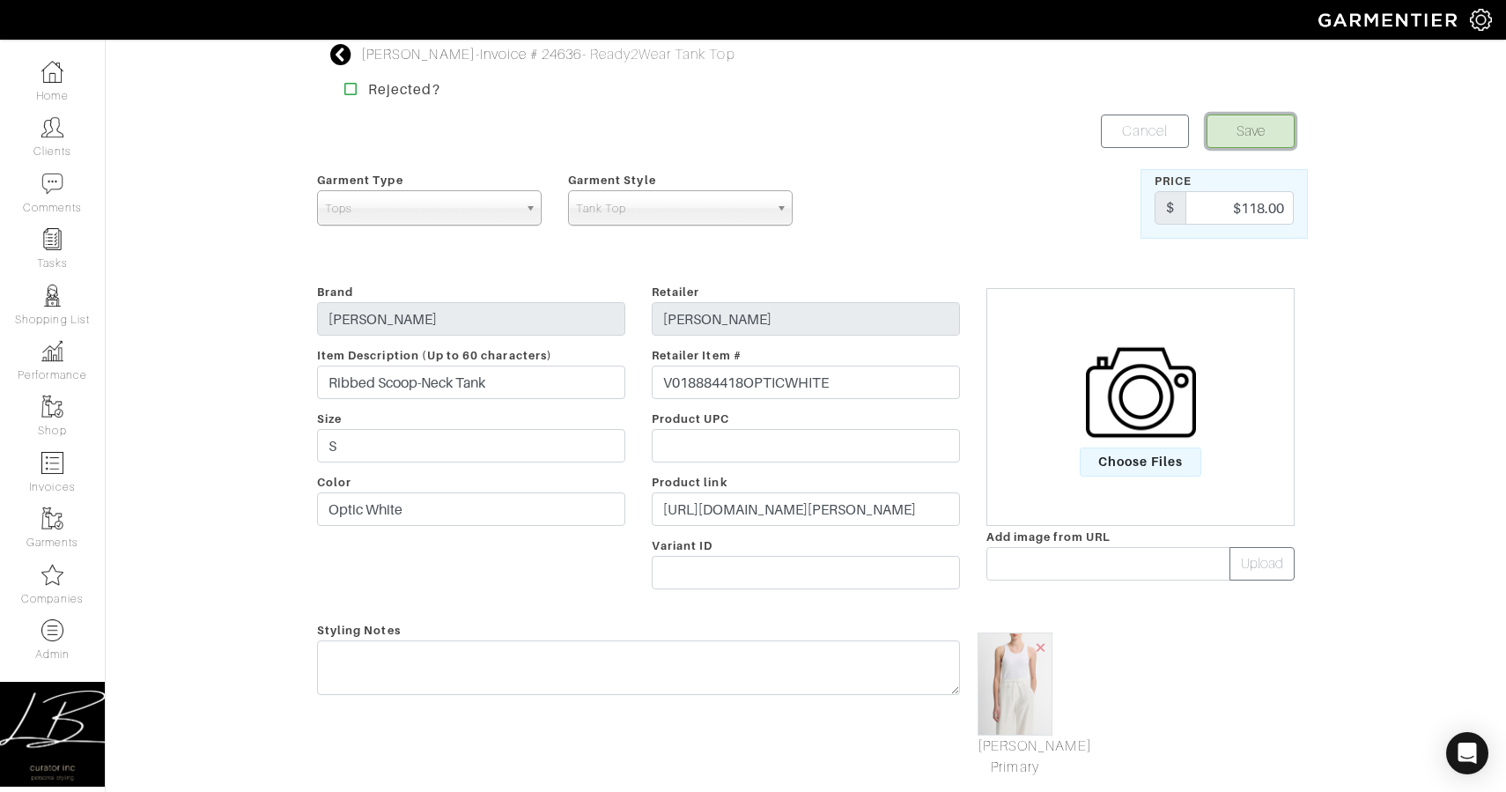
drag, startPoint x: 1254, startPoint y: 122, endPoint x: 1107, endPoint y: 87, distance: 151.0
click at [1254, 122] on button "Save" at bounding box center [1251, 130] width 88 height 33
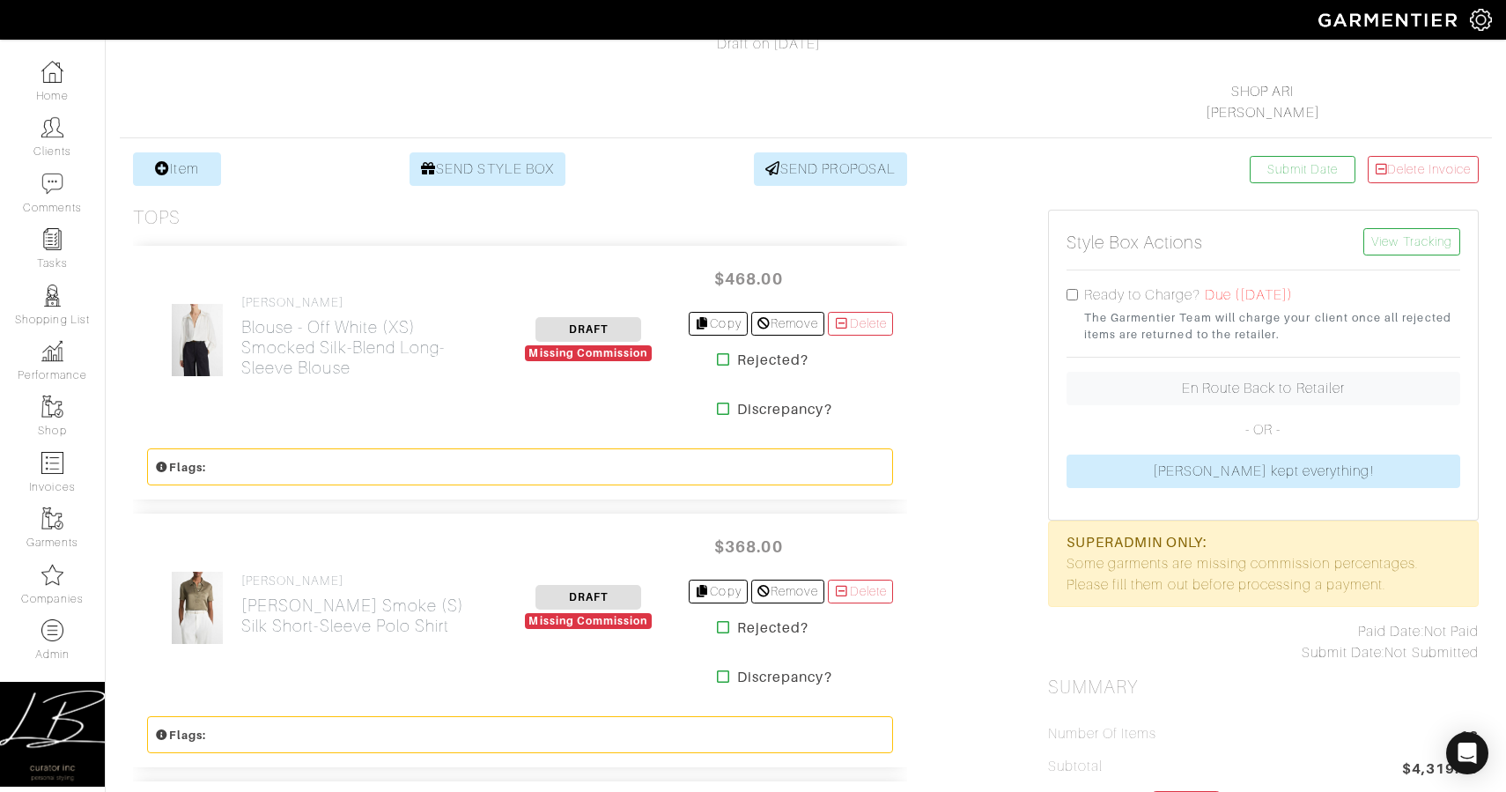
scroll to position [287, 0]
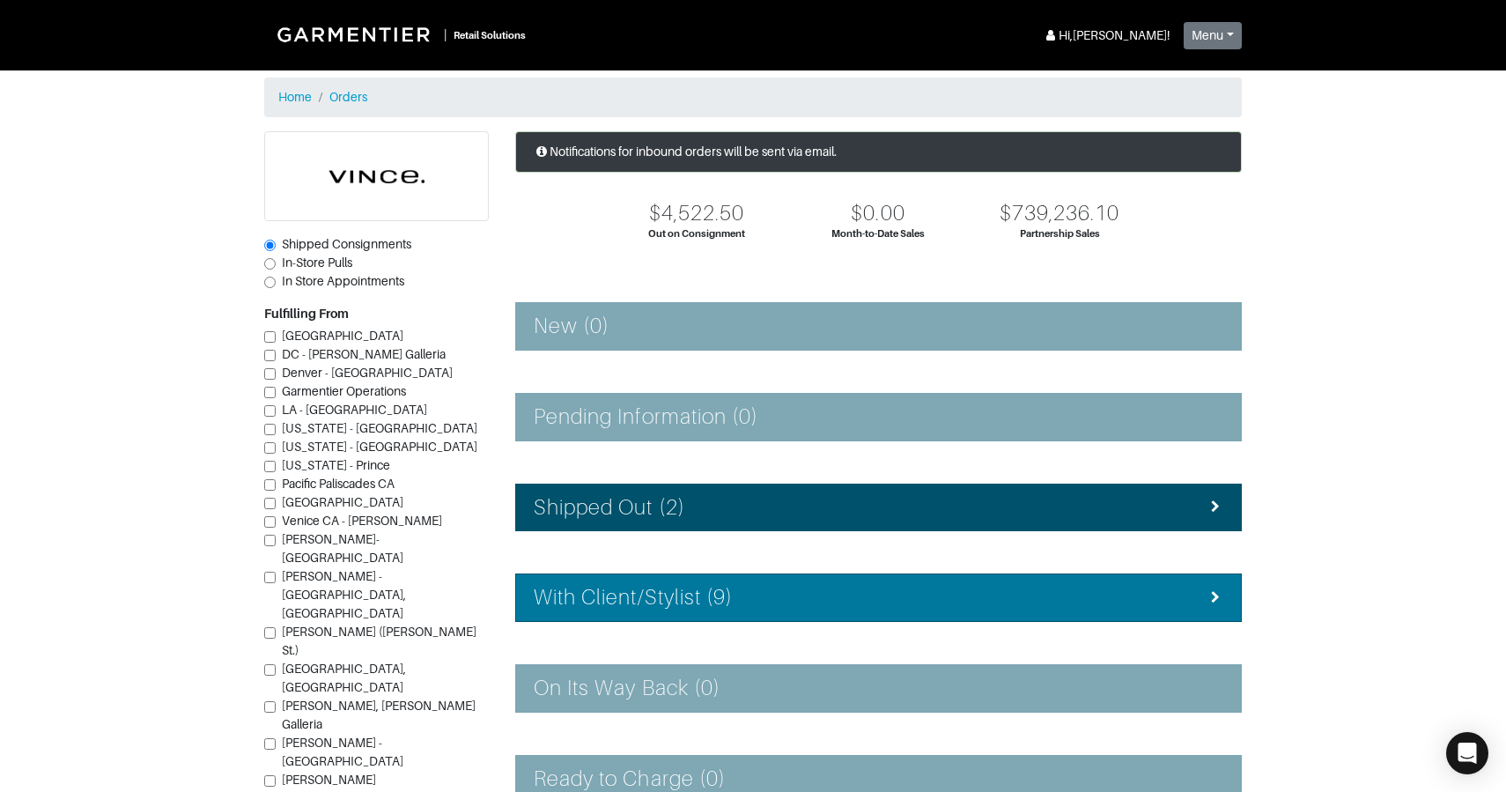
scroll to position [213, 0]
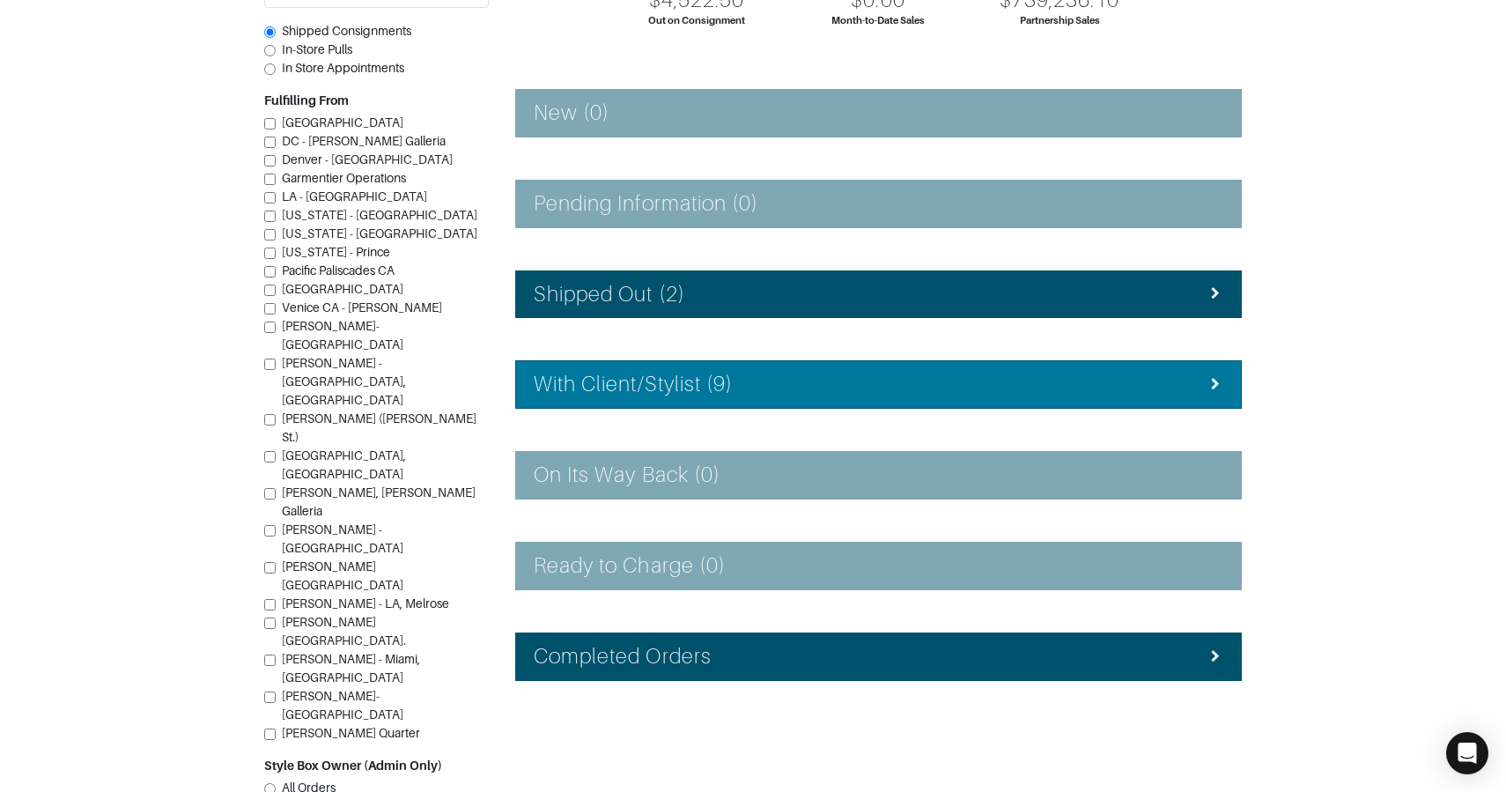
click at [560, 361] on li "With Client/Stylist (9)" at bounding box center [878, 384] width 727 height 48
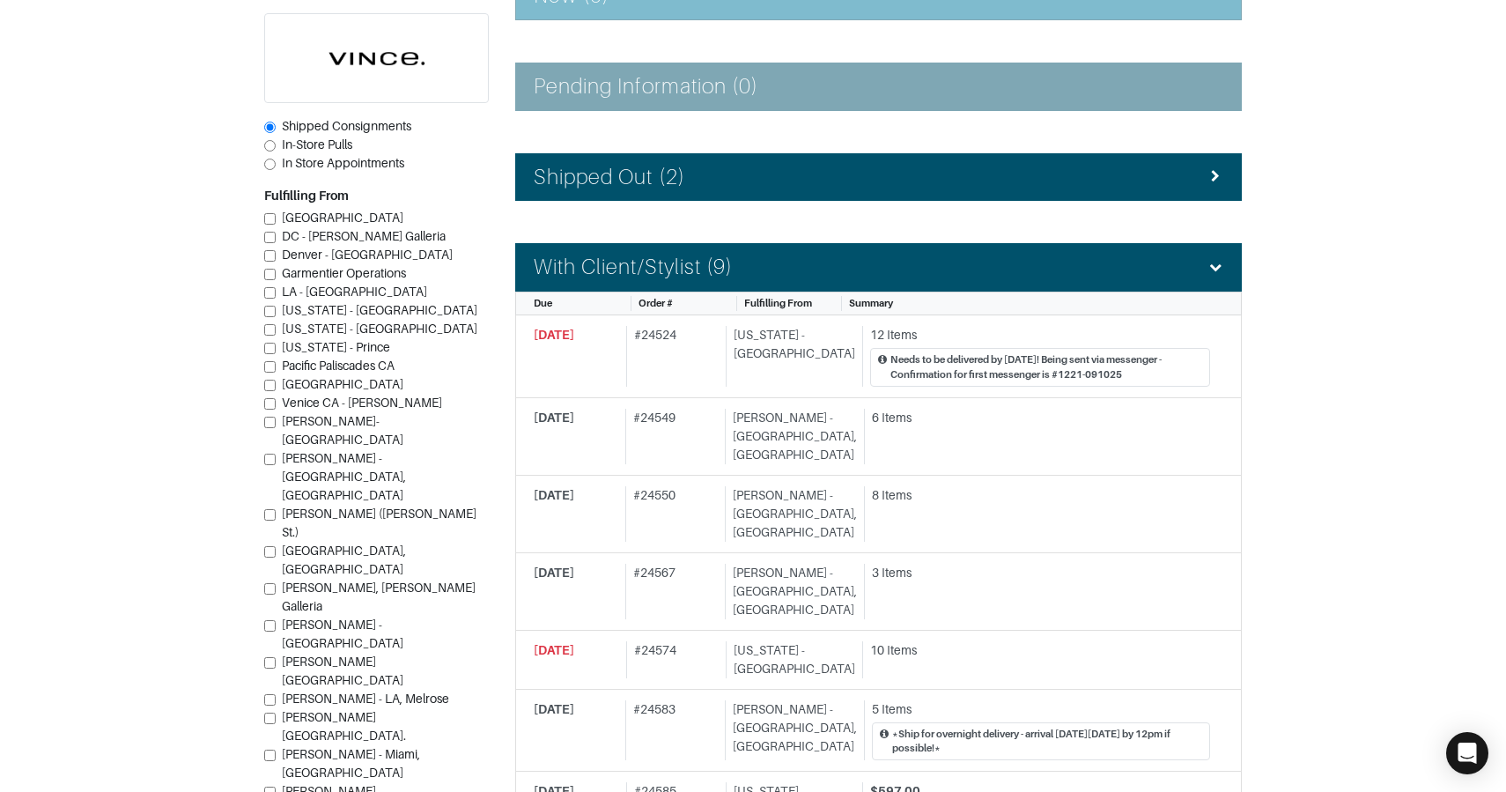
scroll to position [331, 0]
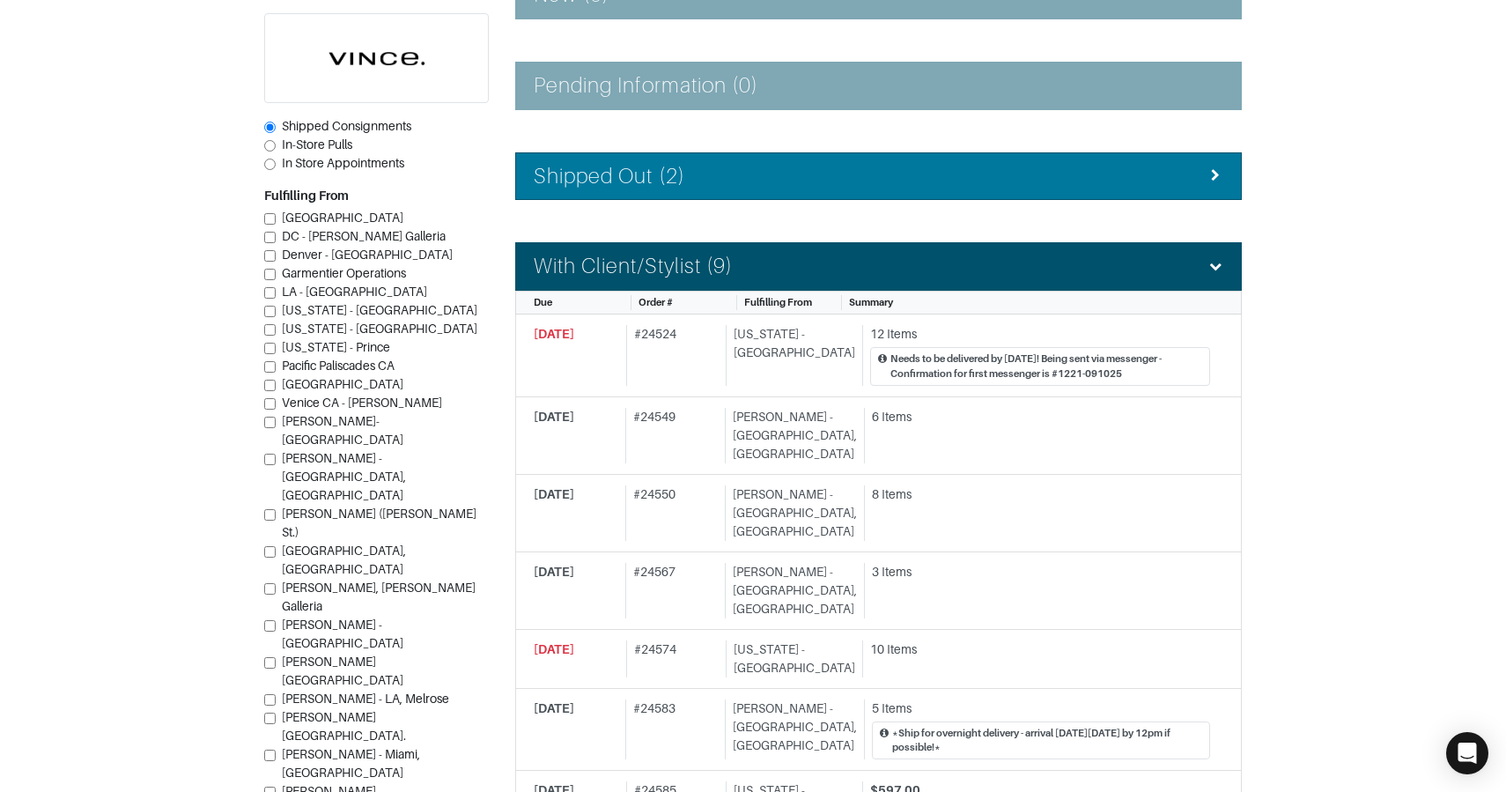
click at [720, 185] on div "Shipped Out (2)" at bounding box center [879, 177] width 690 height 26
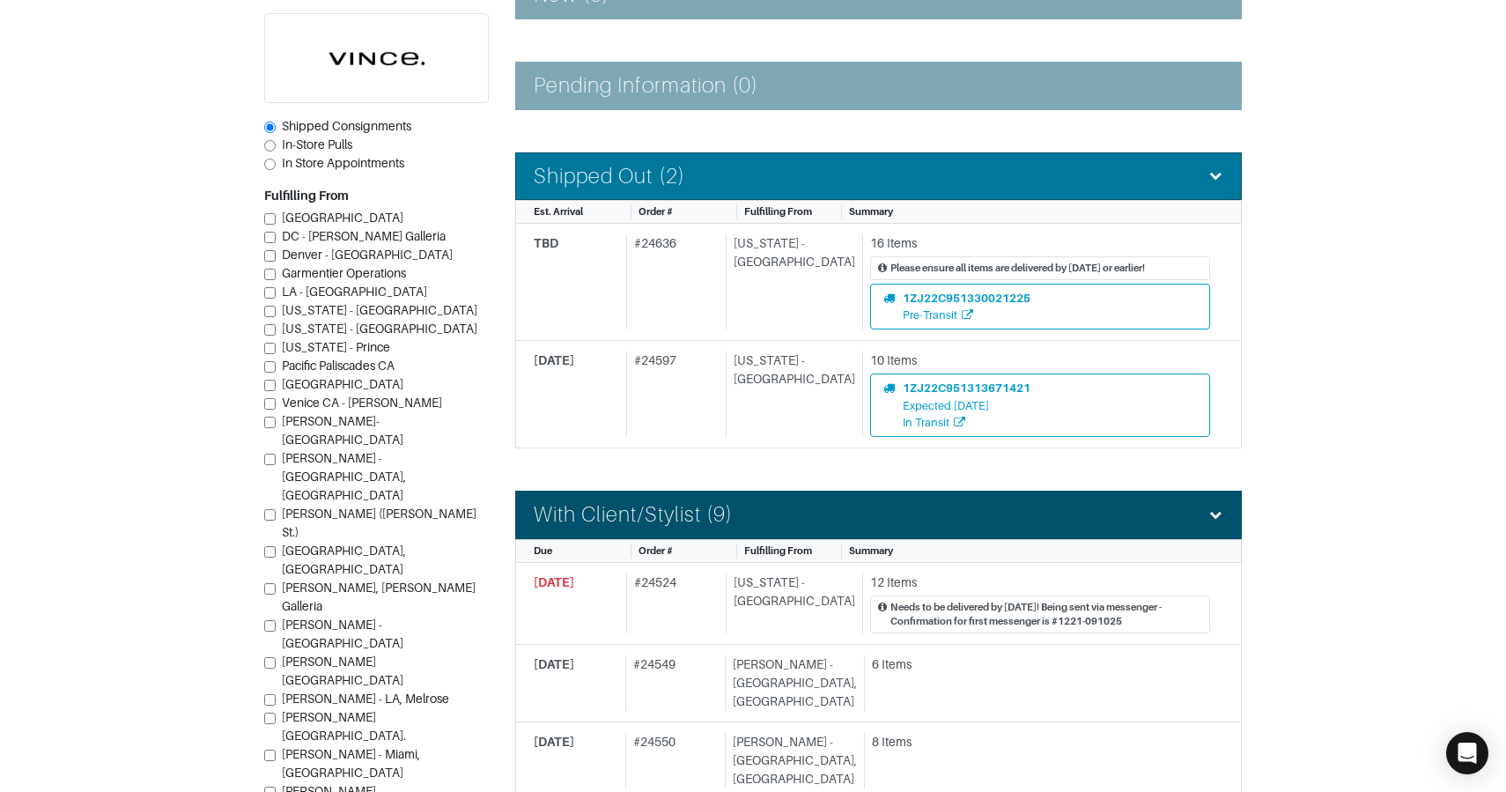
click at [720, 185] on div "Shipped Out (2)" at bounding box center [879, 177] width 690 height 26
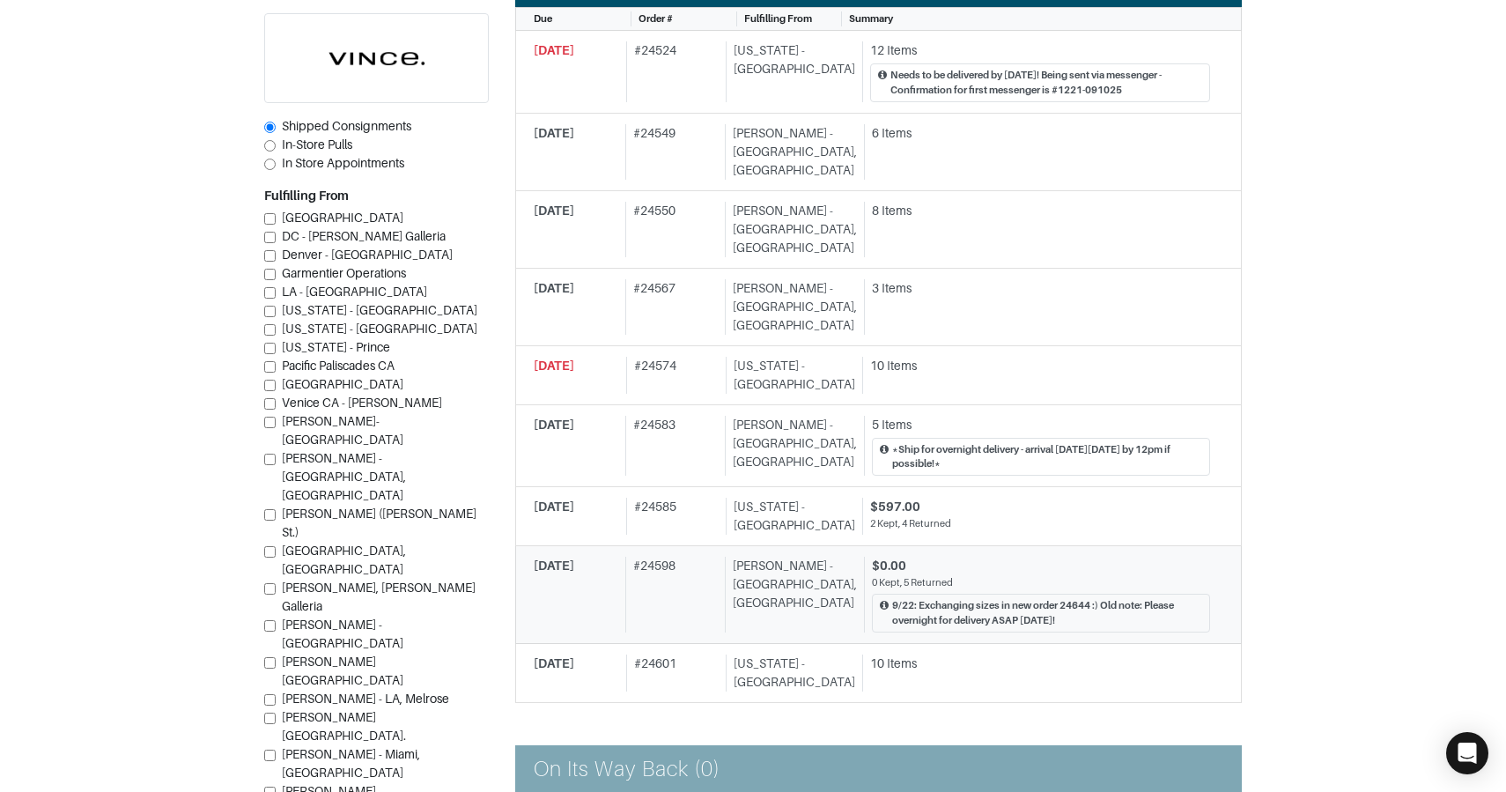
scroll to position [0, 0]
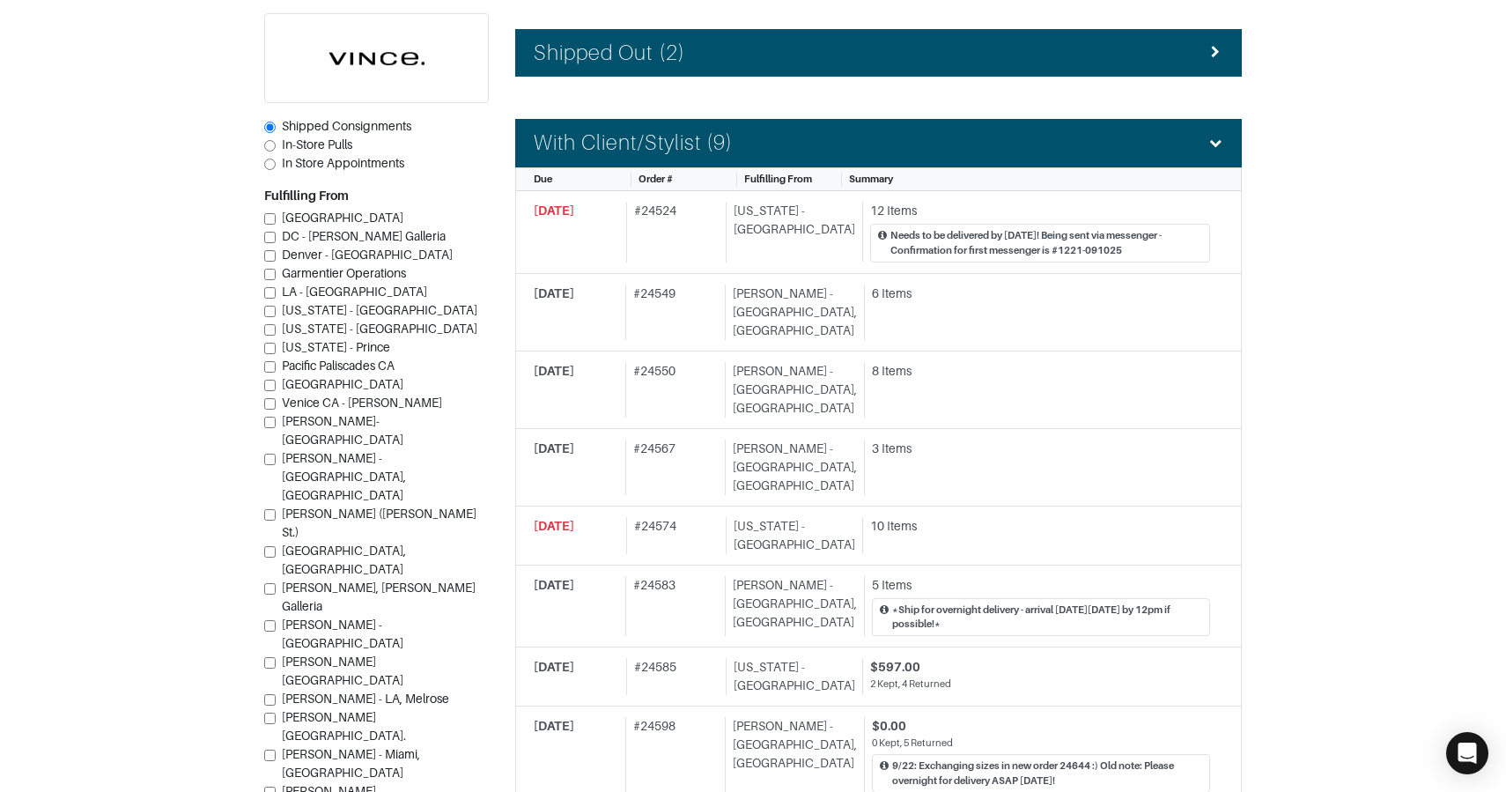
drag, startPoint x: 614, startPoint y: 148, endPoint x: 611, endPoint y: 169, distance: 21.3
click at [614, 148] on h4 "With Client/Stylist (9)" at bounding box center [633, 143] width 199 height 26
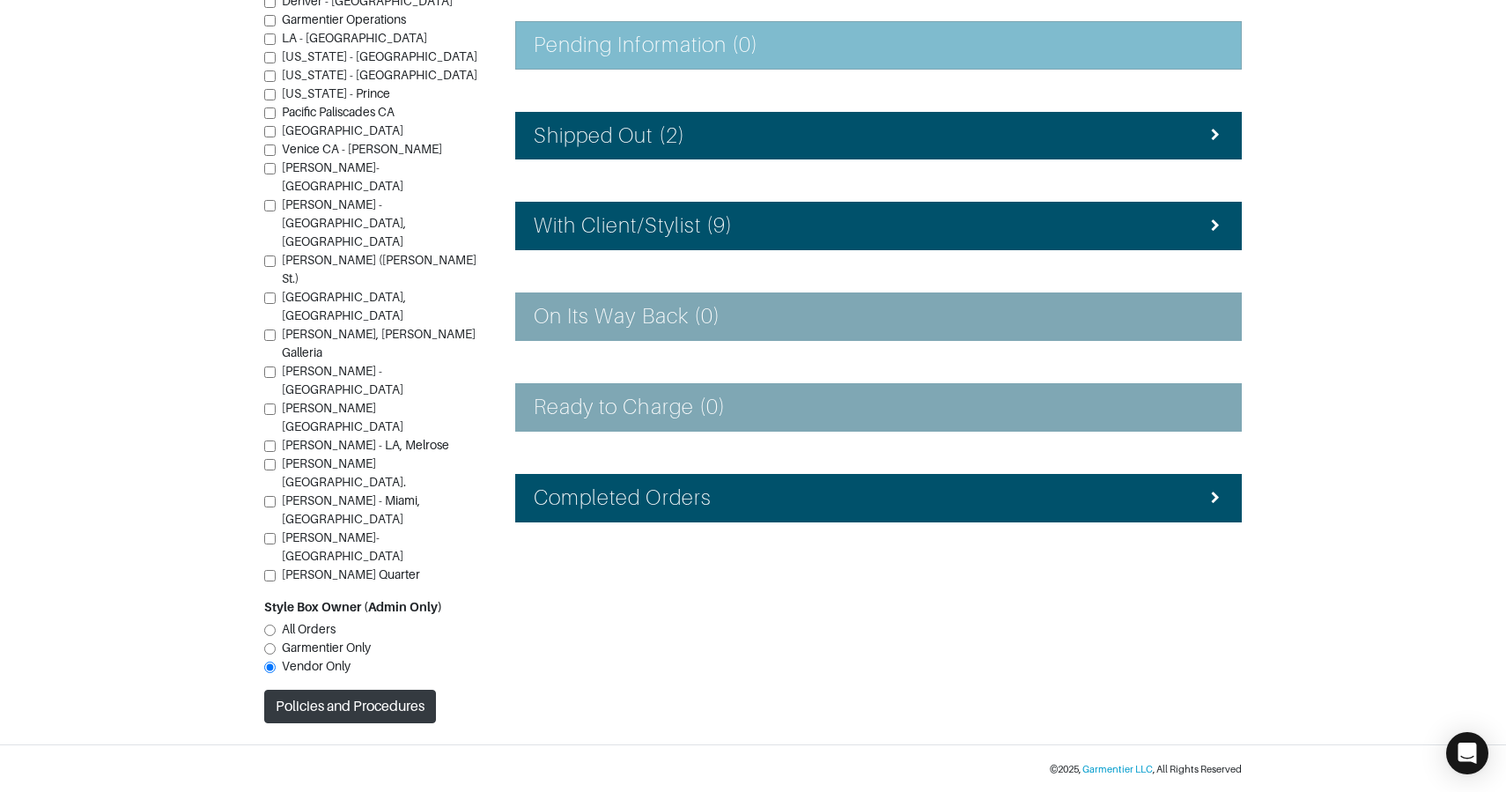
scroll to position [213, 0]
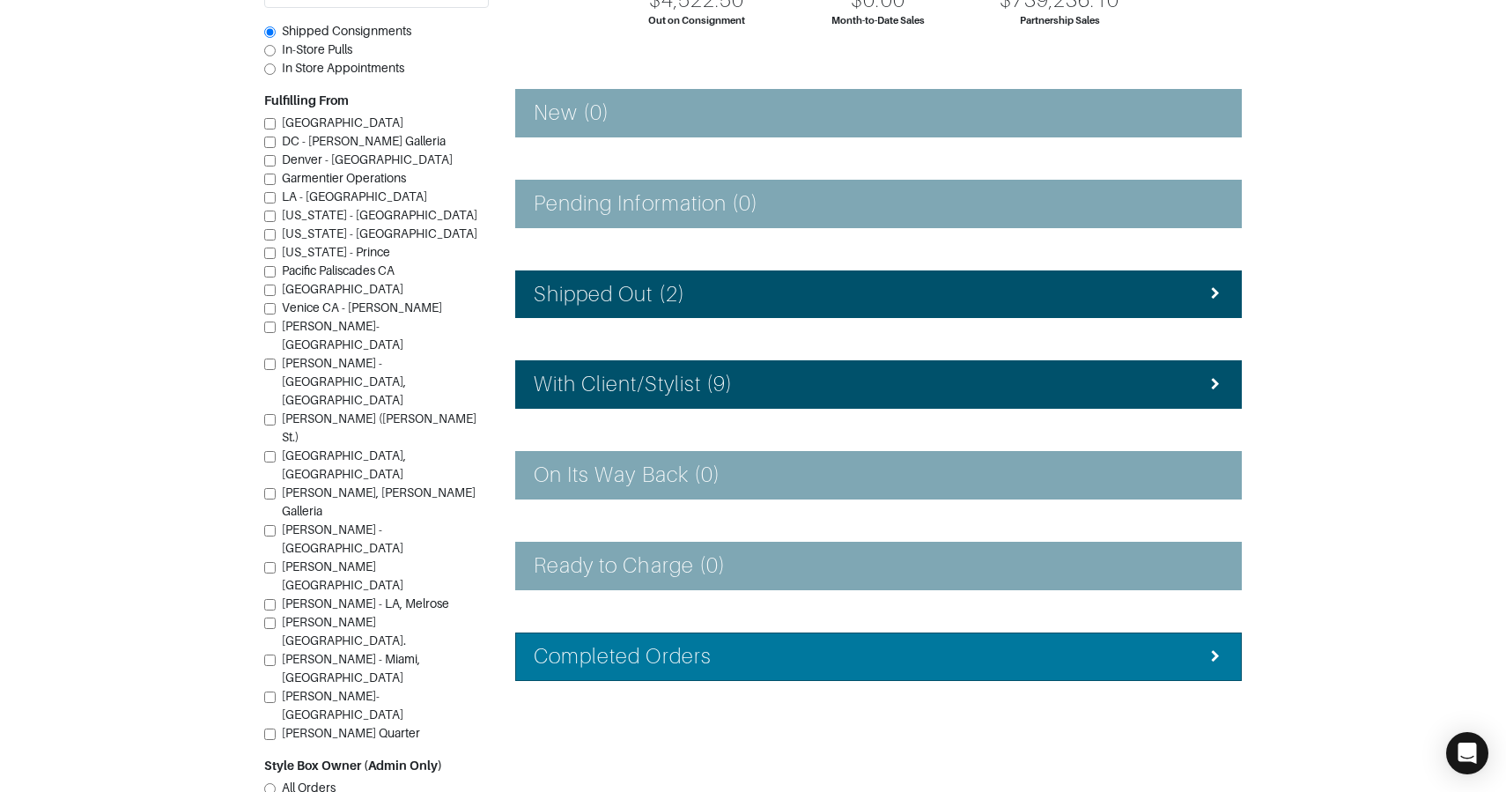
click at [685, 651] on h4 "Completed Orders" at bounding box center [623, 657] width 178 height 26
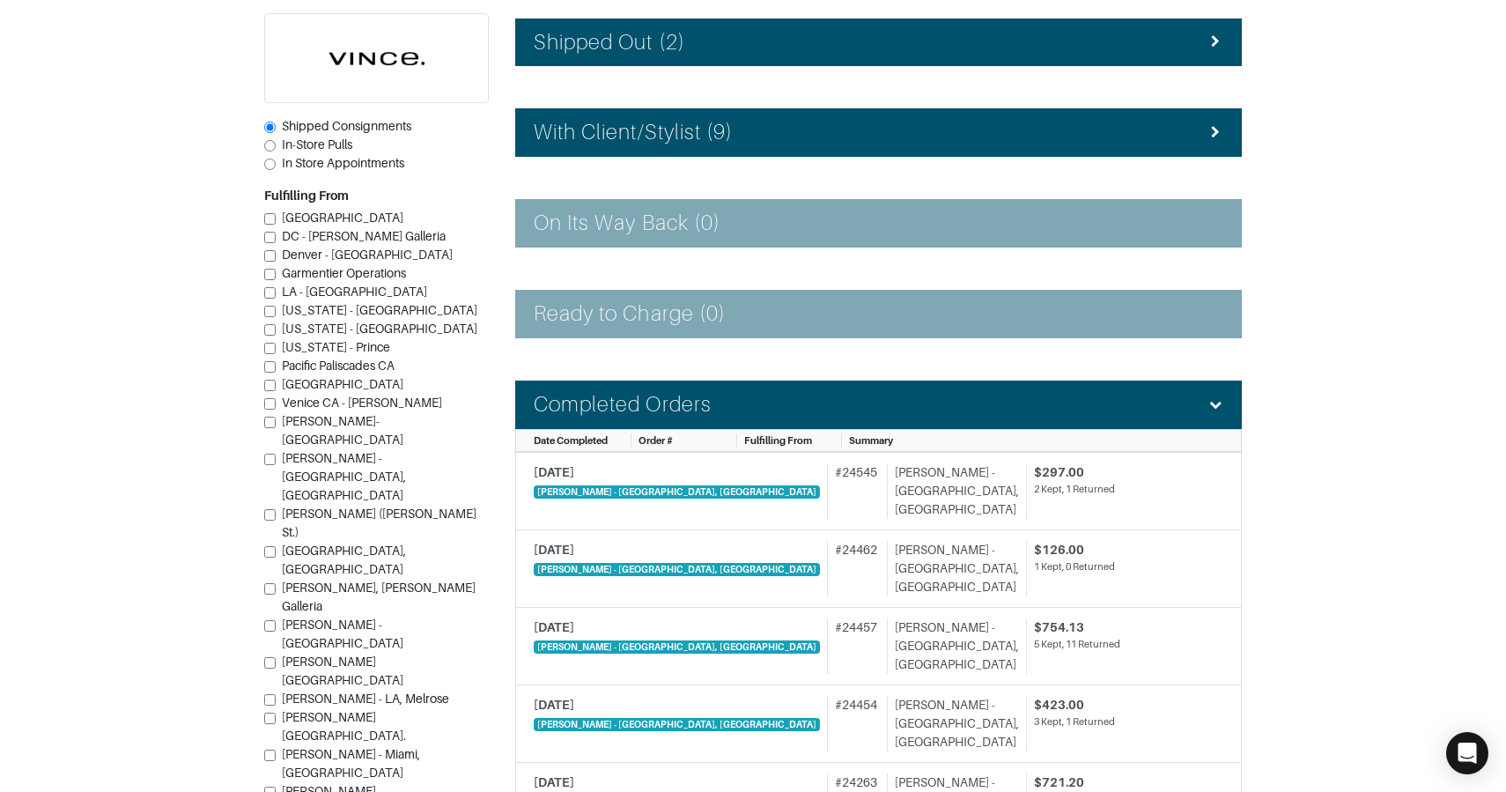
scroll to position [468, 0]
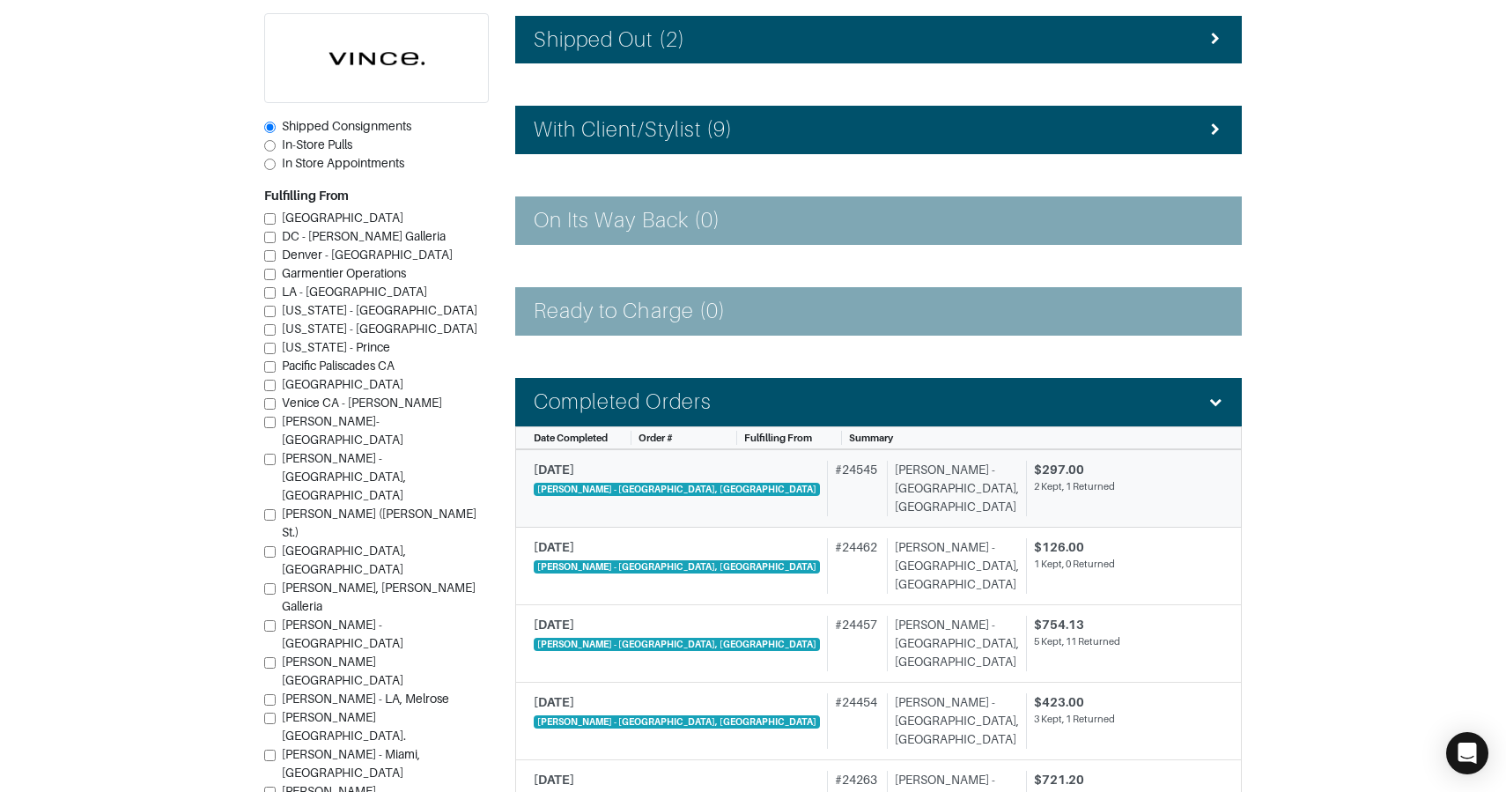
click at [827, 498] on div "# 24545" at bounding box center [853, 488] width 52 height 55
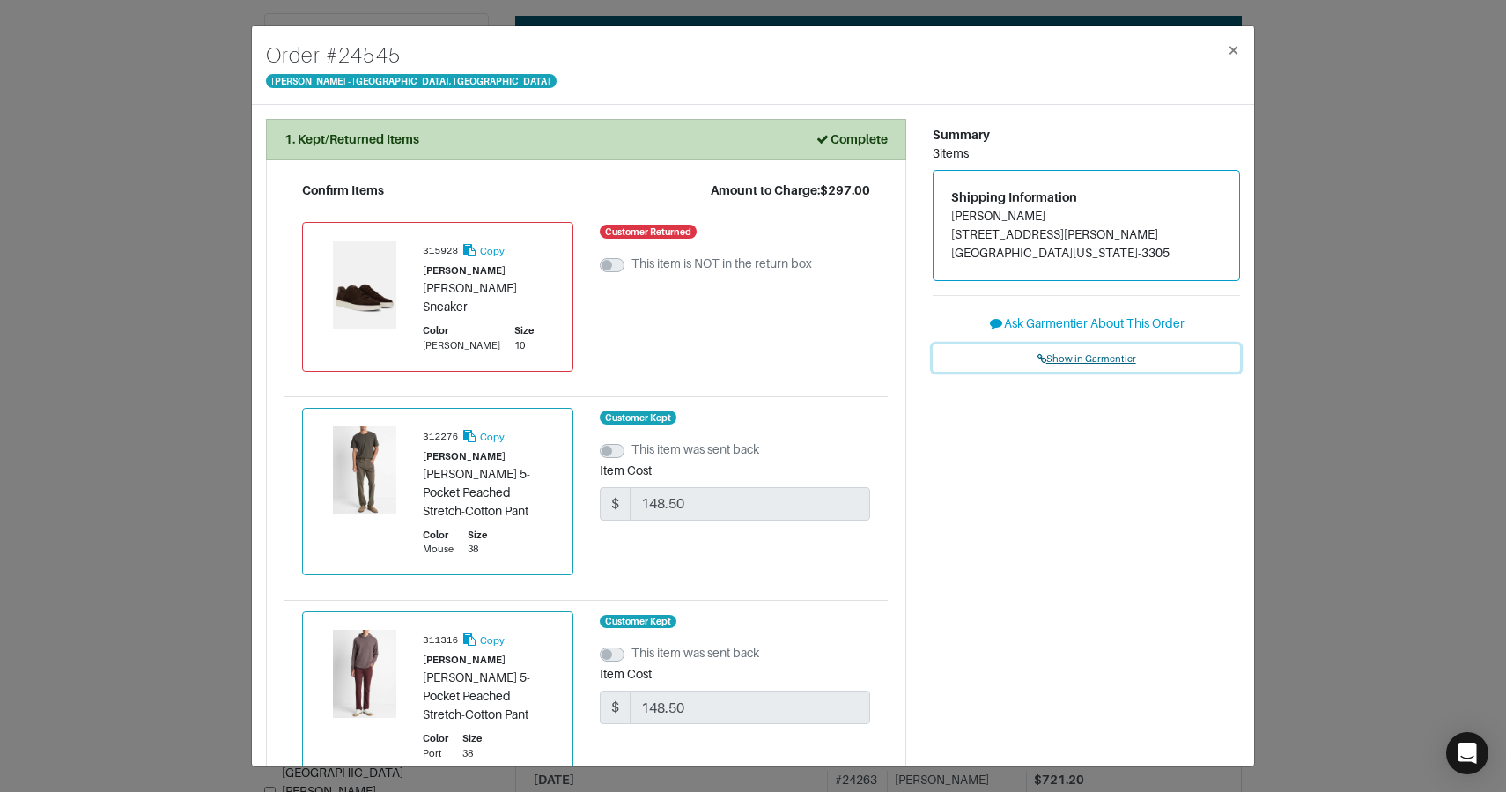
click at [1072, 346] on link "Show in Garmentier" at bounding box center [1086, 357] width 307 height 27
click at [217, 270] on div "Order # 24545 Vince - Chicago, Oak Street × 1. Kept/Returned Items Complete Con…" at bounding box center [753, 396] width 1506 height 792
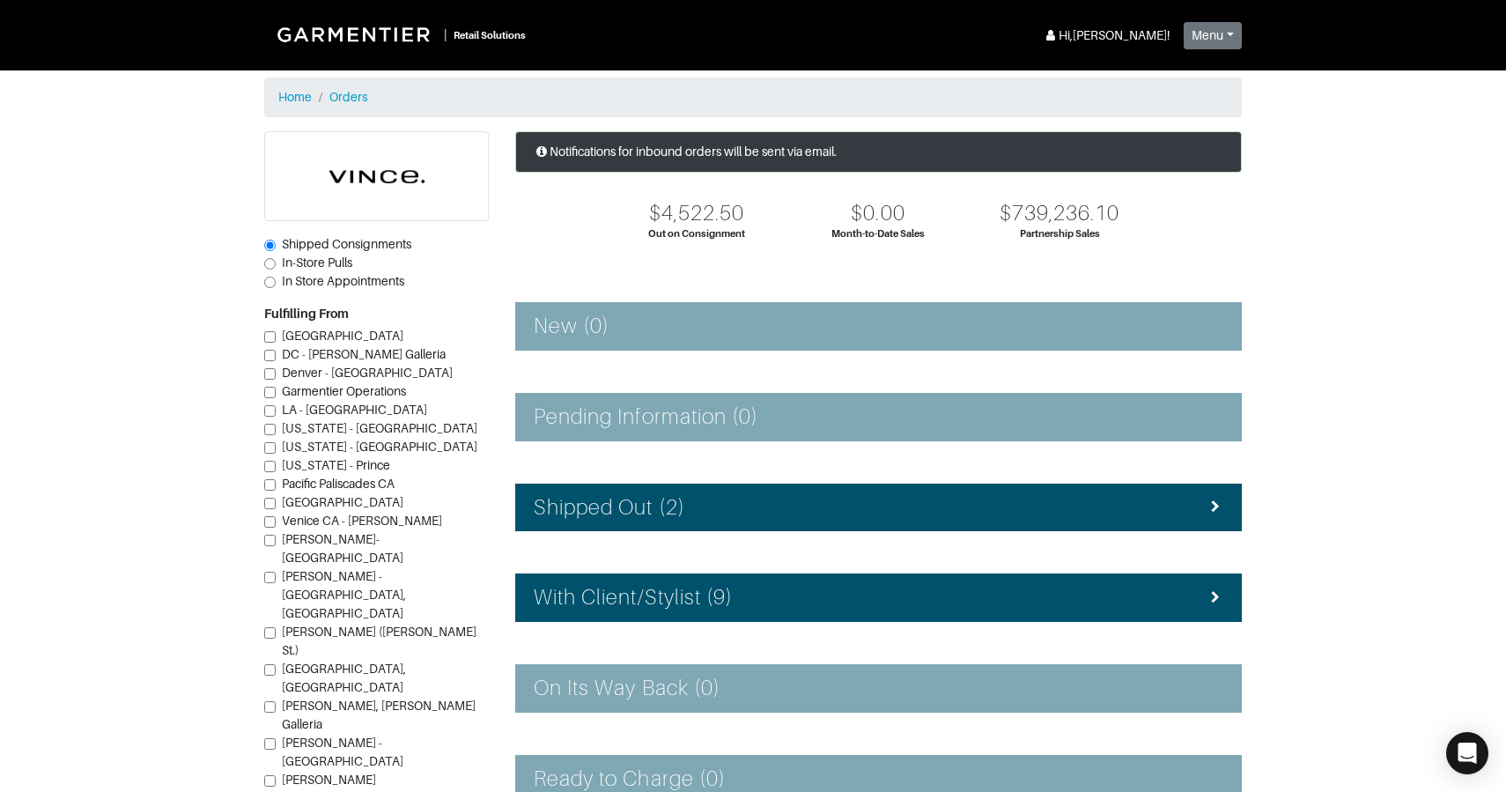
click at [318, 283] on span "In Store Appointments" at bounding box center [343, 281] width 122 height 14
click at [276, 283] on input "In Store Appointments" at bounding box center [269, 282] width 11 height 11
radio input "true"
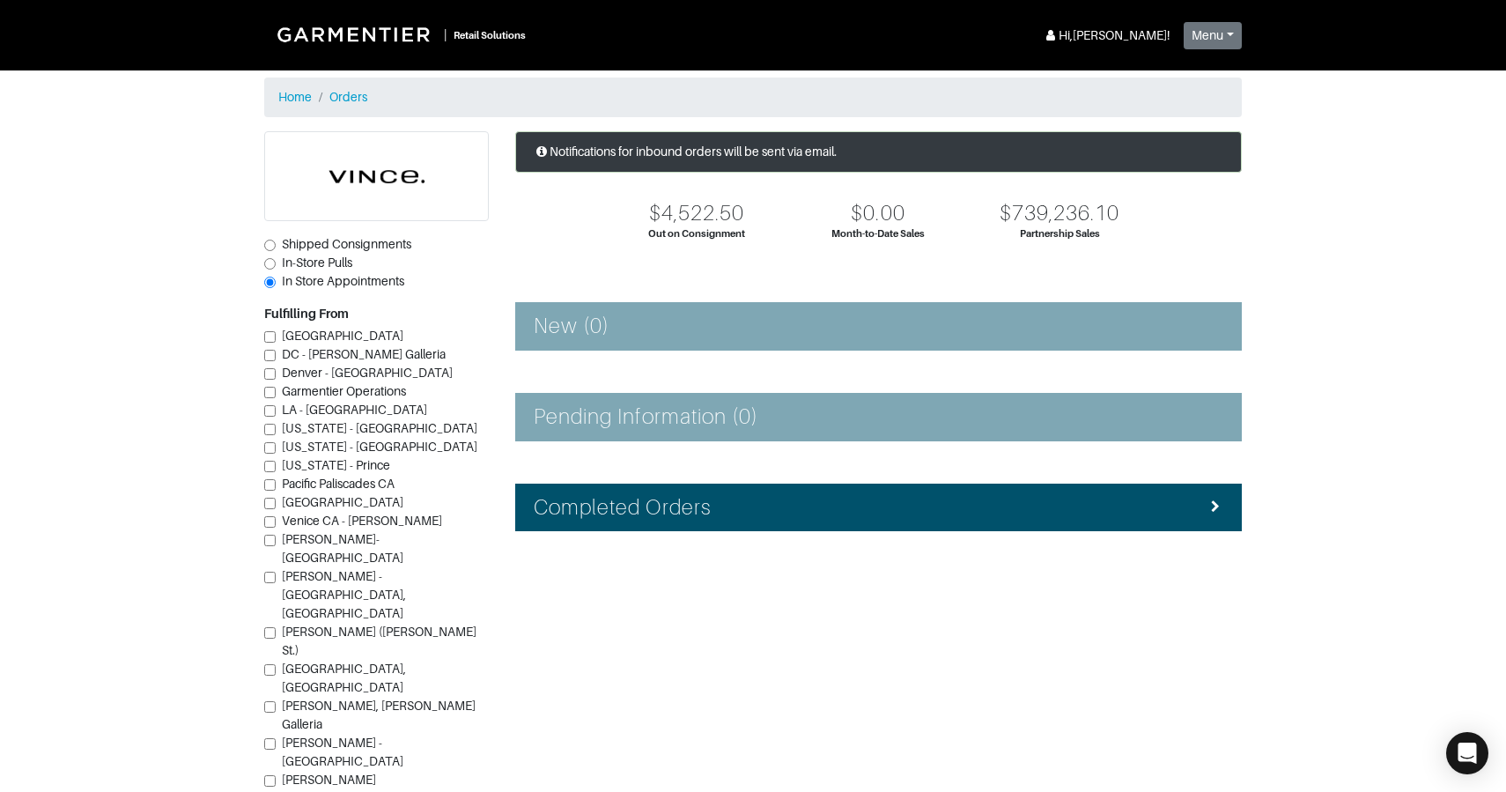
click at [319, 262] on span "In-Store Pulls" at bounding box center [317, 262] width 70 height 14
click at [276, 262] on input "In-Store Pulls" at bounding box center [269, 263] width 11 height 11
radio input "true"
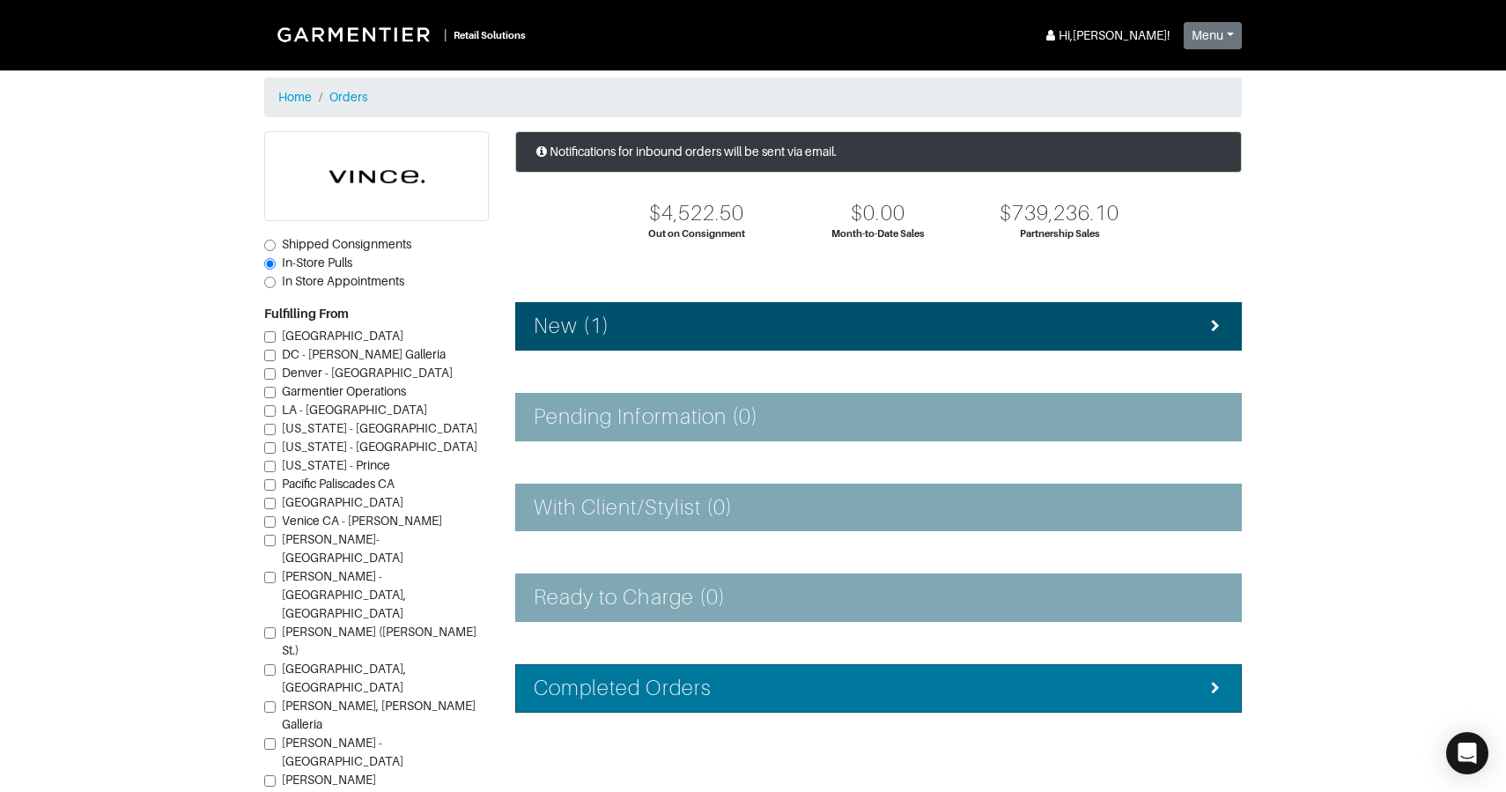
click at [623, 667] on li "Completed Orders" at bounding box center [878, 688] width 727 height 48
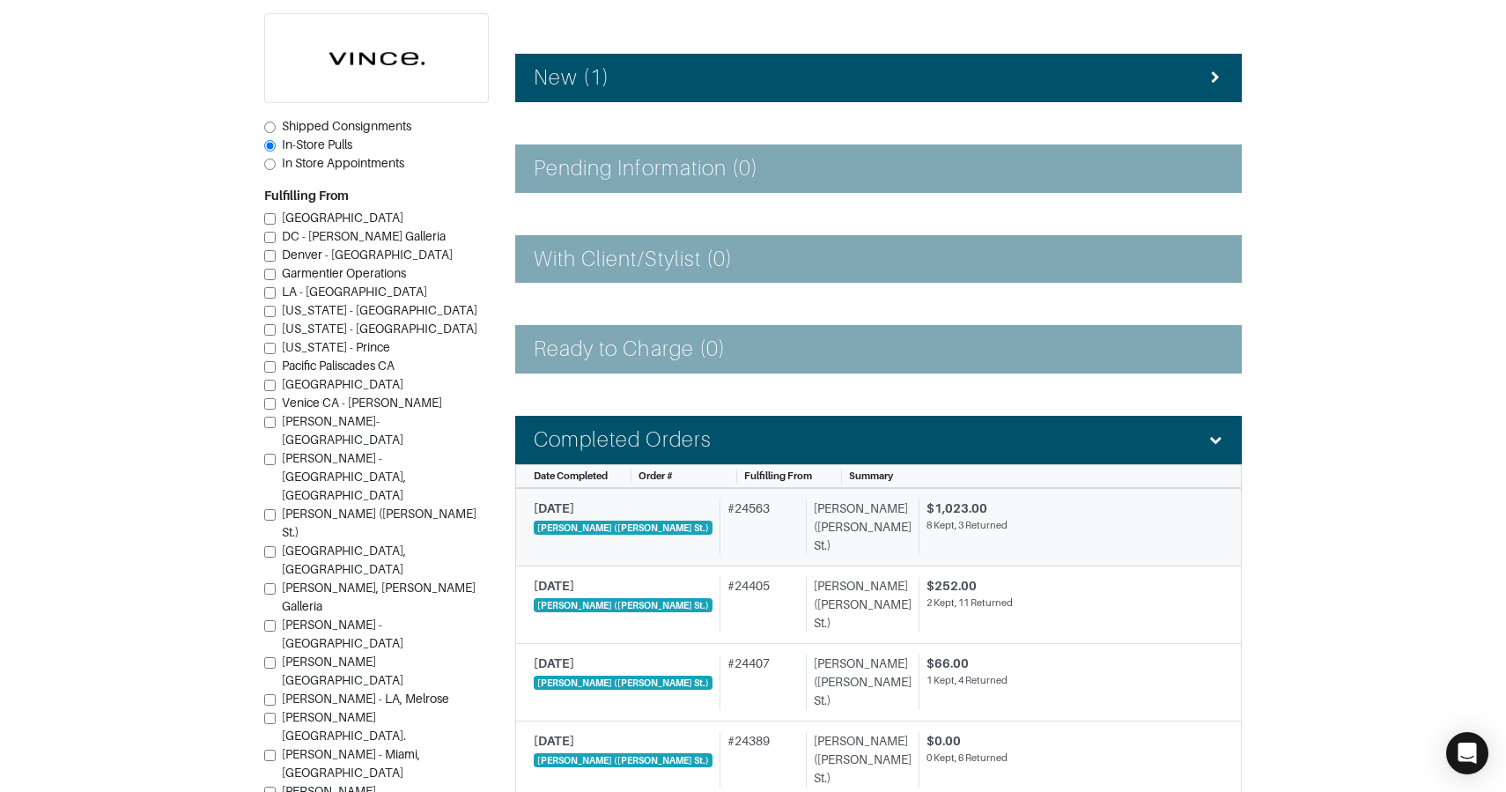
scroll to position [250, 0]
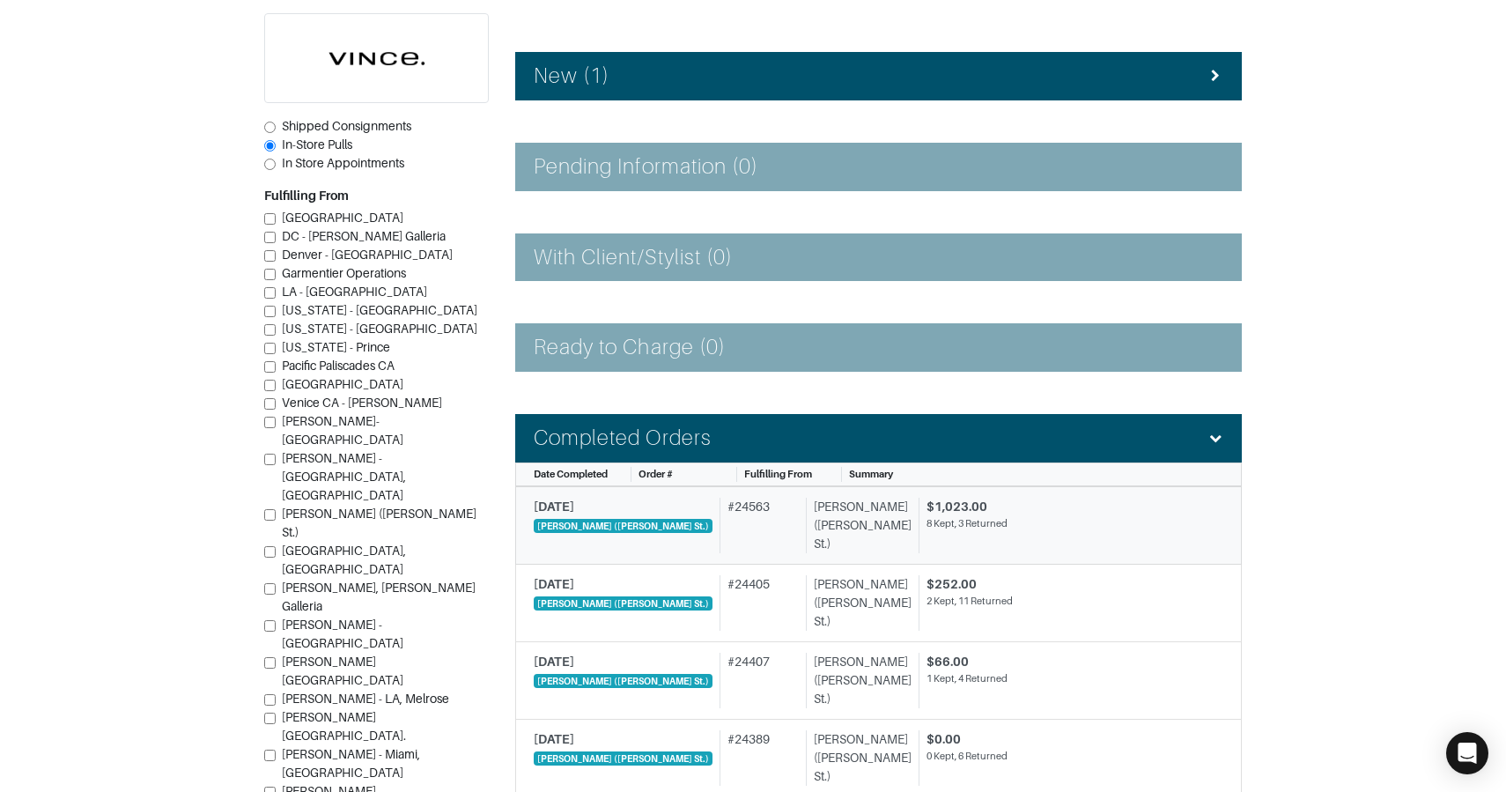
click at [738, 524] on div "# 24563" at bounding box center [759, 525] width 79 height 55
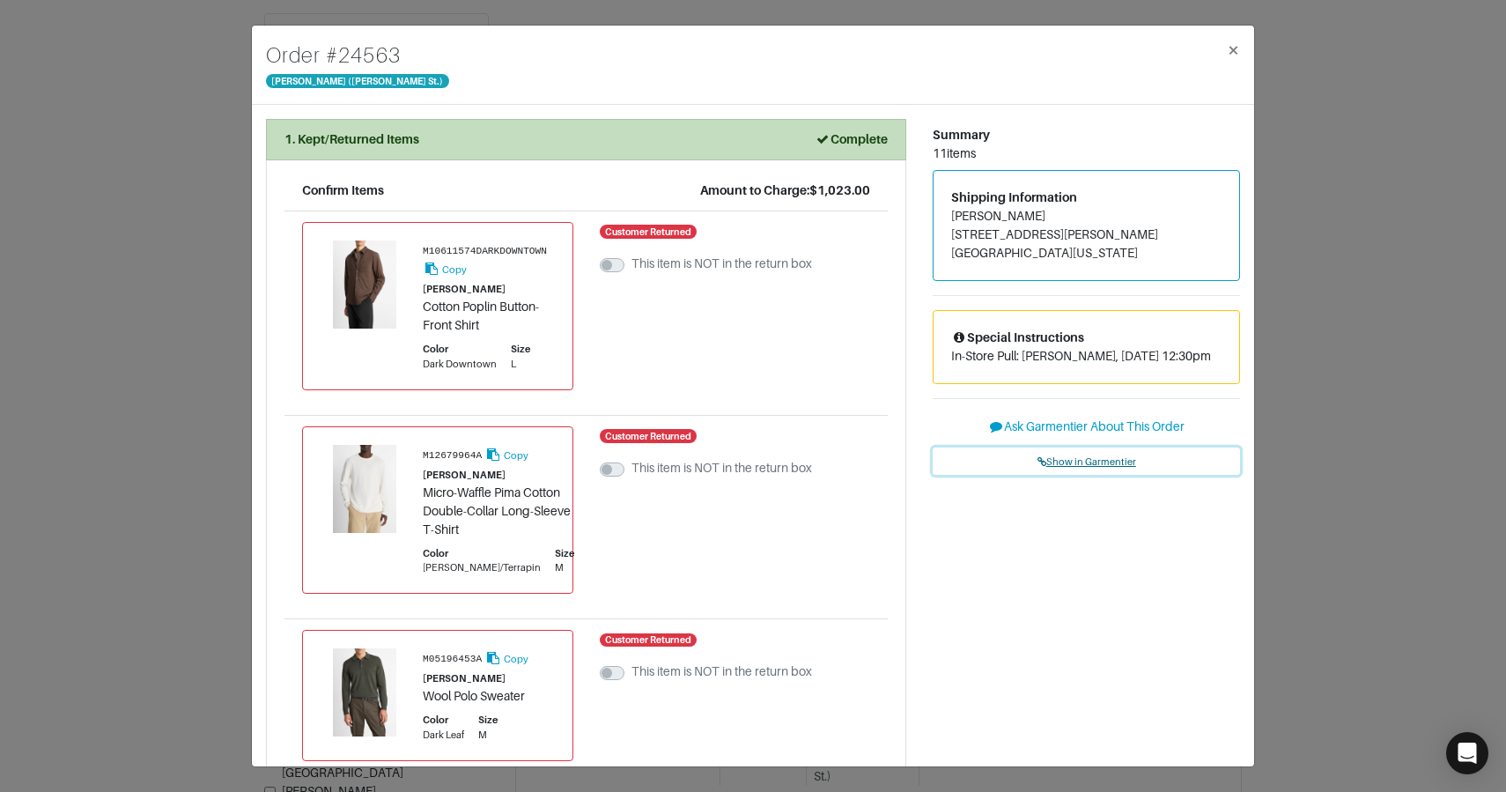
click at [1082, 463] on span "Show in Garmentier" at bounding box center [1086, 461] width 99 height 11
drag, startPoint x: 196, startPoint y: 119, endPoint x: 212, endPoint y: 80, distance: 42.2
click at [197, 111] on div "Order # 24563 Vince - Dallas (Knox St.) × 1. Kept/Returned Items Complete Confi…" at bounding box center [753, 396] width 1506 height 792
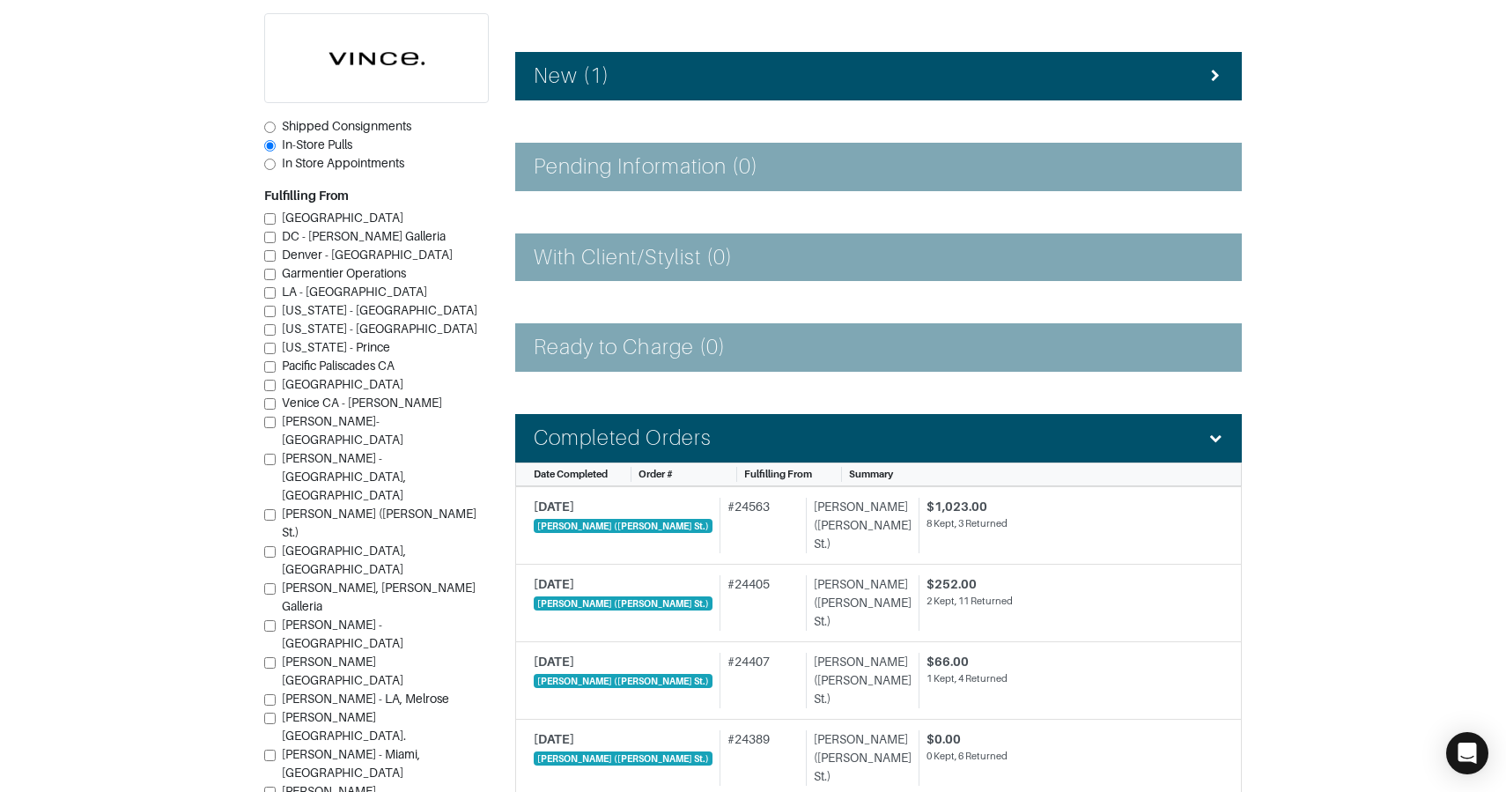
click at [347, 129] on span "Shipped Consignments" at bounding box center [346, 126] width 129 height 14
click at [276, 129] on input "Shipped Consignments" at bounding box center [269, 127] width 11 height 11
radio input "true"
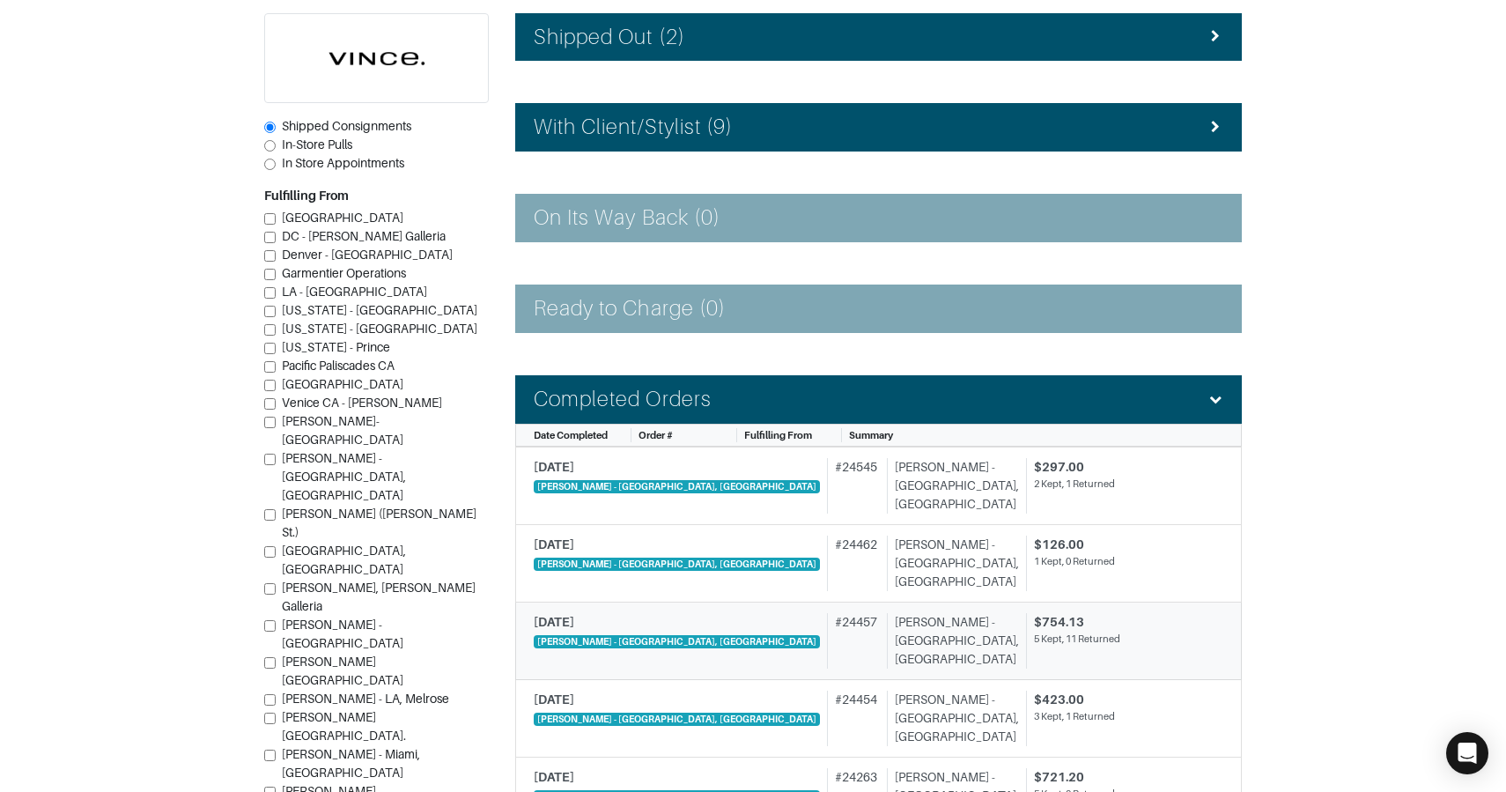
scroll to position [493, 0]
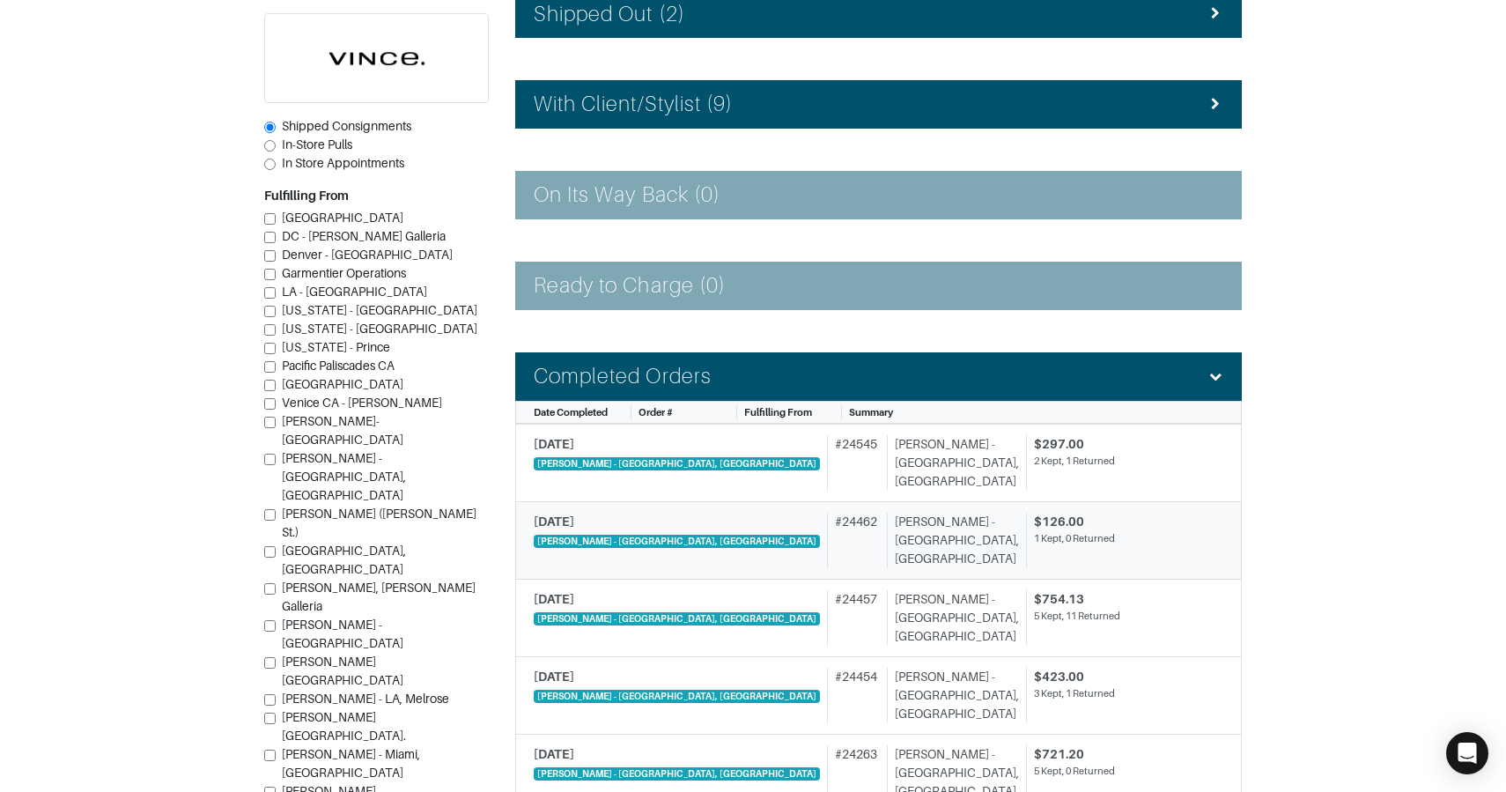
click at [827, 546] on div "# 24462" at bounding box center [853, 540] width 52 height 55
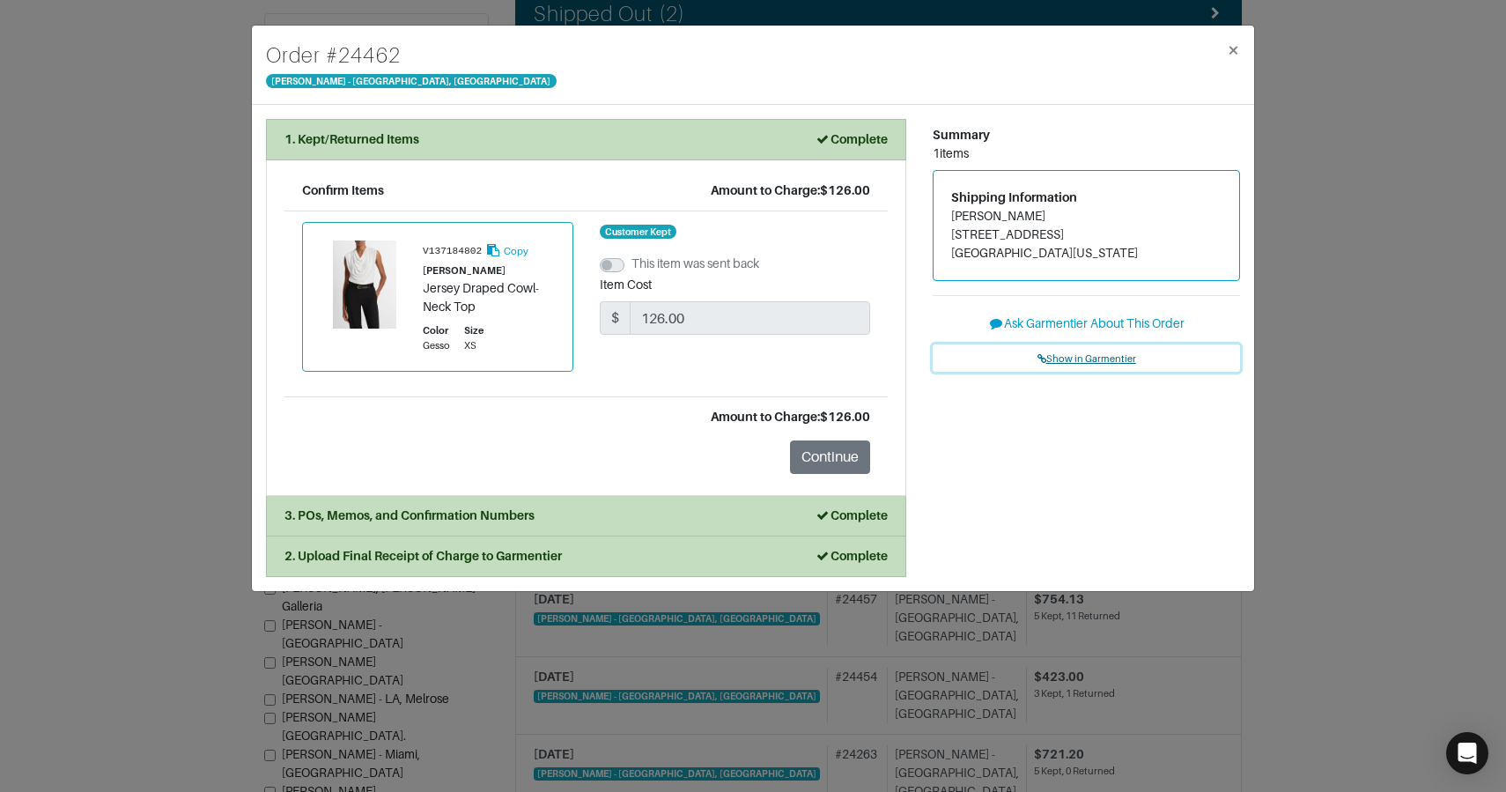
click at [1098, 351] on link "Show in Garmentier" at bounding box center [1086, 357] width 307 height 27
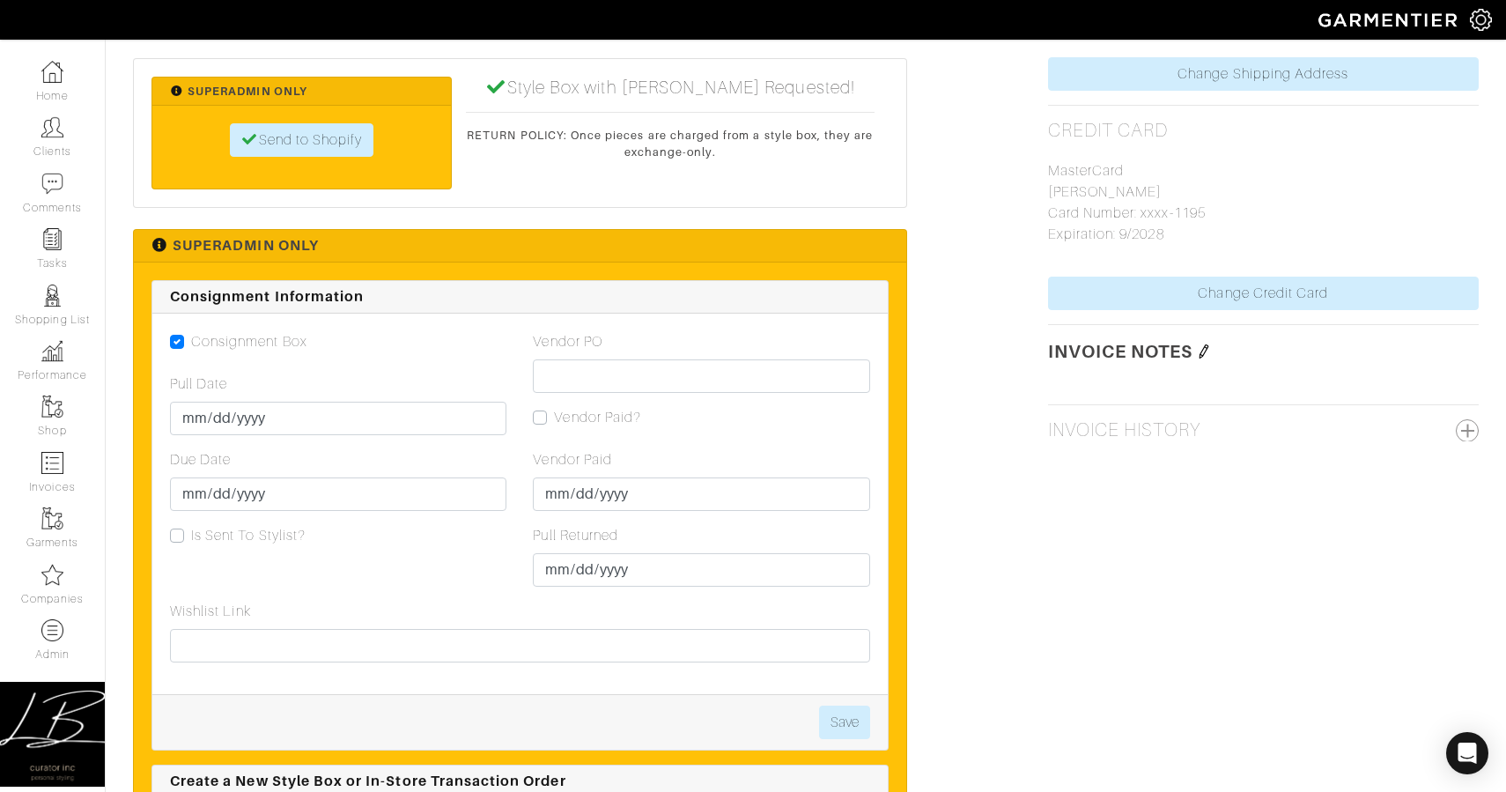
scroll to position [1444, 0]
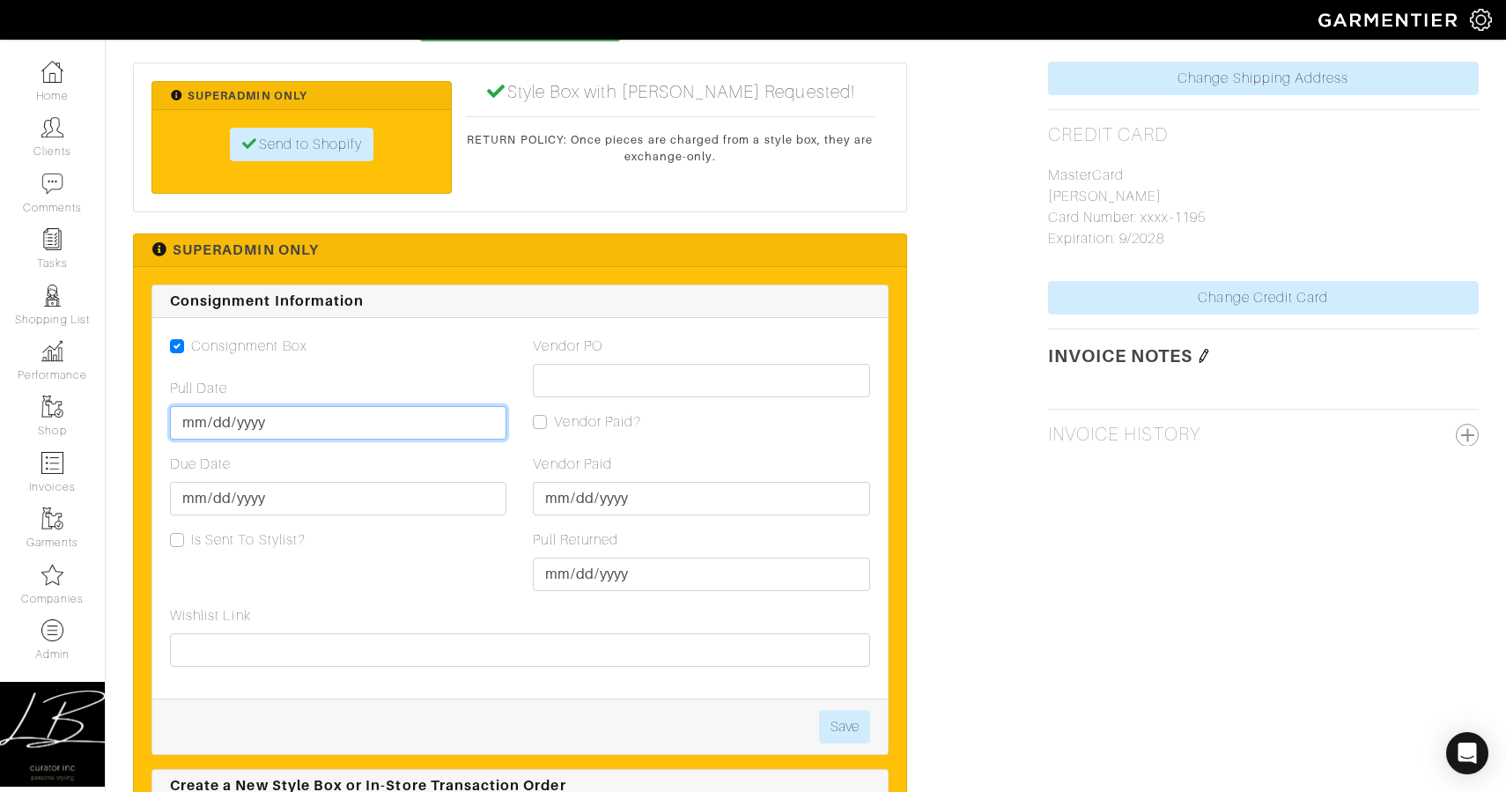
click at [198, 423] on input "Pull Date" at bounding box center [338, 422] width 336 height 33
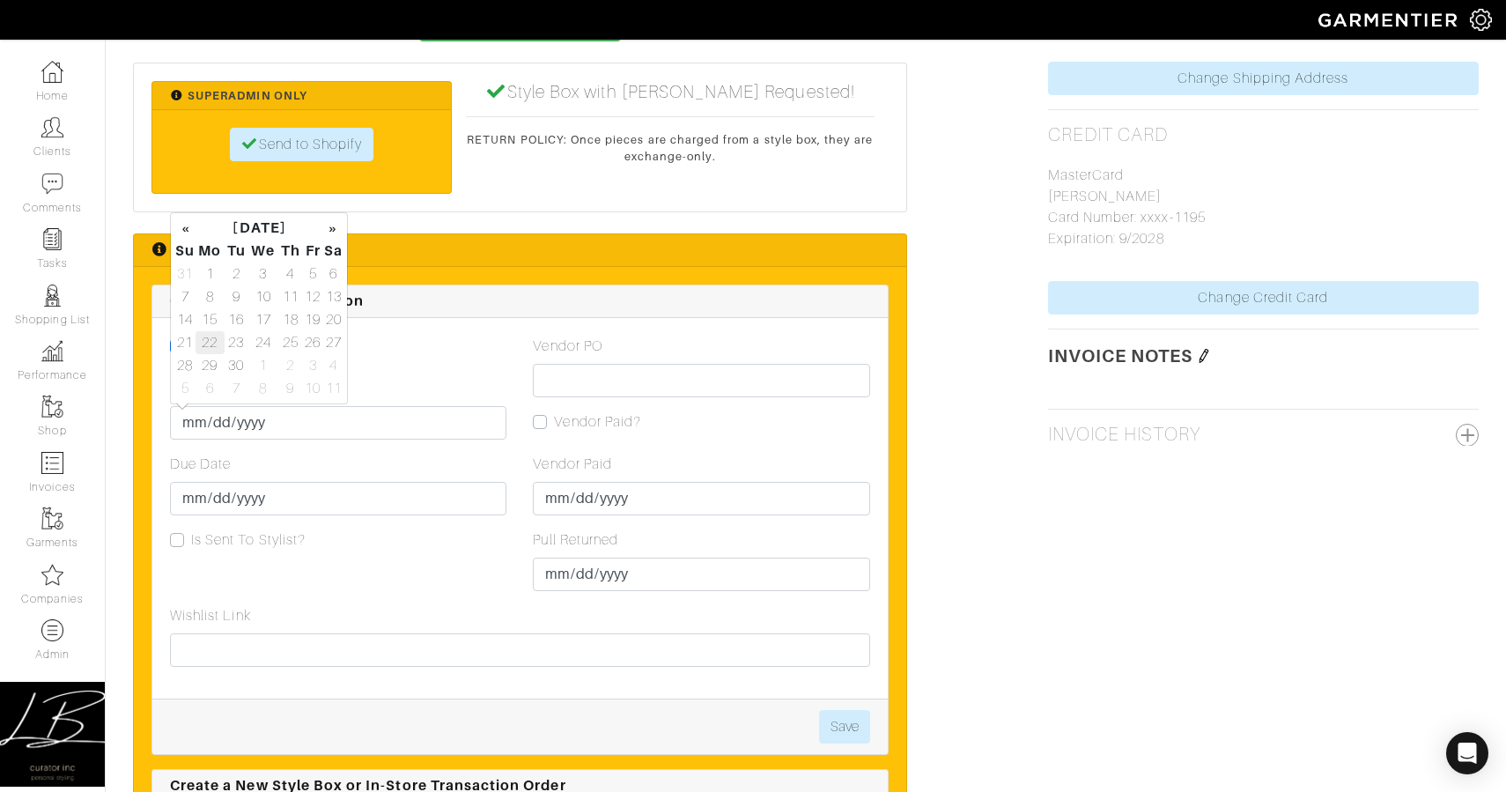
click at [210, 342] on td "22" at bounding box center [210, 342] width 29 height 23
type input "[DATE]"
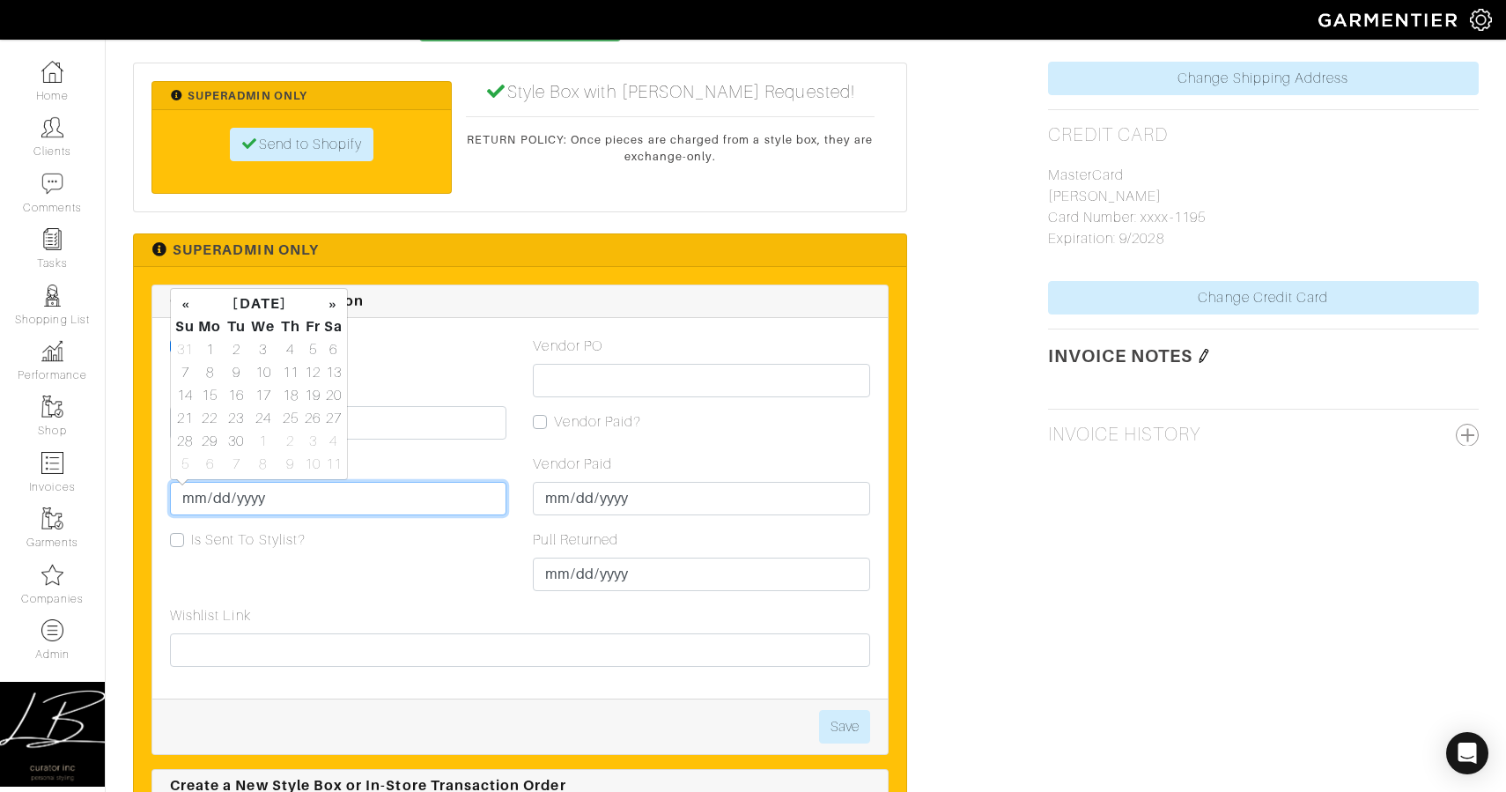
click at [194, 490] on input "Due Date" at bounding box center [338, 498] width 336 height 33
click at [210, 434] on td "29" at bounding box center [210, 441] width 29 height 23
type input "[DATE]"
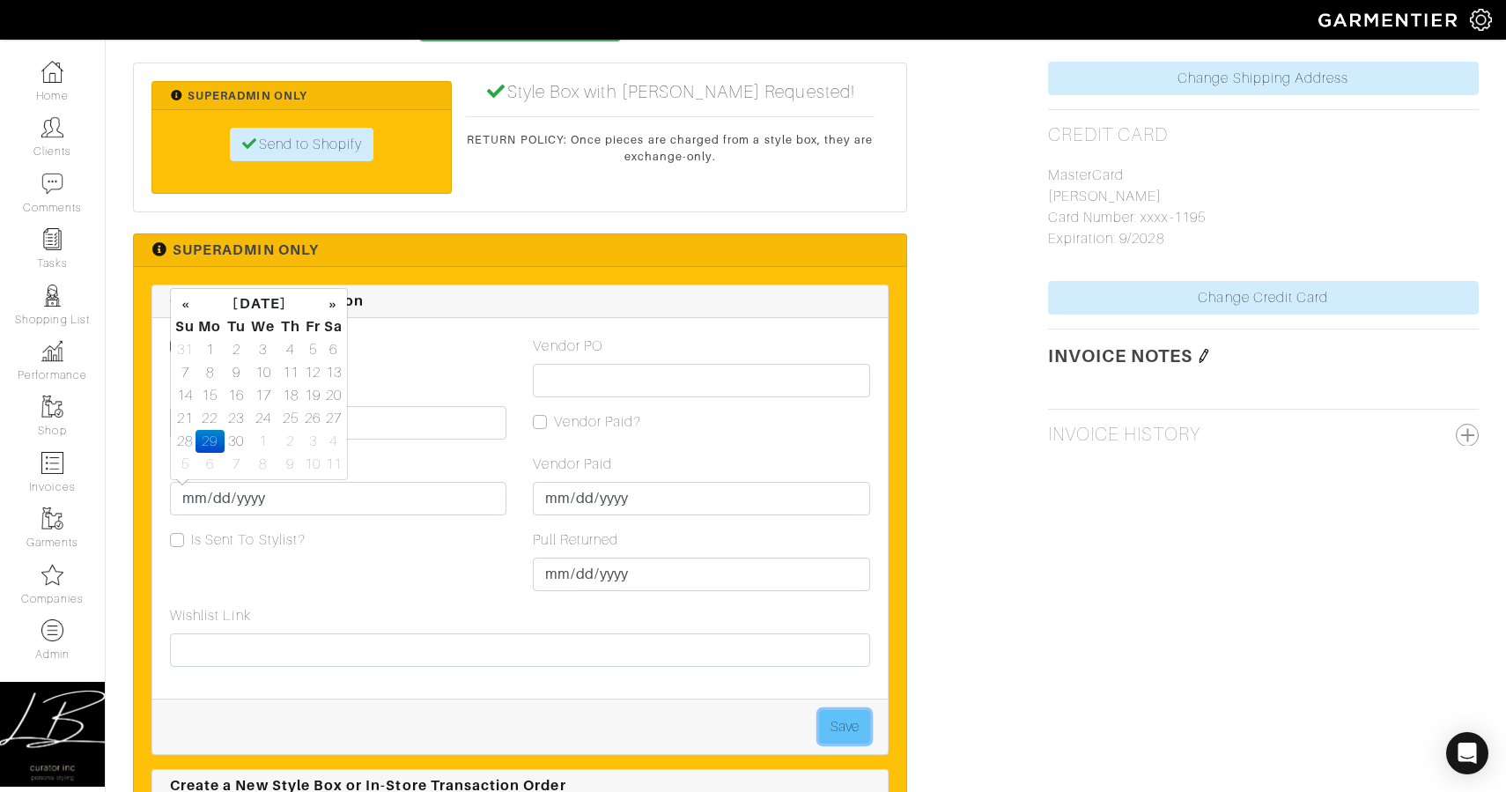
click at [843, 734] on button "Save" at bounding box center [844, 726] width 51 height 33
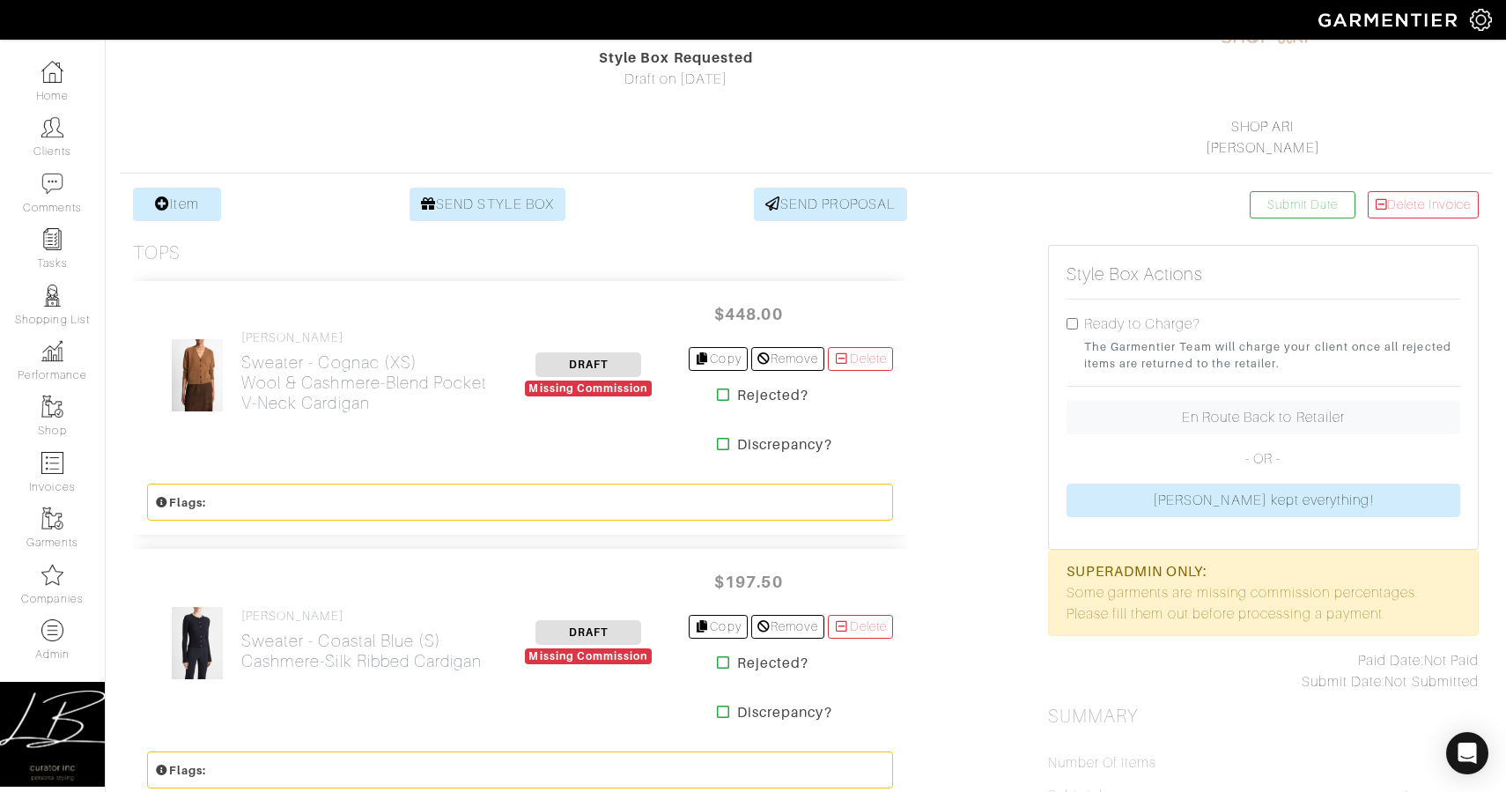
scroll to position [127, 0]
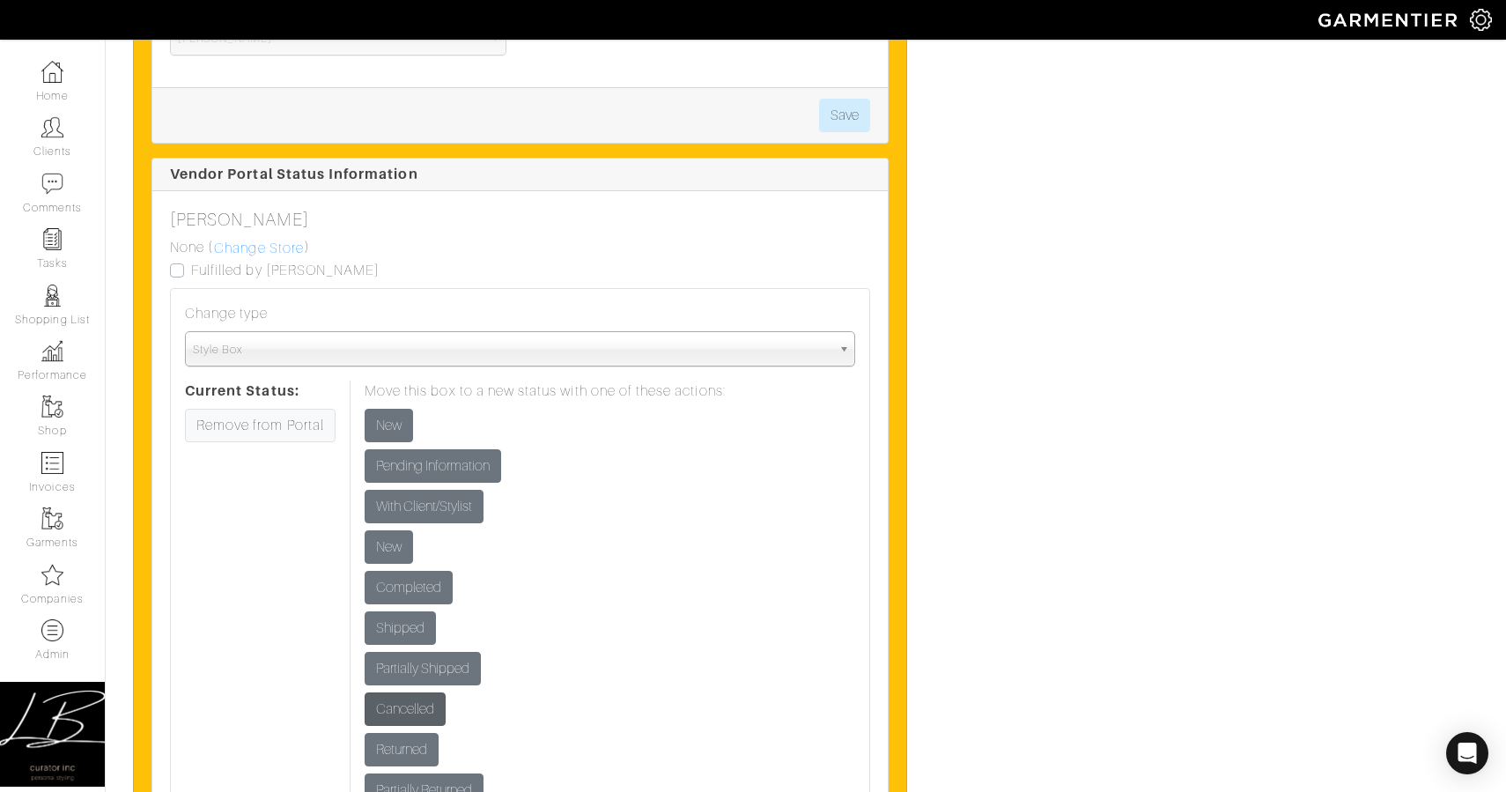
scroll to position [2383, 0]
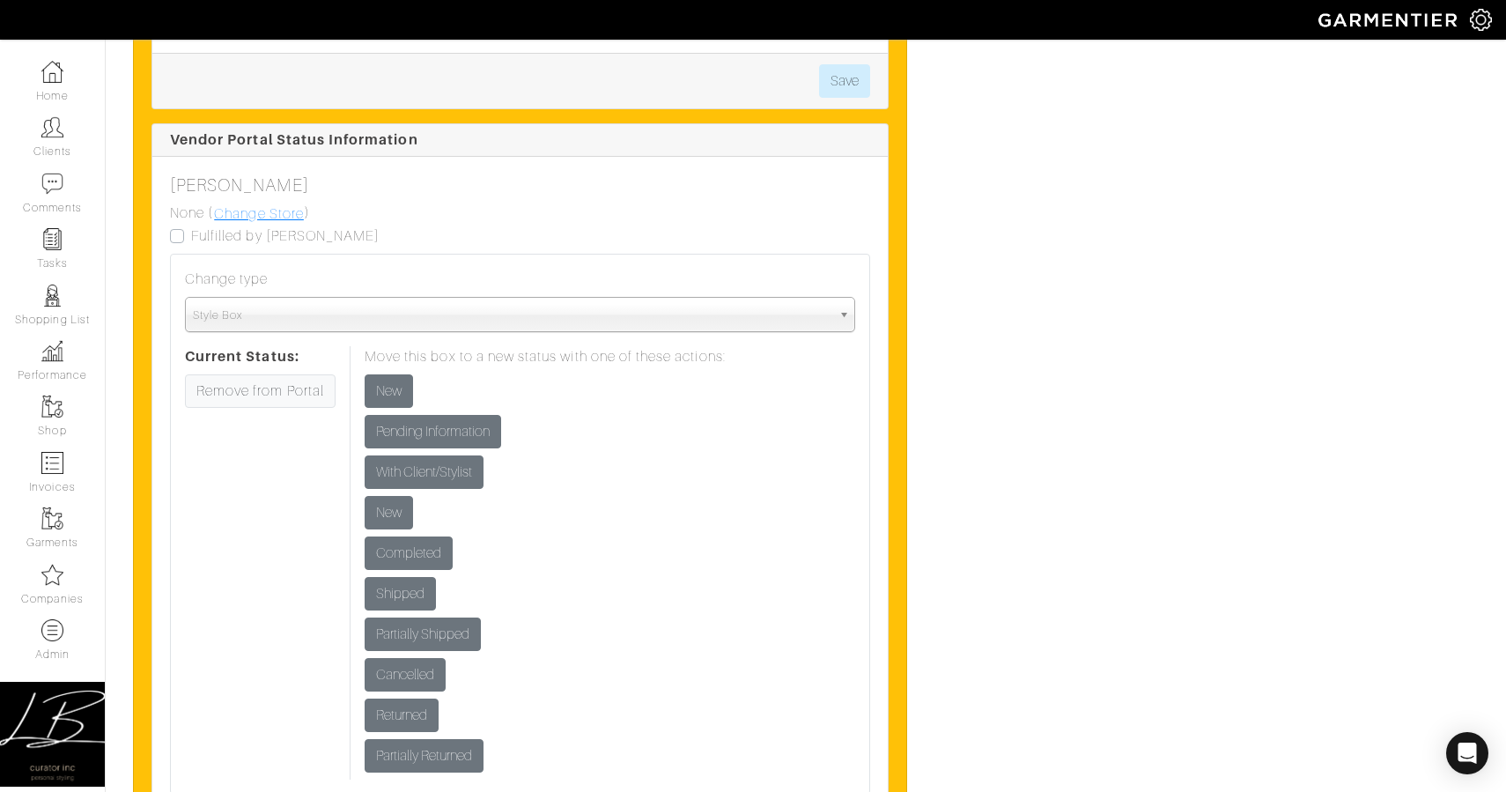
click at [243, 220] on link "Change Store" at bounding box center [259, 214] width 92 height 23
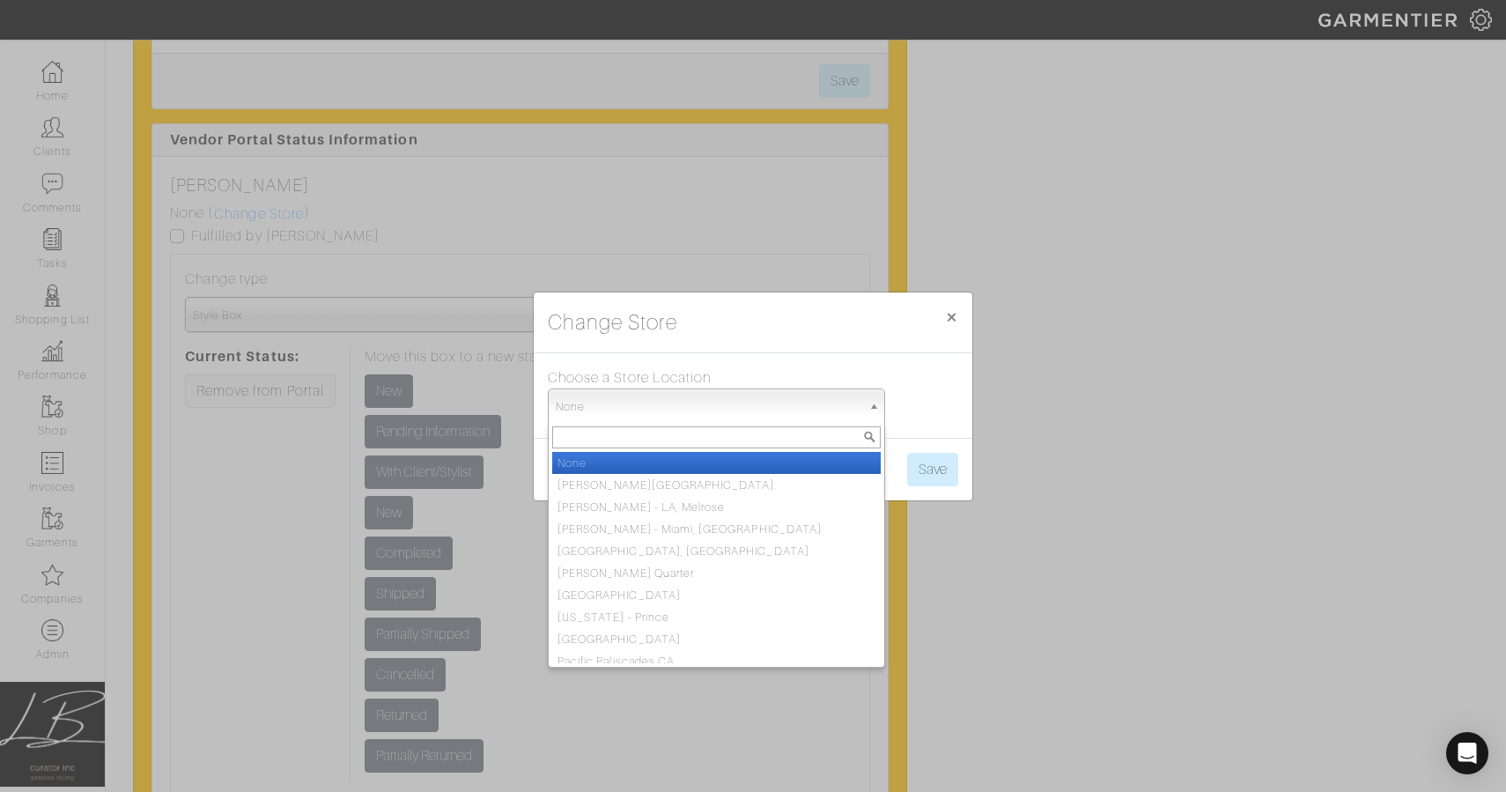
click at [670, 415] on span "None" at bounding box center [709, 406] width 306 height 35
type input "chi"
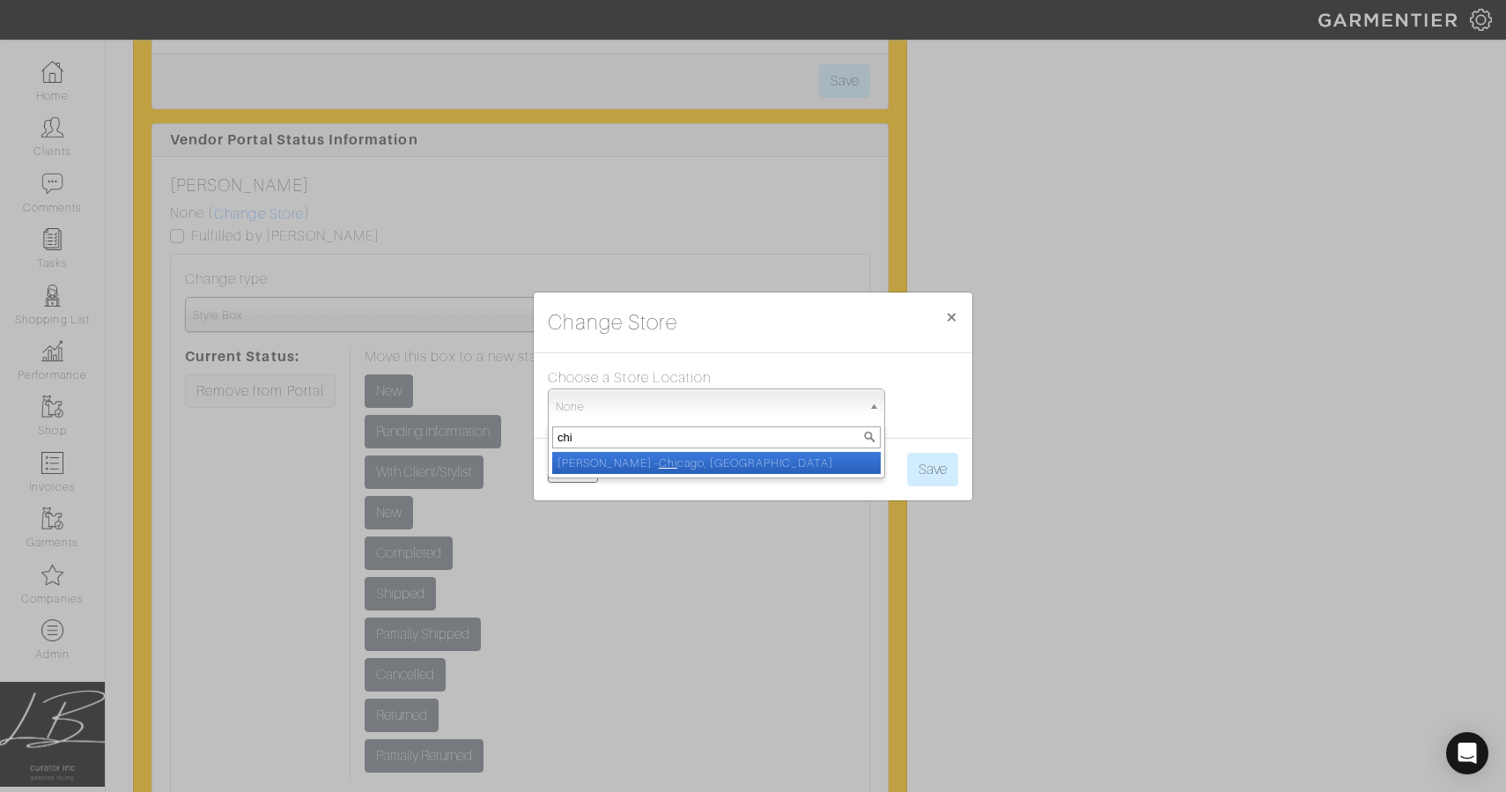
select select "5"
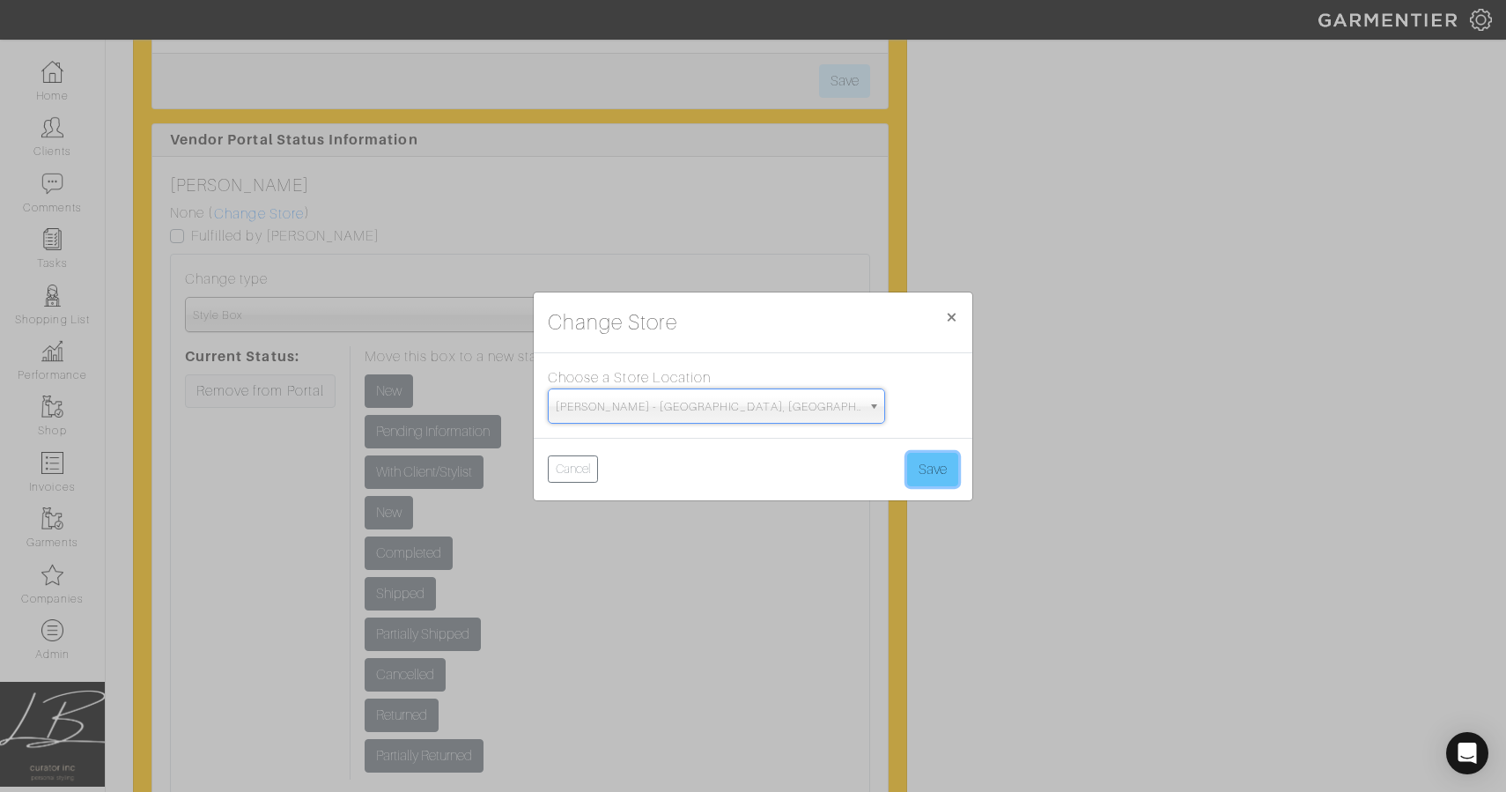
click at [937, 461] on button "Save" at bounding box center [932, 469] width 51 height 33
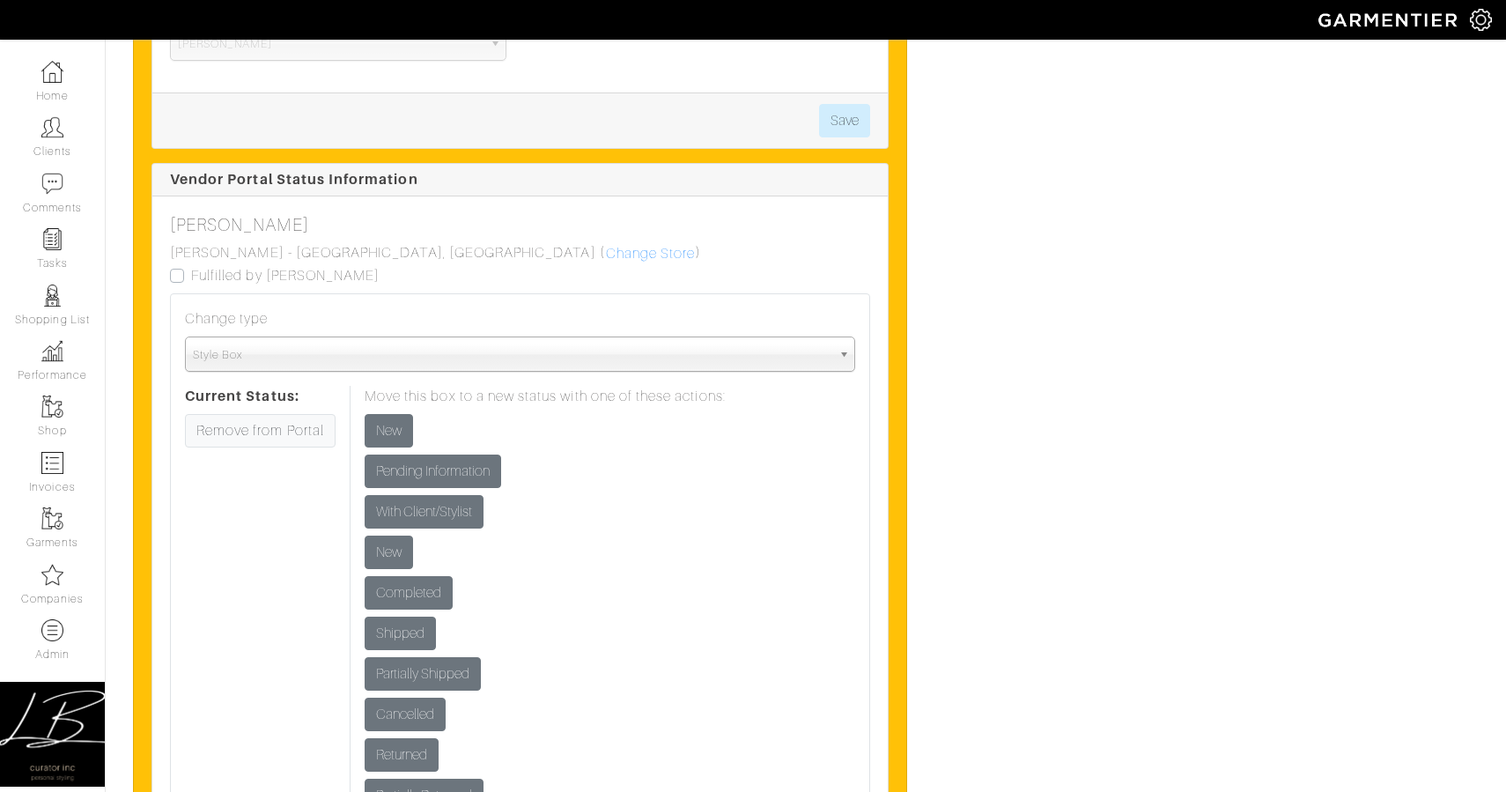
scroll to position [2348, 0]
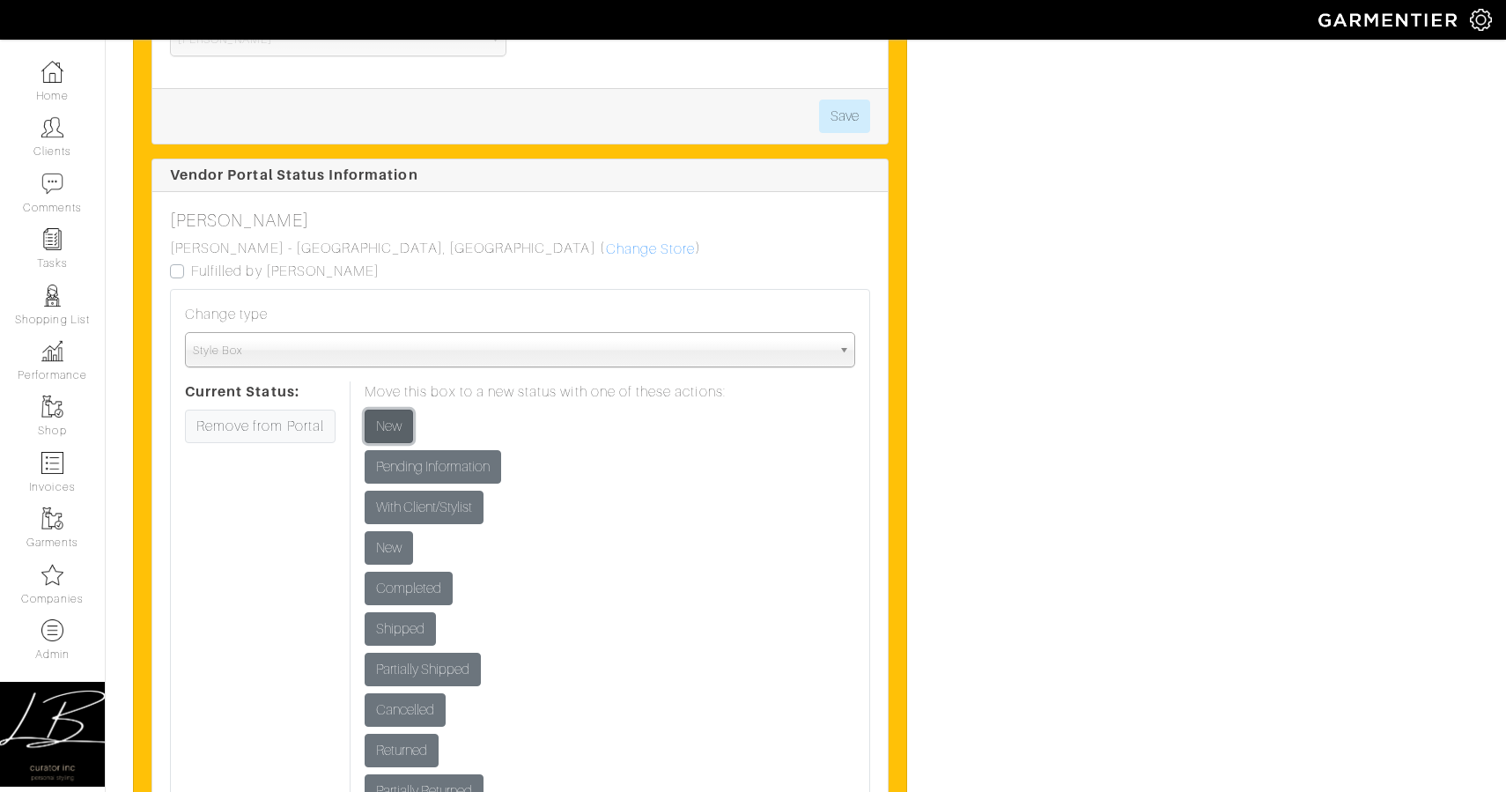
click at [392, 417] on input "New" at bounding box center [389, 426] width 48 height 33
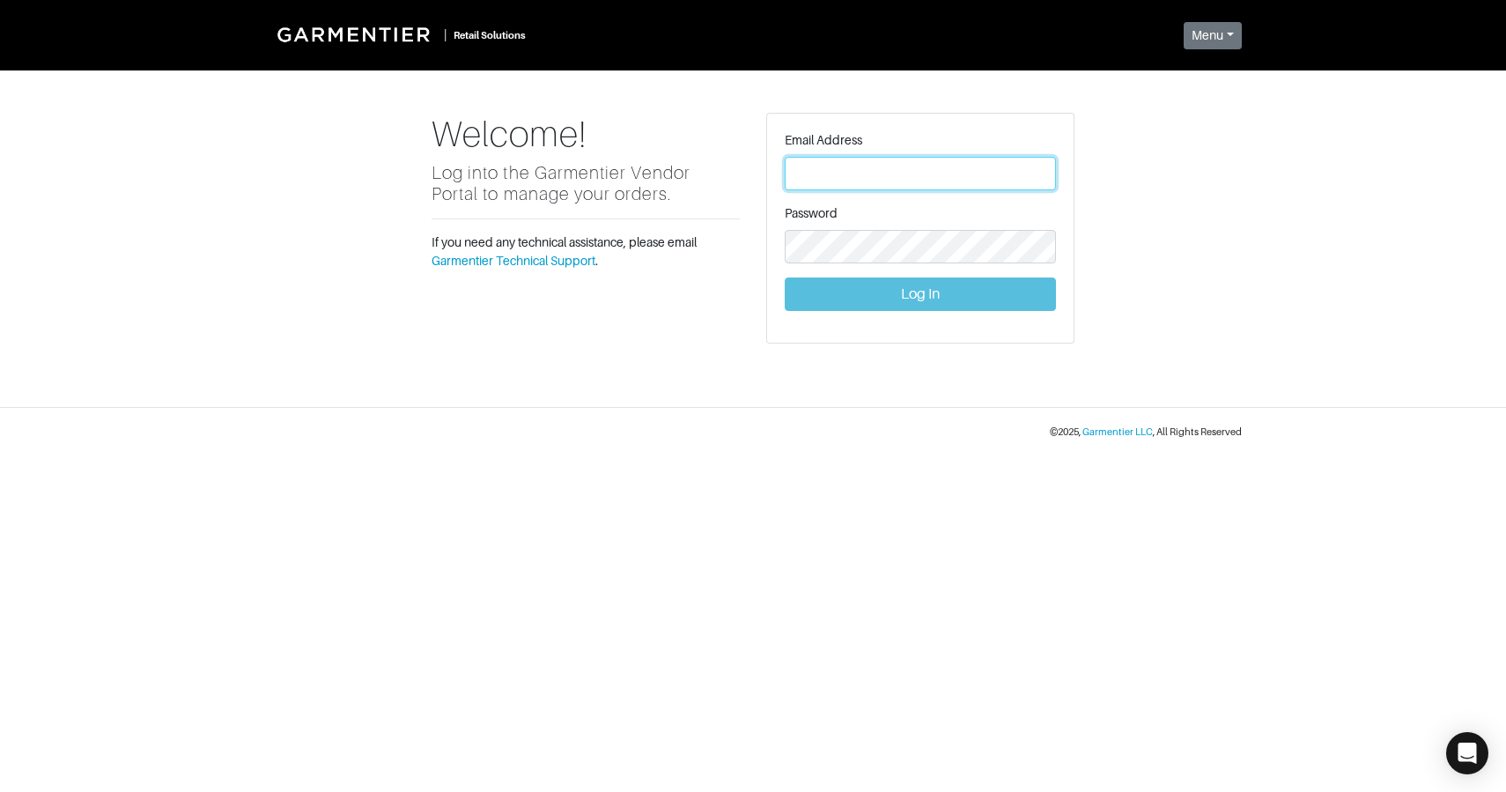
click at [833, 172] on input "text" at bounding box center [920, 173] width 271 height 33
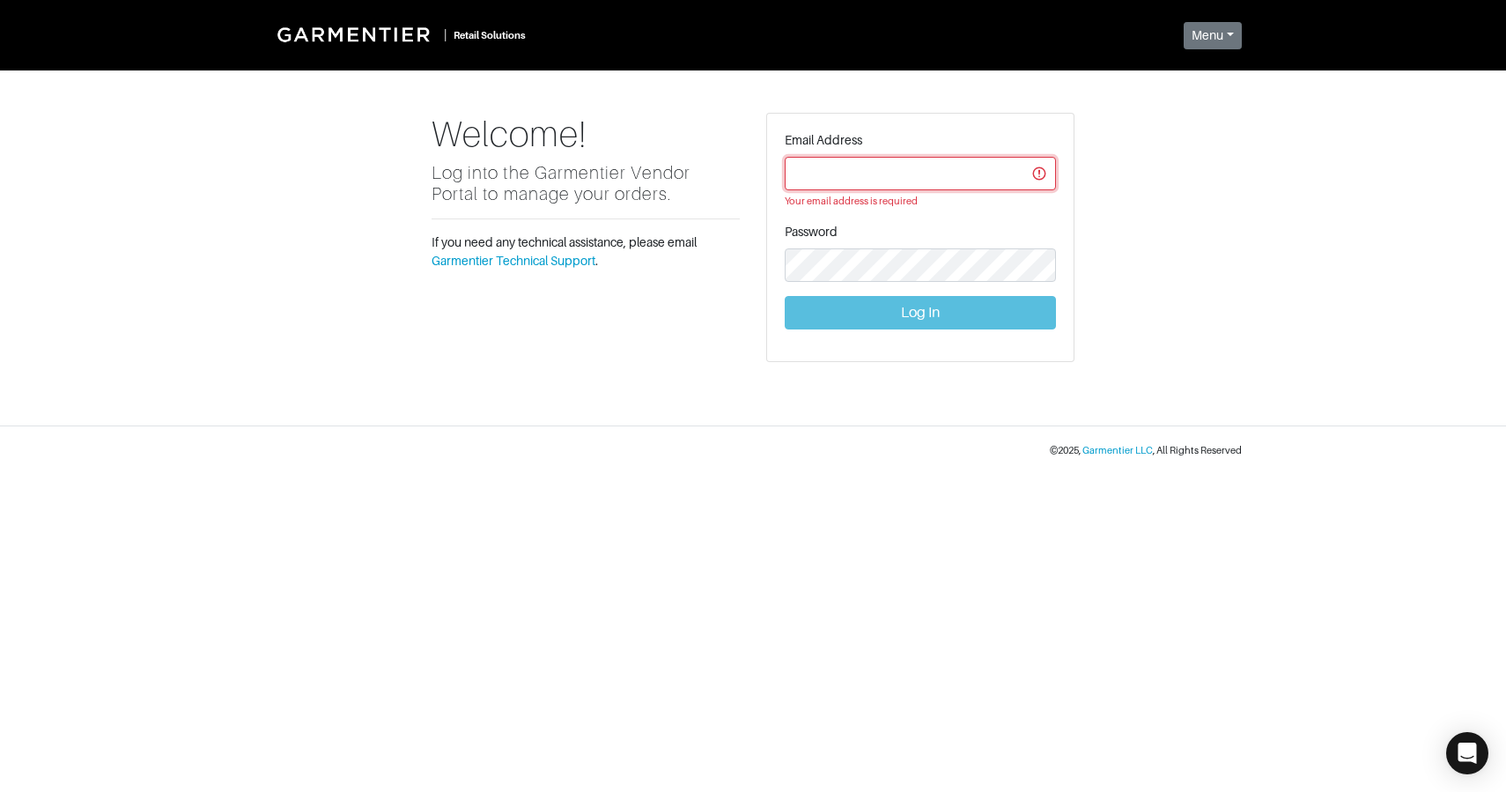
type input "[PERSON_NAME][EMAIL_ADDRESS][DOMAIN_NAME]"
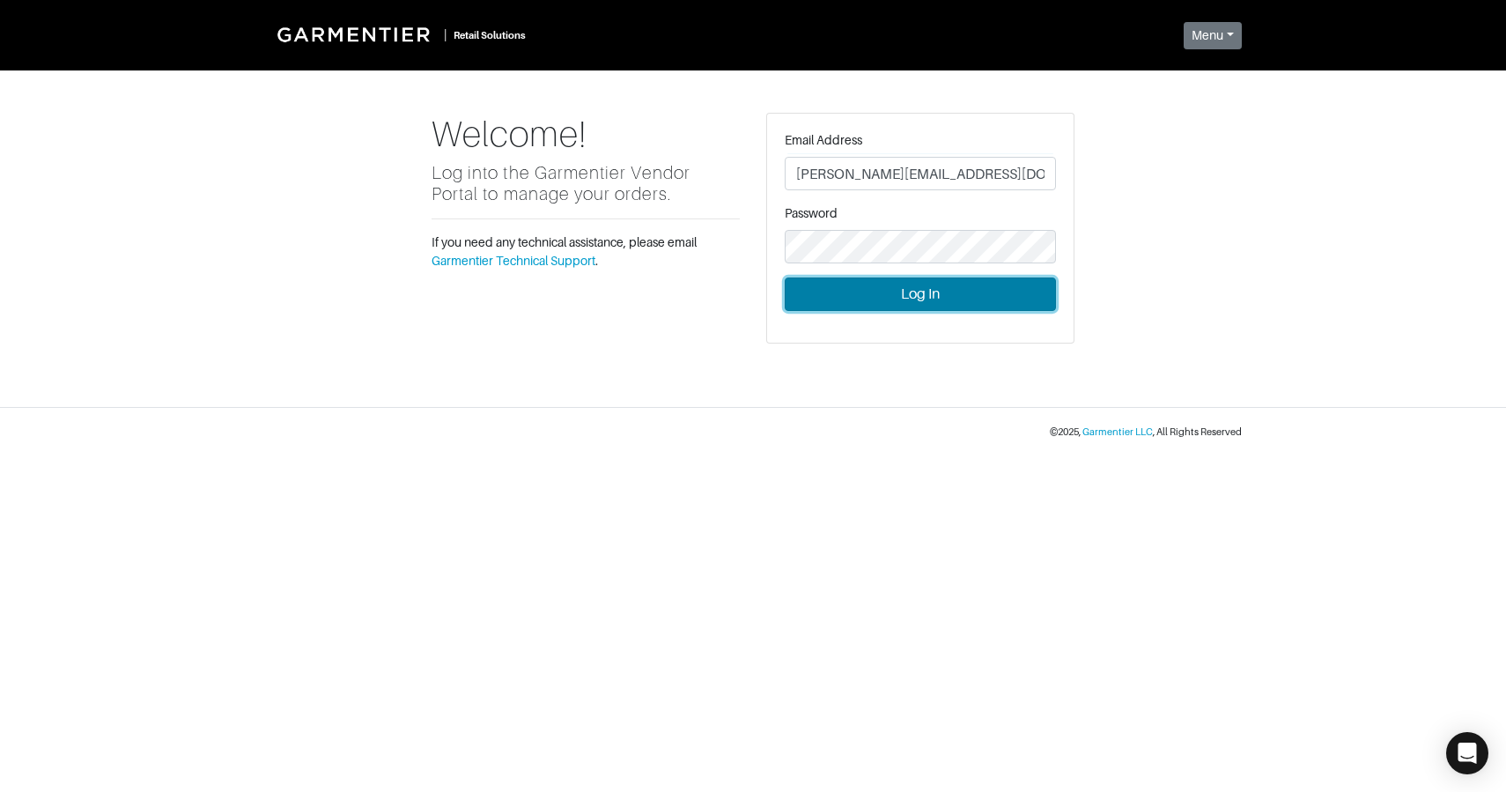
click at [959, 290] on button "Log In" at bounding box center [920, 293] width 271 height 33
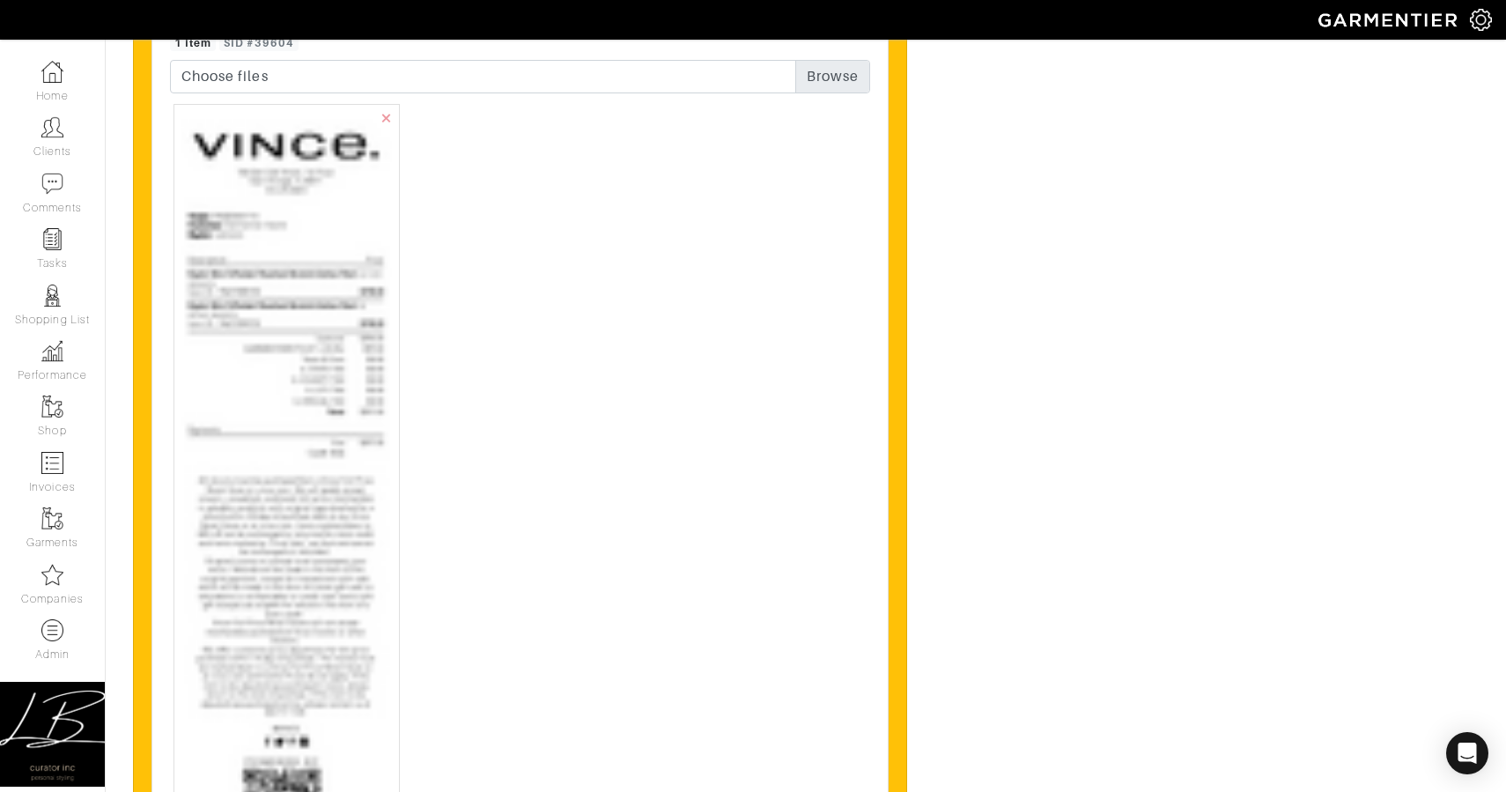
scroll to position [3482, 0]
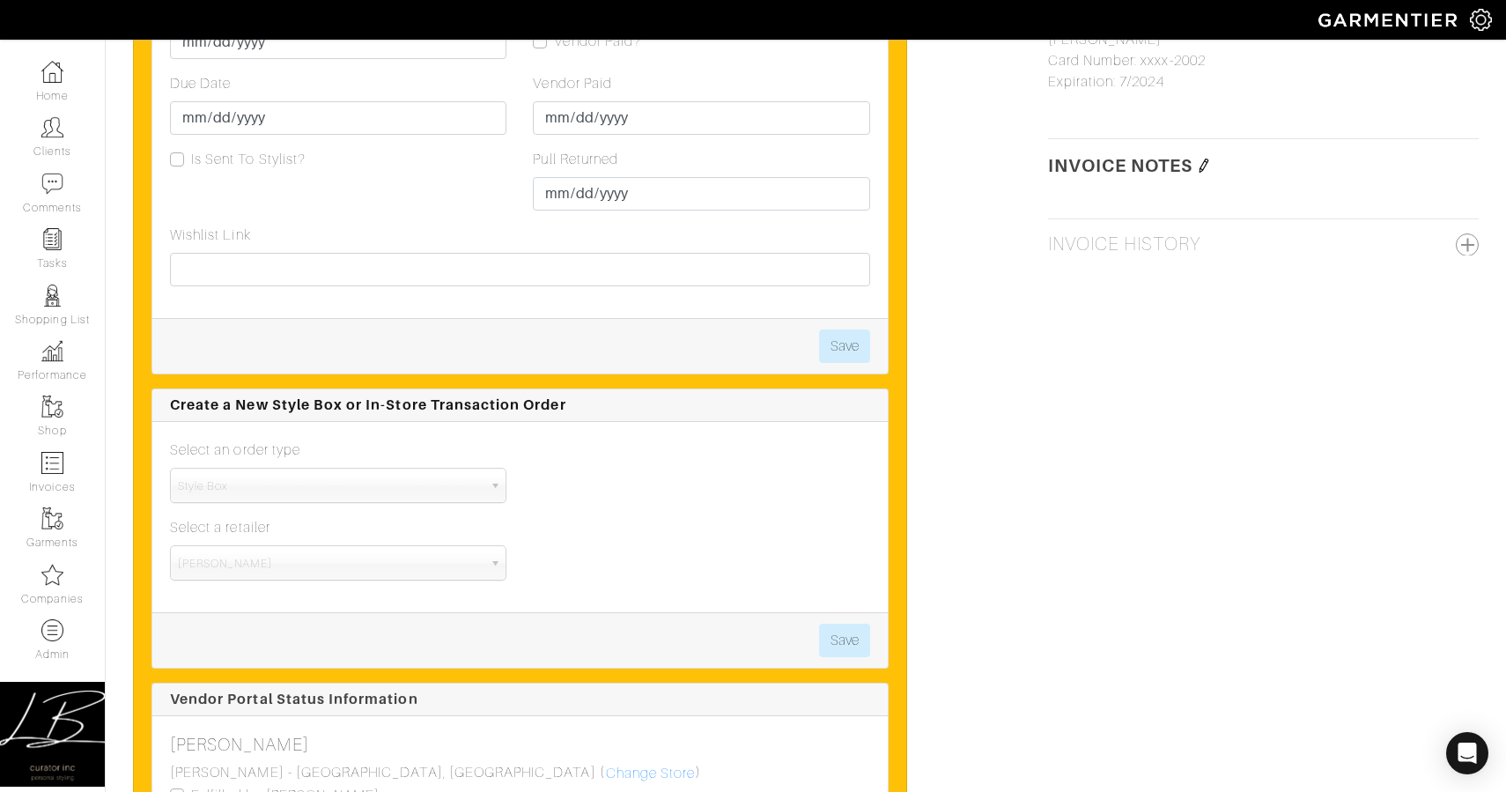
scroll to position [1573, 0]
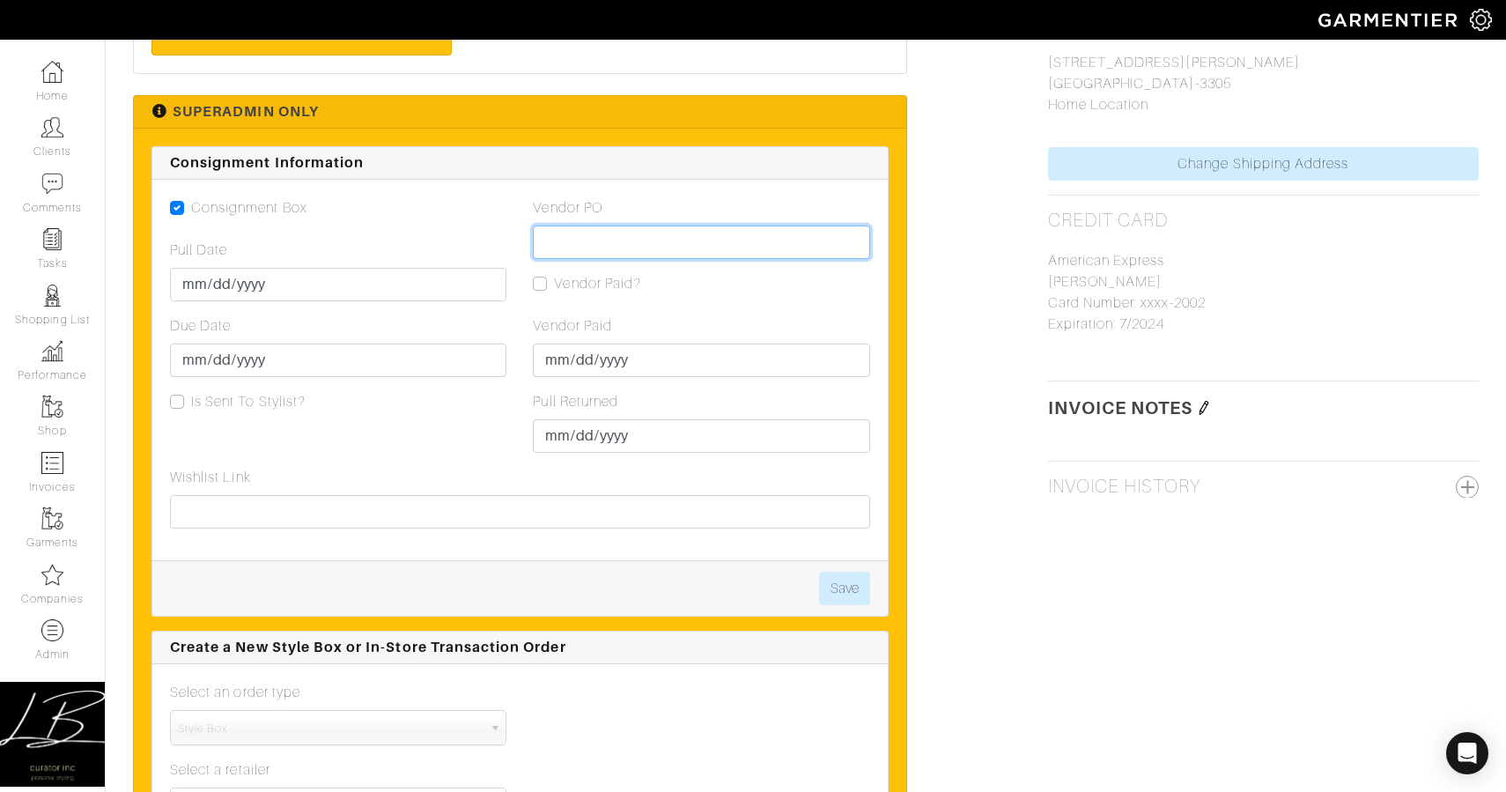
click at [612, 249] on input "Vendor PO" at bounding box center [701, 241] width 336 height 33
paste input "VN0003431714"
type input "VN0003431714"
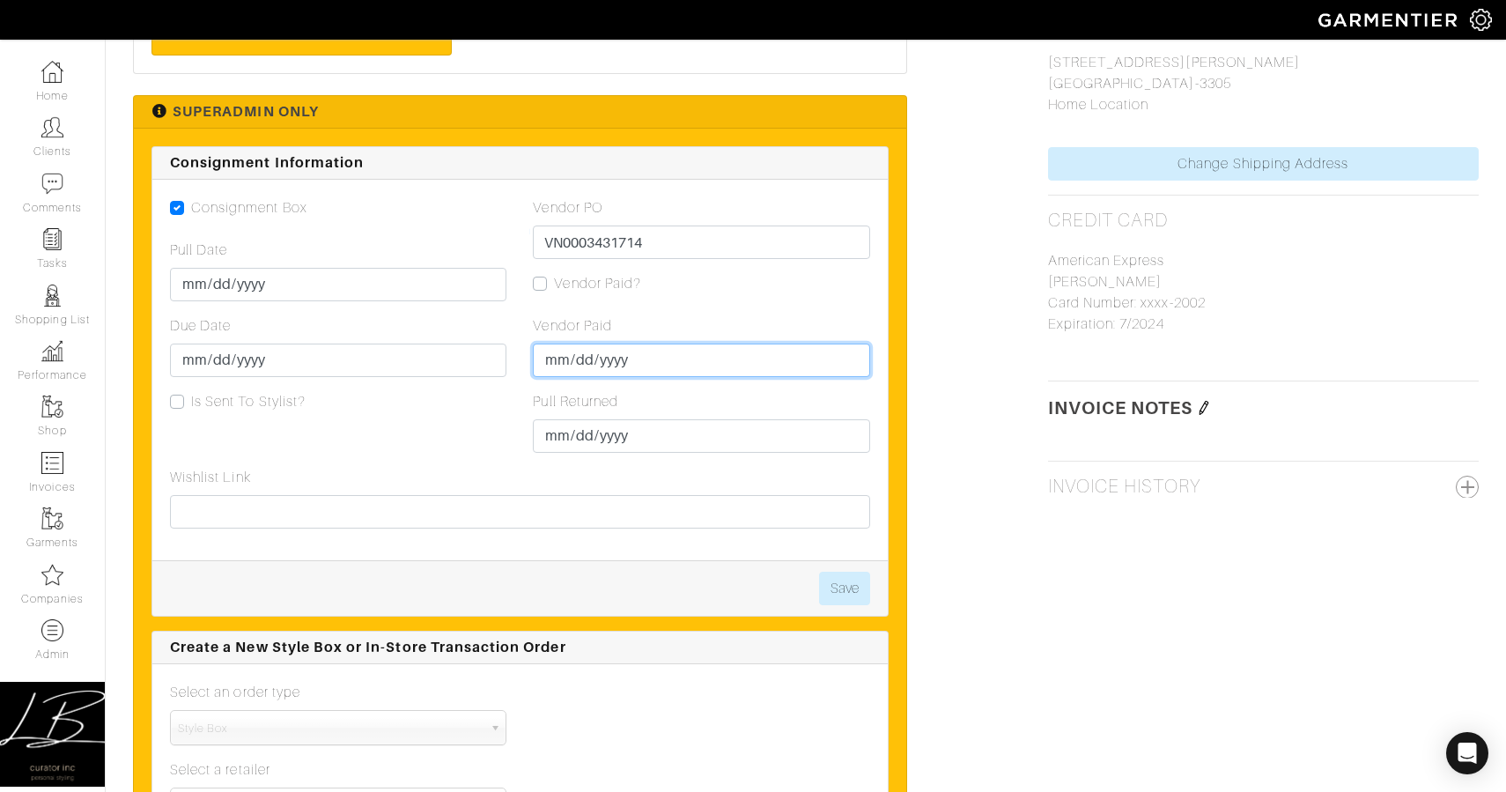
click at [554, 363] on input "Vendor Paid" at bounding box center [701, 359] width 336 height 33
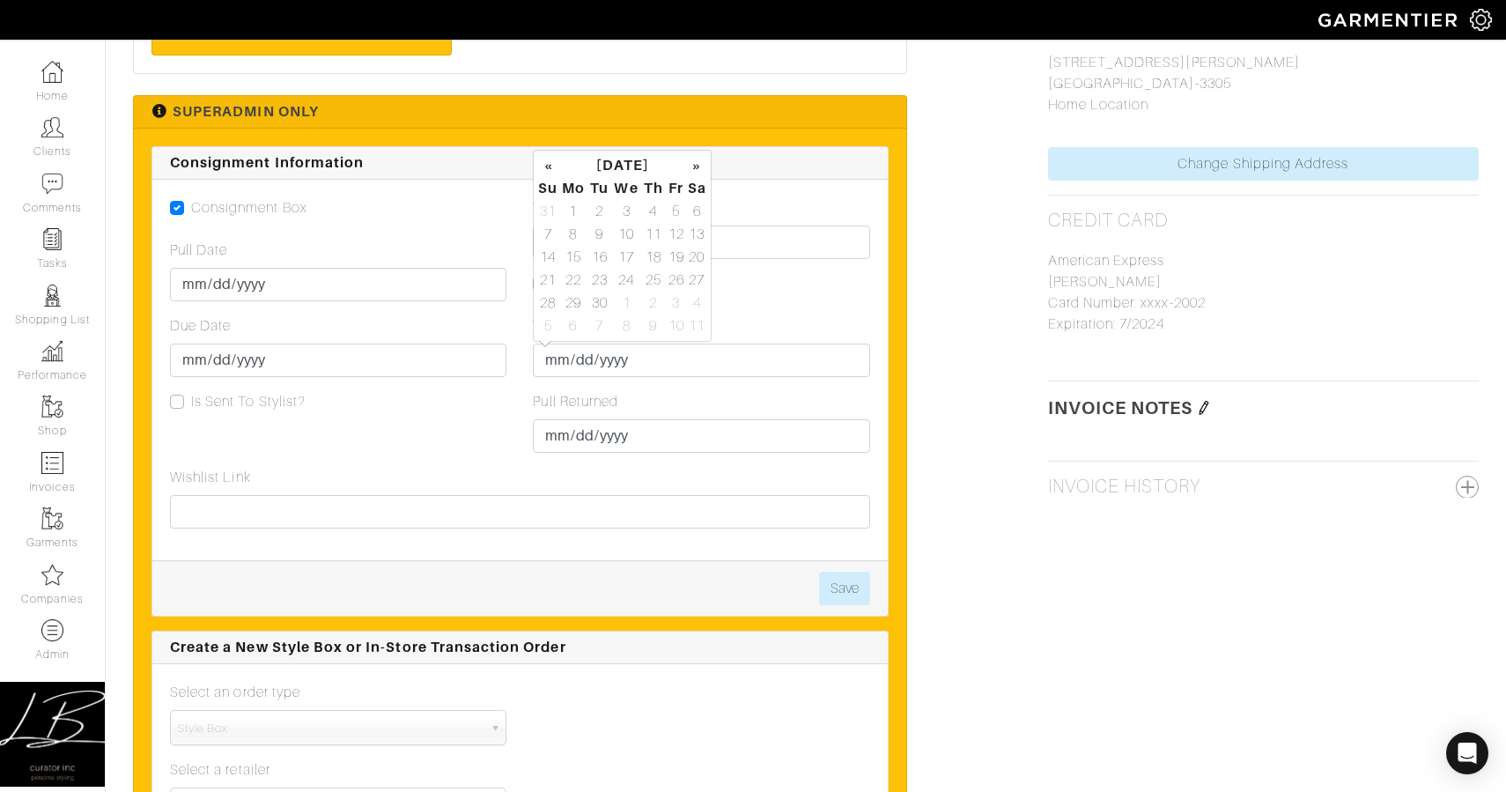
drag, startPoint x: 692, startPoint y: 257, endPoint x: 714, endPoint y: 305, distance: 52.4
click at [692, 258] on td "20" at bounding box center [697, 257] width 20 height 23
type input "2025-09-20"
click at [853, 591] on button "Save" at bounding box center [844, 588] width 51 height 33
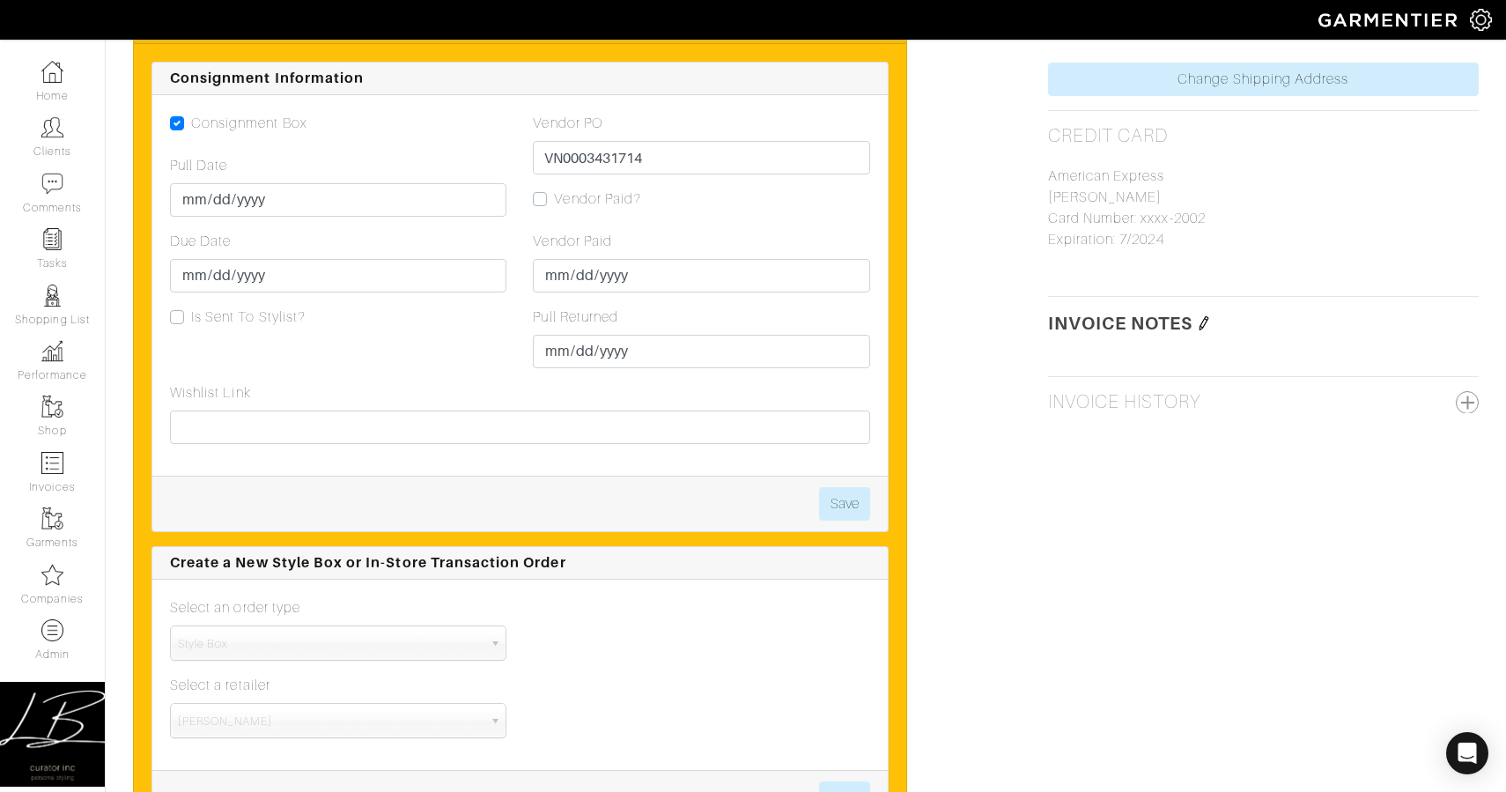
scroll to position [1639, 0]
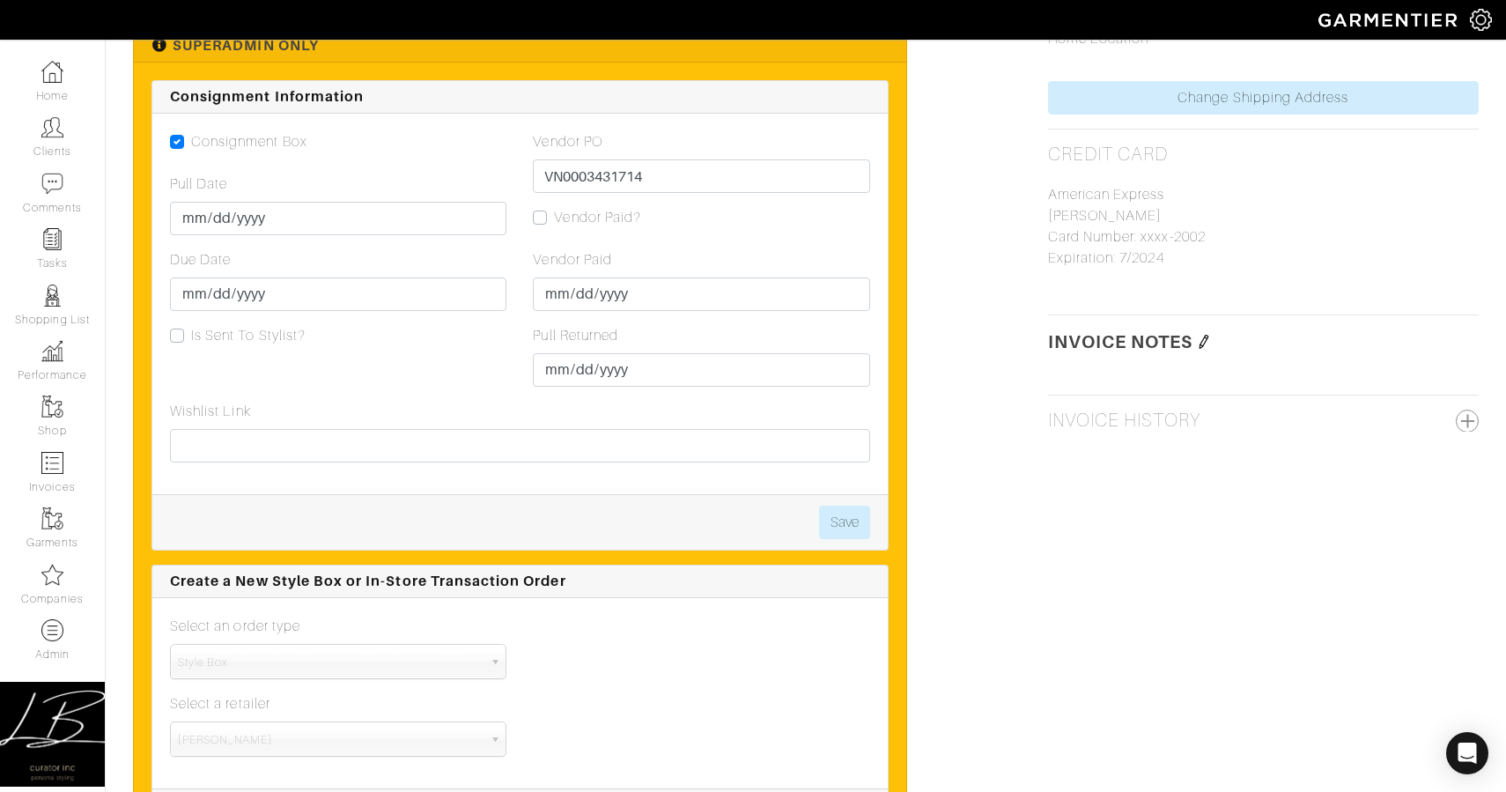
click at [554, 214] on label "Vendor Paid?" at bounding box center [597, 217] width 87 height 21
click at [542, 214] on input "Vendor Paid?" at bounding box center [540, 216] width 14 height 18
checkbox input "true"
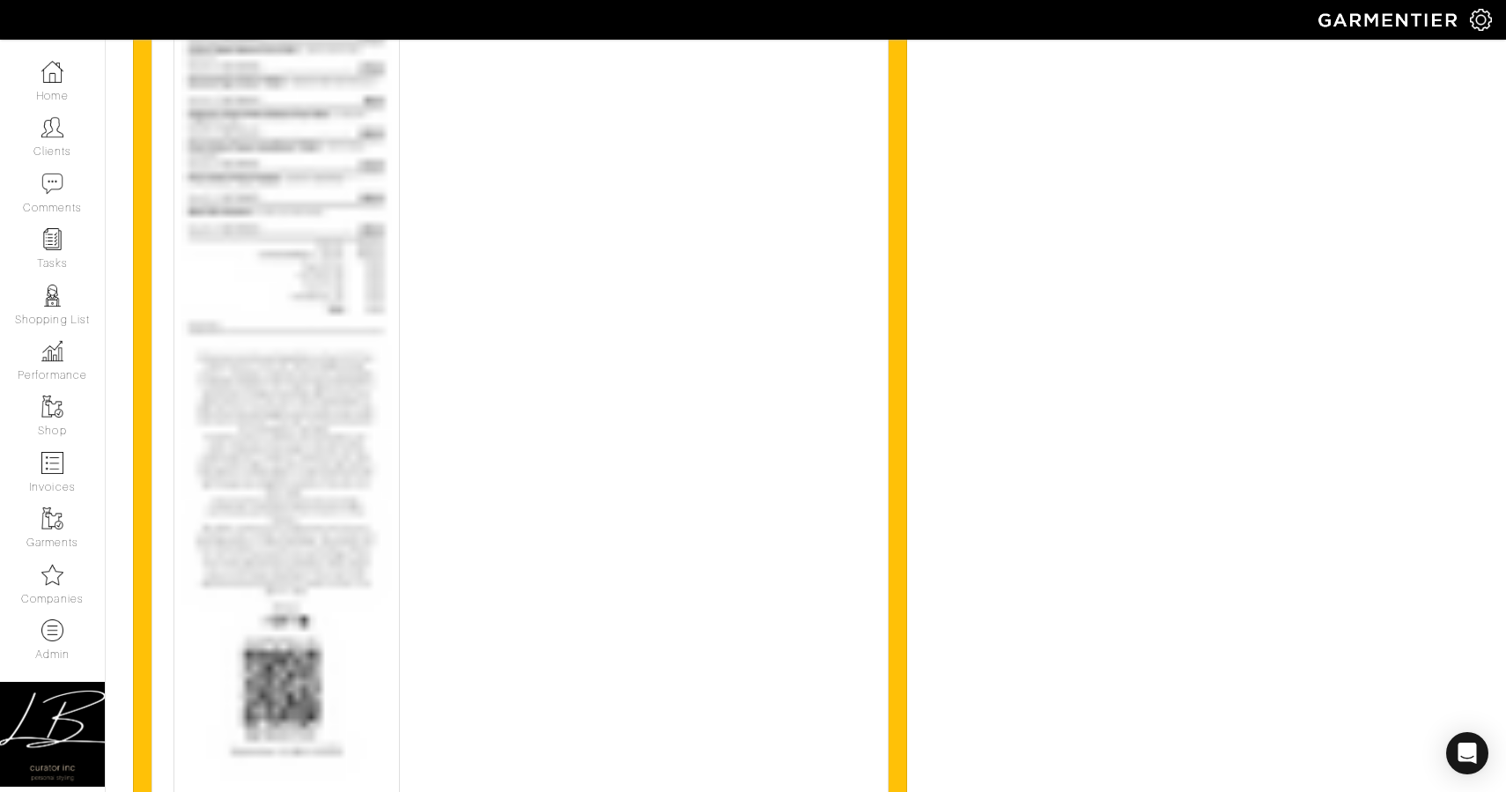
scroll to position [5698, 0]
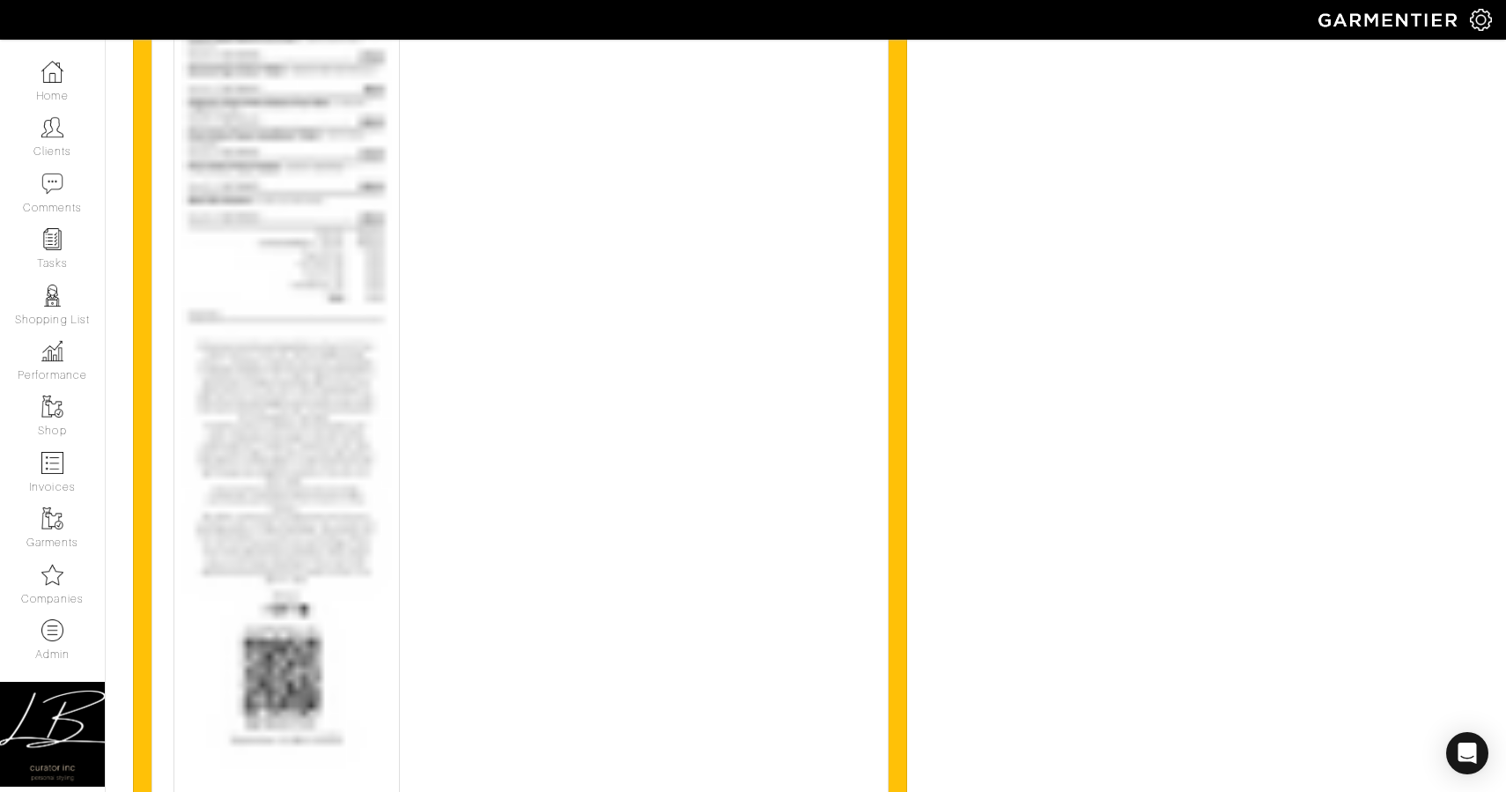
click at [329, 335] on img at bounding box center [286, 414] width 210 height 1403
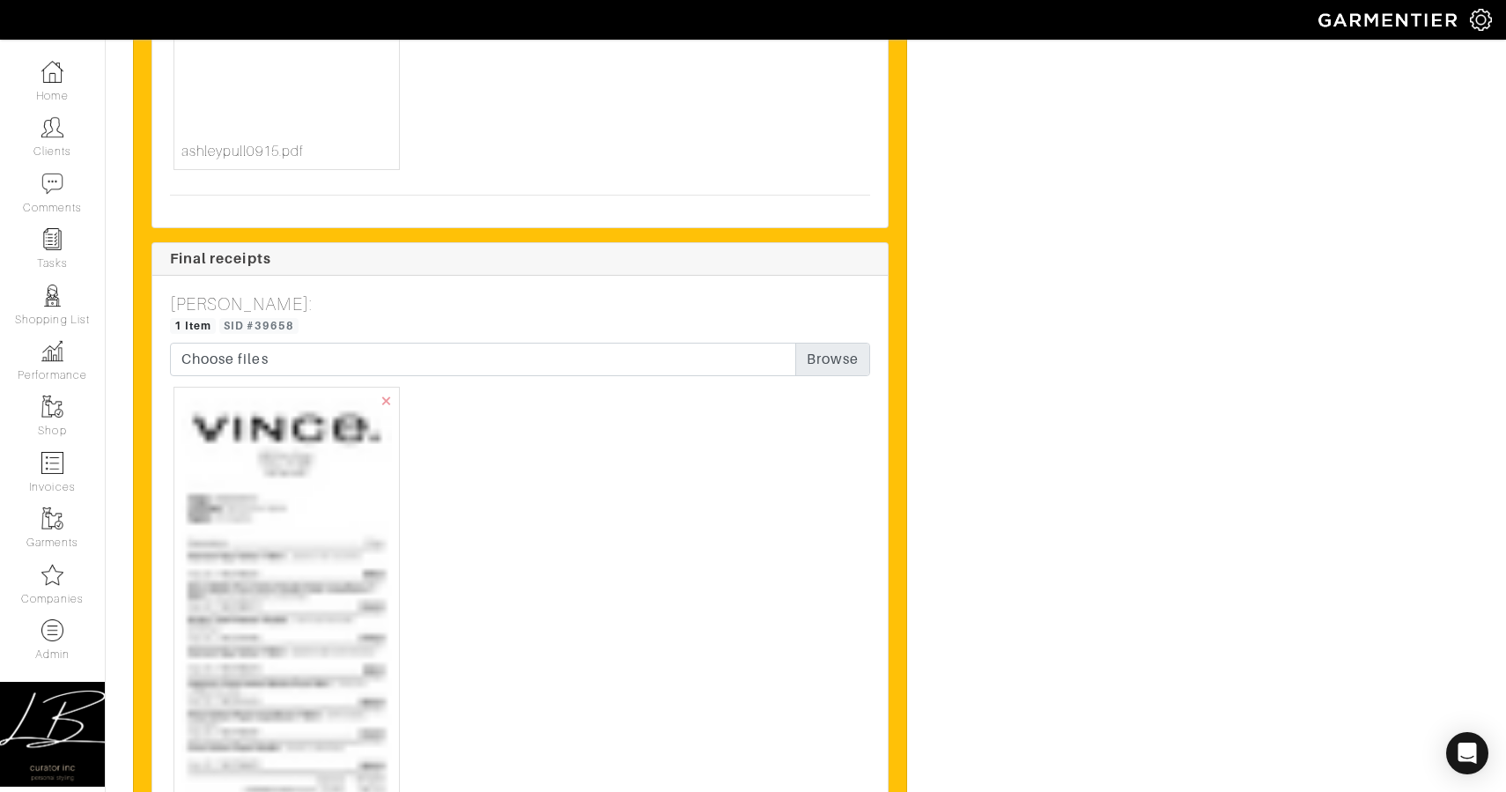
scroll to position [6686, 0]
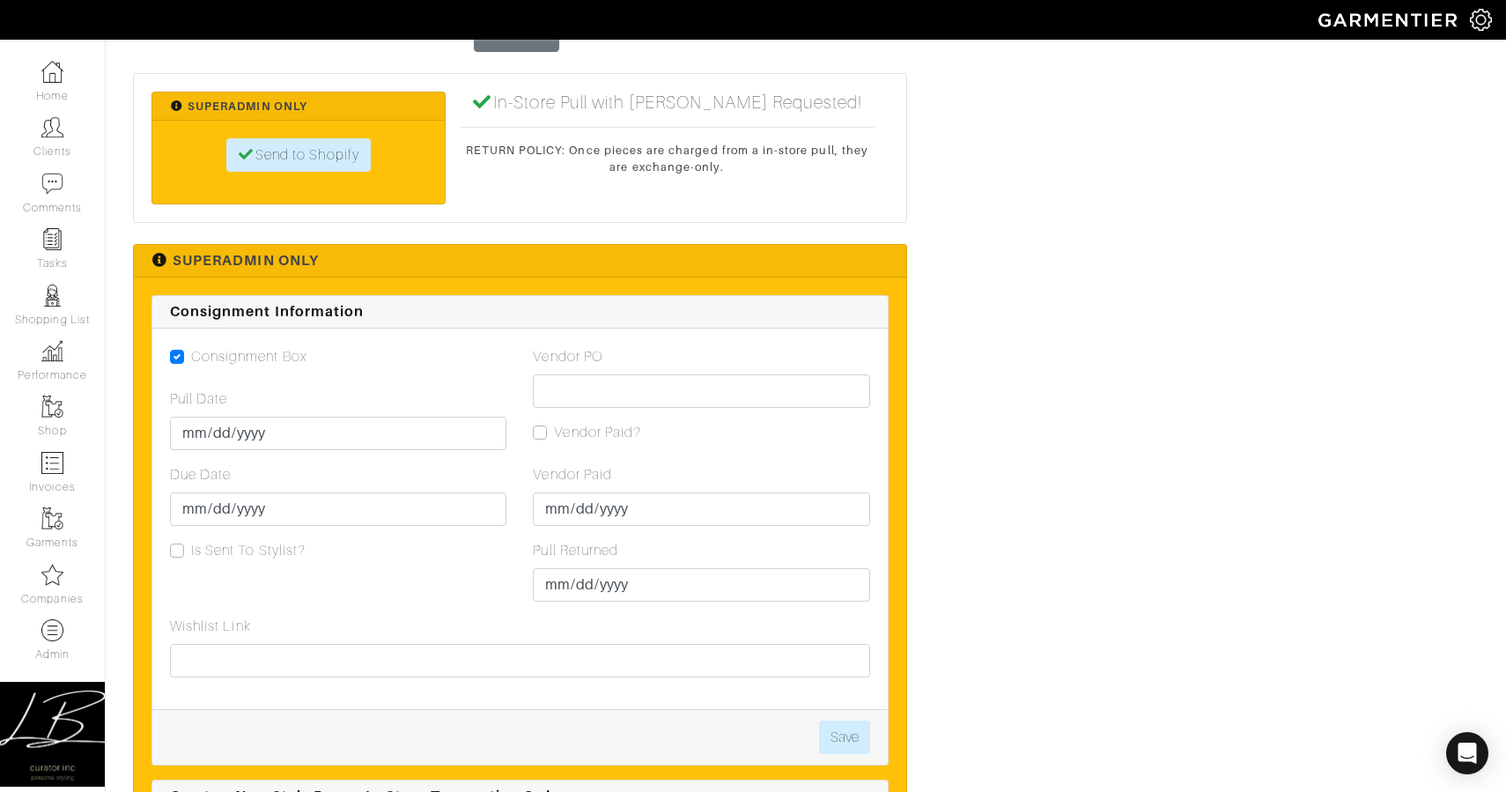
scroll to position [3242, 0]
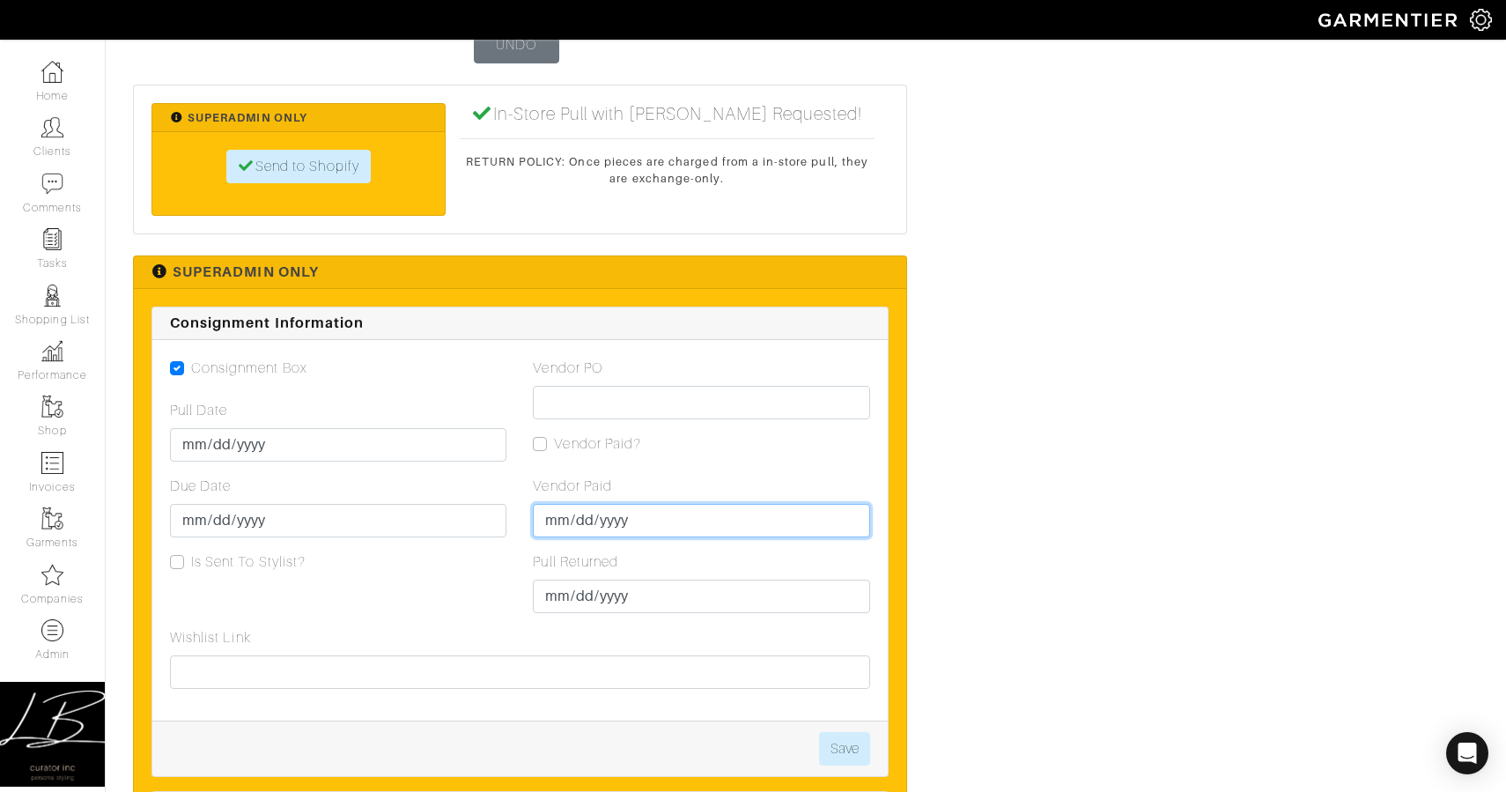
click at [553, 524] on input "Vendor Paid" at bounding box center [701, 520] width 336 height 33
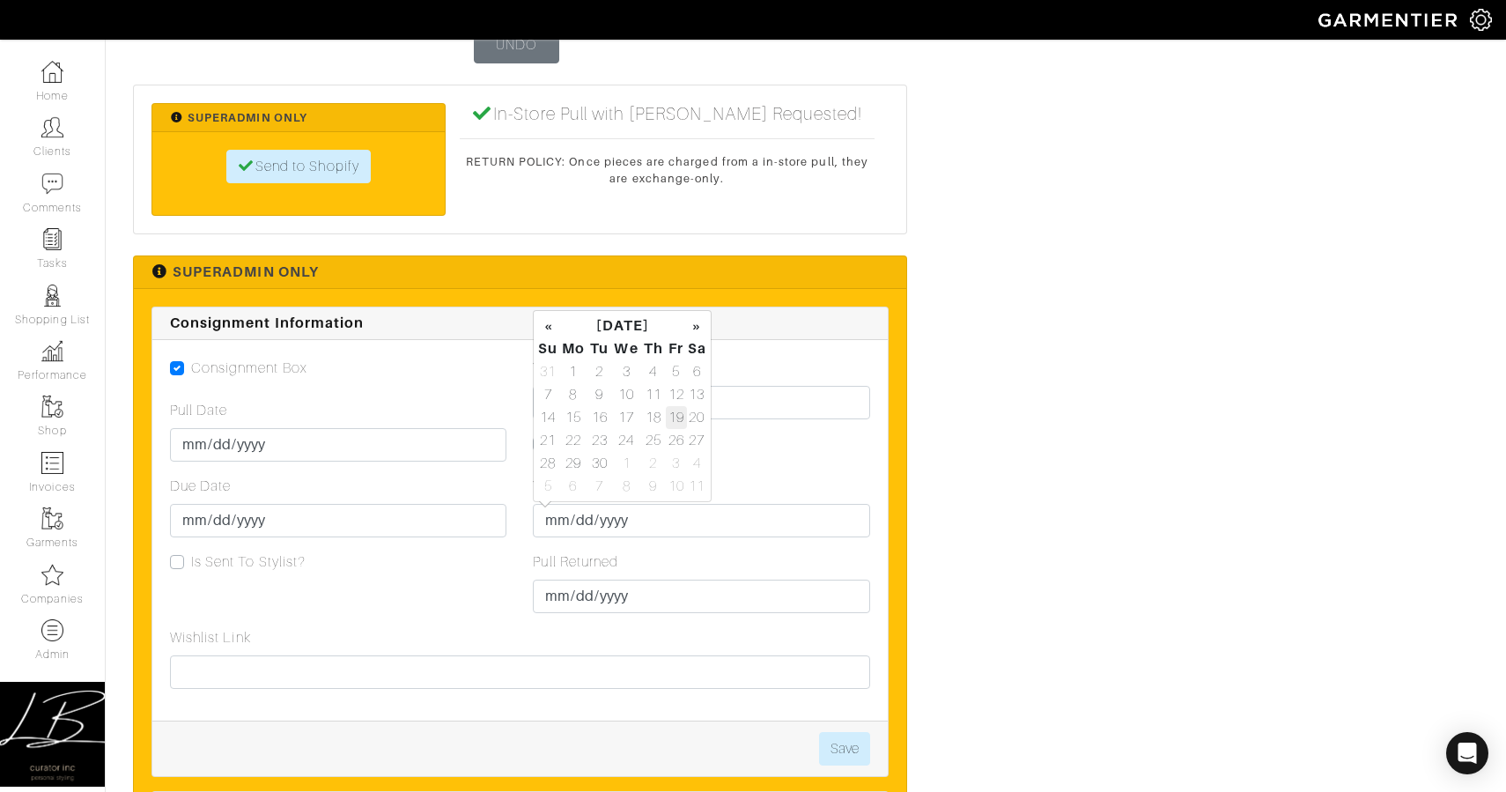
click at [672, 414] on td "19" at bounding box center [676, 417] width 20 height 23
type input "[DATE]"
click at [777, 383] on div "Vendor PO" at bounding box center [701, 389] width 336 height 62
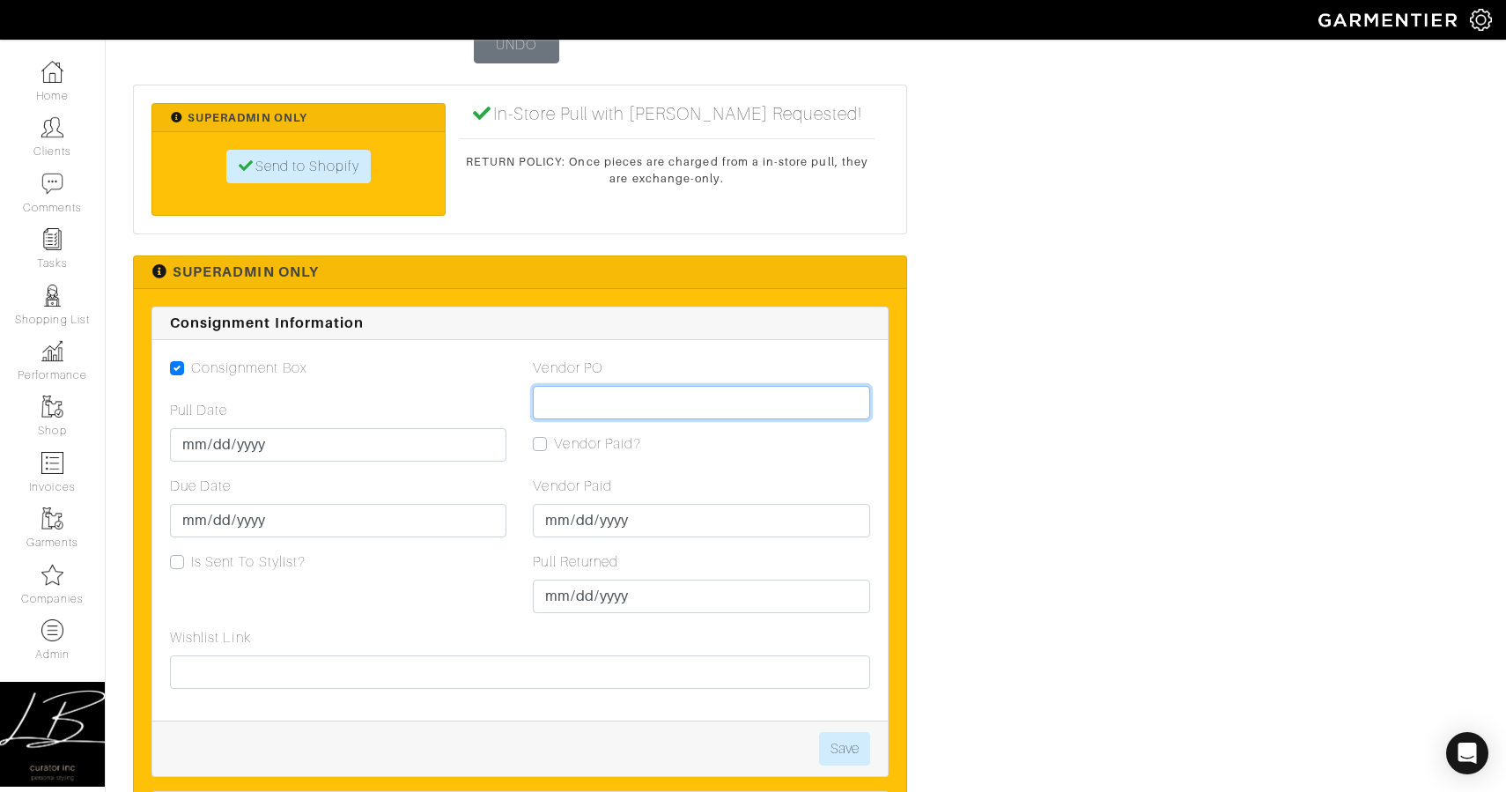
click at [776, 398] on input "Vendor PO" at bounding box center [701, 402] width 336 height 33
paste input "VN0003429215"
type input "VN0003429215"
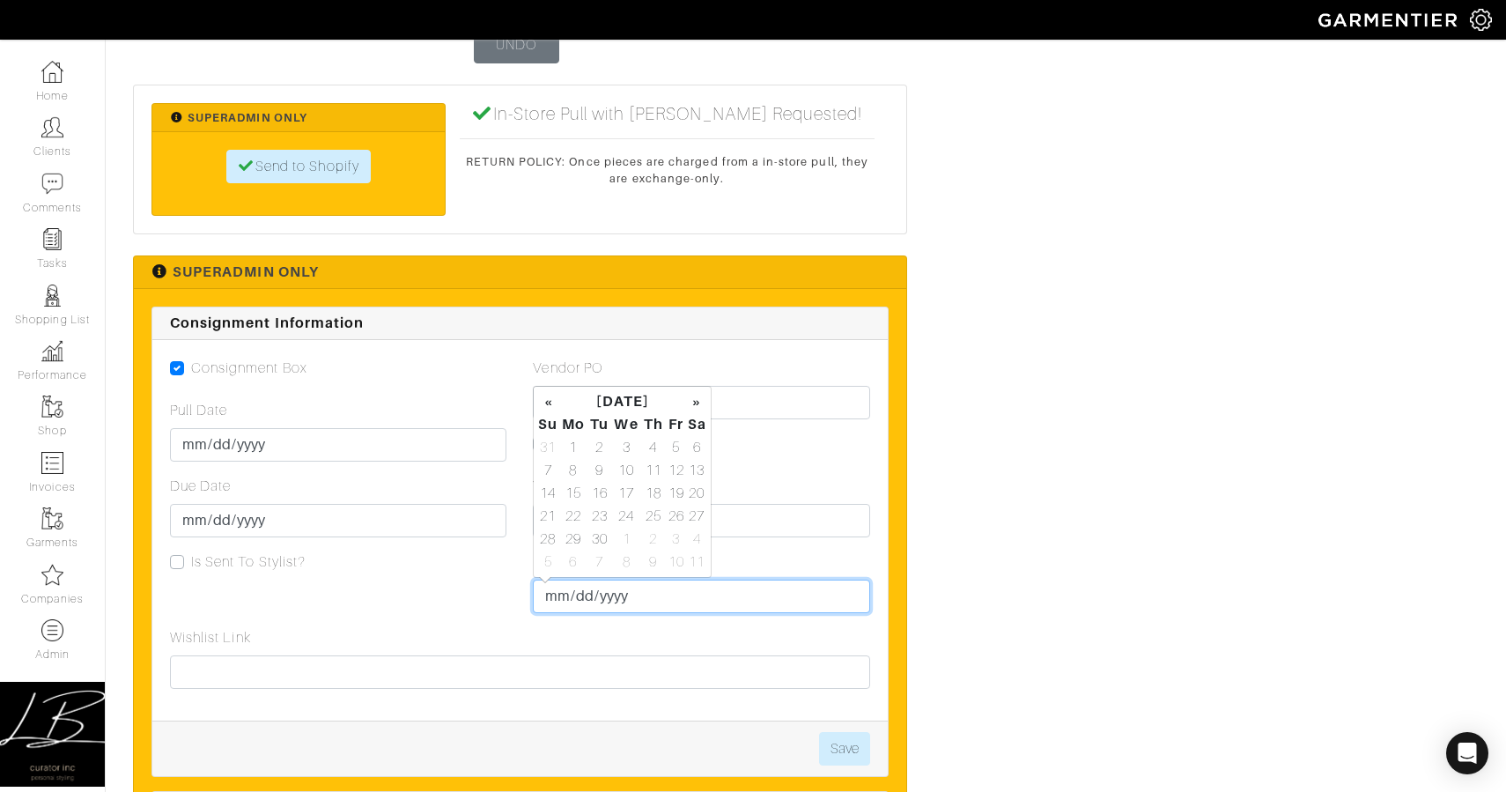
click at [556, 594] on input "Pull Returned" at bounding box center [701, 596] width 336 height 33
click at [658, 493] on td "18" at bounding box center [653, 493] width 25 height 23
type input "[DATE]"
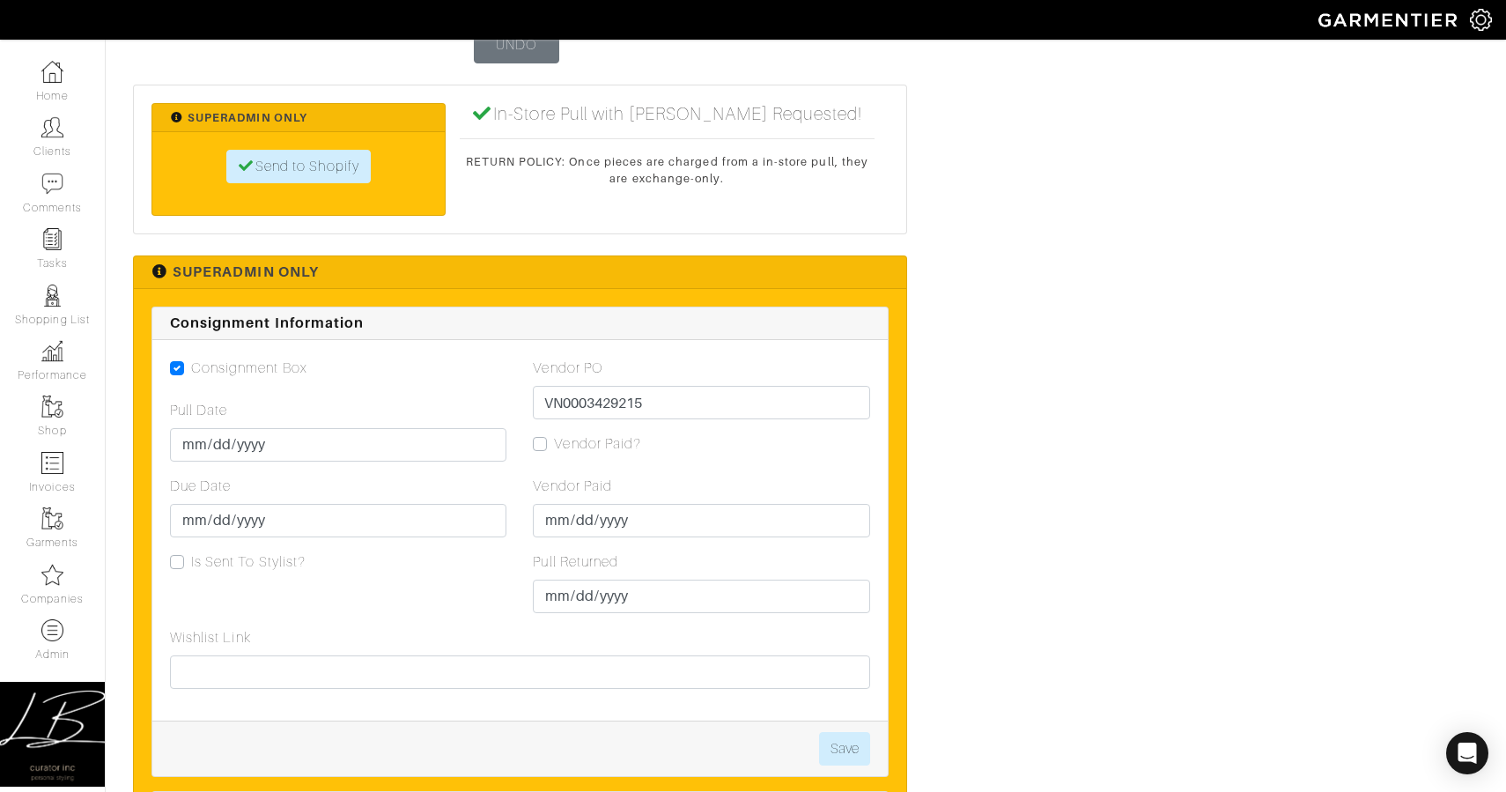
drag, startPoint x: 860, startPoint y: 482, endPoint x: 847, endPoint y: 552, distance: 71.5
click at [859, 483] on div "Vendor Paid 2025-09-19" at bounding box center [701, 507] width 336 height 62
click at [846, 750] on button "Save" at bounding box center [844, 748] width 51 height 33
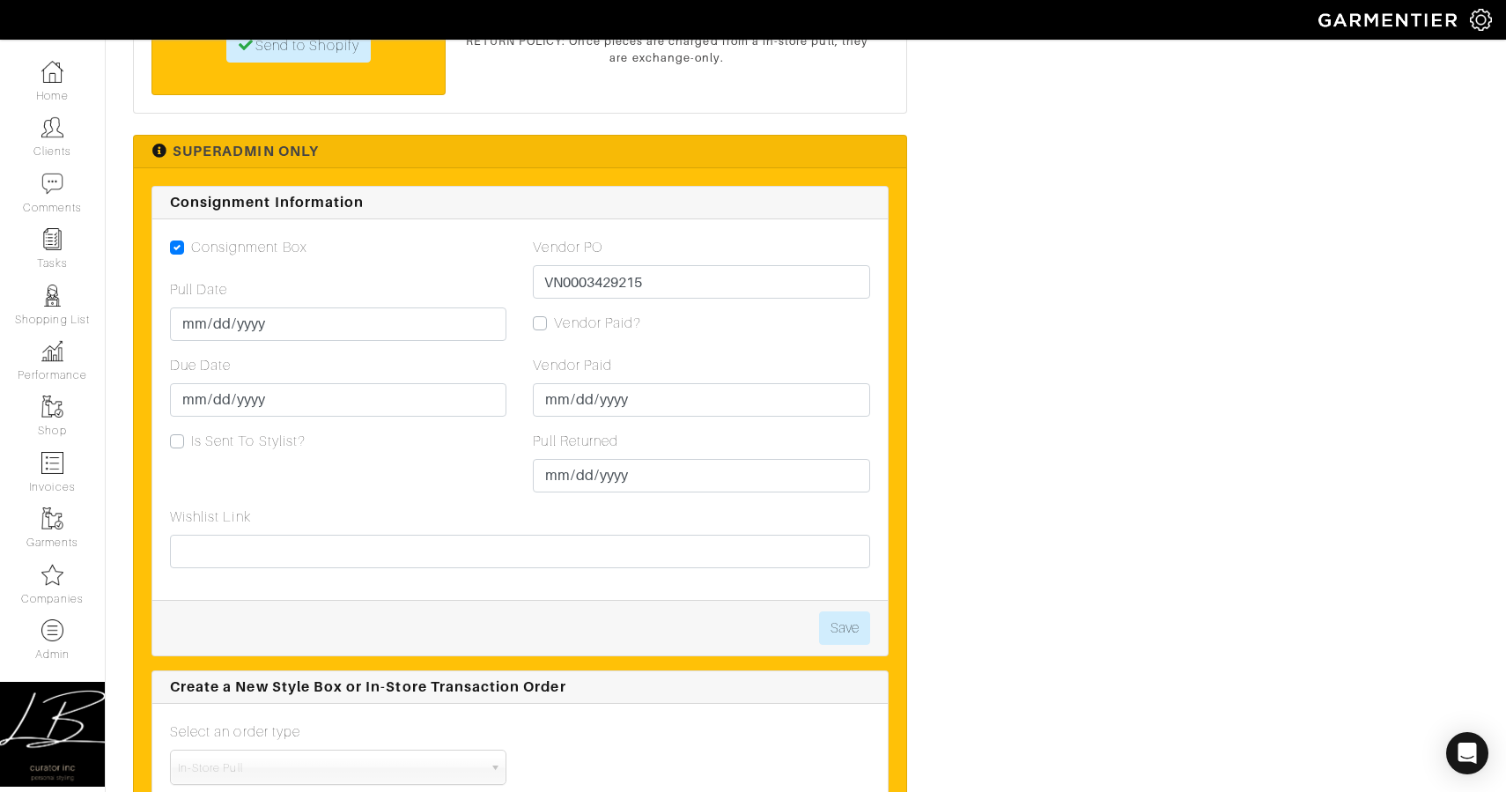
scroll to position [3369, 0]
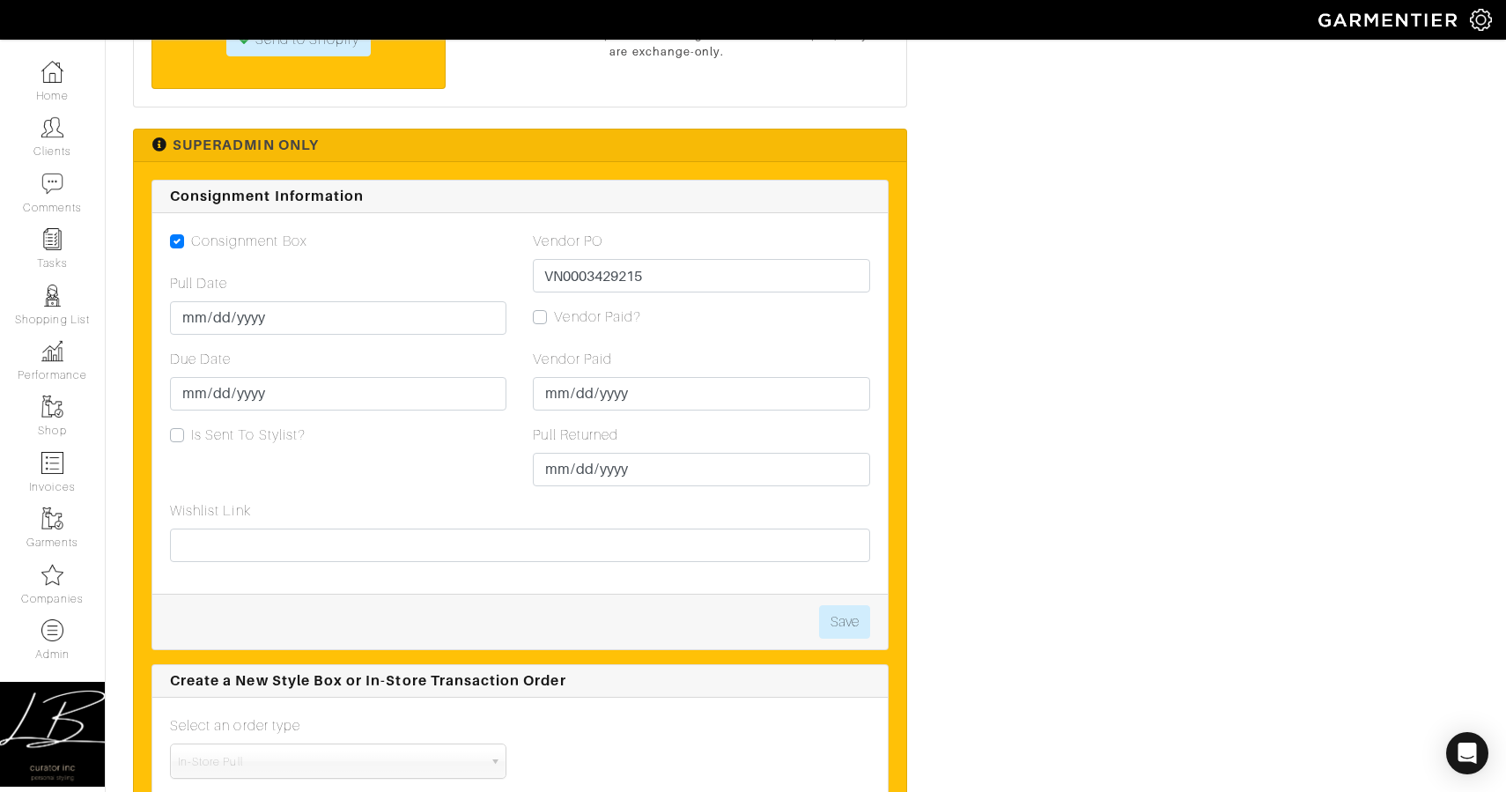
click at [554, 318] on label "Vendor Paid?" at bounding box center [597, 316] width 87 height 21
click at [536, 318] on input "Vendor Paid?" at bounding box center [540, 315] width 14 height 18
checkbox input "true"
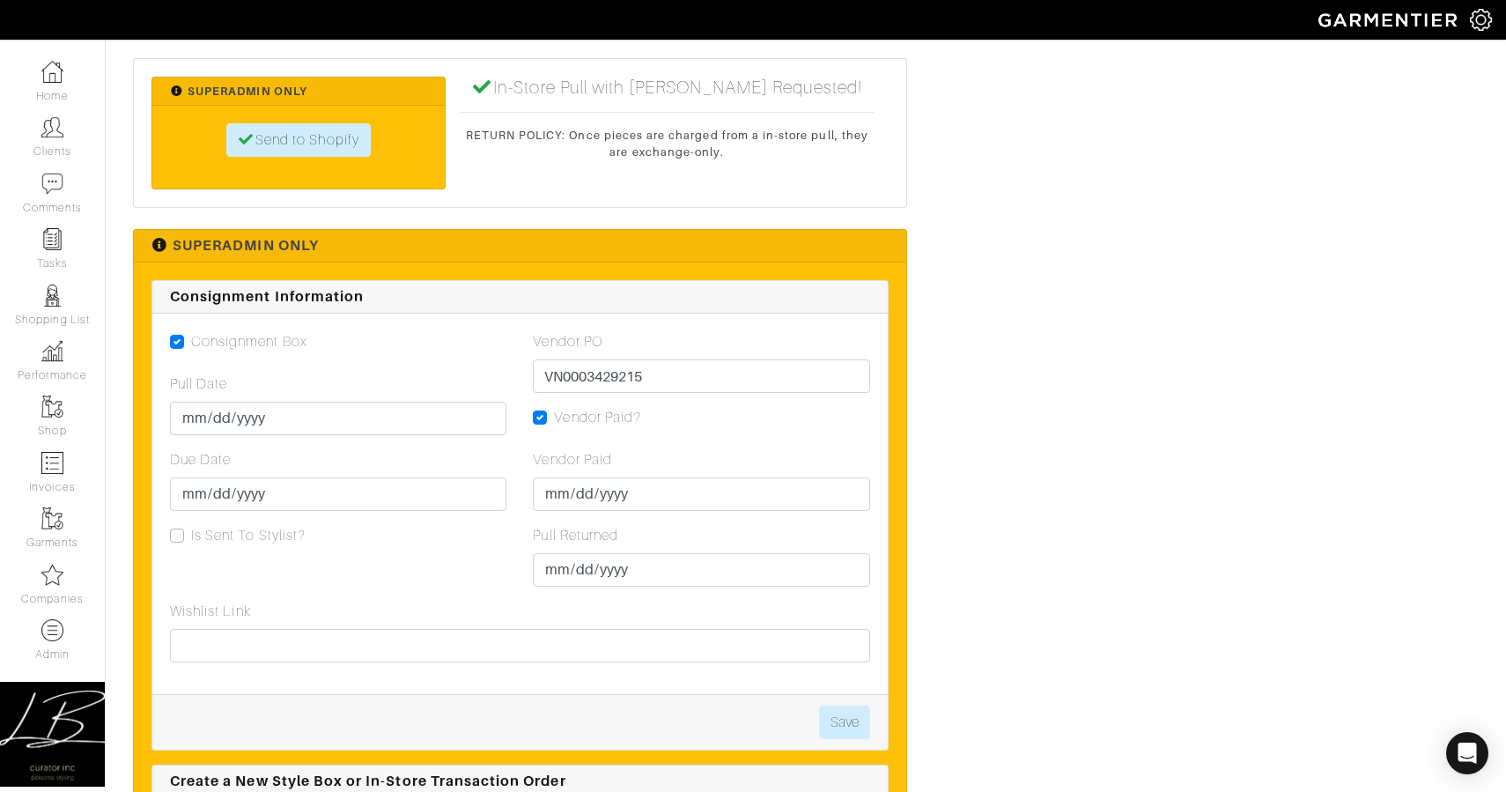
scroll to position [3270, 0]
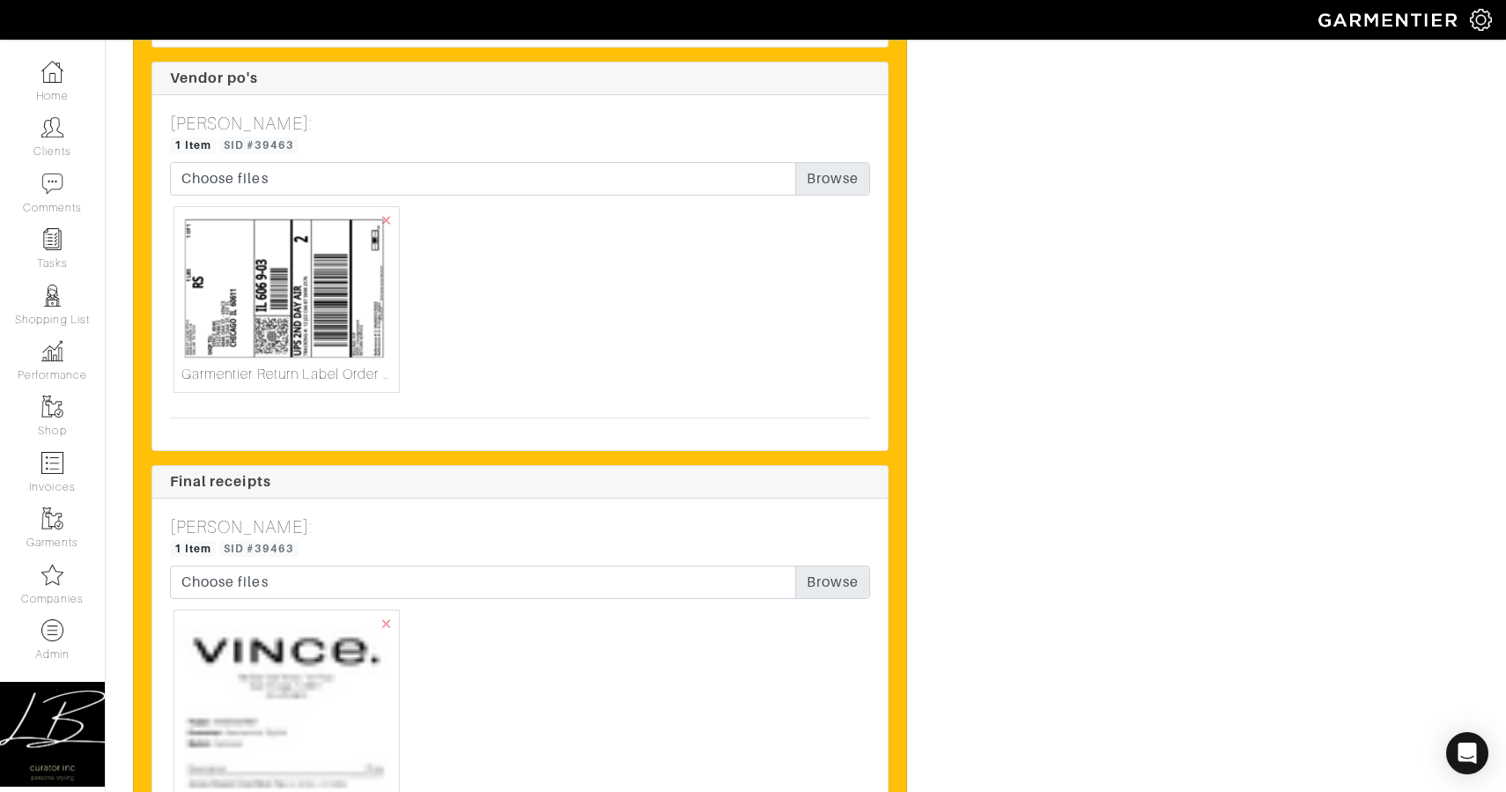
scroll to position [2809, 0]
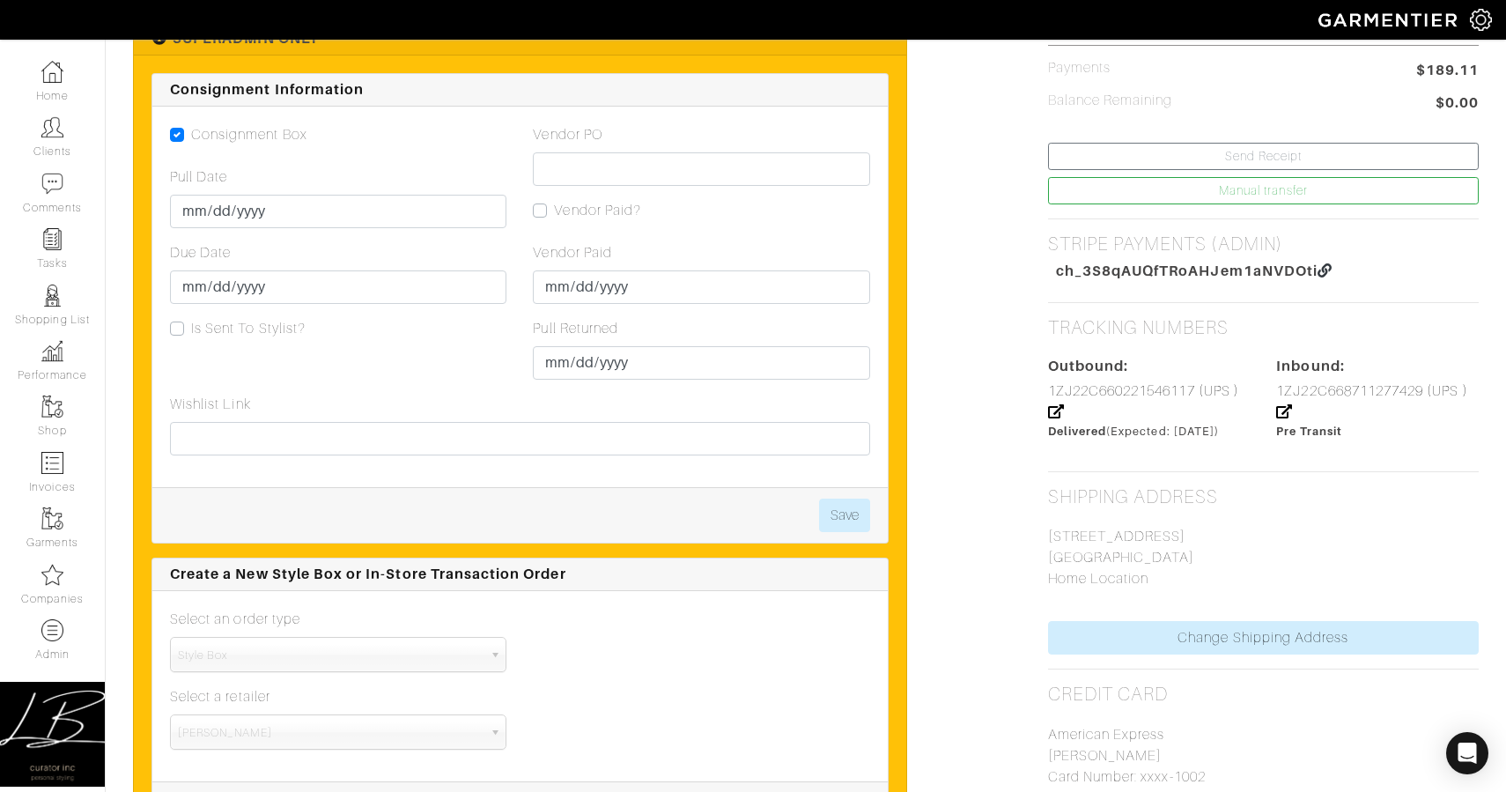
scroll to position [904, 0]
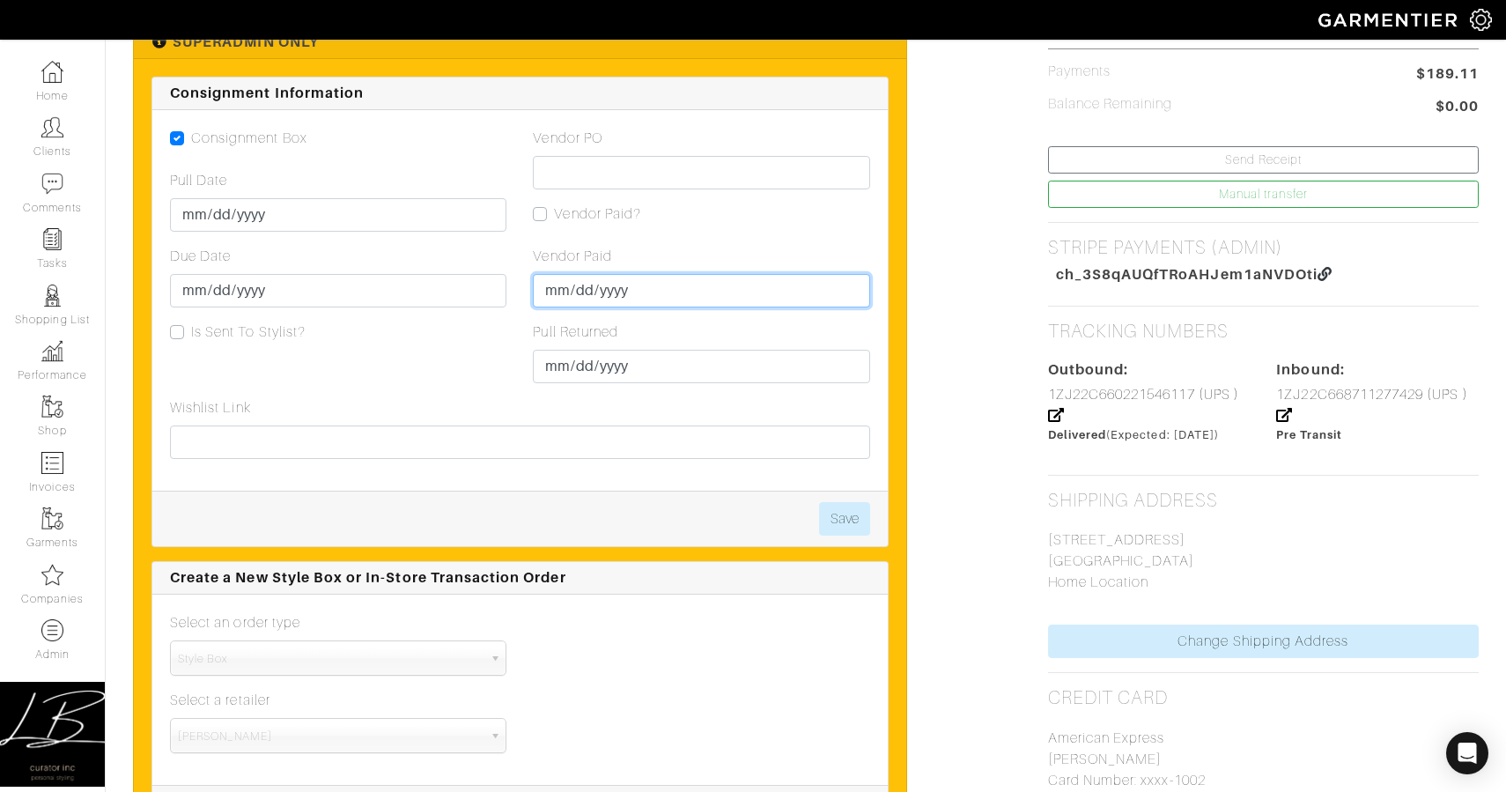
click at [569, 292] on input "Vendor Paid" at bounding box center [701, 290] width 336 height 33
click at [672, 182] on td "19" at bounding box center [676, 187] width 20 height 23
type input "[DATE]"
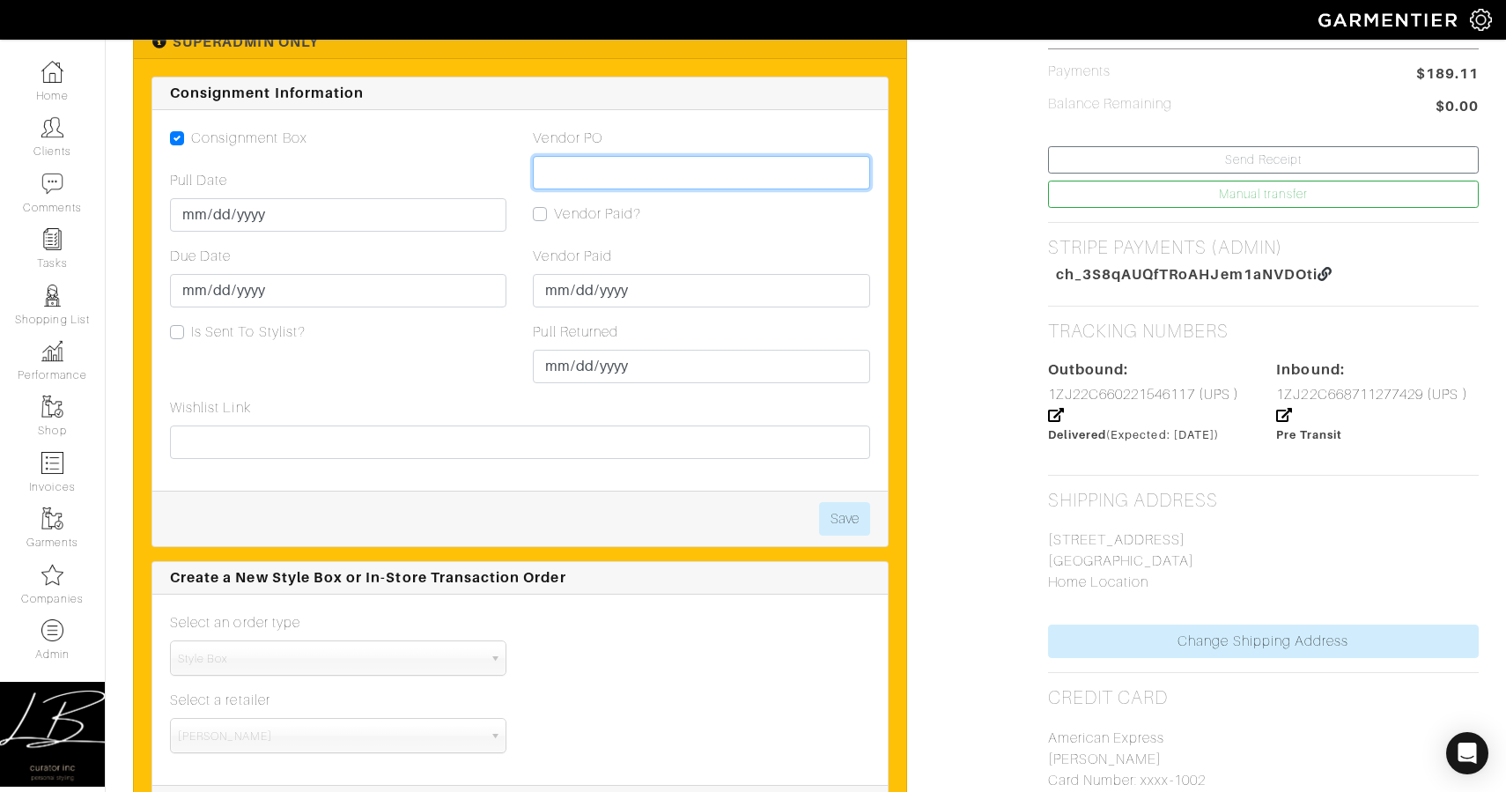
click at [807, 174] on input "Vendor PO" at bounding box center [701, 172] width 336 height 33
paste input "VN0003429807"
type input "VN0003429807"
drag, startPoint x: 845, startPoint y: 228, endPoint x: 854, endPoint y: 339, distance: 111.4
click at [845, 229] on div "Vendor PO VN0003429807 Vendor Paid? Vendor Paid 2025-09-19 Pull Returned 2025-0…" at bounding box center [701, 263] width 363 height 270
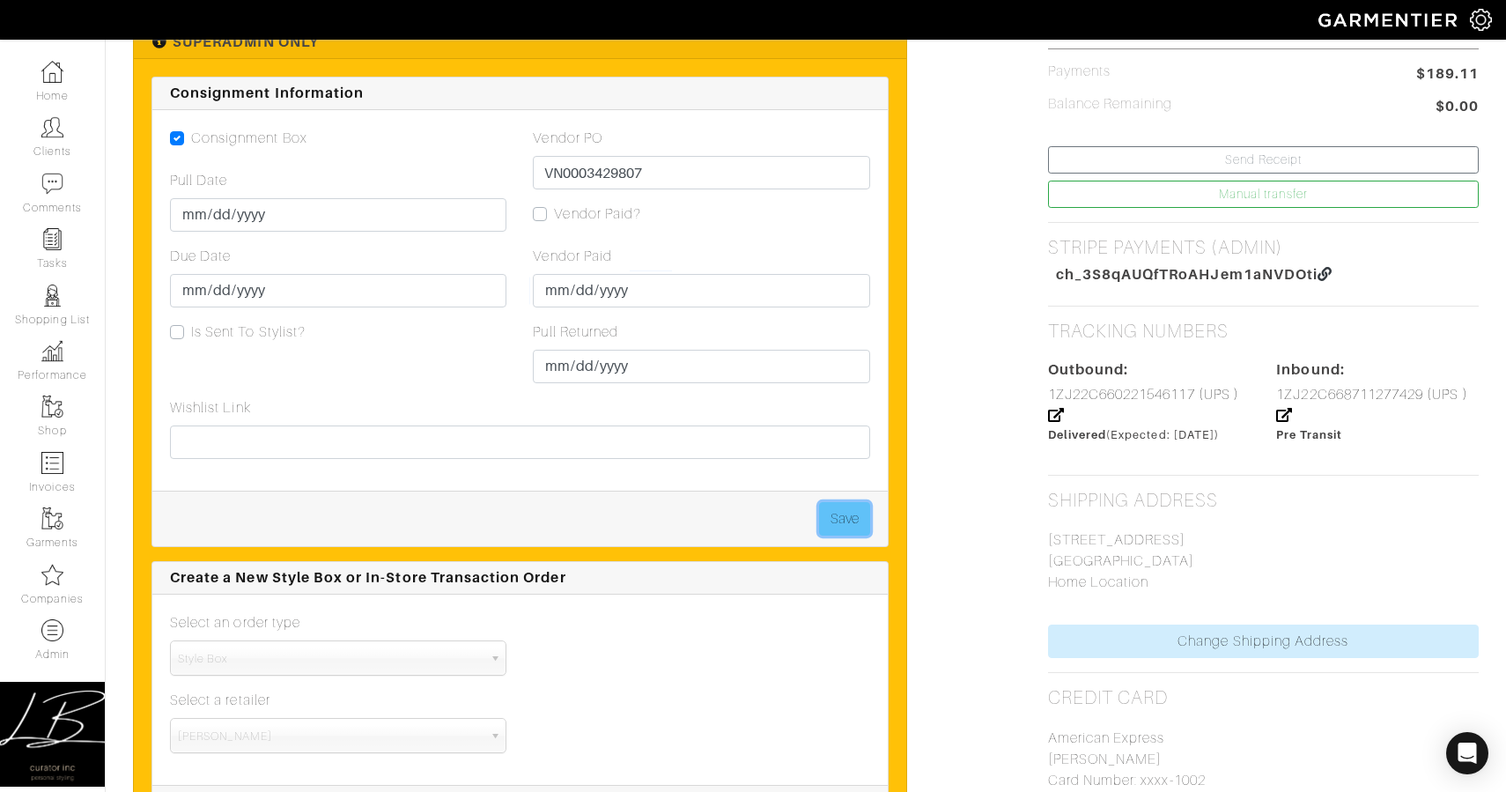
click at [833, 526] on button "Save" at bounding box center [844, 518] width 51 height 33
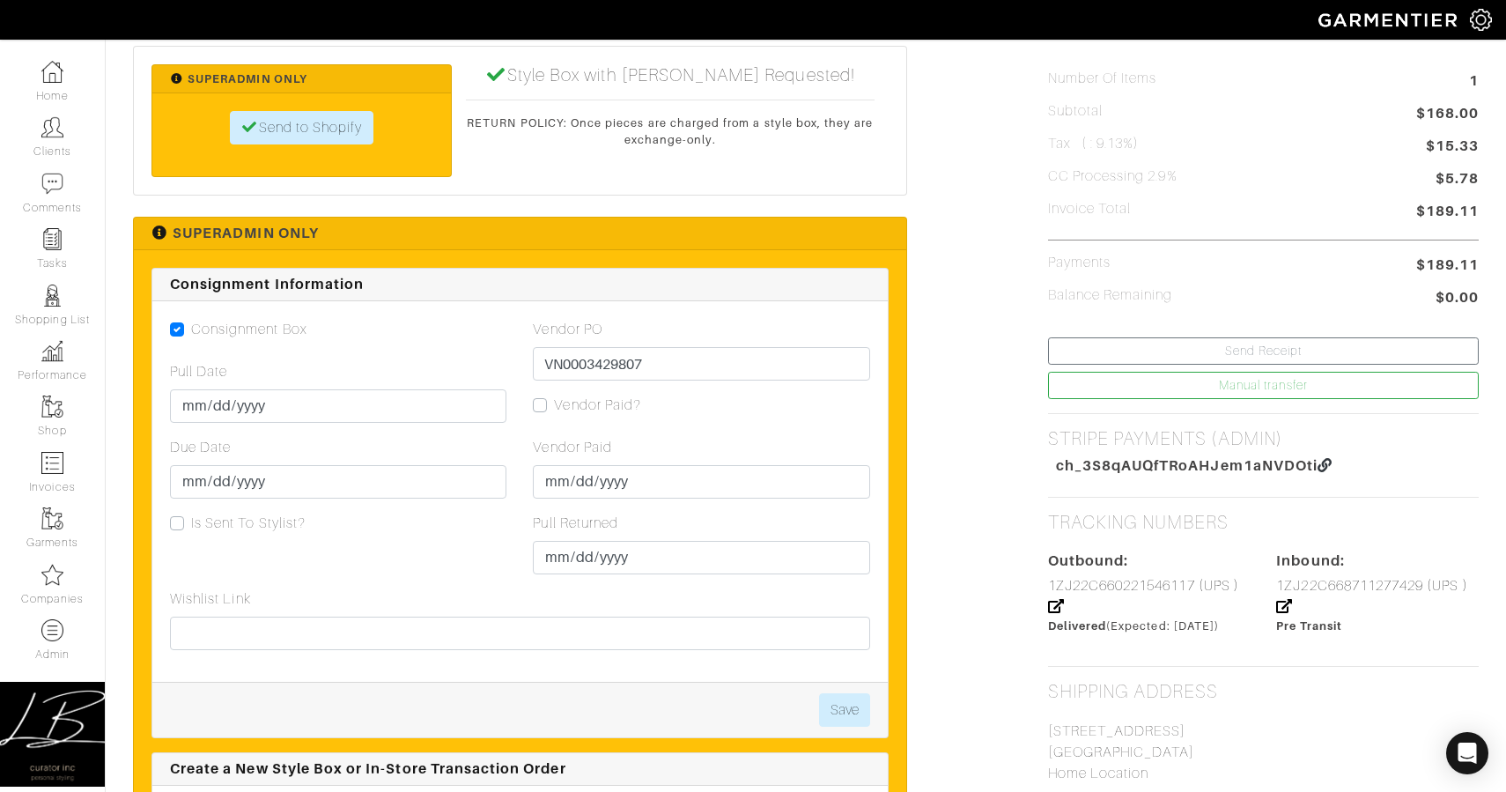
scroll to position [709, 0]
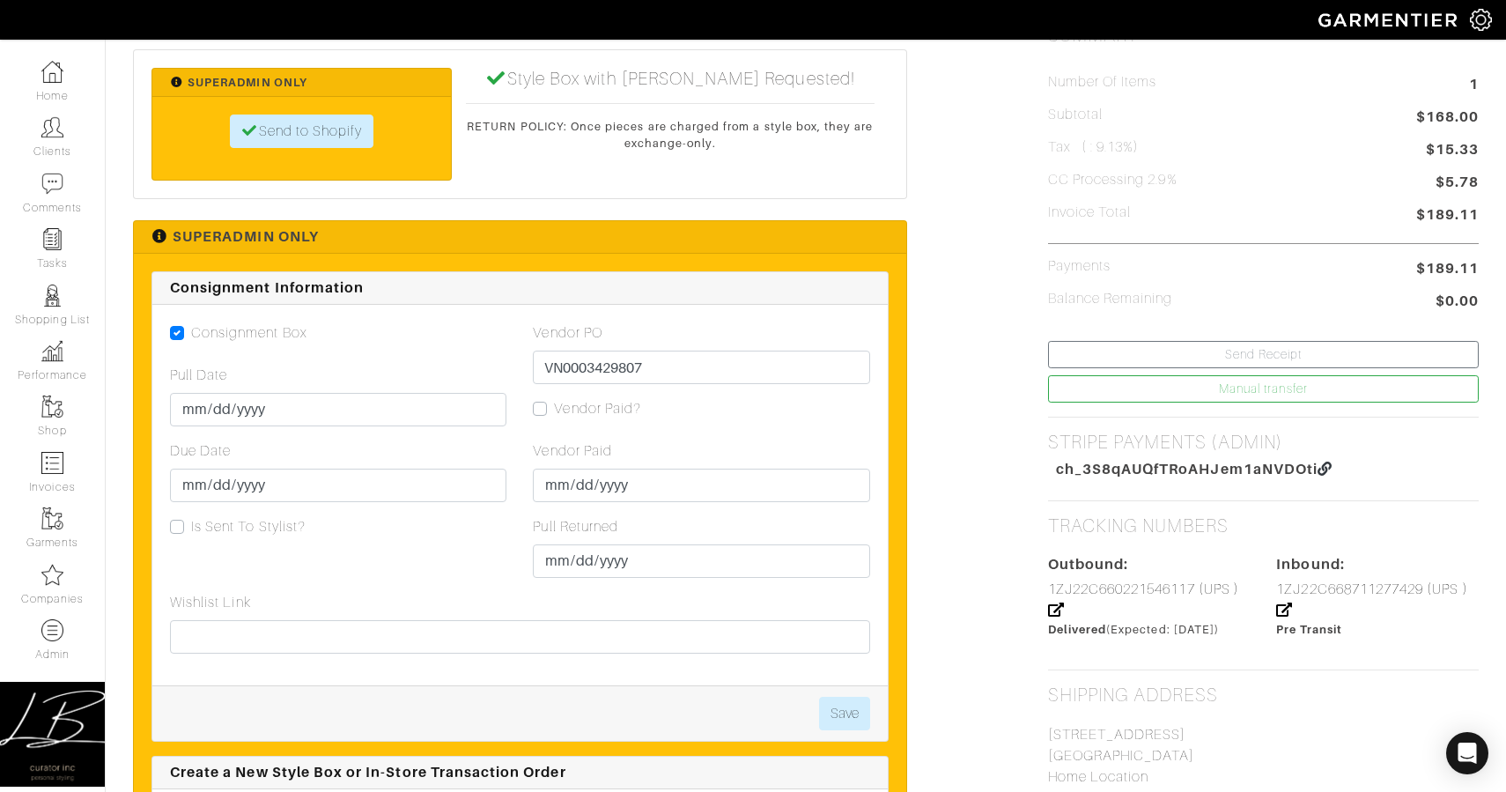
click at [554, 412] on label "Vendor Paid?" at bounding box center [597, 408] width 87 height 21
click at [539, 412] on input "Vendor Paid?" at bounding box center [540, 407] width 14 height 18
checkbox input "true"
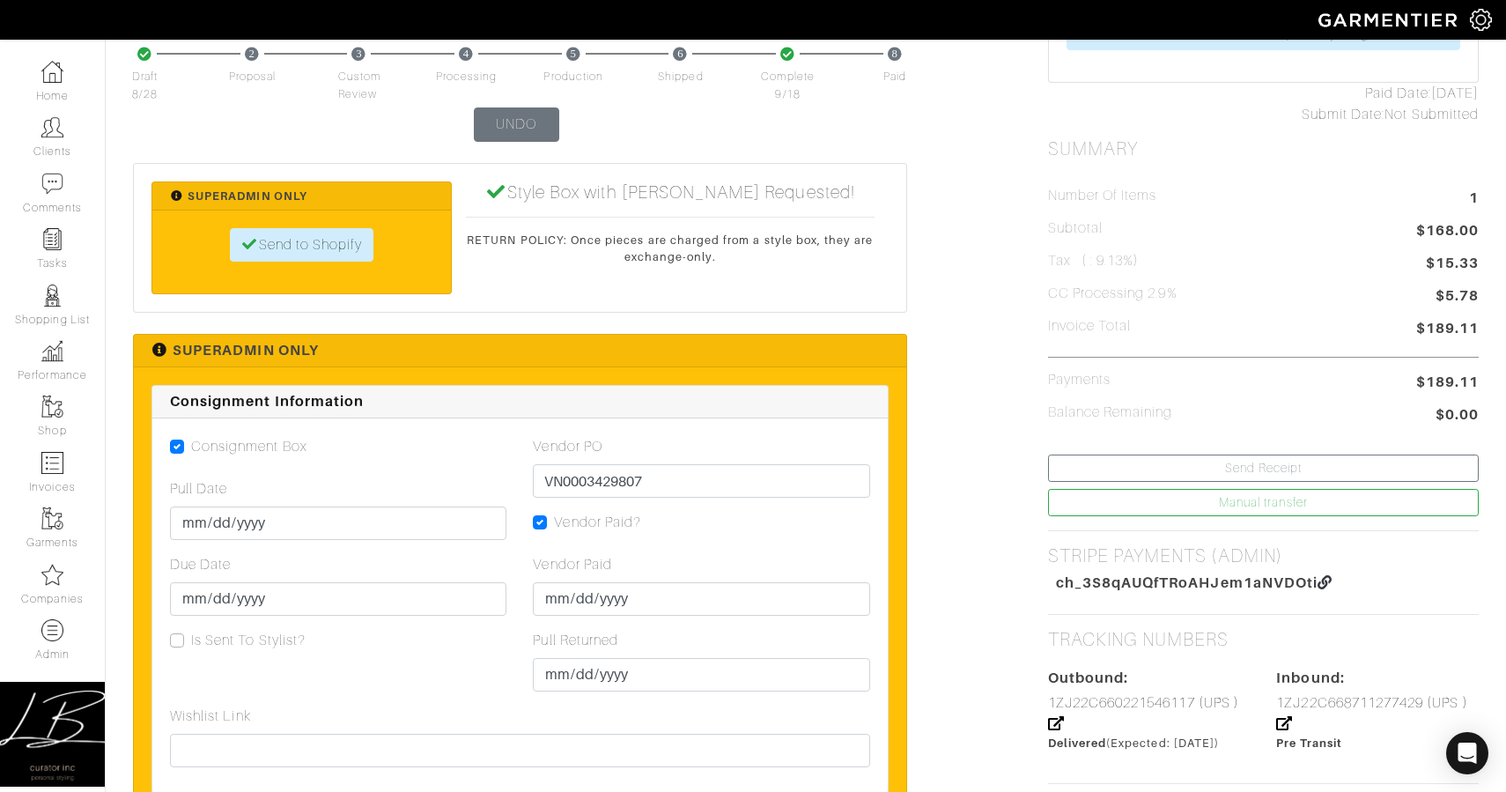
scroll to position [594, 0]
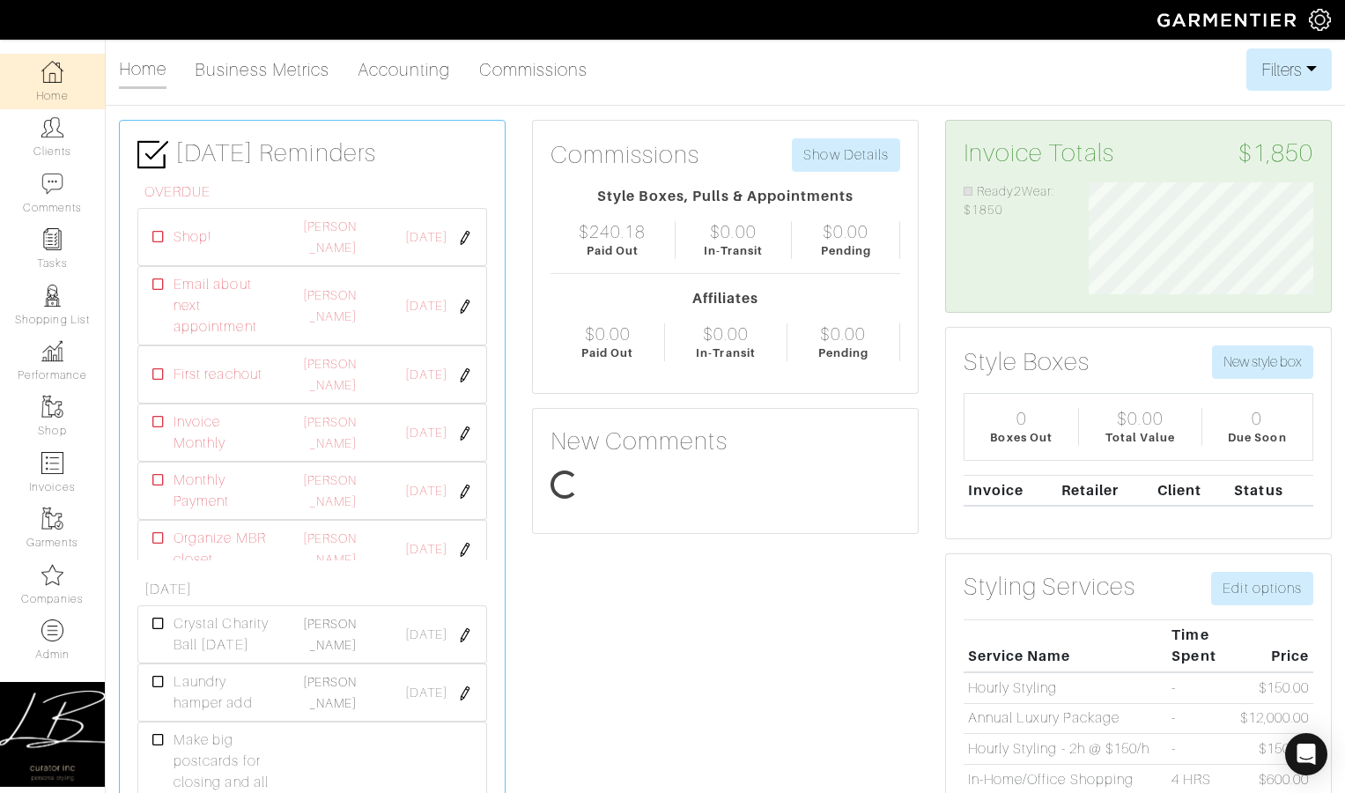
scroll to position [112, 250]
